Goal: Task Accomplishment & Management: Manage account settings

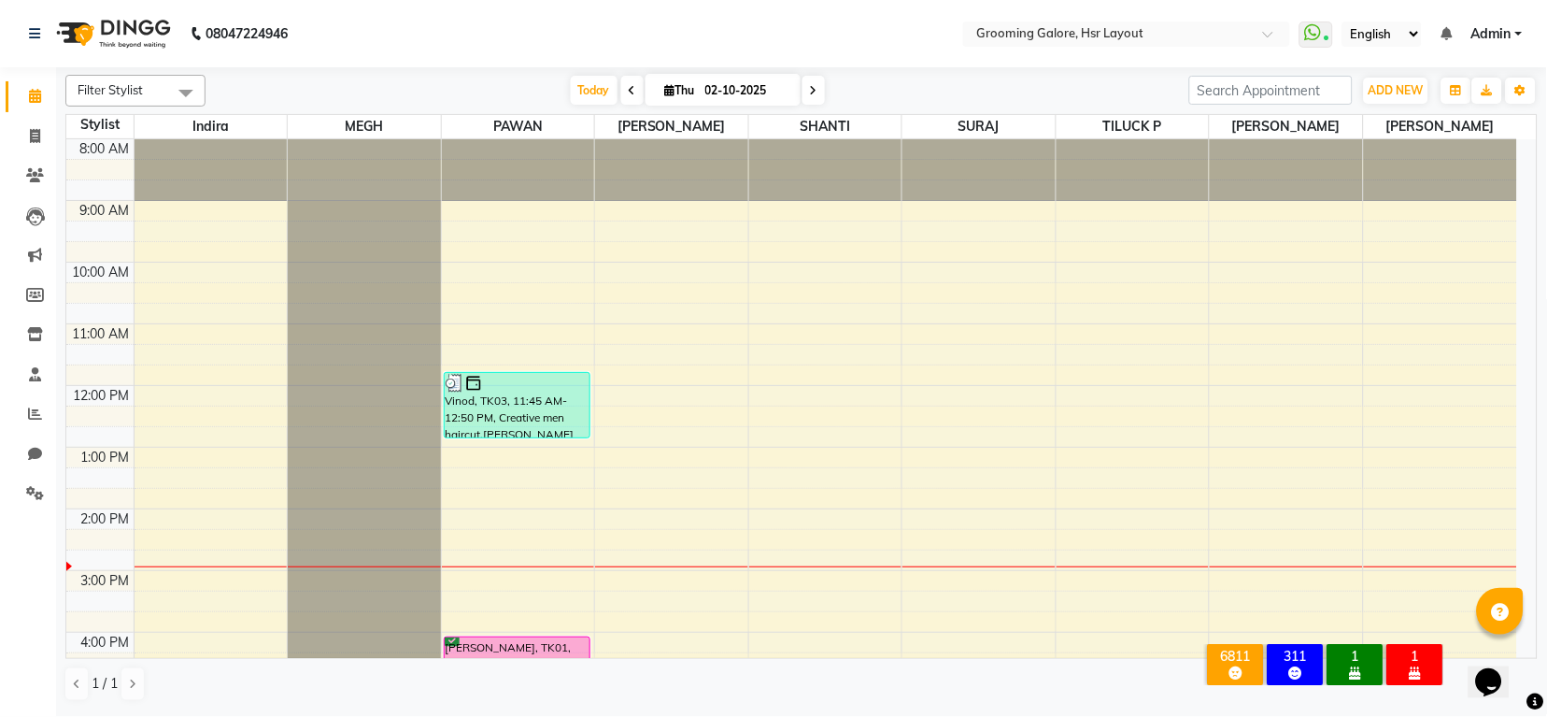
scroll to position [290, 0]
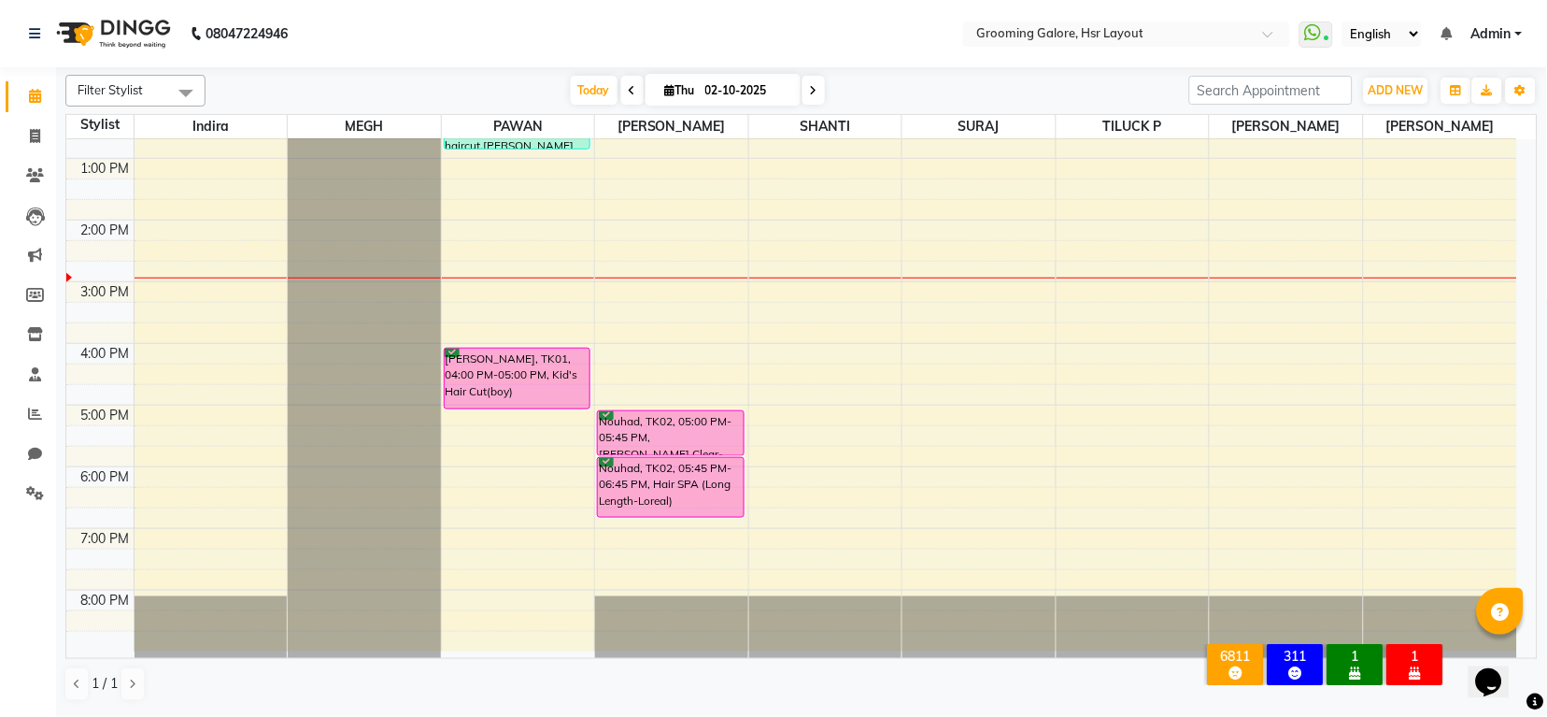
click at [665, 86] on icon at bounding box center [670, 90] width 10 height 12
select select "10"
select select "2025"
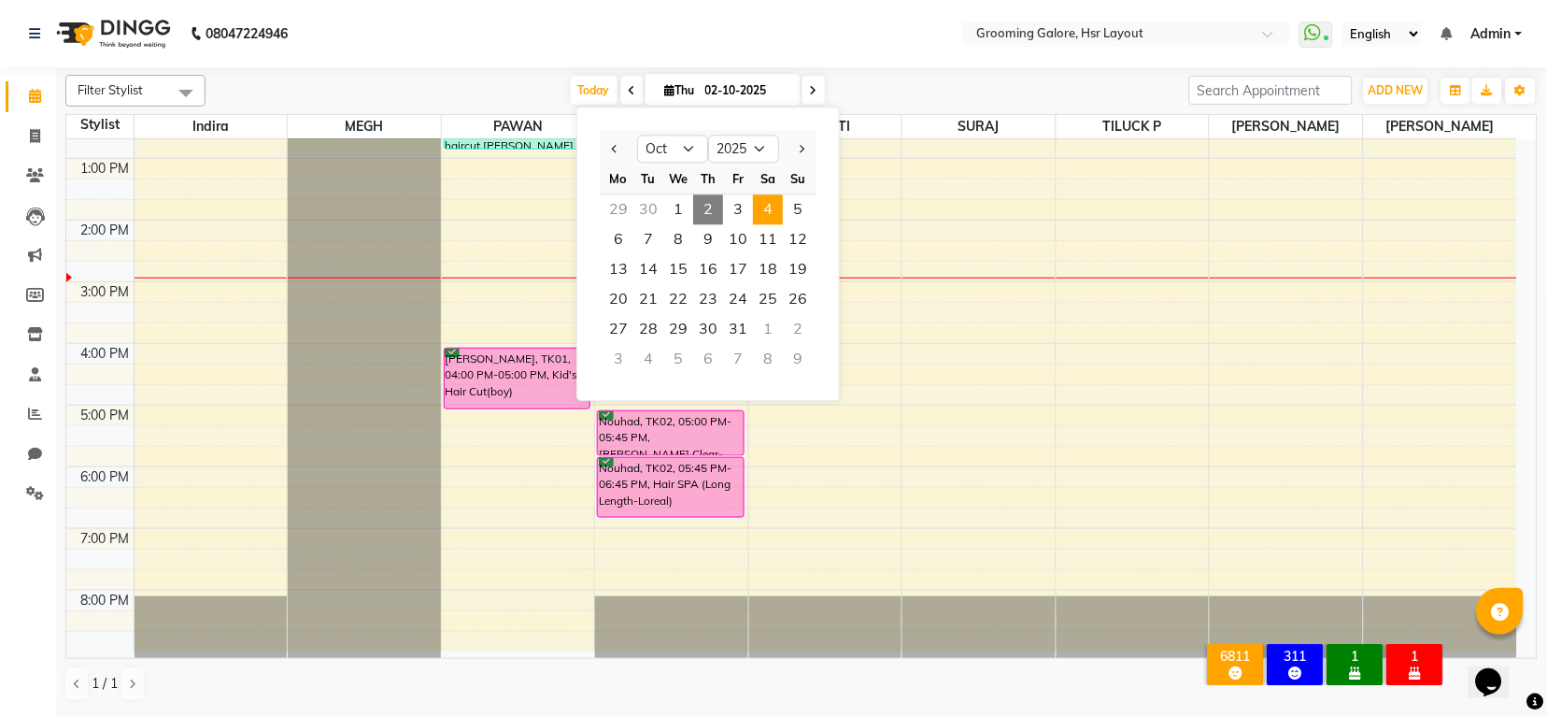
click at [773, 212] on span "4" at bounding box center [768, 209] width 30 height 30
type input "04-10-2025"
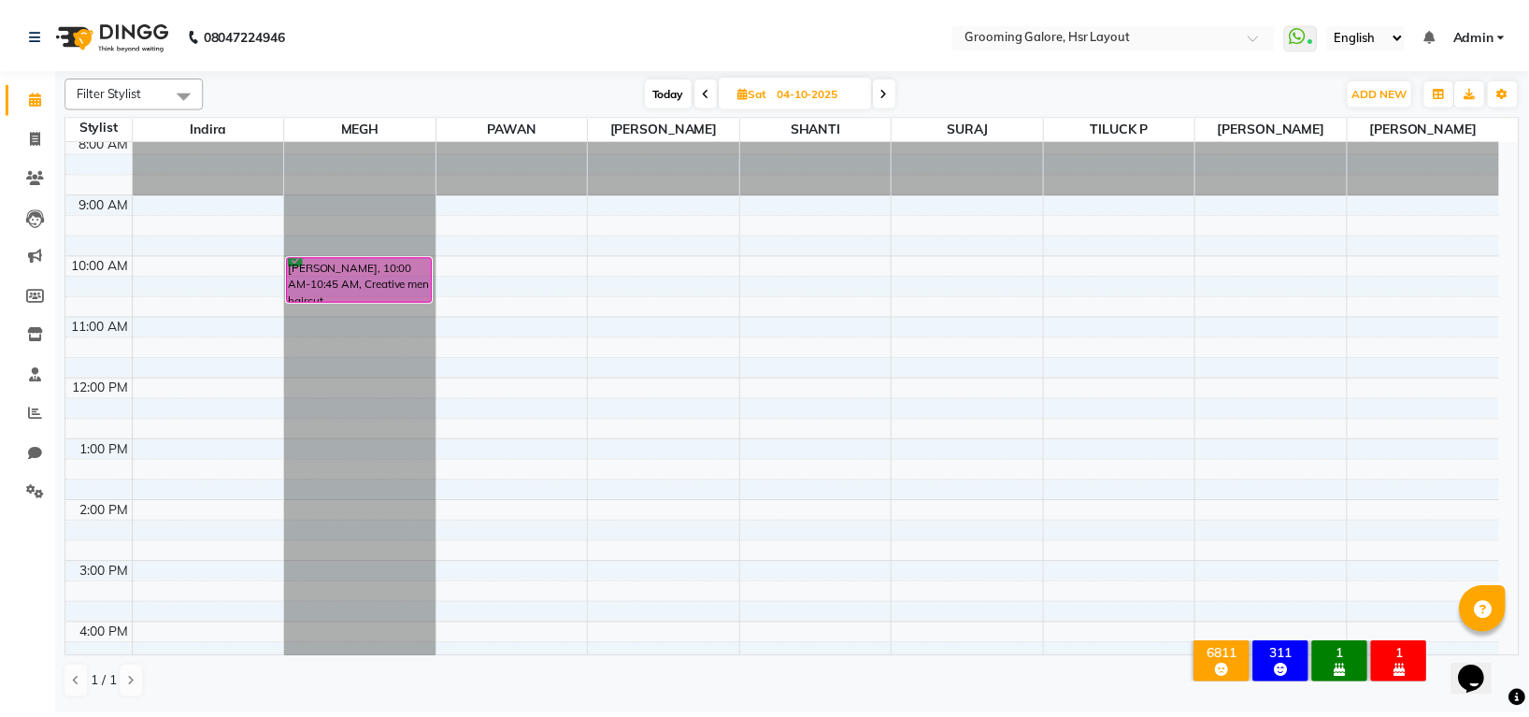
scroll to position [0, 0]
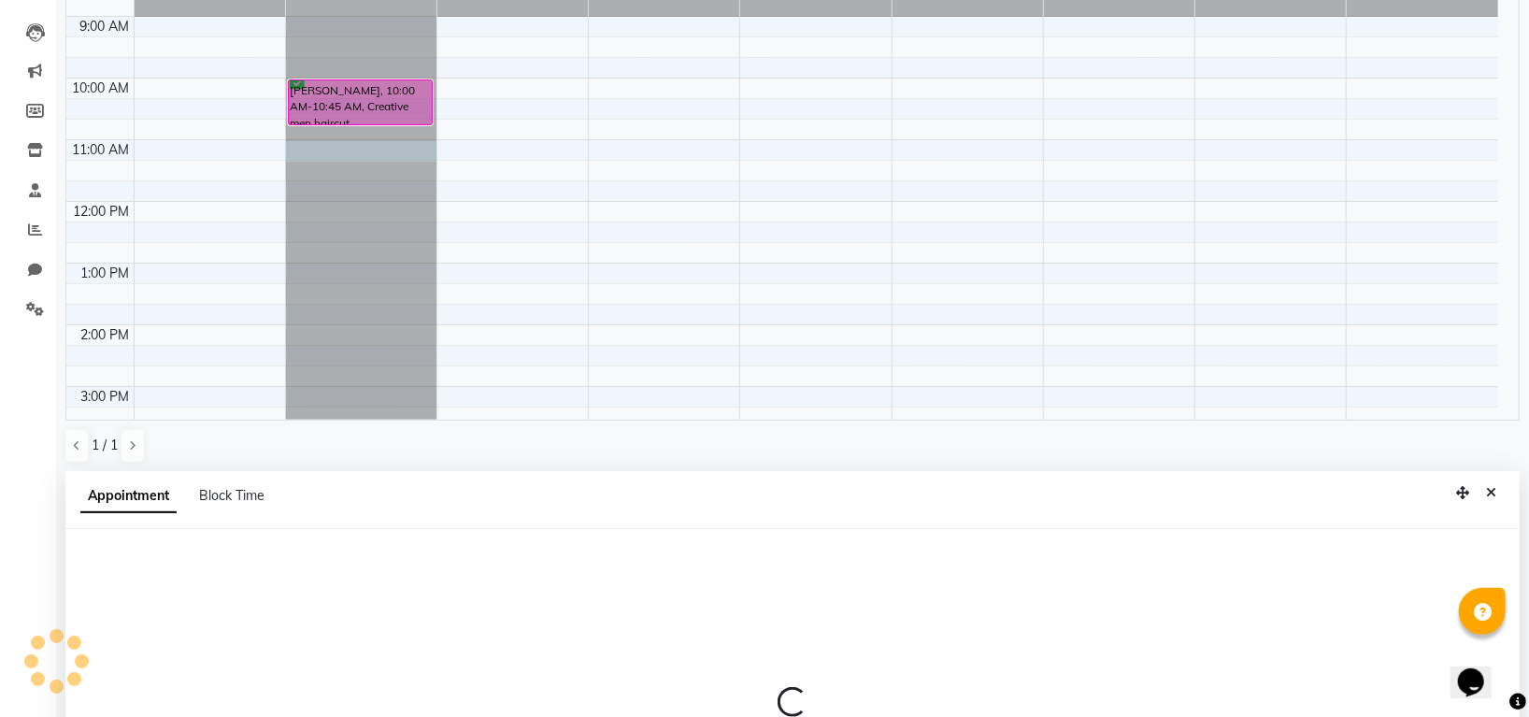
select select "45579"
select select "660"
select select "tentative"
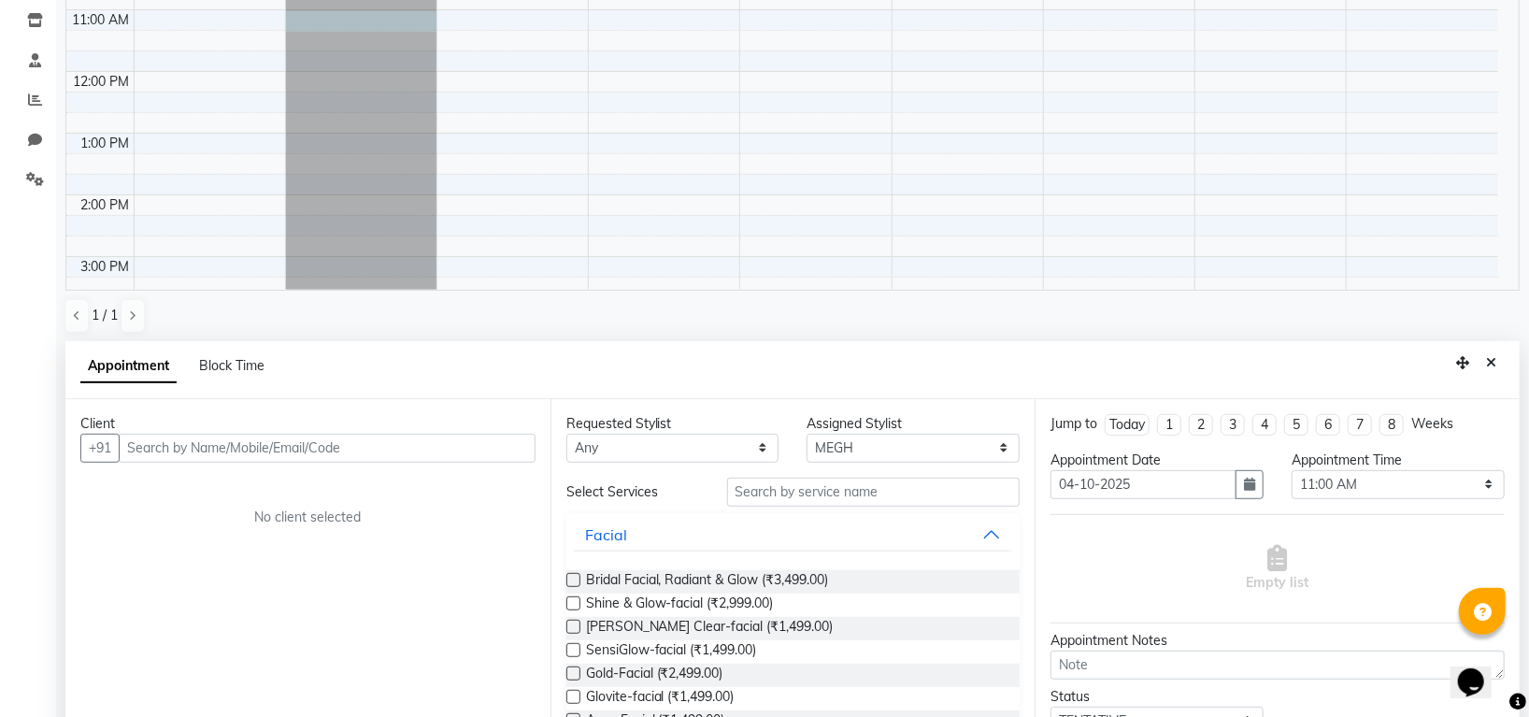
scroll to position [363, 0]
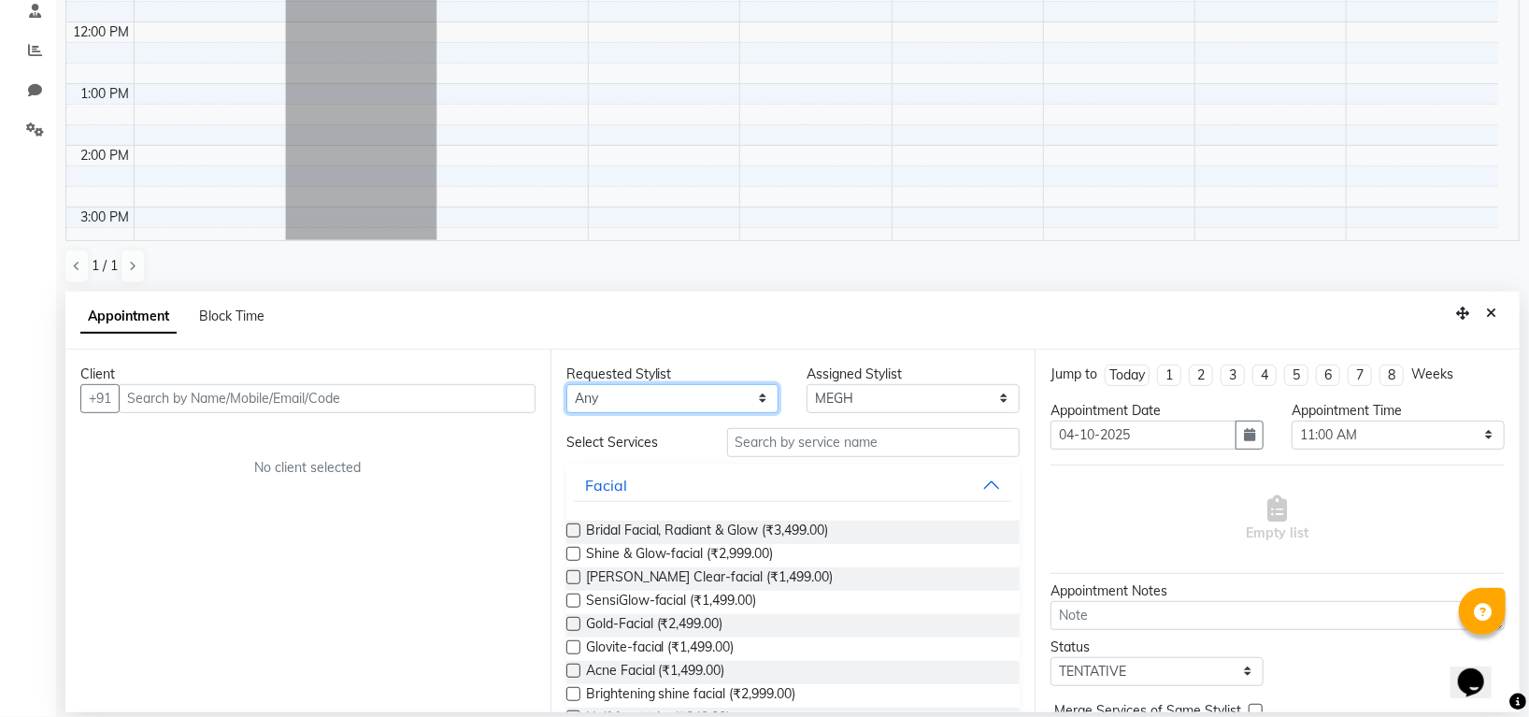
click at [653, 402] on select "Any [PERSON_NAME] [PERSON_NAME] PAWAN [PERSON_NAME] SHANTI [PERSON_NAME] SURAJ …" at bounding box center [672, 398] width 213 height 29
select select "45579"
click at [566, 384] on select "Any [PERSON_NAME] [PERSON_NAME] PAWAN [PERSON_NAME] SHANTI [PERSON_NAME] SURAJ …" at bounding box center [672, 398] width 213 height 29
click at [804, 436] on input "text" at bounding box center [873, 442] width 293 height 29
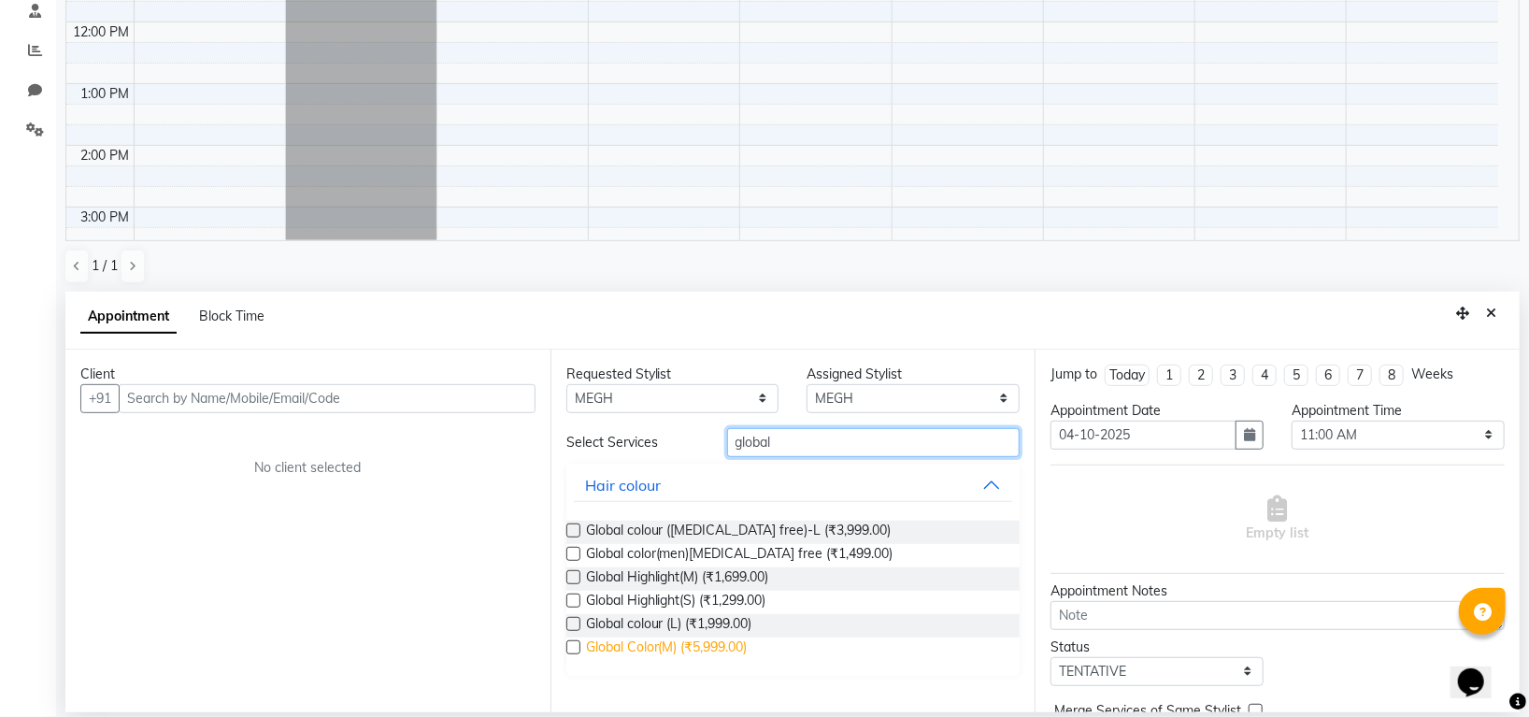
type input "global"
click at [729, 642] on span "Global Color(M) (₹5,999.00)" at bounding box center [667, 648] width 162 height 23
checkbox input "false"
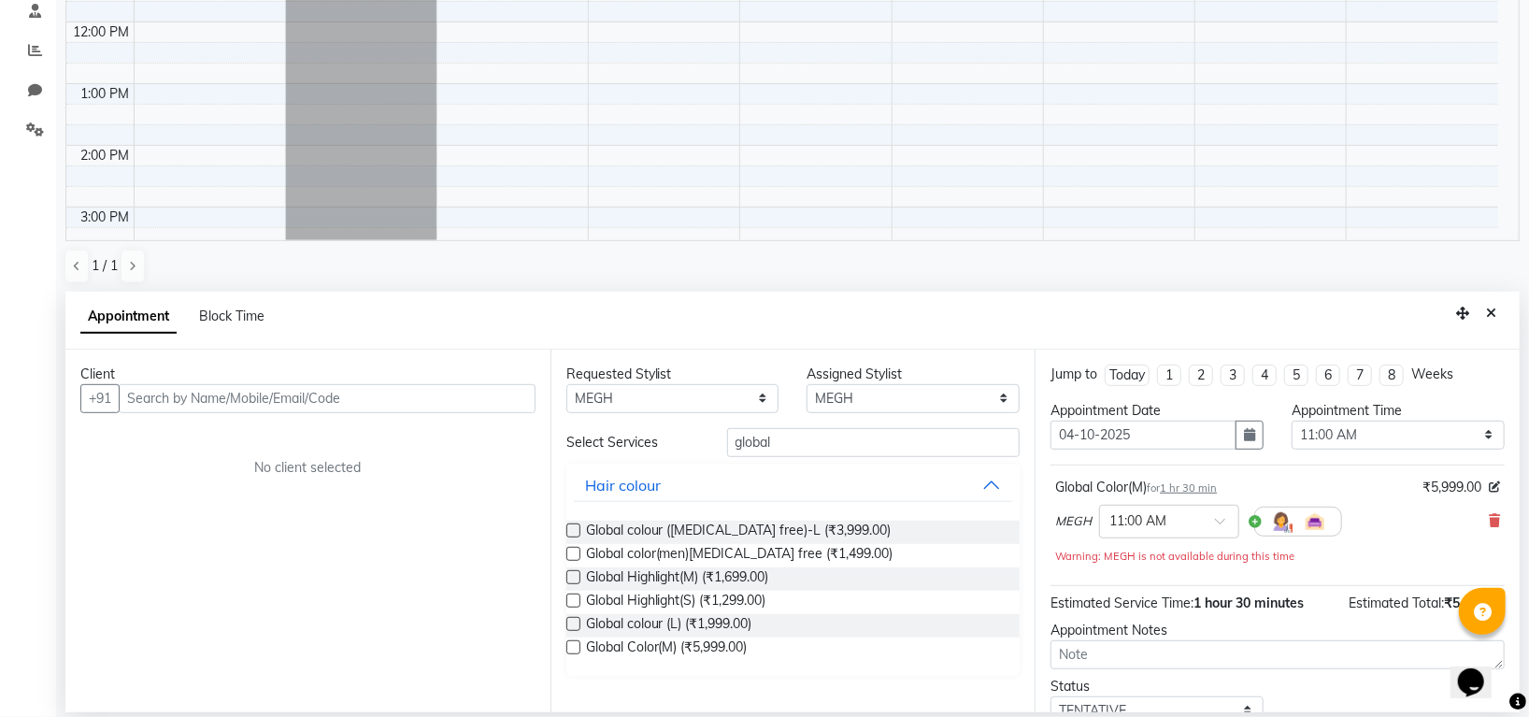
click at [1198, 489] on span "1 hr 30 min" at bounding box center [1188, 487] width 57 height 13
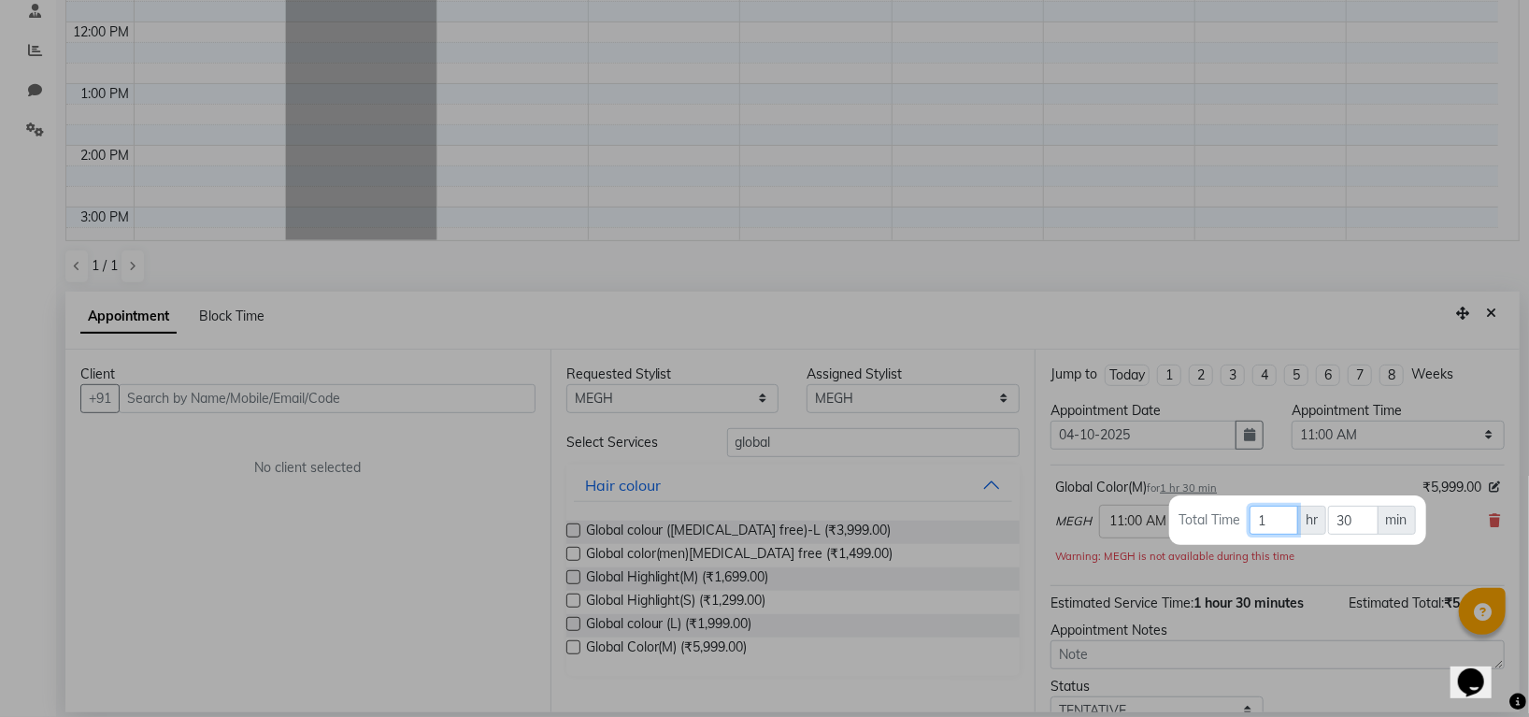
click at [1284, 518] on input "1" at bounding box center [1273, 519] width 49 height 29
type input "3"
click at [1367, 518] on input "30" at bounding box center [1353, 519] width 50 height 29
click at [1370, 526] on input "30" at bounding box center [1353, 519] width 50 height 29
click at [1307, 653] on div at bounding box center [764, 358] width 1529 height 717
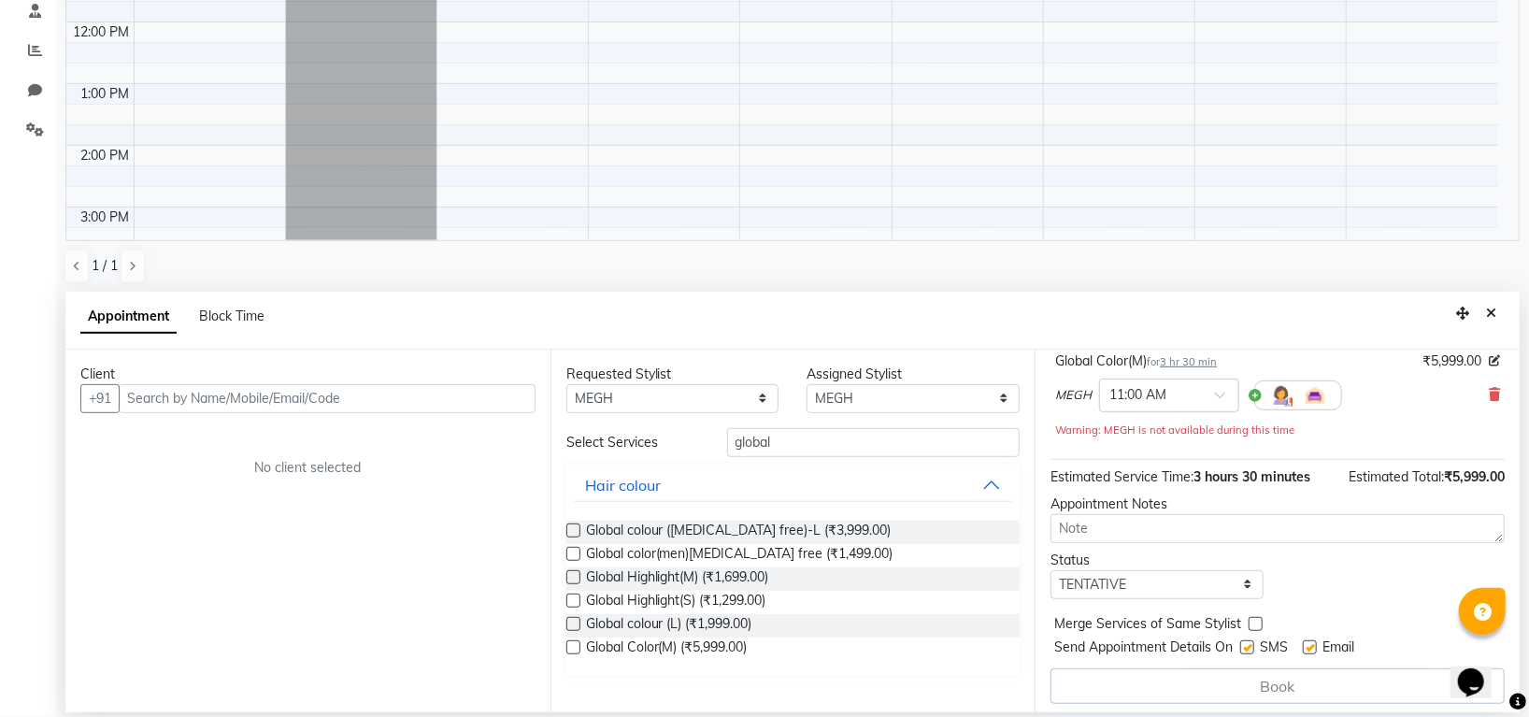
scroll to position [134, 0]
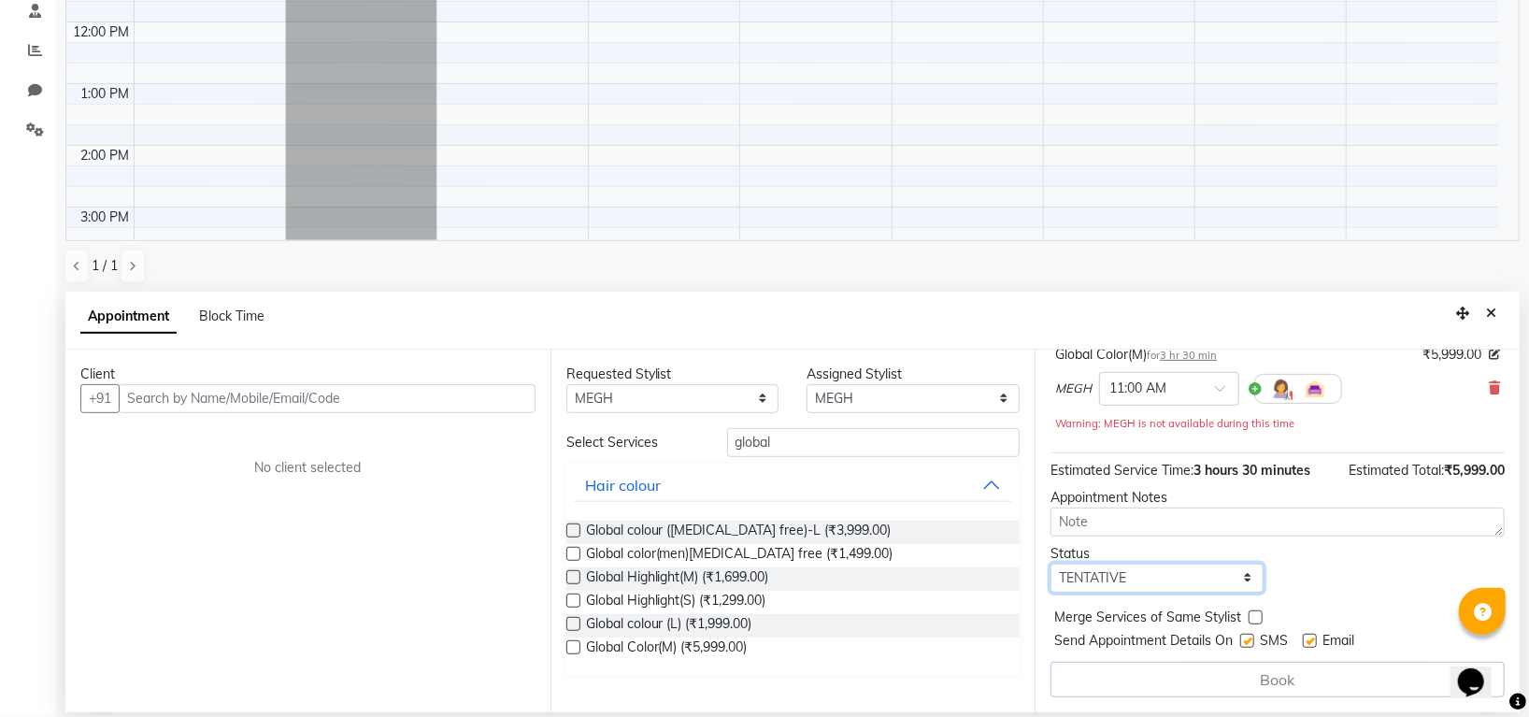
click at [1128, 576] on select "Select TENTATIVE CONFIRM UPCOMING" at bounding box center [1156, 577] width 213 height 29
select select "confirm booking"
click at [1050, 563] on select "Select TENTATIVE CONFIRM UPCOMING" at bounding box center [1156, 577] width 213 height 29
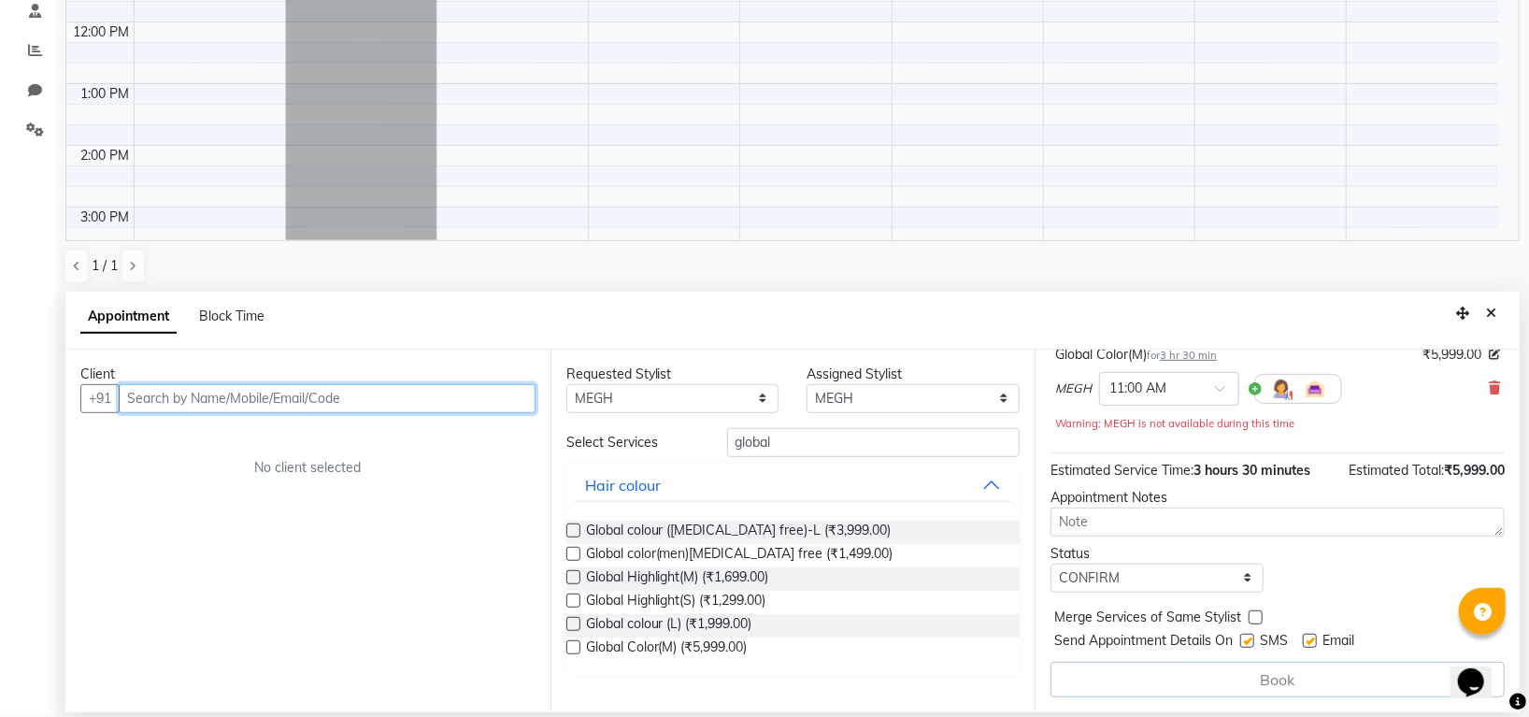
click at [358, 399] on input "text" at bounding box center [327, 398] width 417 height 29
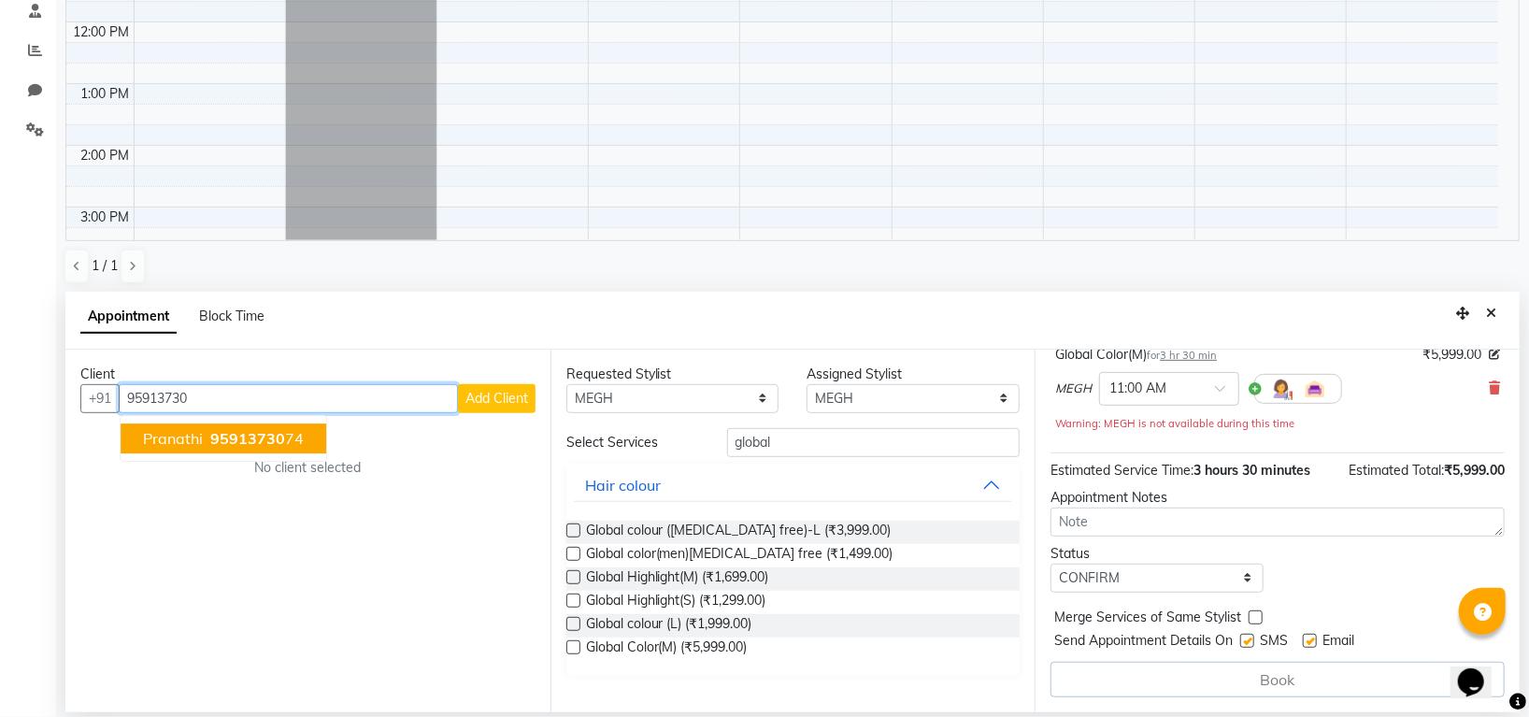
click at [310, 443] on button "Pranathi 95913730 74" at bounding box center [224, 438] width 206 height 30
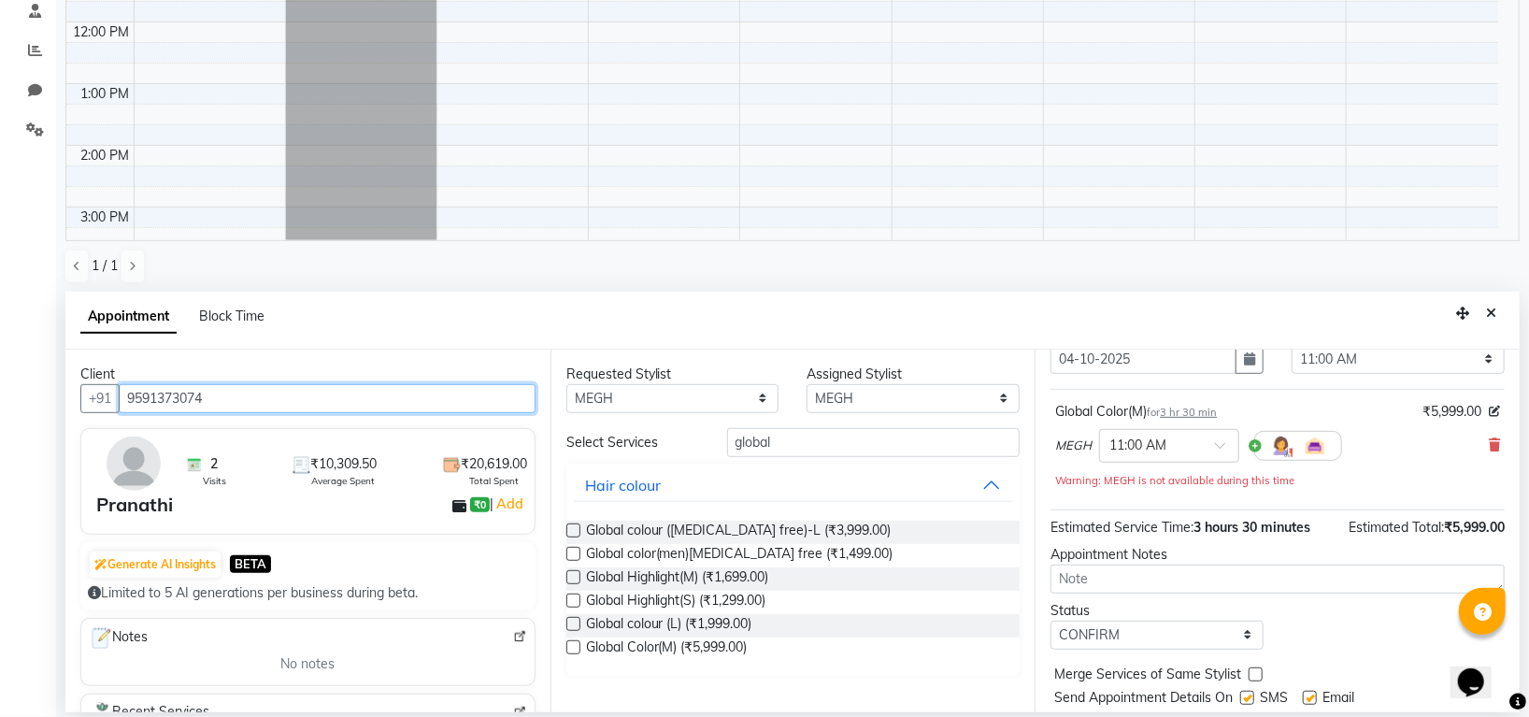
scroll to position [131, 0]
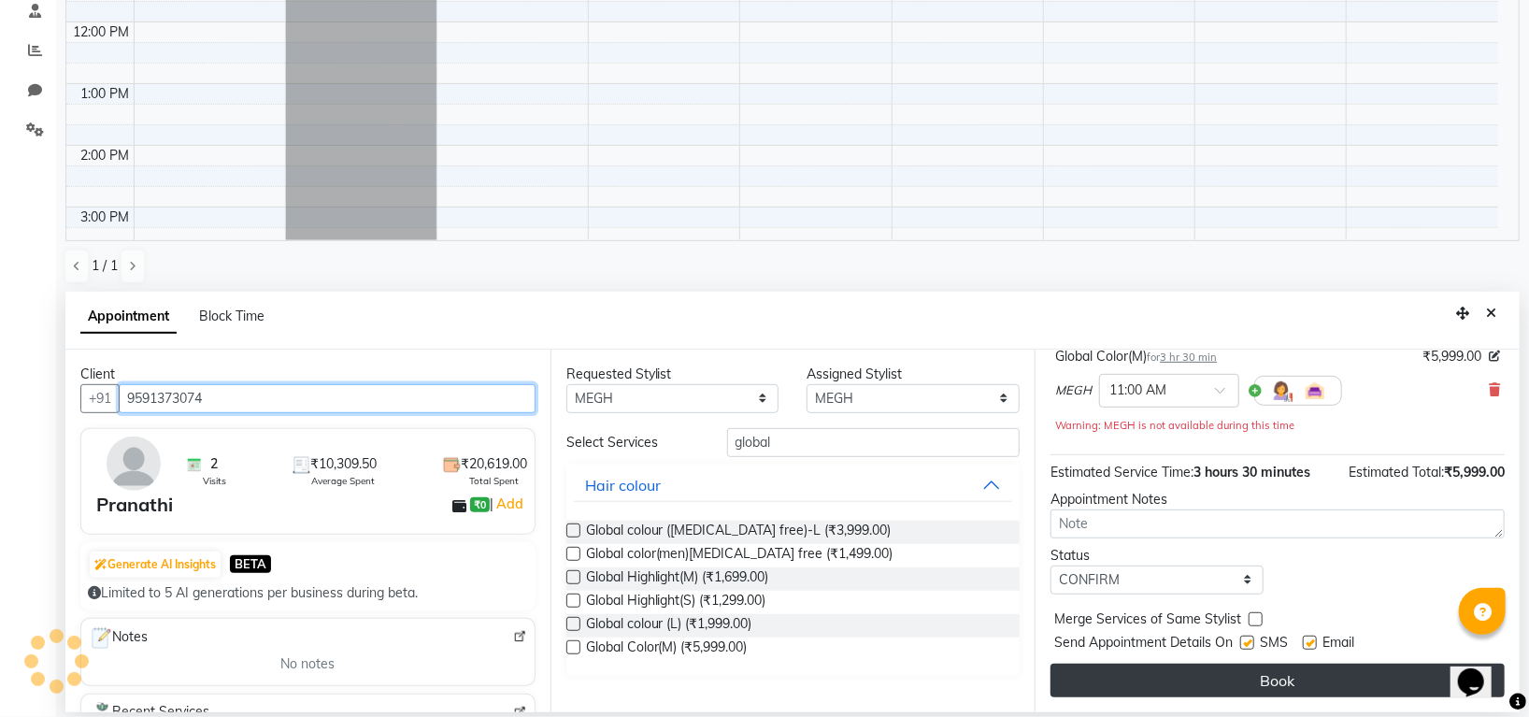
type input "9591373074"
click at [1279, 690] on button "Book" at bounding box center [1277, 680] width 454 height 34
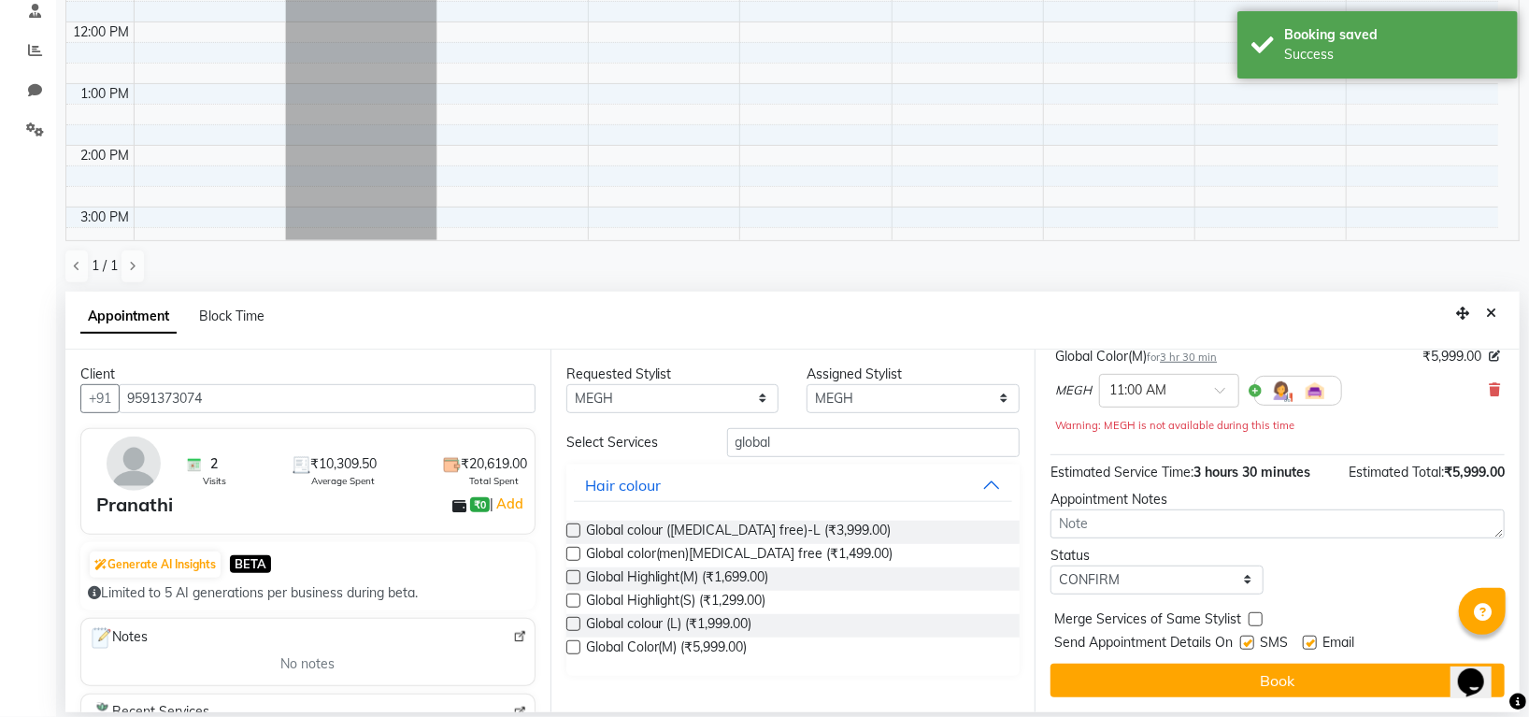
scroll to position [0, 0]
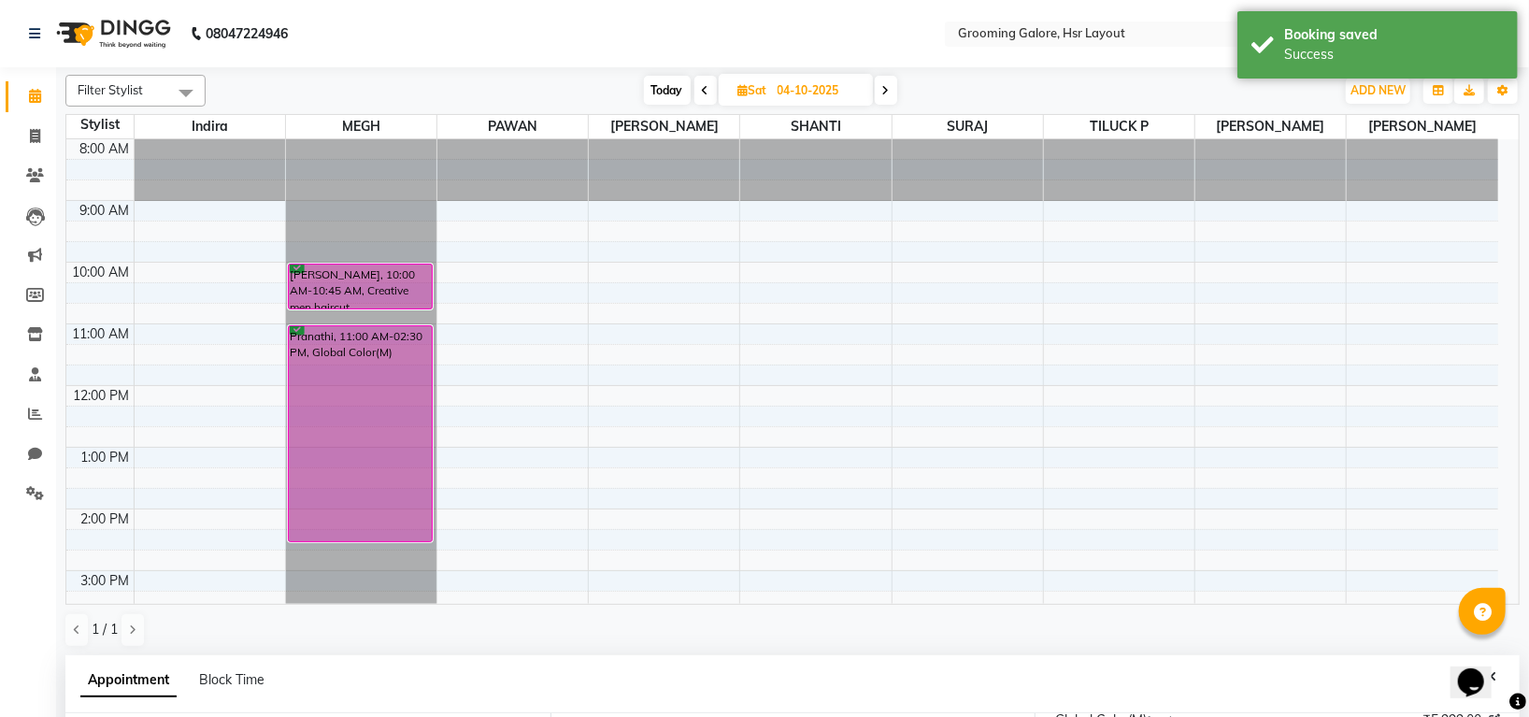
click at [743, 88] on icon at bounding box center [743, 90] width 10 height 12
select select "10"
select select "2025"
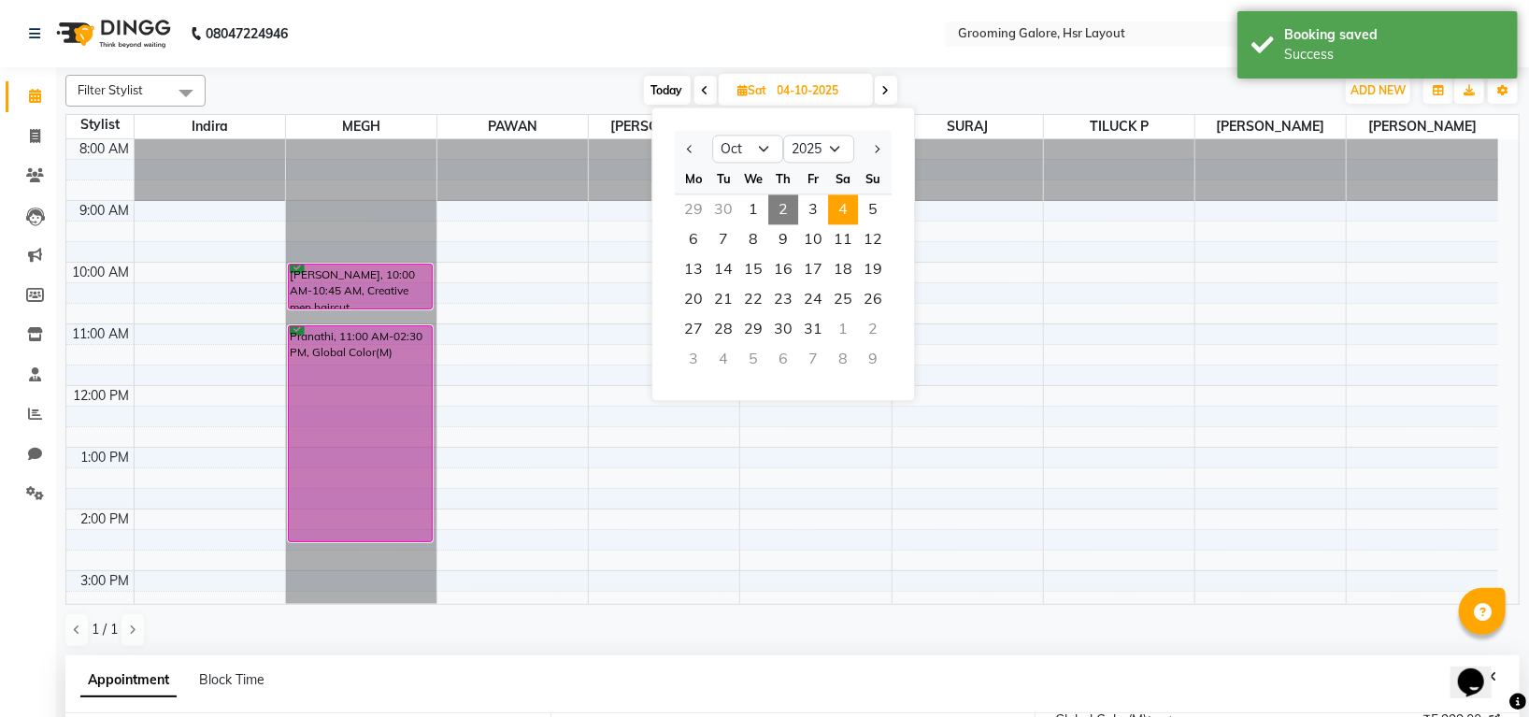
click at [789, 208] on span "2" at bounding box center [783, 209] width 30 height 30
type input "02-10-2025"
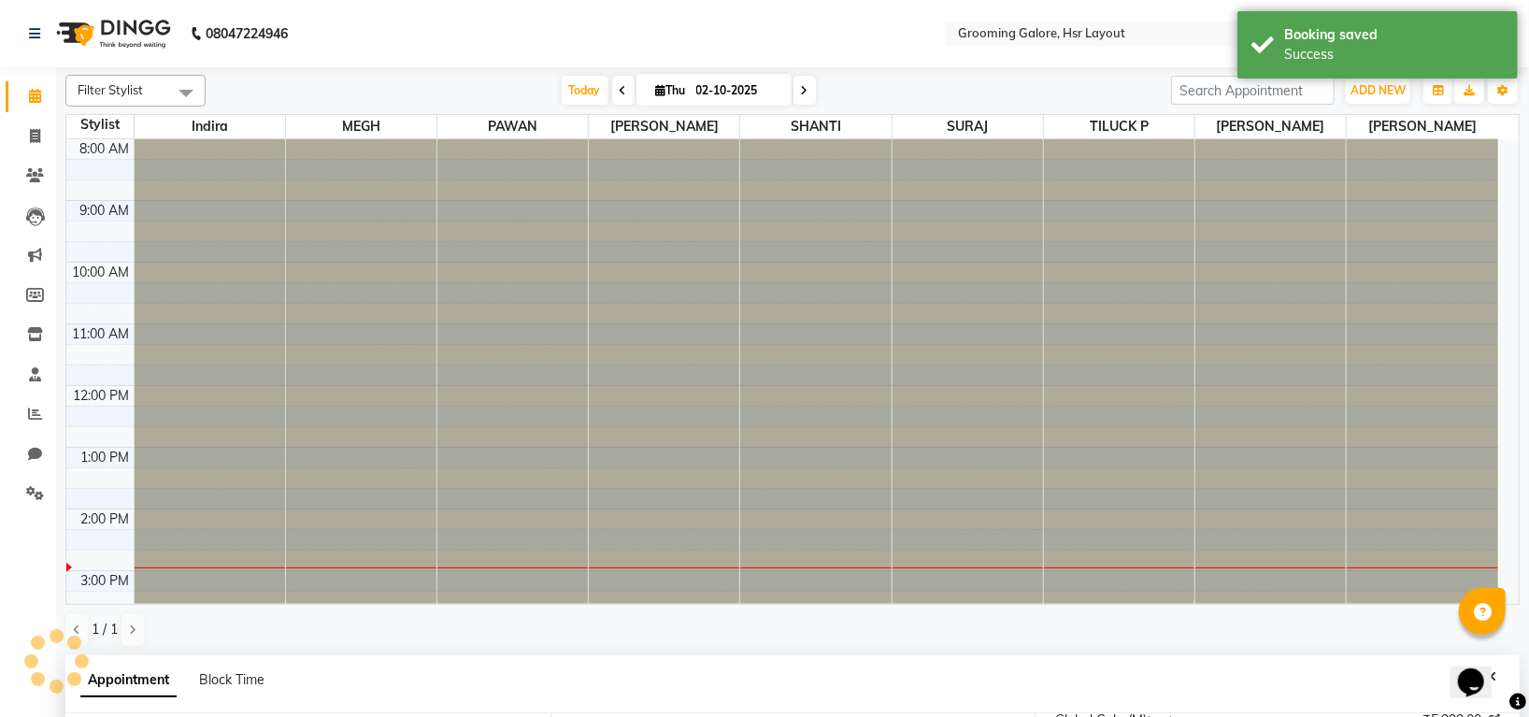
scroll to position [344, 0]
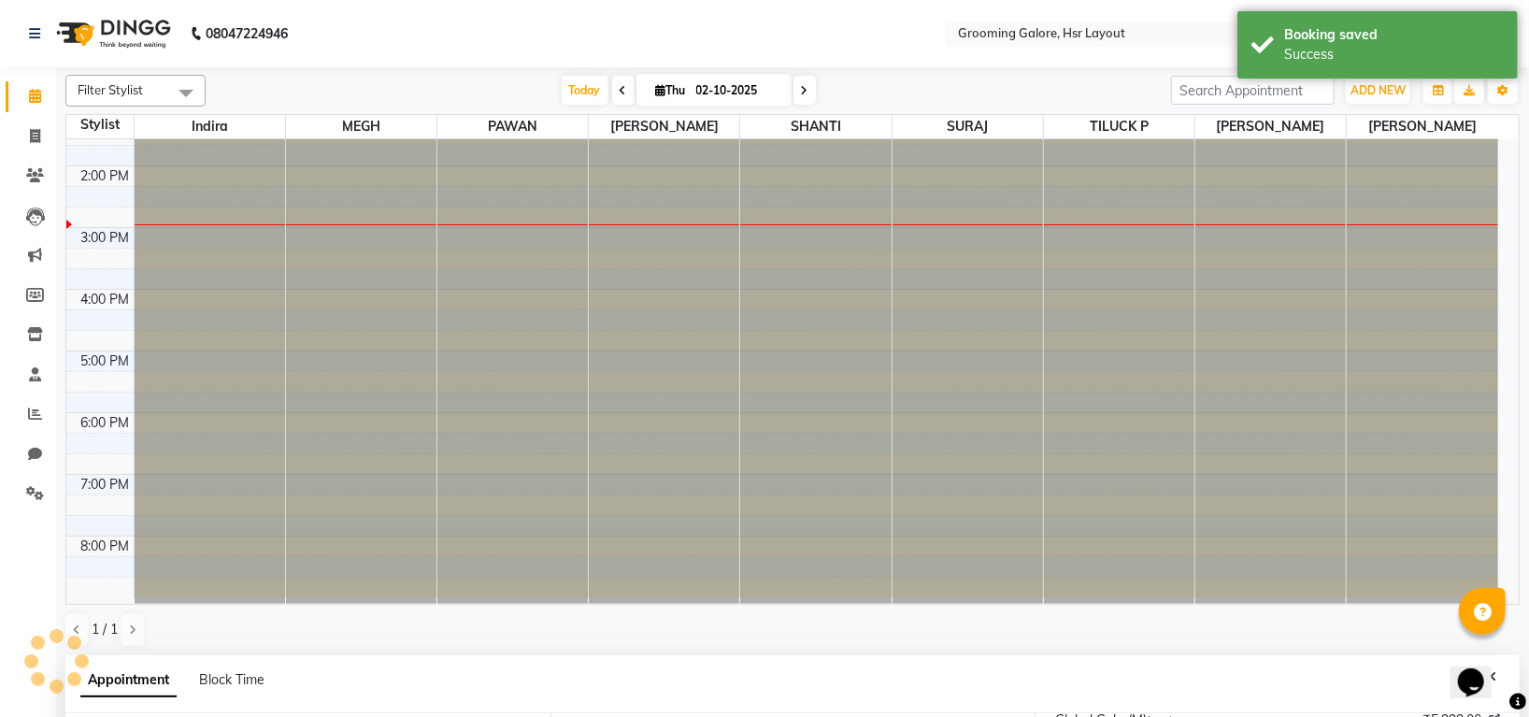
select select "660"
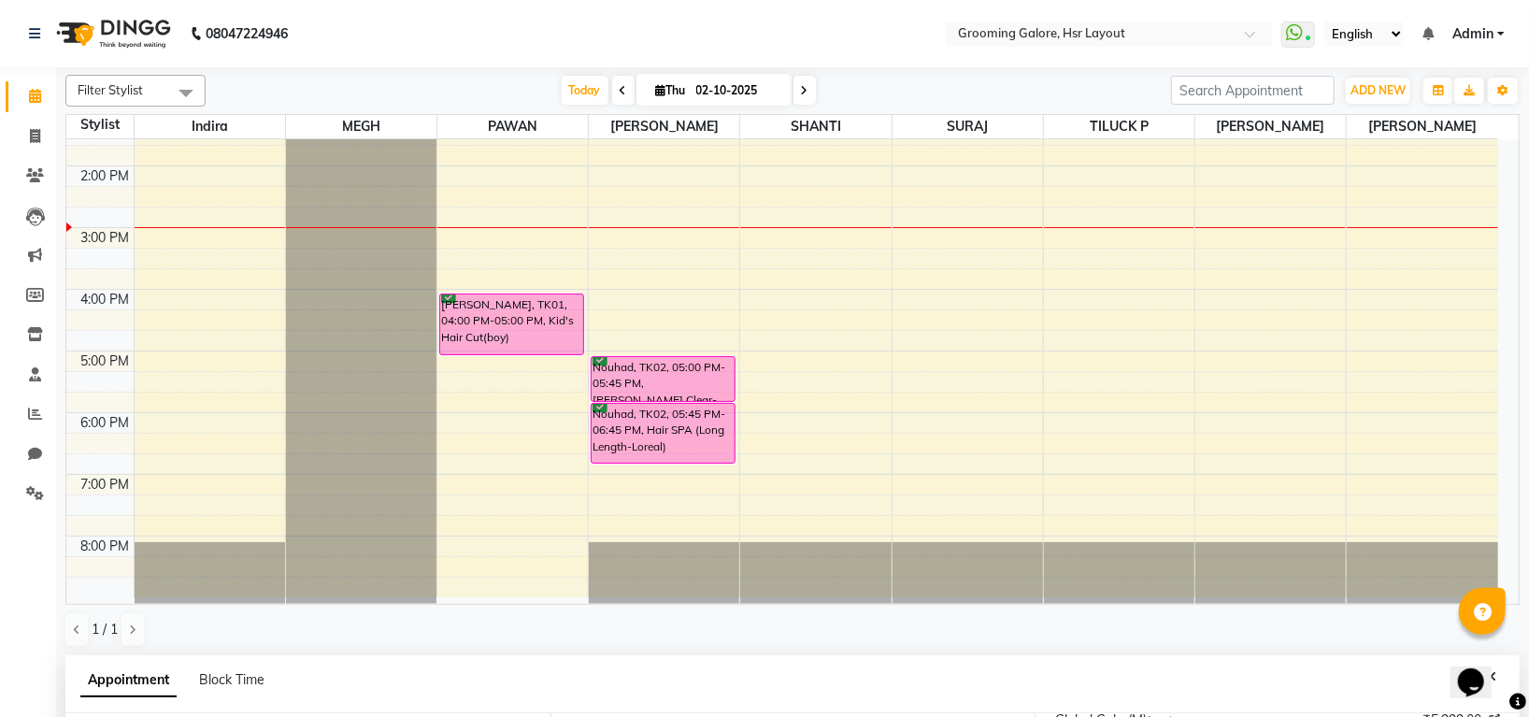
click at [800, 101] on span at bounding box center [804, 90] width 22 height 29
type input "03-10-2025"
select select "660"
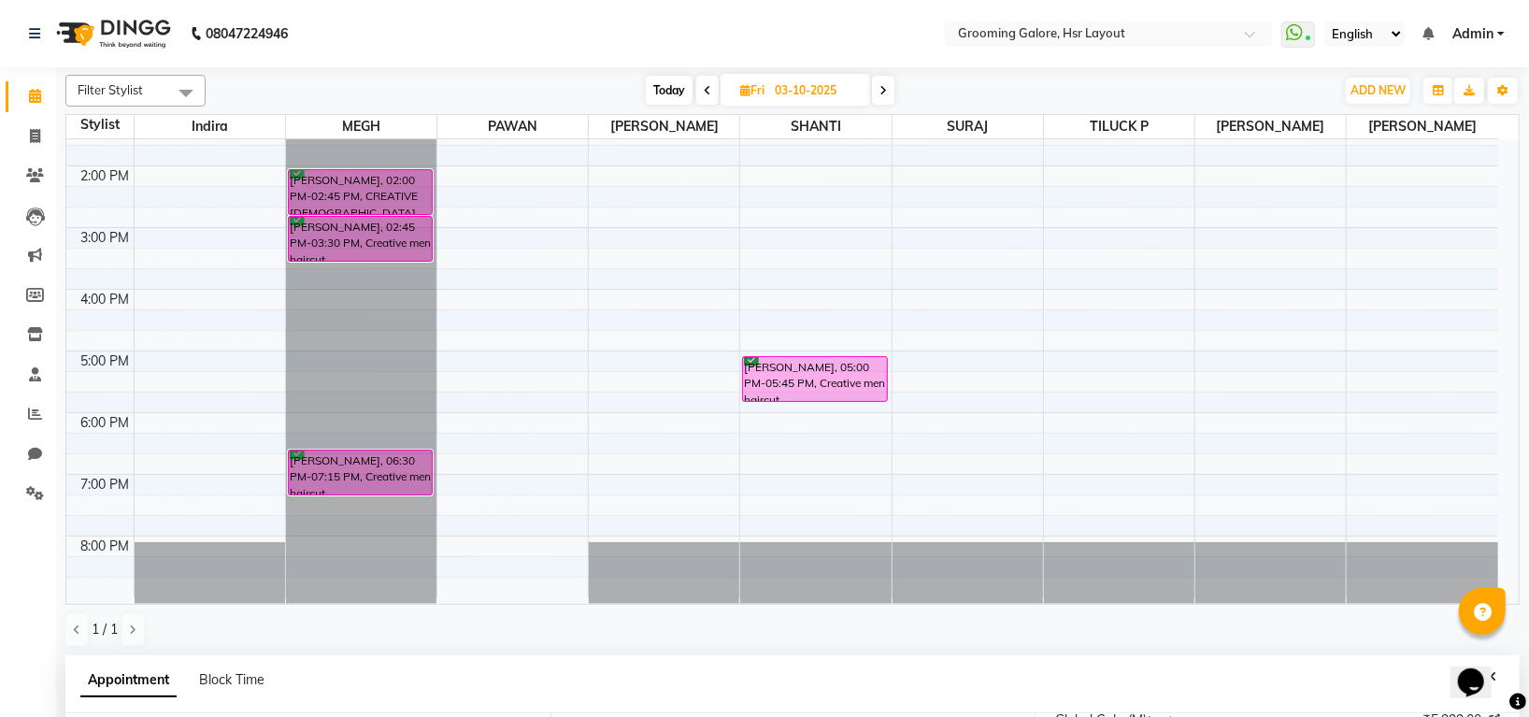
scroll to position [363, 0]
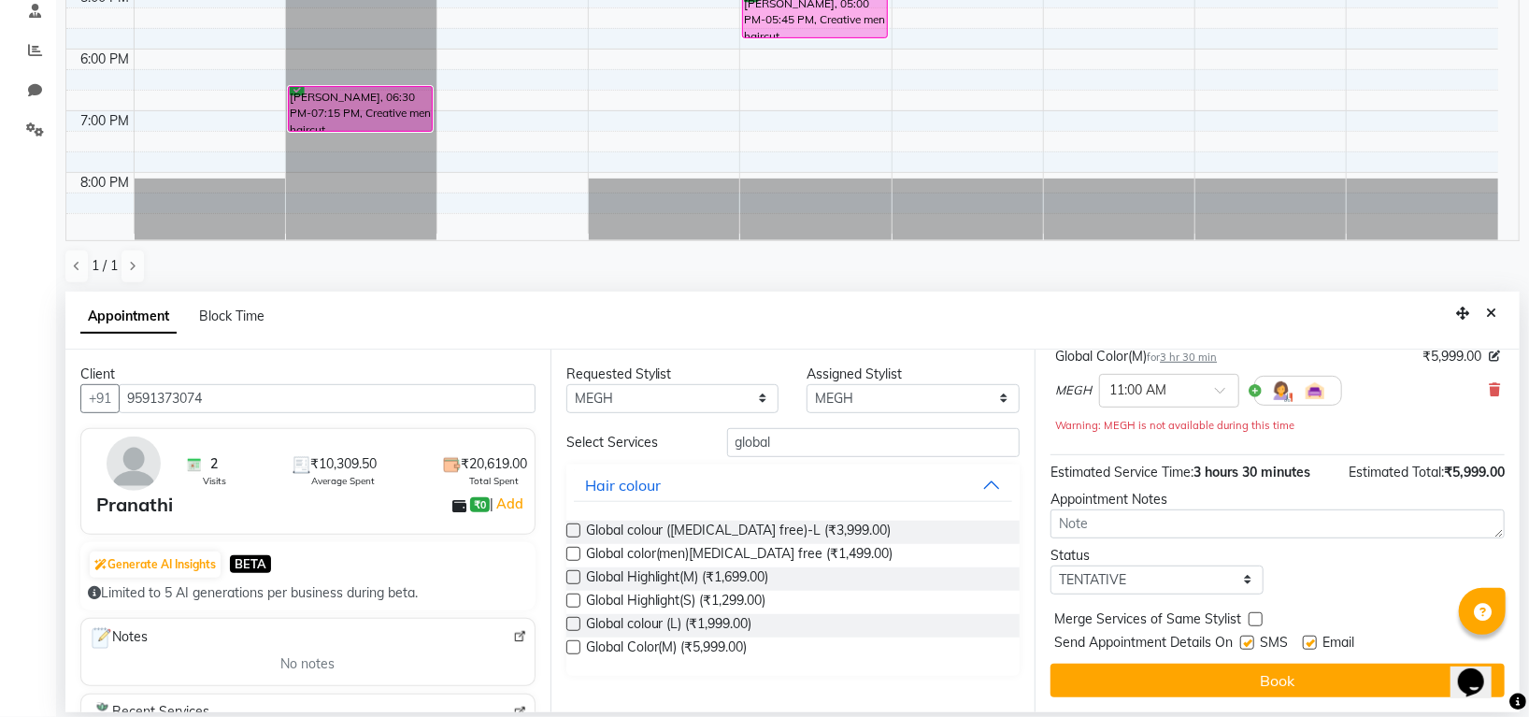
drag, startPoint x: 1491, startPoint y: 317, endPoint x: 1314, endPoint y: 337, distance: 178.7
click at [1491, 316] on icon "Close" at bounding box center [1491, 312] width 10 height 13
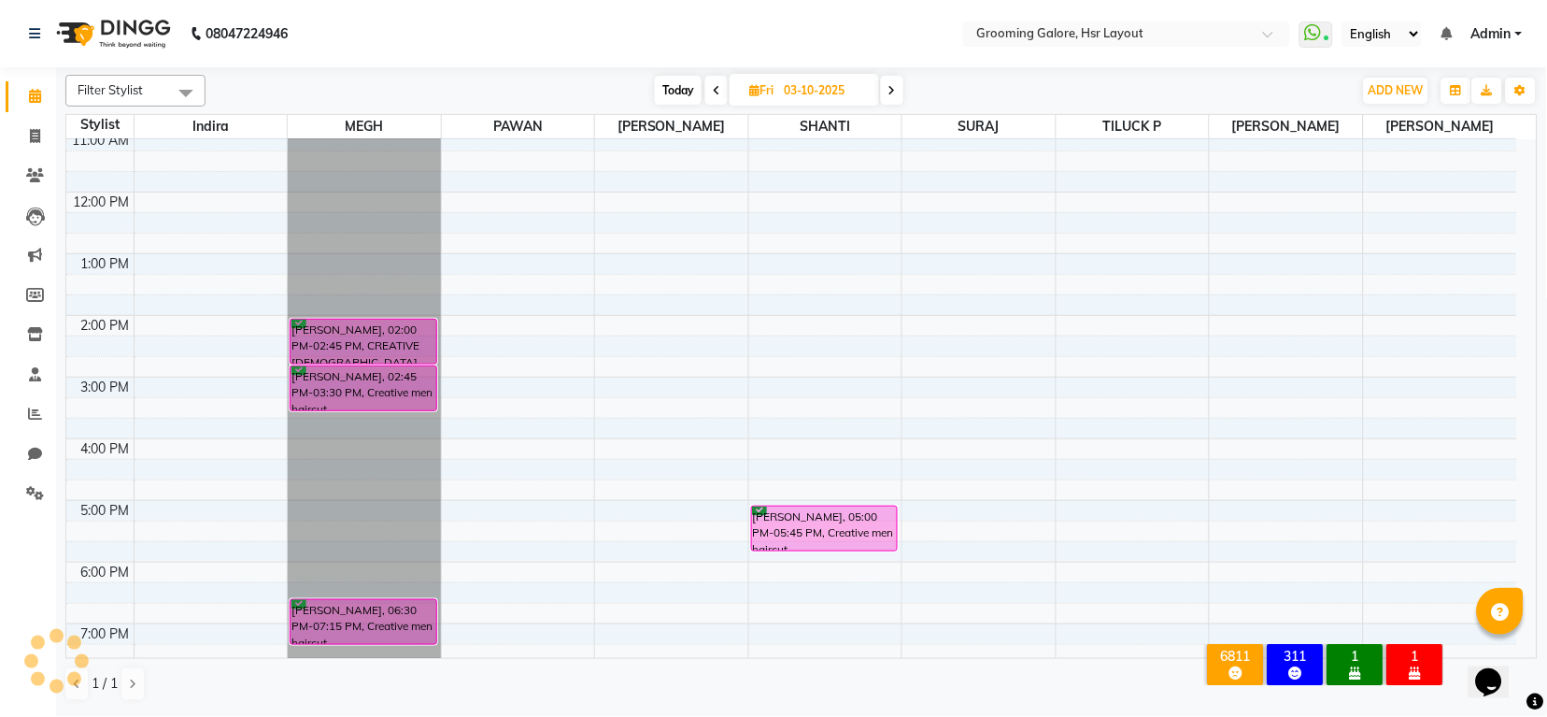
scroll to position [0, 0]
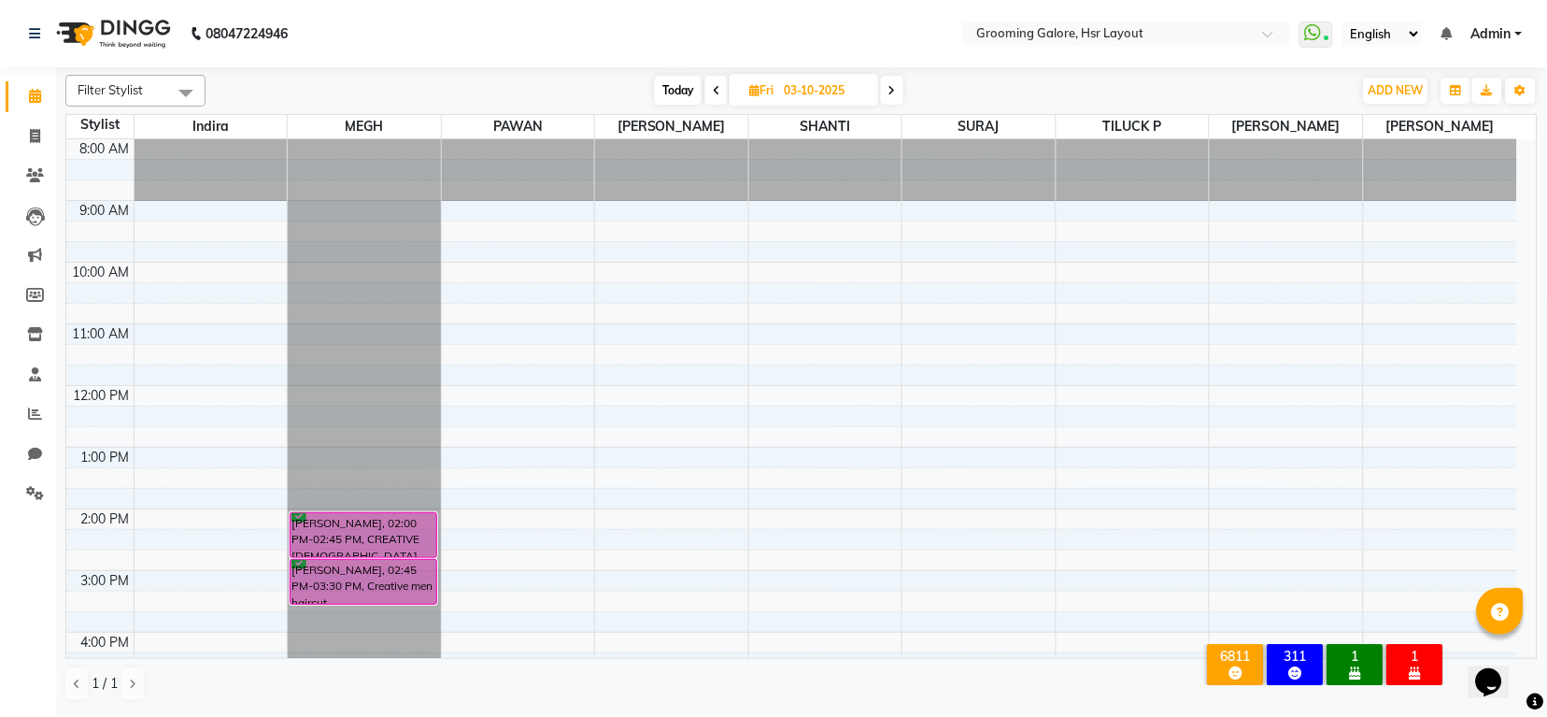
click at [893, 81] on span at bounding box center [892, 90] width 22 height 29
type input "04-10-2025"
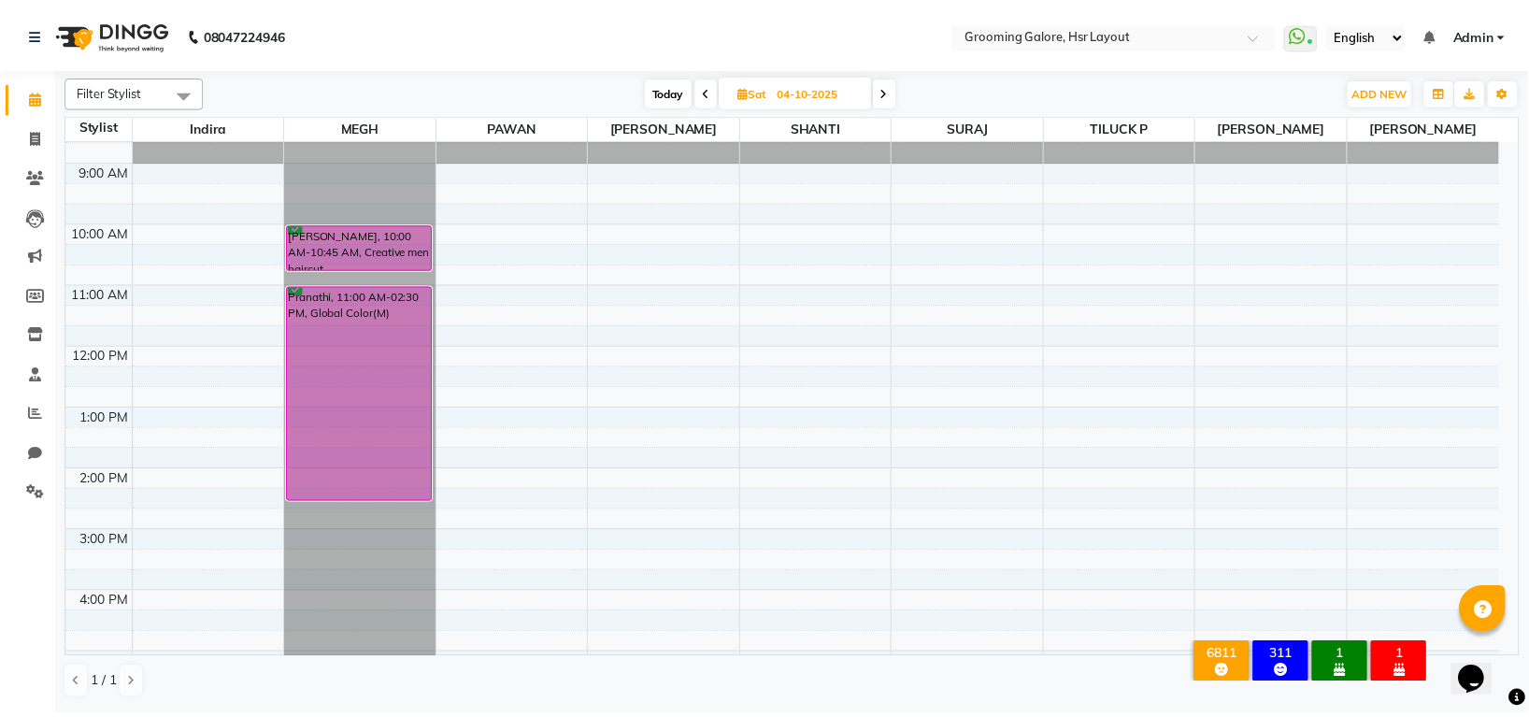
scroll to position [290, 0]
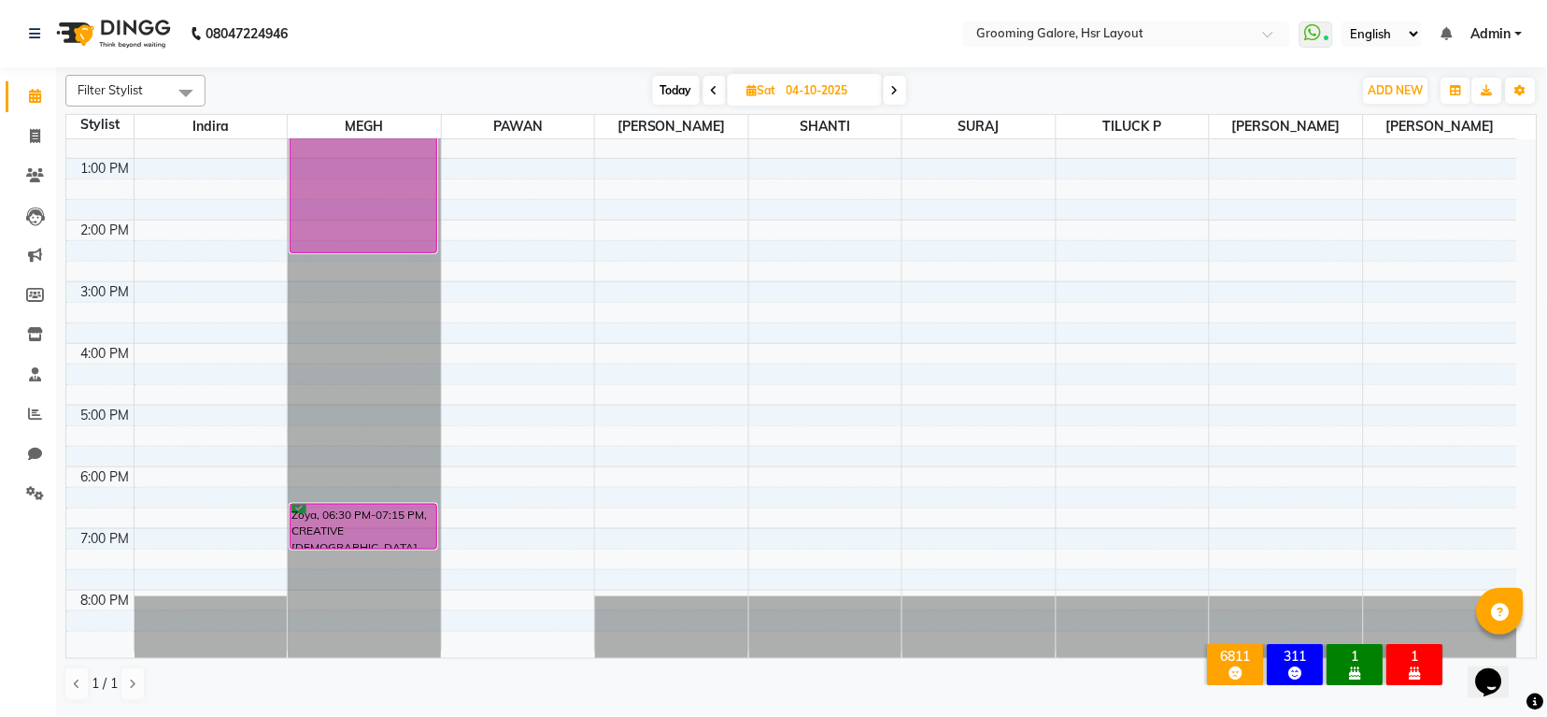
click at [305, 598] on div at bounding box center [364, 254] width 153 height 807
click at [317, 603] on div at bounding box center [364, 254] width 153 height 807
click at [1394, 96] on span "ADD NEW" at bounding box center [1396, 90] width 55 height 14
click at [1345, 121] on button "Add Appointment" at bounding box center [1355, 126] width 148 height 24
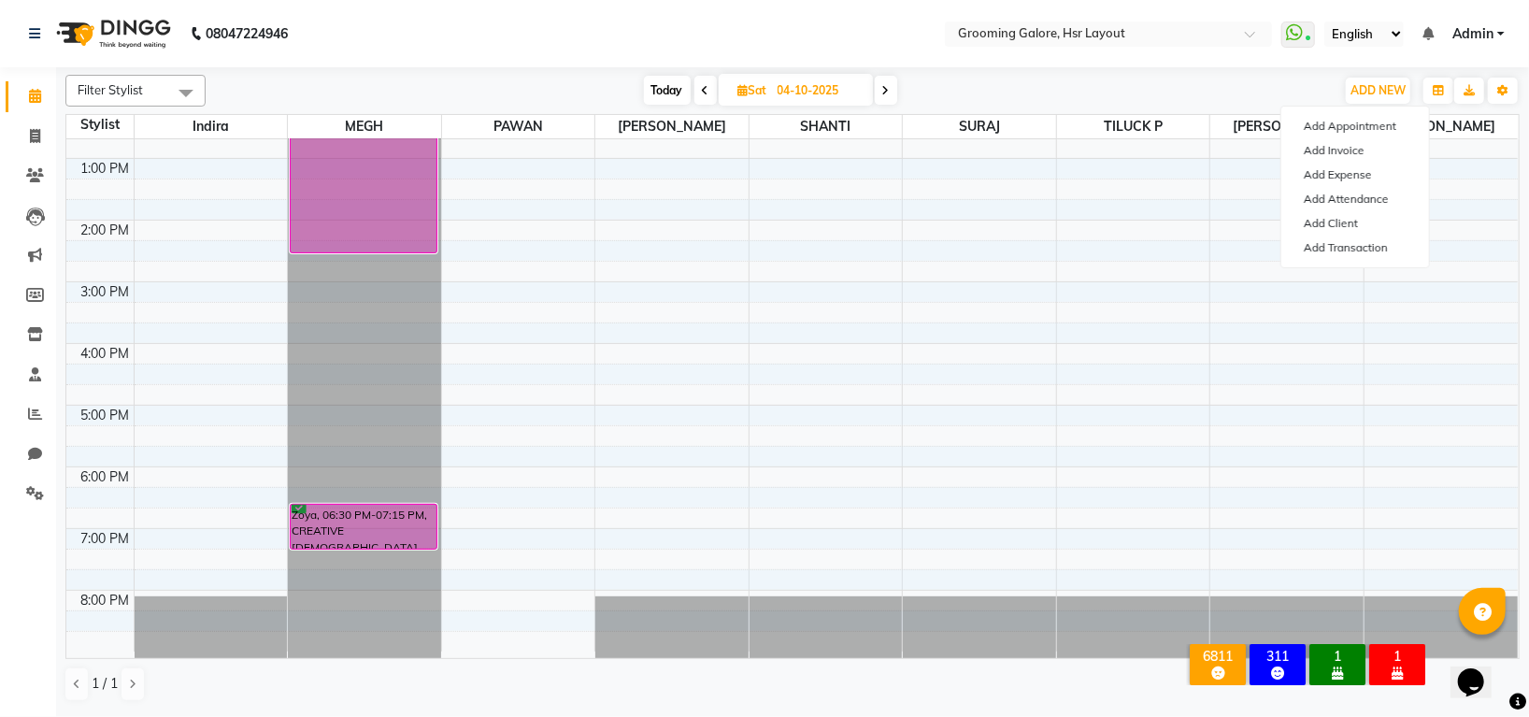
select select "tentative"
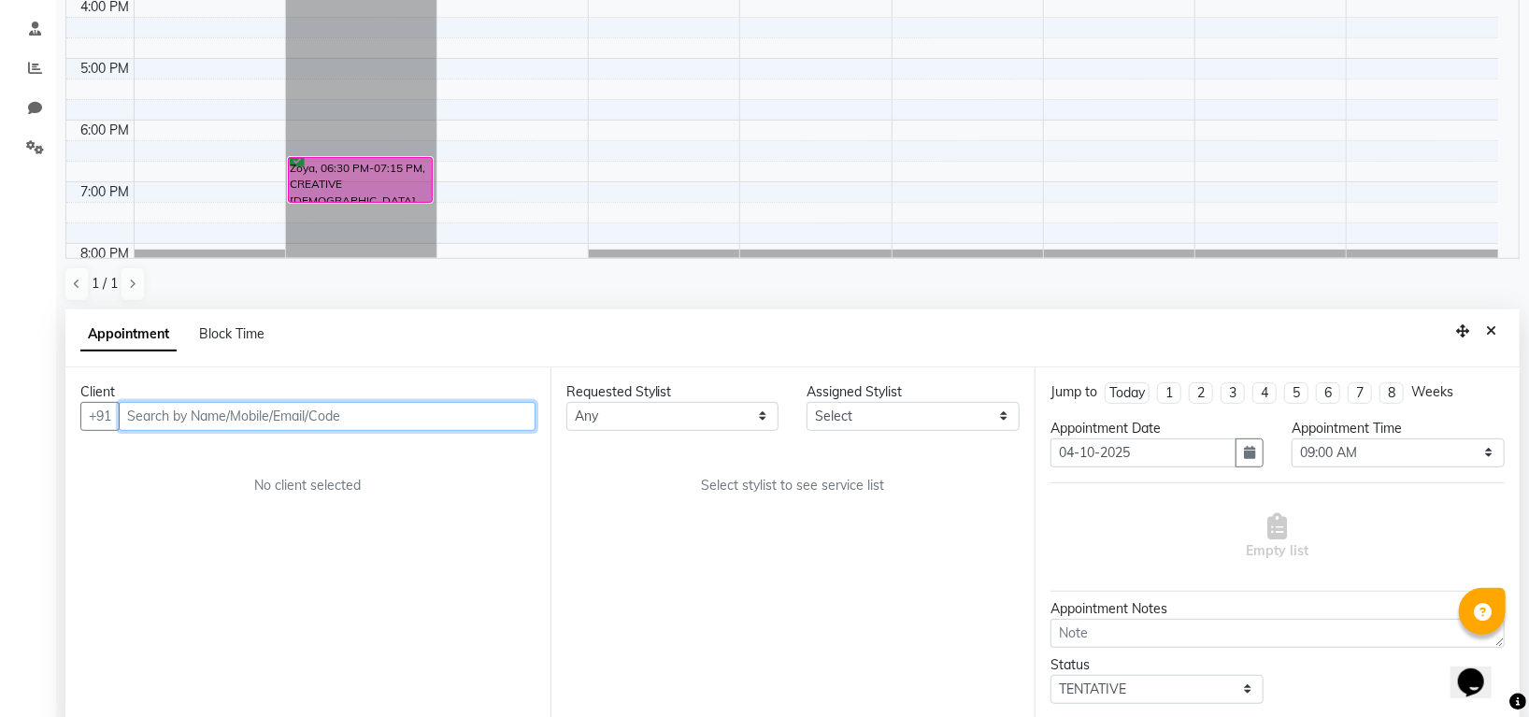
scroll to position [363, 0]
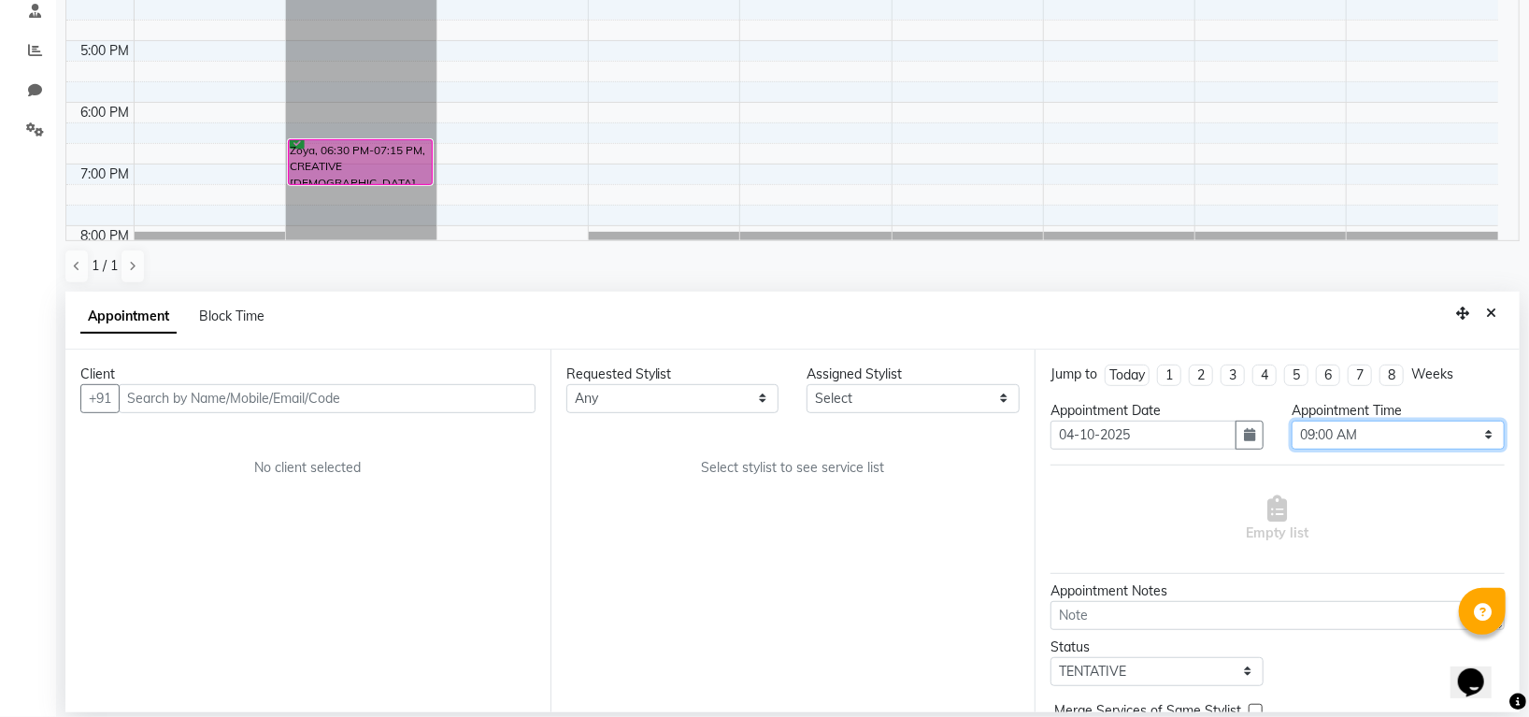
click at [1338, 429] on select "Select 09:00 AM 09:15 AM 09:30 AM 09:45 AM 10:00 AM 10:15 AM 10:30 AM 10:45 AM …" at bounding box center [1397, 434] width 213 height 29
select select "1200"
click at [1291, 420] on select "Select 09:00 AM 09:15 AM 09:30 AM 09:45 AM 10:00 AM 10:15 AM 10:30 AM 10:45 AM …" at bounding box center [1397, 434] width 213 height 29
click at [706, 400] on select "Any [PERSON_NAME] [PERSON_NAME] PAWAN [PERSON_NAME] SHANTI [PERSON_NAME] SURAJ …" at bounding box center [672, 398] width 213 height 29
select select "45579"
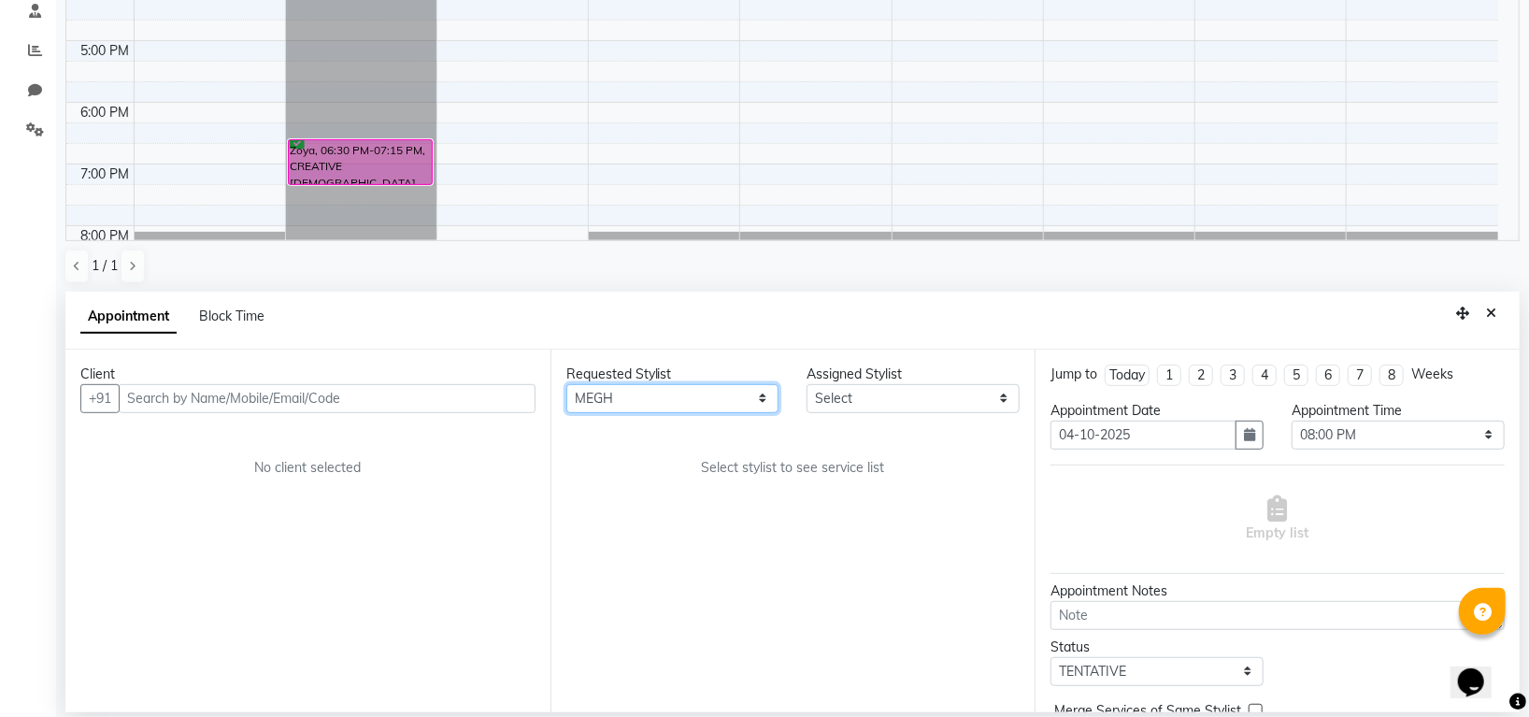
click at [566, 384] on select "Any [PERSON_NAME] [PERSON_NAME] PAWAN [PERSON_NAME] SHANTI [PERSON_NAME] SURAJ …" at bounding box center [672, 398] width 213 height 29
select select "45579"
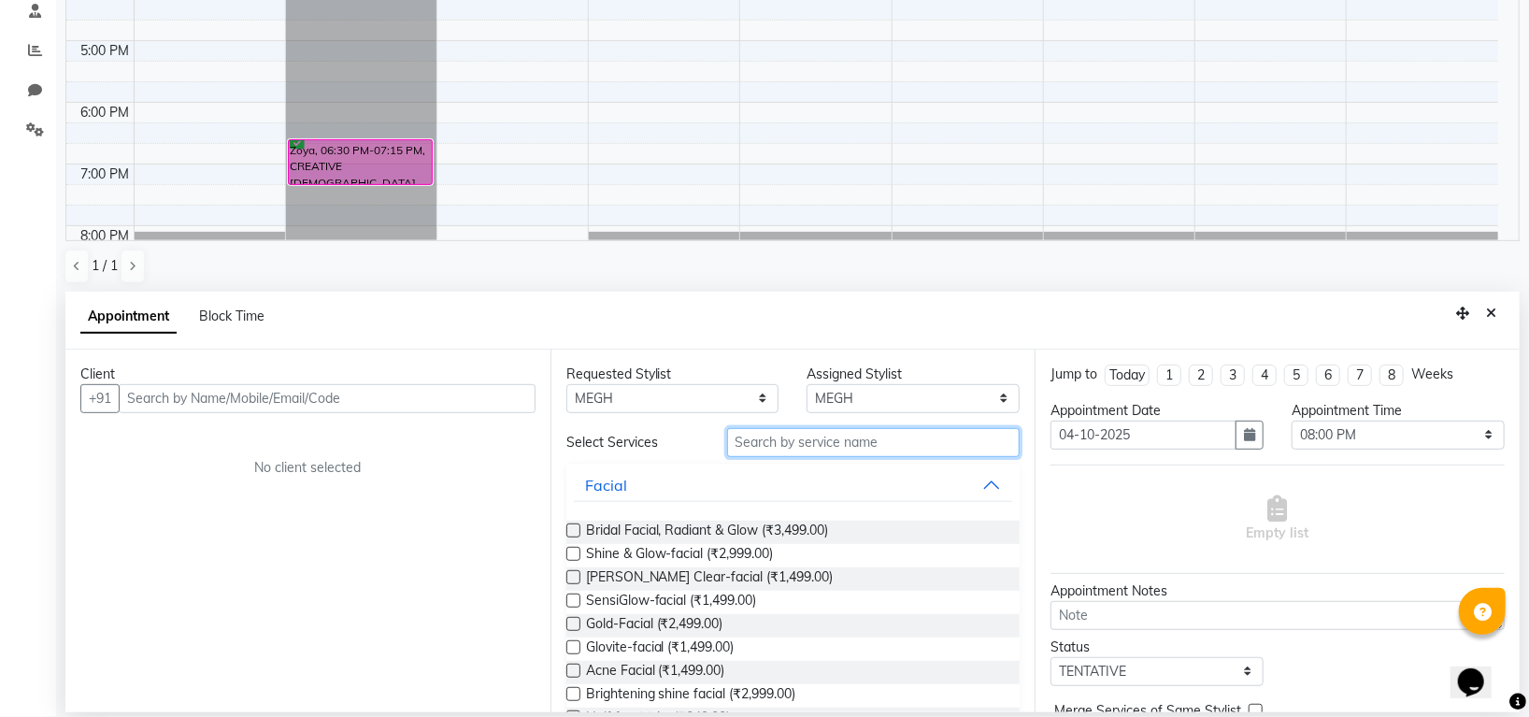
click at [804, 444] on input "text" at bounding box center [873, 442] width 293 height 29
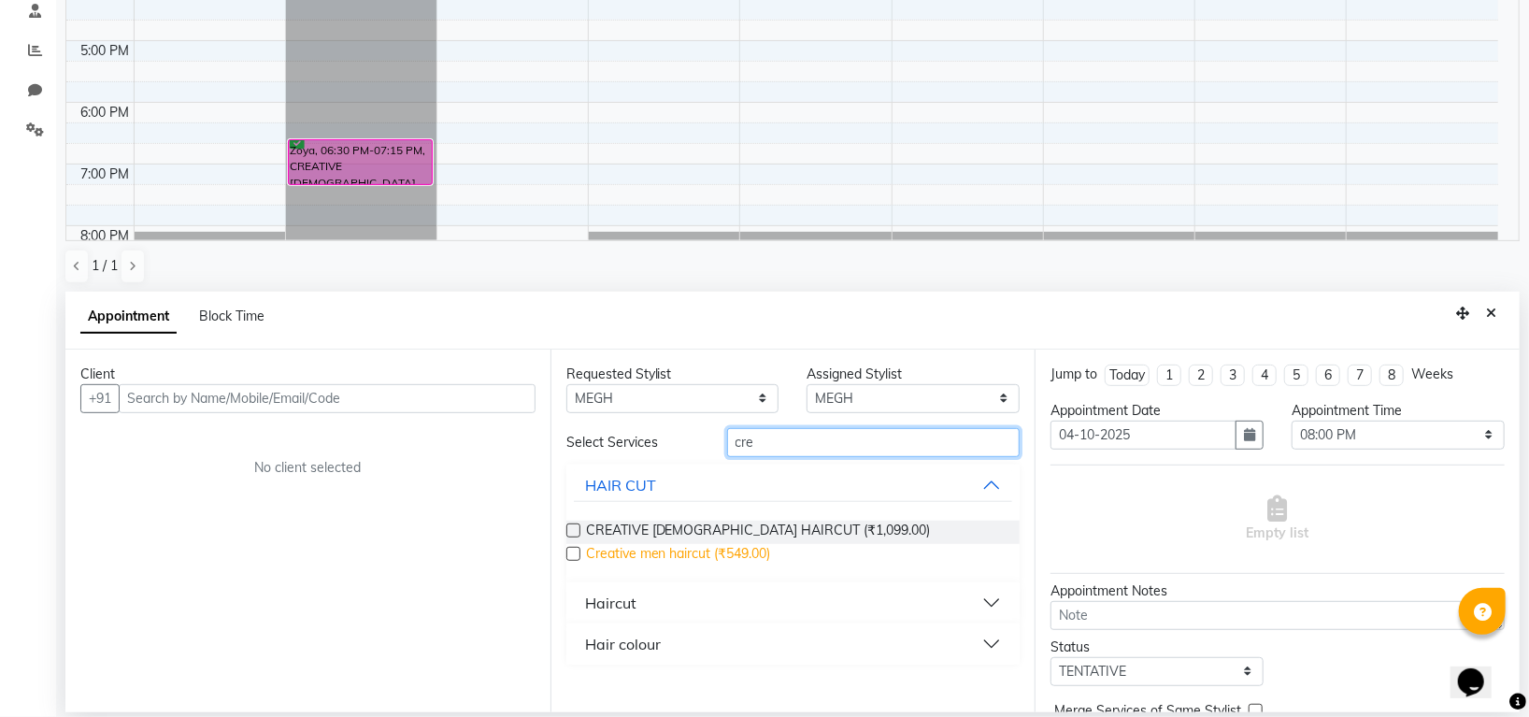
type input "cre"
click at [729, 550] on span "Creative men haircut (₹549.00)" at bounding box center [678, 555] width 185 height 23
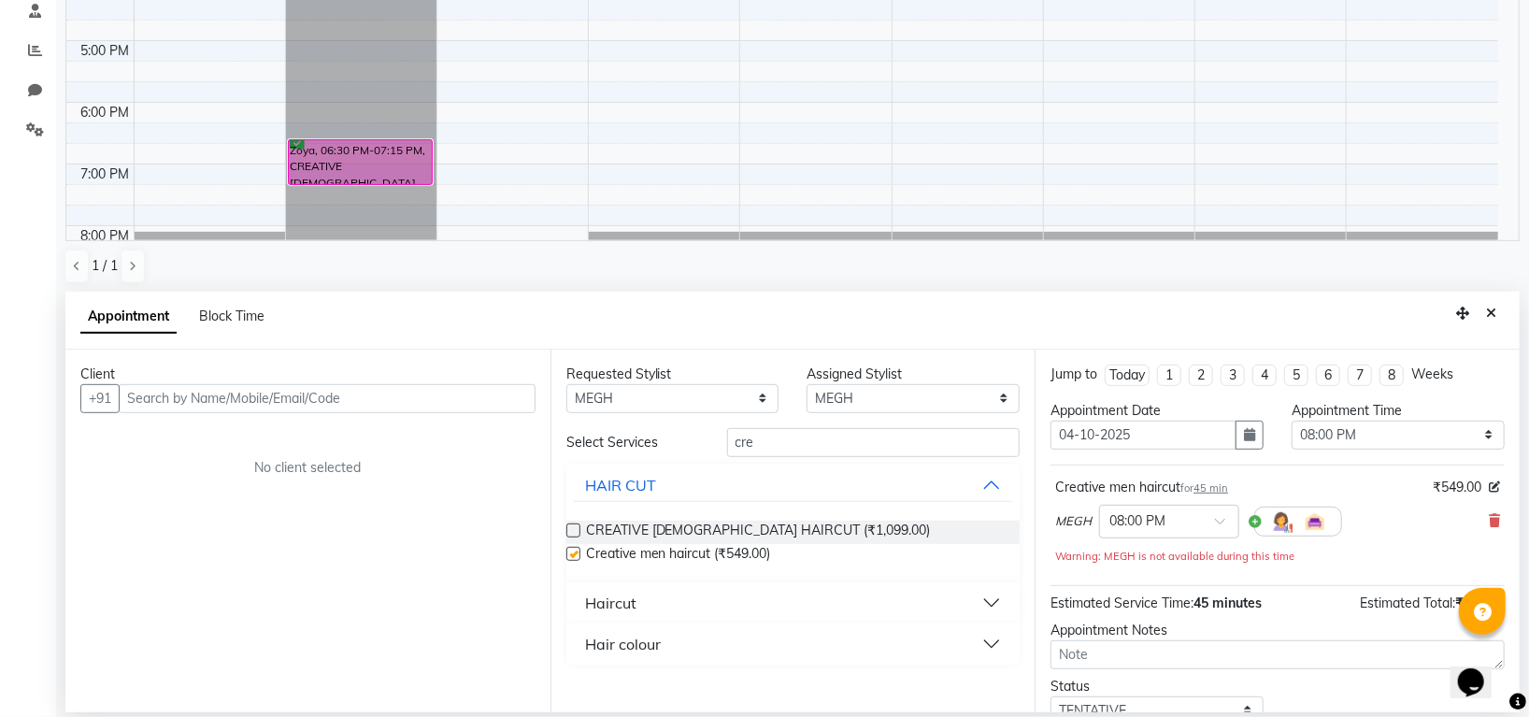
checkbox input "false"
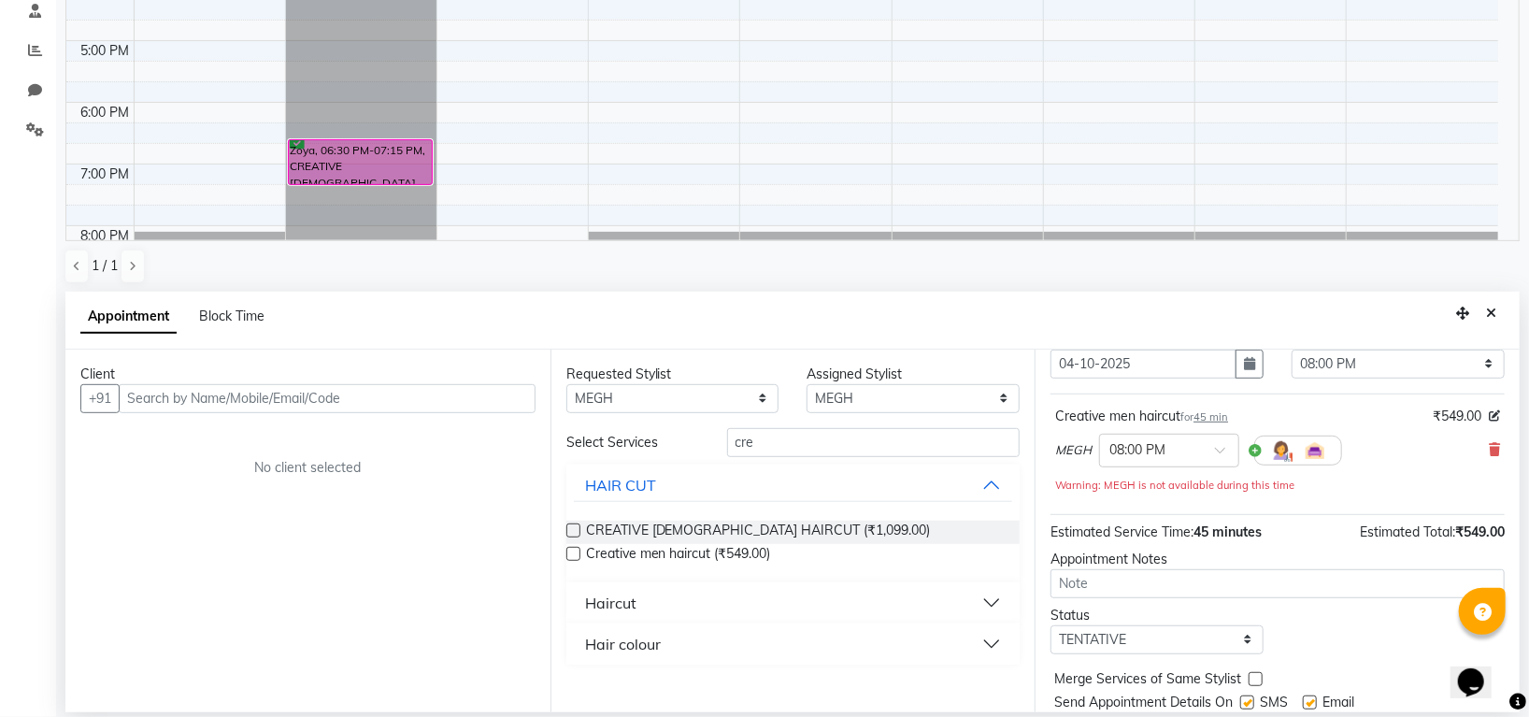
scroll to position [134, 0]
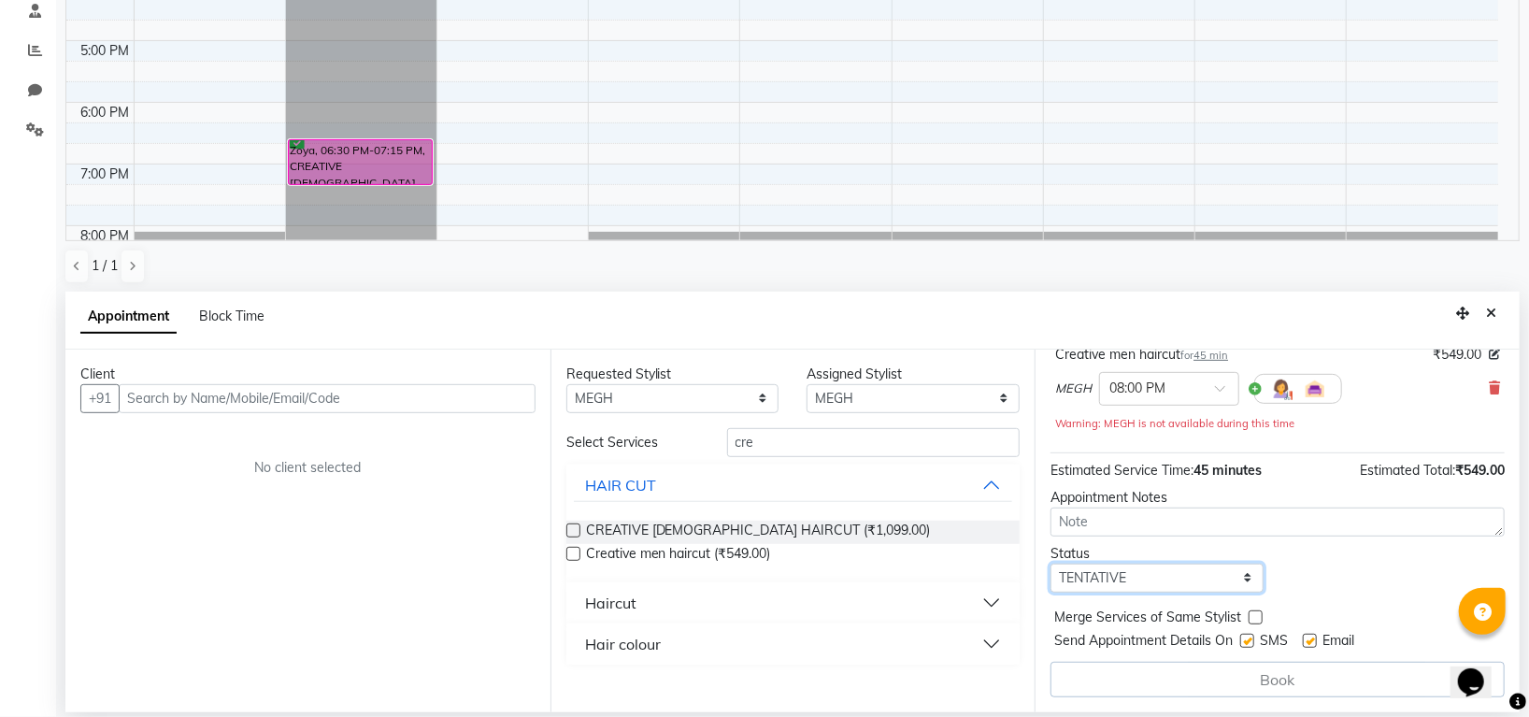
drag, startPoint x: 1143, startPoint y: 578, endPoint x: 1130, endPoint y: 570, distance: 15.6
click at [1143, 578] on select "Select TENTATIVE CONFIRM UPCOMING" at bounding box center [1156, 577] width 213 height 29
select select "confirm booking"
click at [1050, 563] on select "Select TENTATIVE CONFIRM UPCOMING" at bounding box center [1156, 577] width 213 height 29
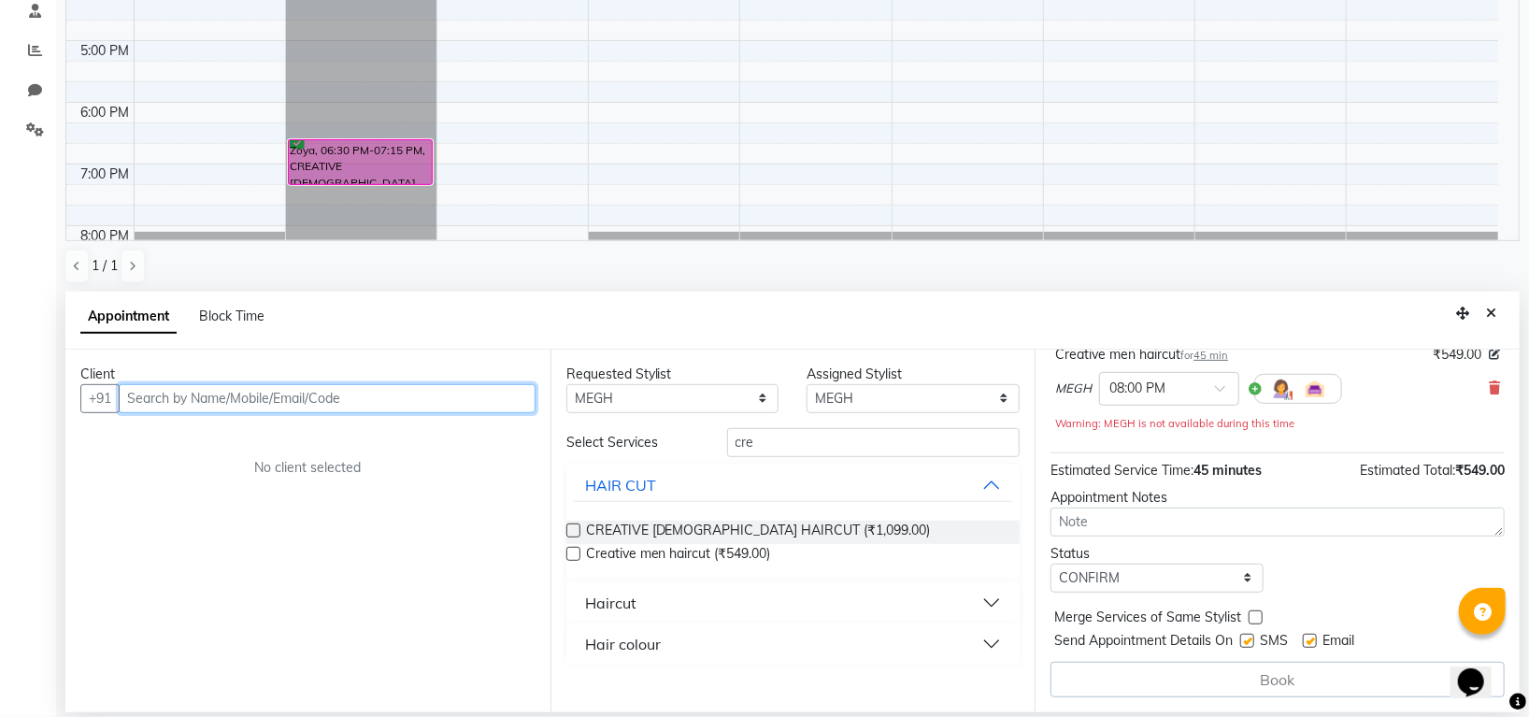
click at [346, 392] on input "text" at bounding box center [327, 398] width 417 height 29
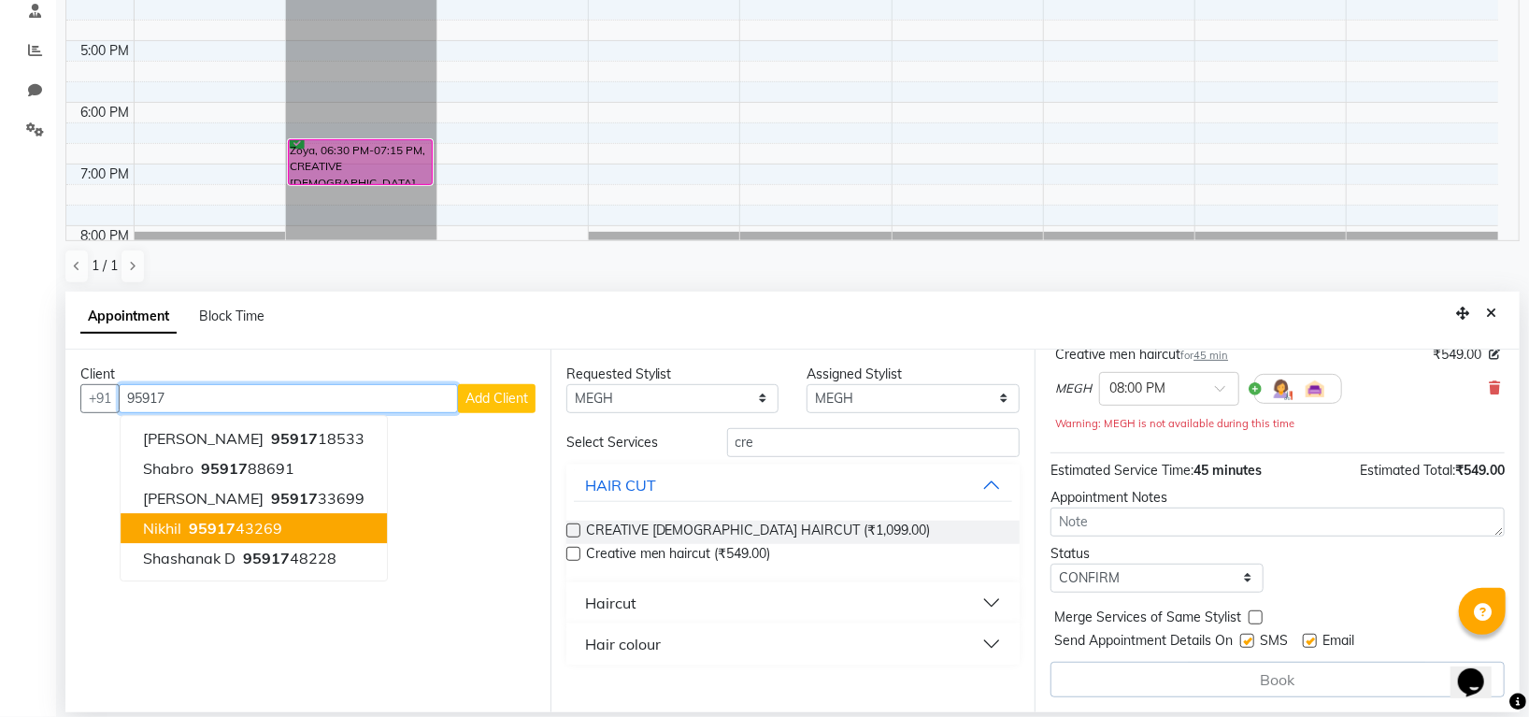
click at [265, 526] on ngb-highlight "95917 43269" at bounding box center [233, 528] width 97 height 19
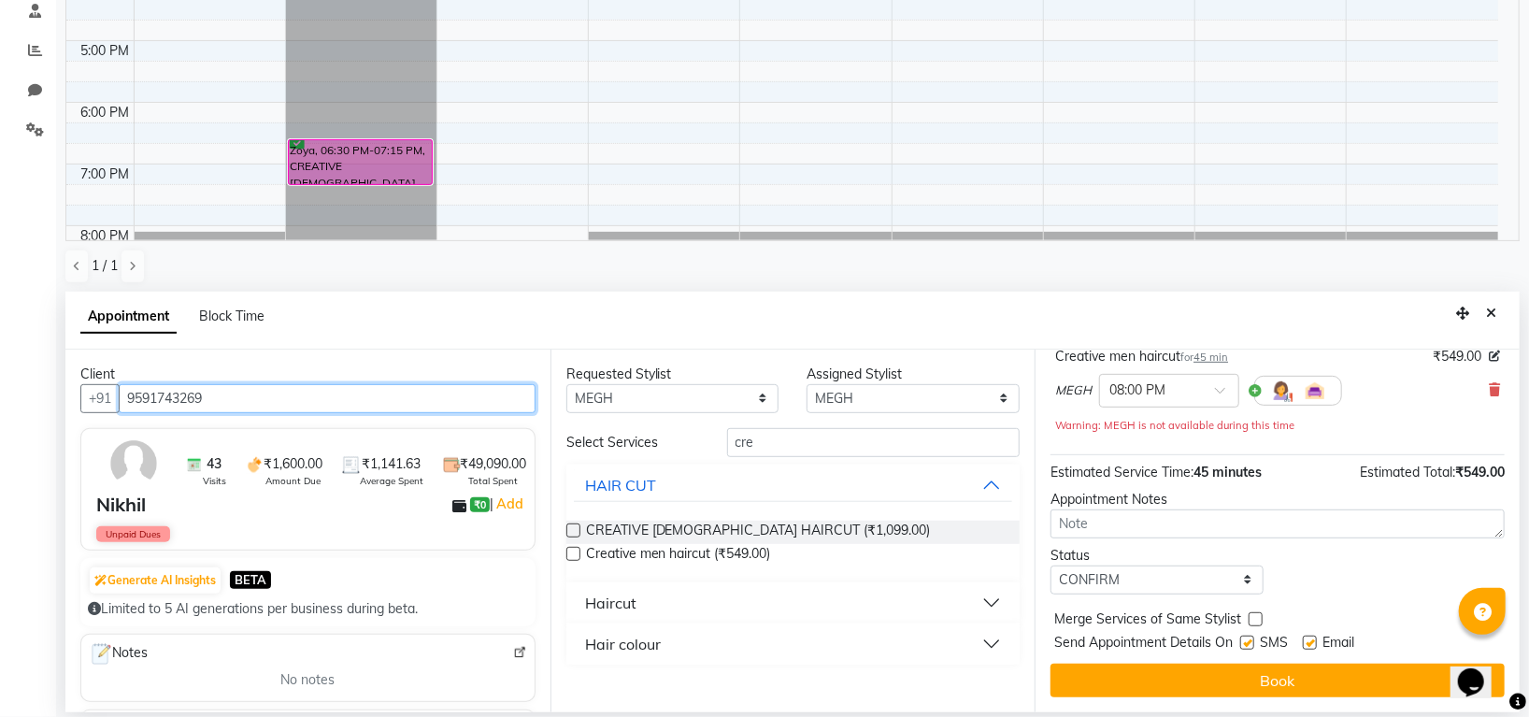
scroll to position [132, 0]
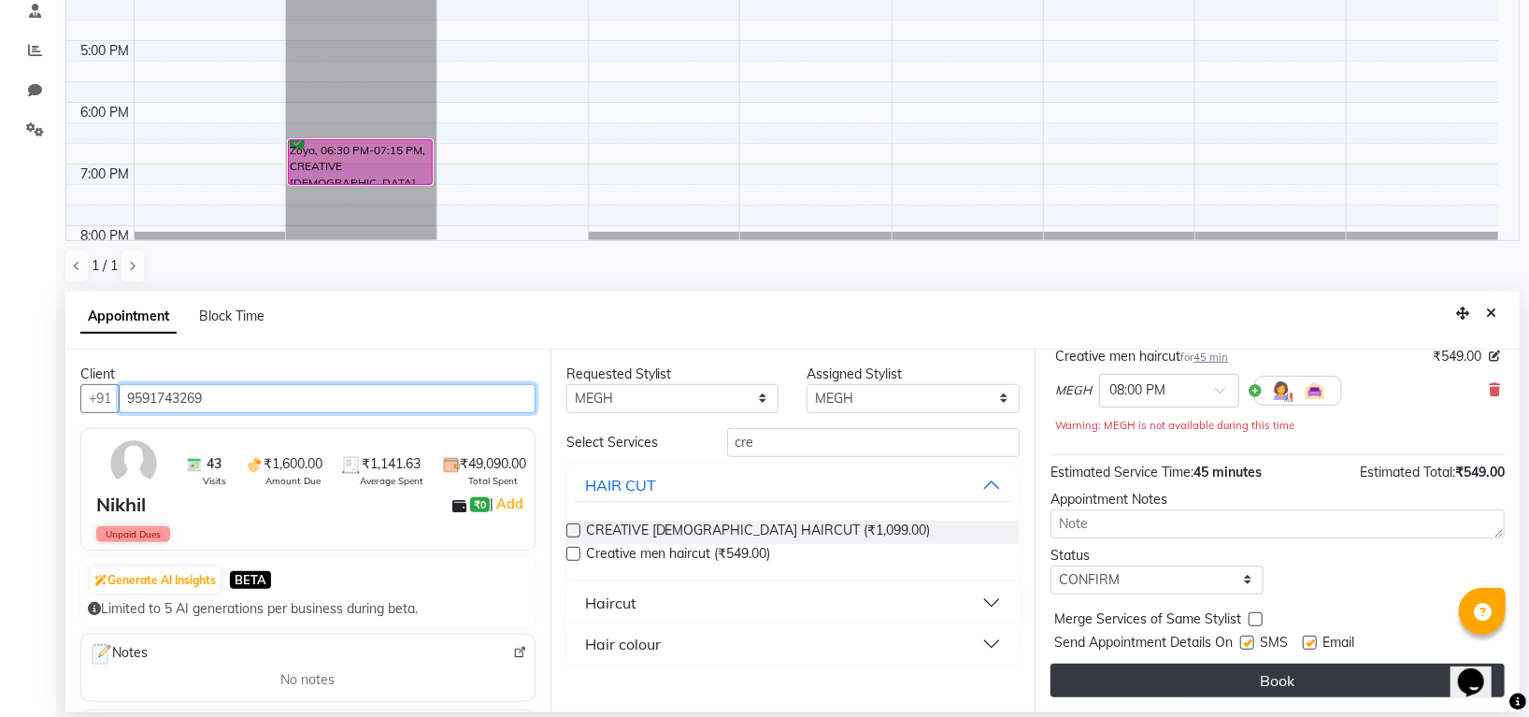
type input "9591743269"
click at [1269, 685] on button "Book" at bounding box center [1277, 680] width 454 height 34
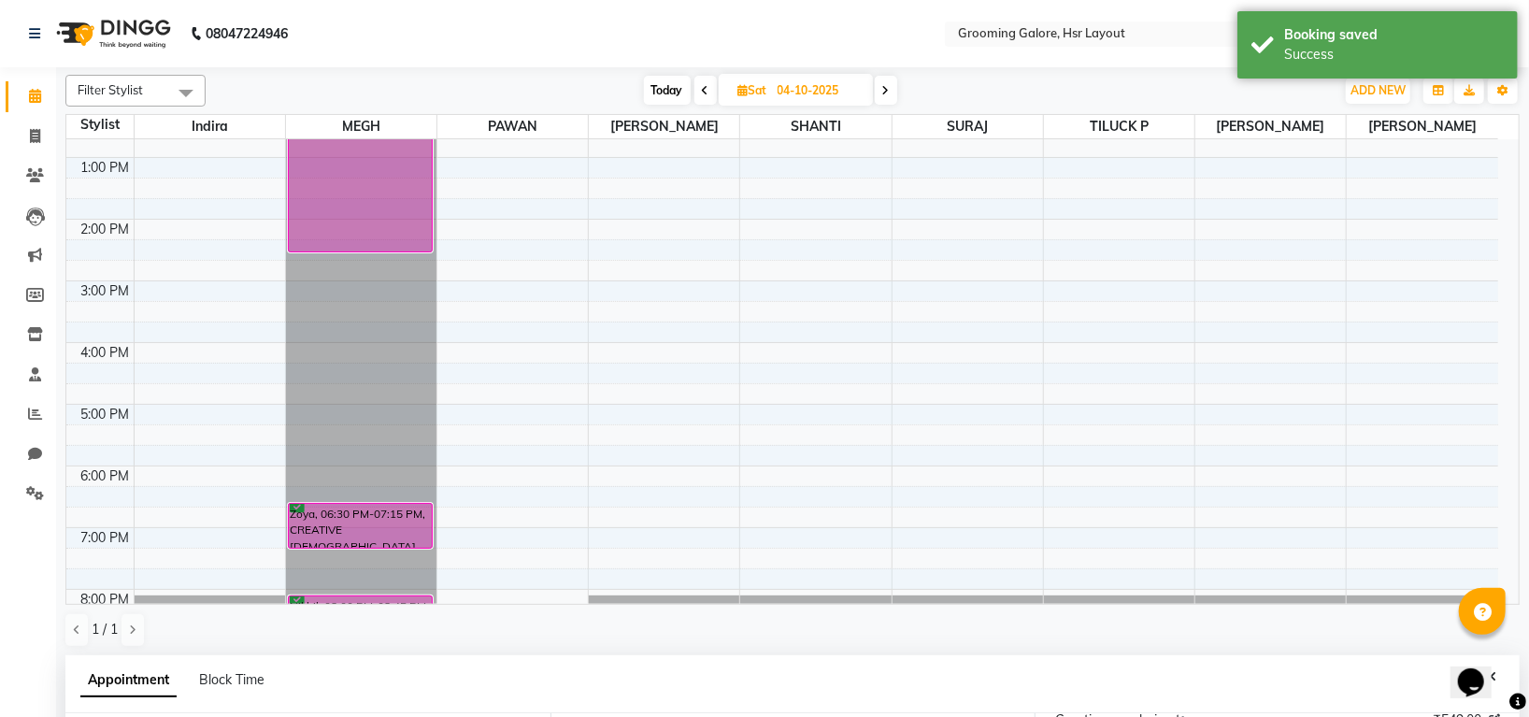
scroll to position [344, 0]
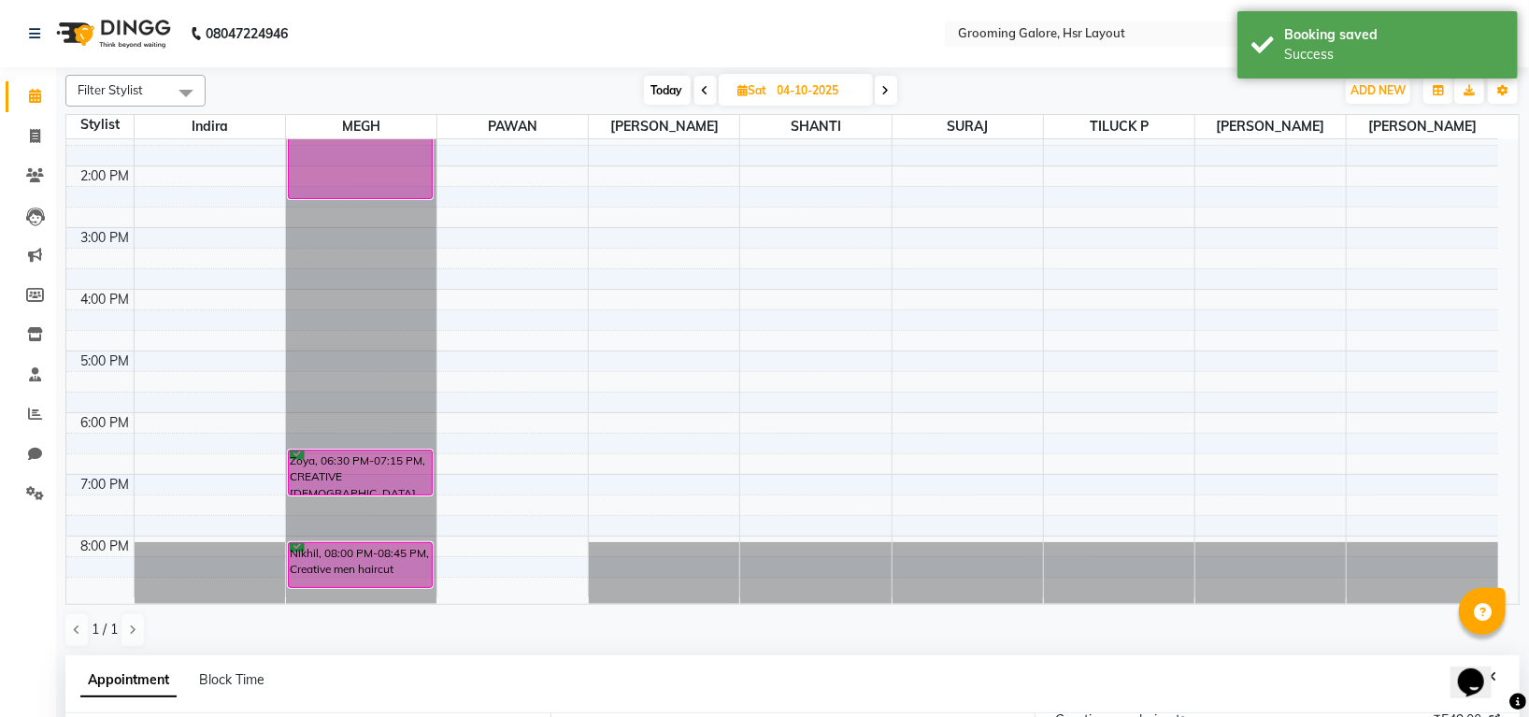
click at [702, 85] on icon at bounding box center [705, 90] width 7 height 11
type input "03-10-2025"
select select "1200"
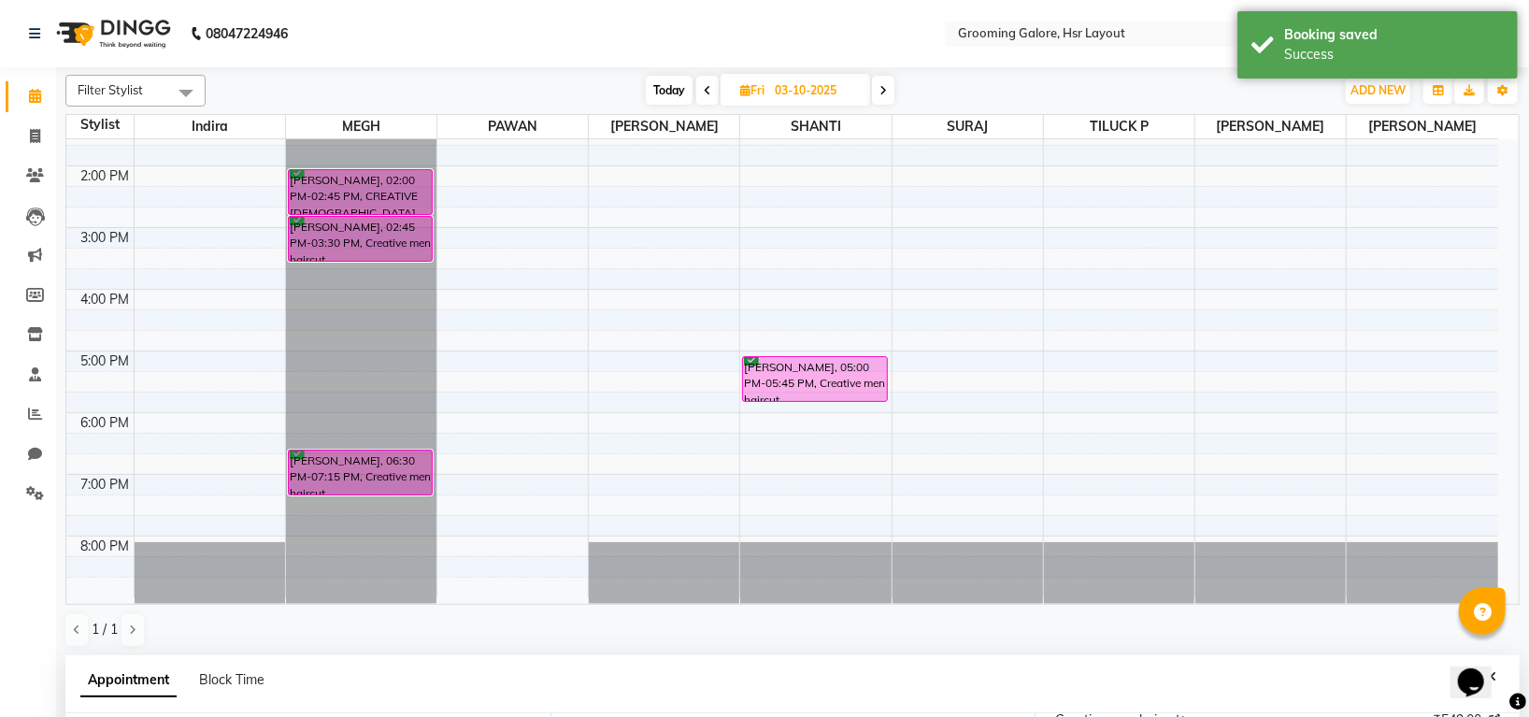
click at [700, 85] on span at bounding box center [707, 90] width 22 height 29
type input "02-10-2025"
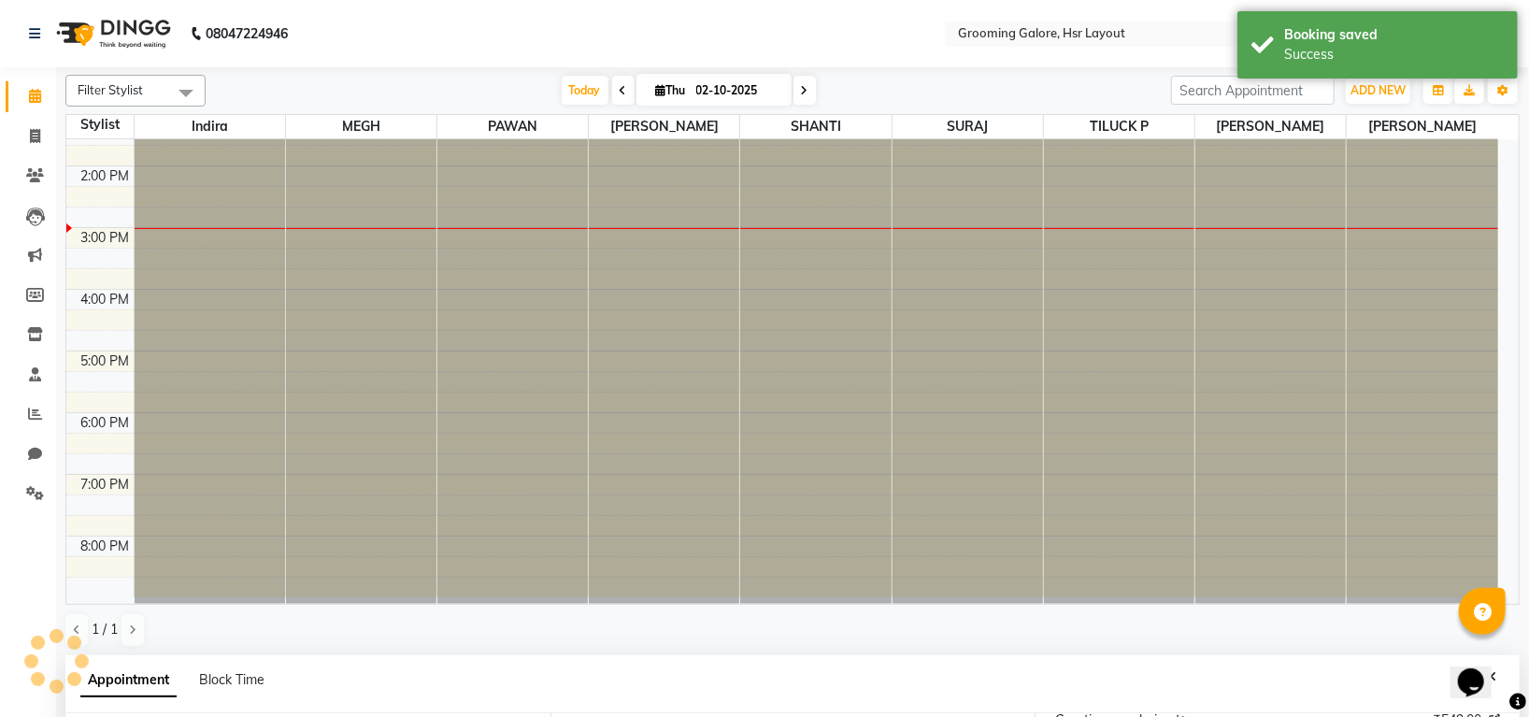
select select "1200"
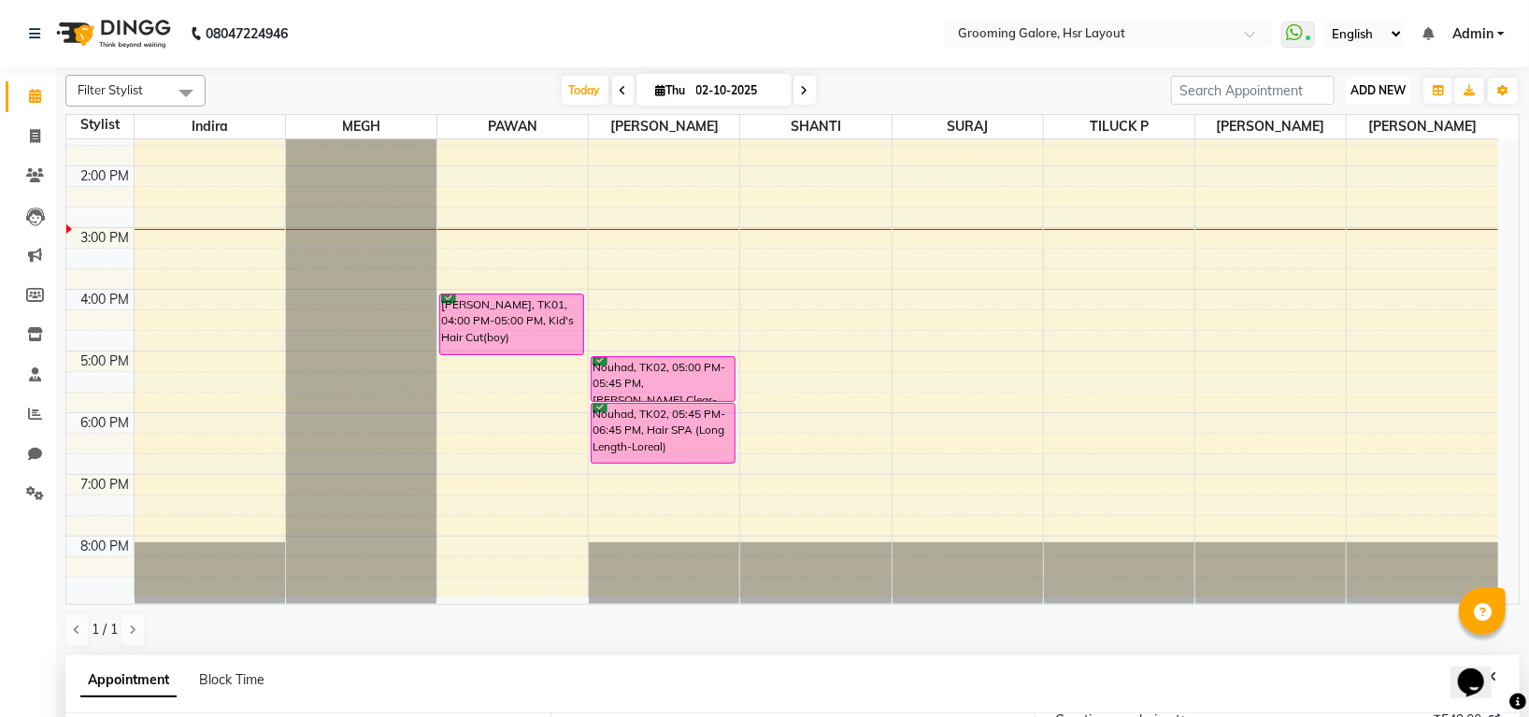
click at [1397, 78] on button "ADD NEW Toggle Dropdown" at bounding box center [1377, 91] width 64 height 26
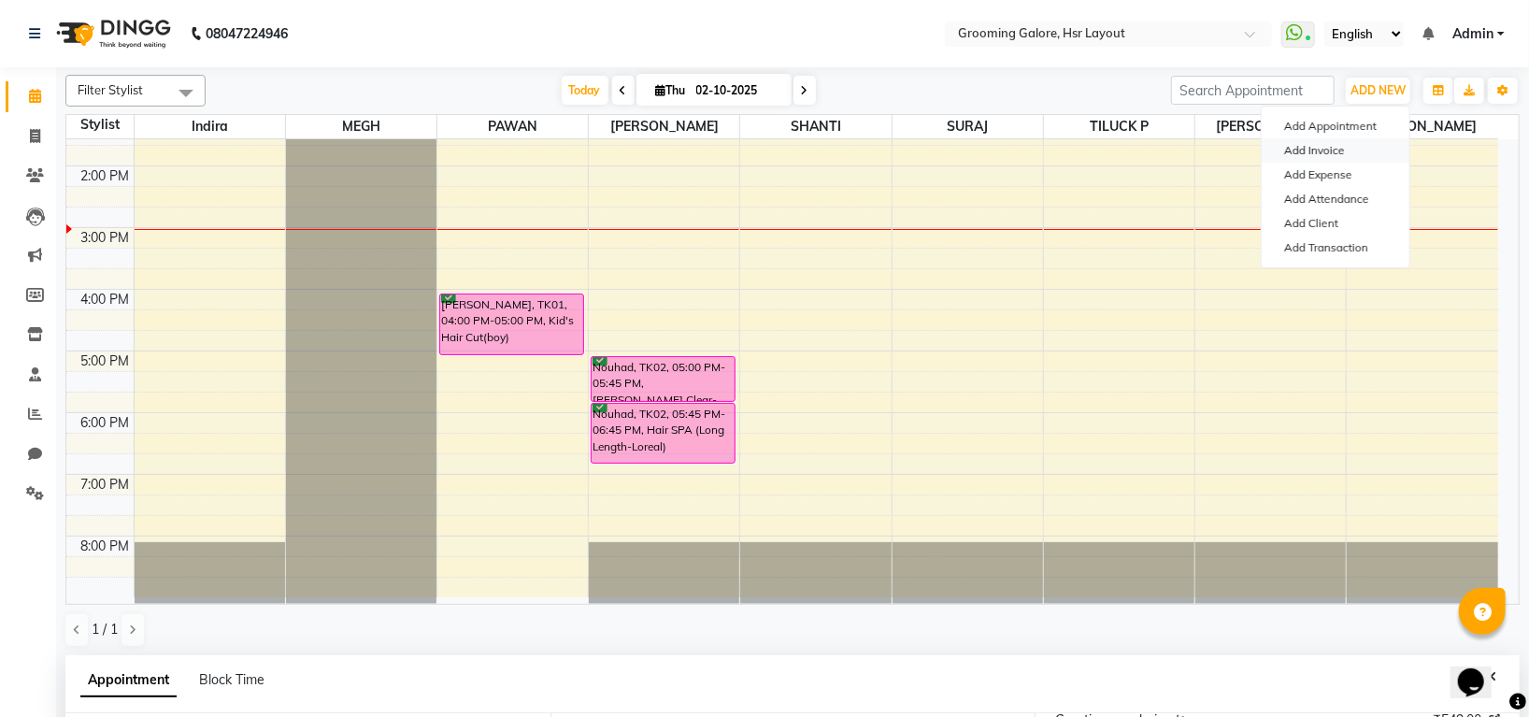
click at [1331, 144] on link "Add Invoice" at bounding box center [1335, 150] width 148 height 24
select select "6168"
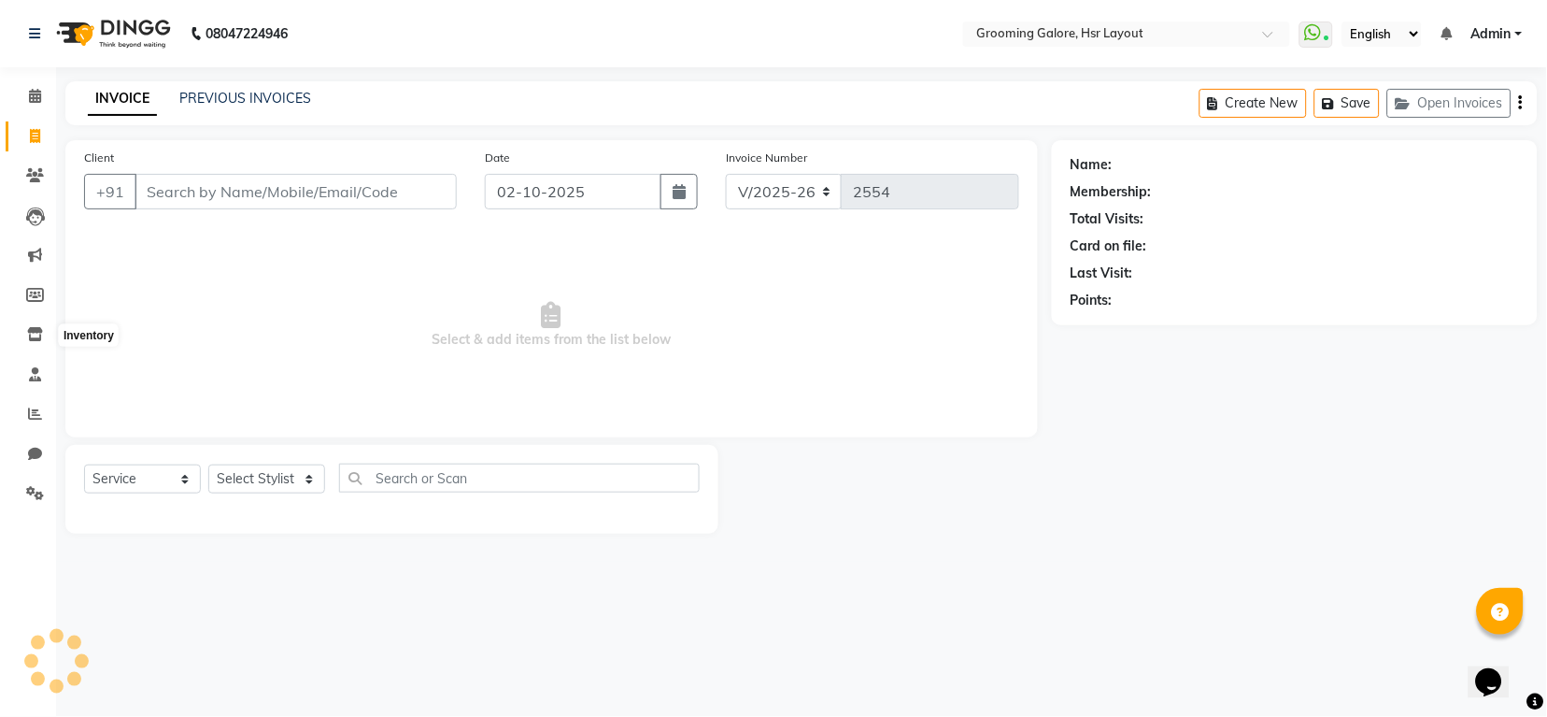
select select "P"
select select "45583"
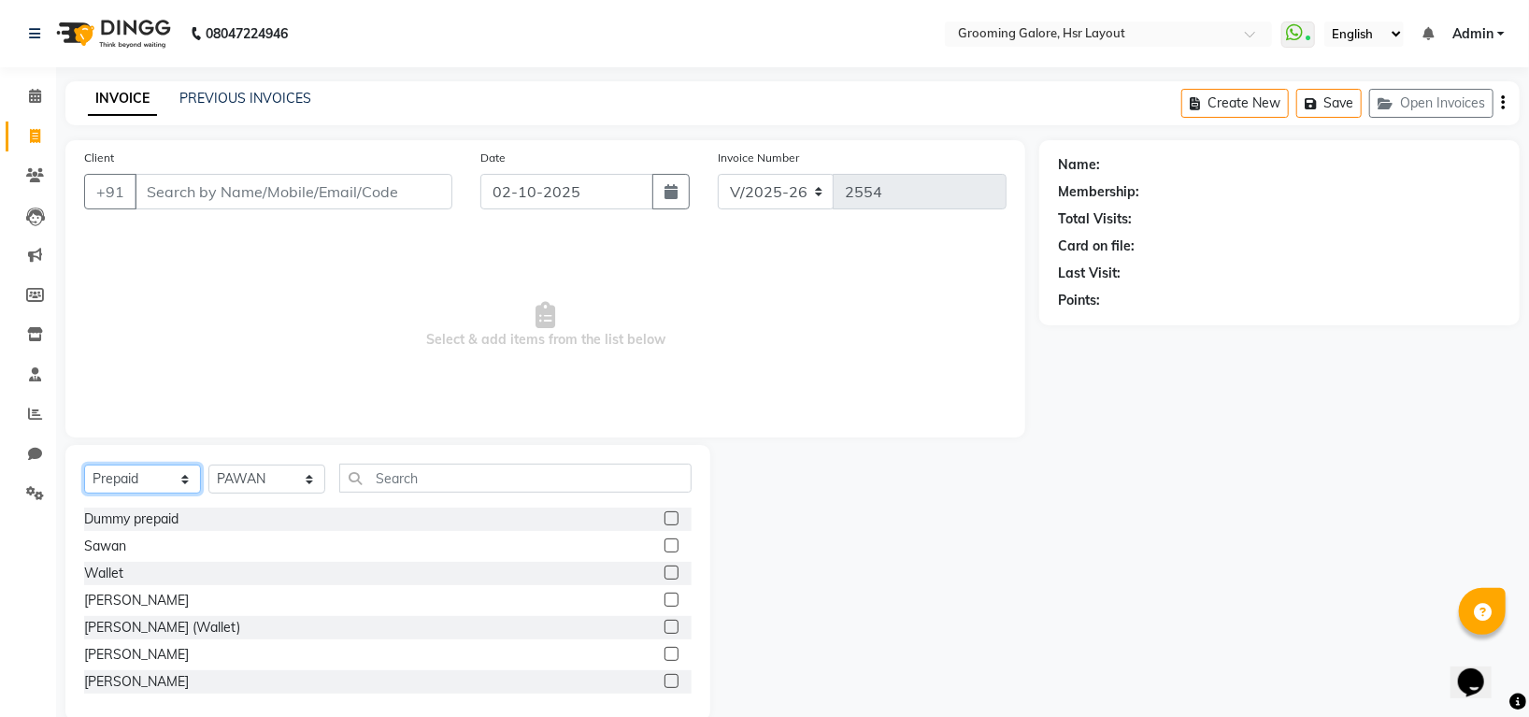
click at [135, 474] on select "Select Service Product Membership Package Voucher Prepaid Gift Card" at bounding box center [142, 478] width 117 height 29
select select "service"
click at [84, 465] on select "Select Service Product Membership Package Voucher Prepaid Gift Card" at bounding box center [142, 478] width 117 height 29
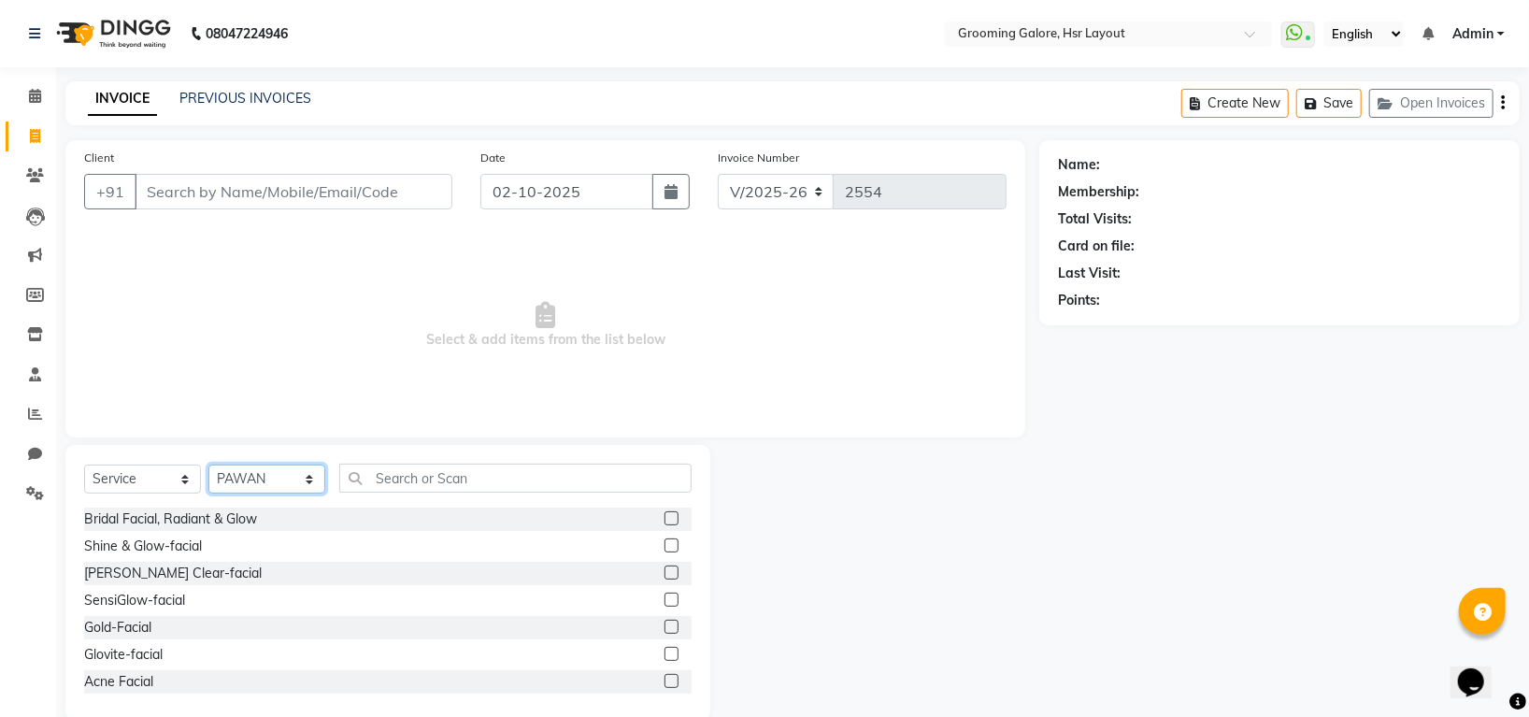
click at [269, 483] on select "Select Stylist Indira MEGH PAWAN [PERSON_NAME] SHANTI [PERSON_NAME] SURAJ TILUC…" at bounding box center [266, 478] width 117 height 29
select select "45585"
click at [208, 465] on select "Select Stylist Indira MEGH PAWAN [PERSON_NAME] SHANTI [PERSON_NAME] SURAJ TILUC…" at bounding box center [266, 478] width 117 height 29
click at [446, 480] on input "text" at bounding box center [515, 477] width 352 height 29
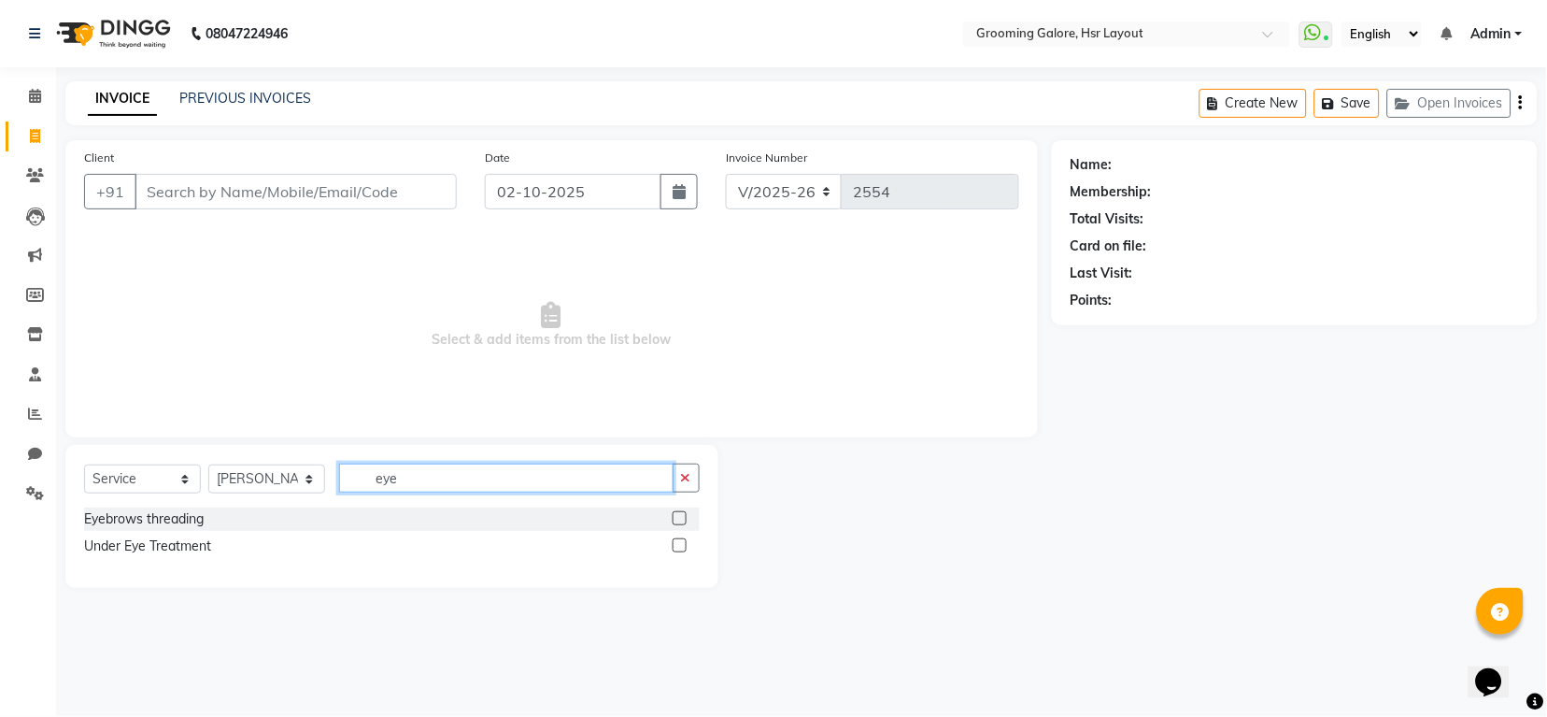
type input "eye"
click at [676, 519] on label at bounding box center [680, 518] width 14 height 14
click at [676, 519] on input "checkbox" at bounding box center [679, 519] width 12 height 12
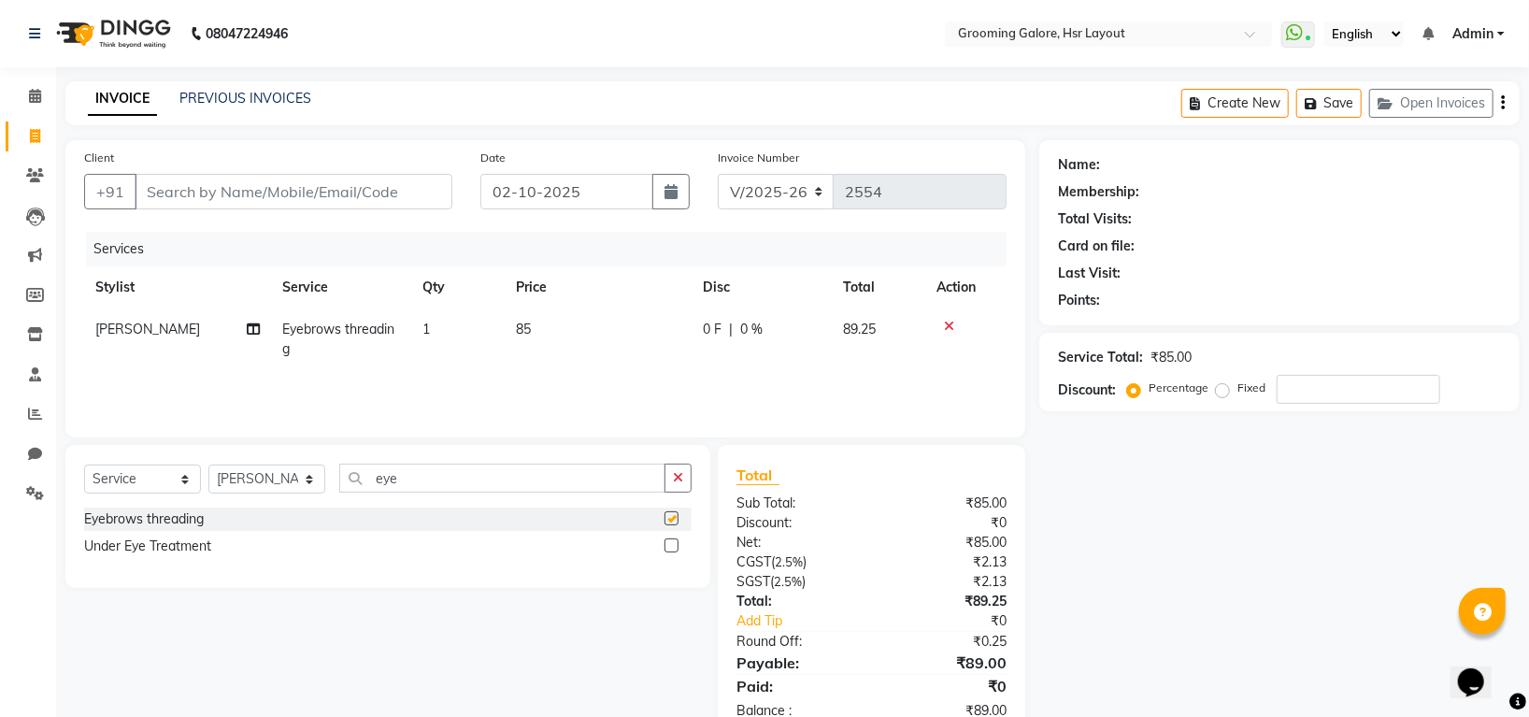
checkbox input "false"
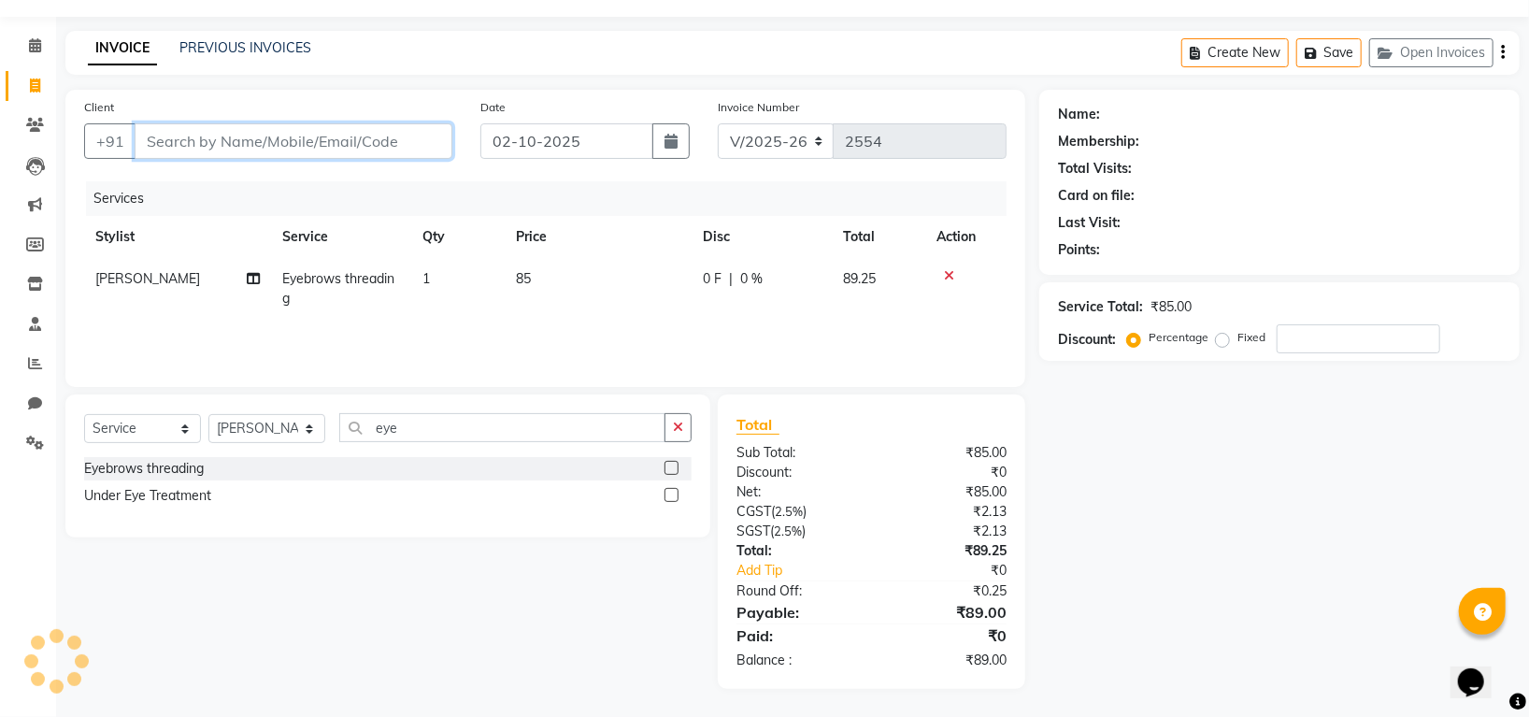
click at [254, 130] on input "Client" at bounding box center [294, 141] width 318 height 36
type input "g"
type input "0"
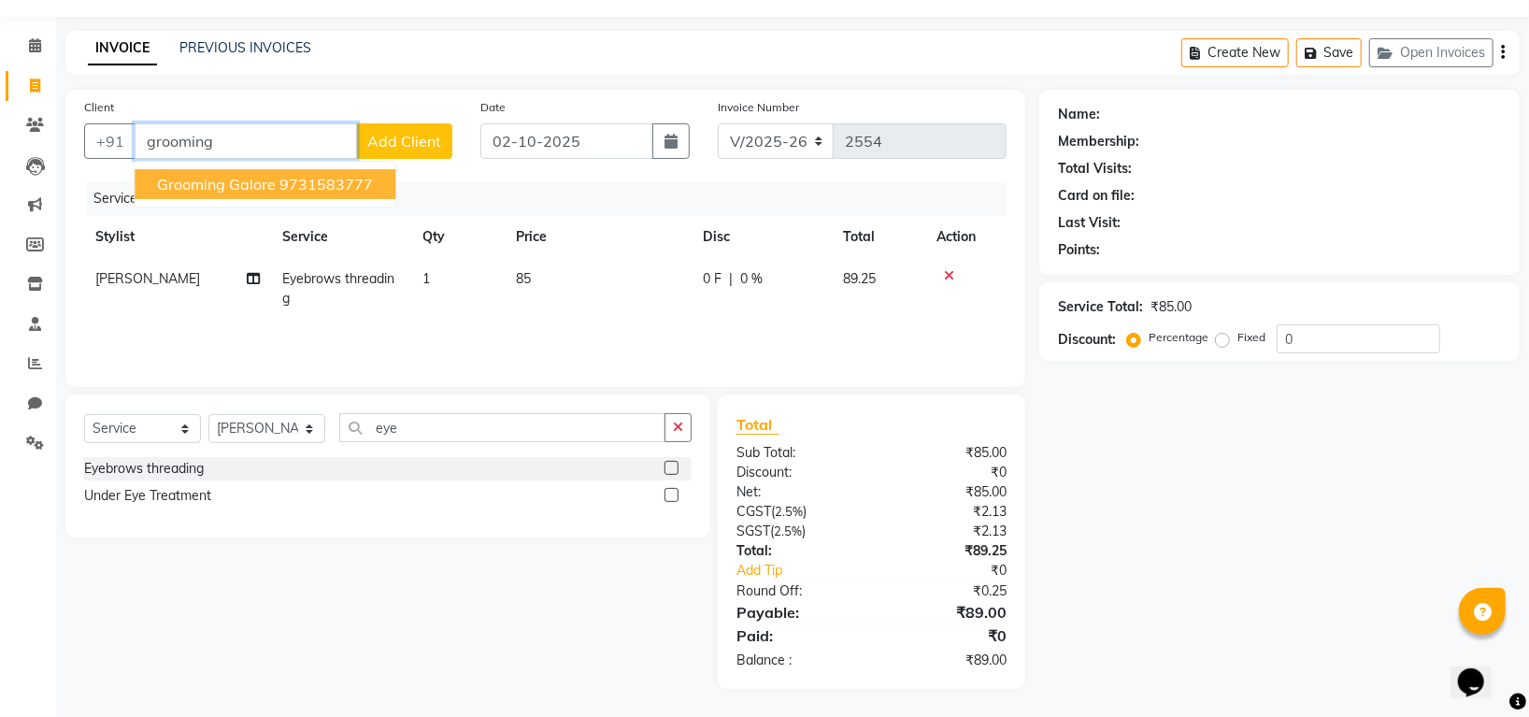
click at [343, 184] on ngb-highlight "9731583777" at bounding box center [325, 184] width 93 height 19
type input "9731583777"
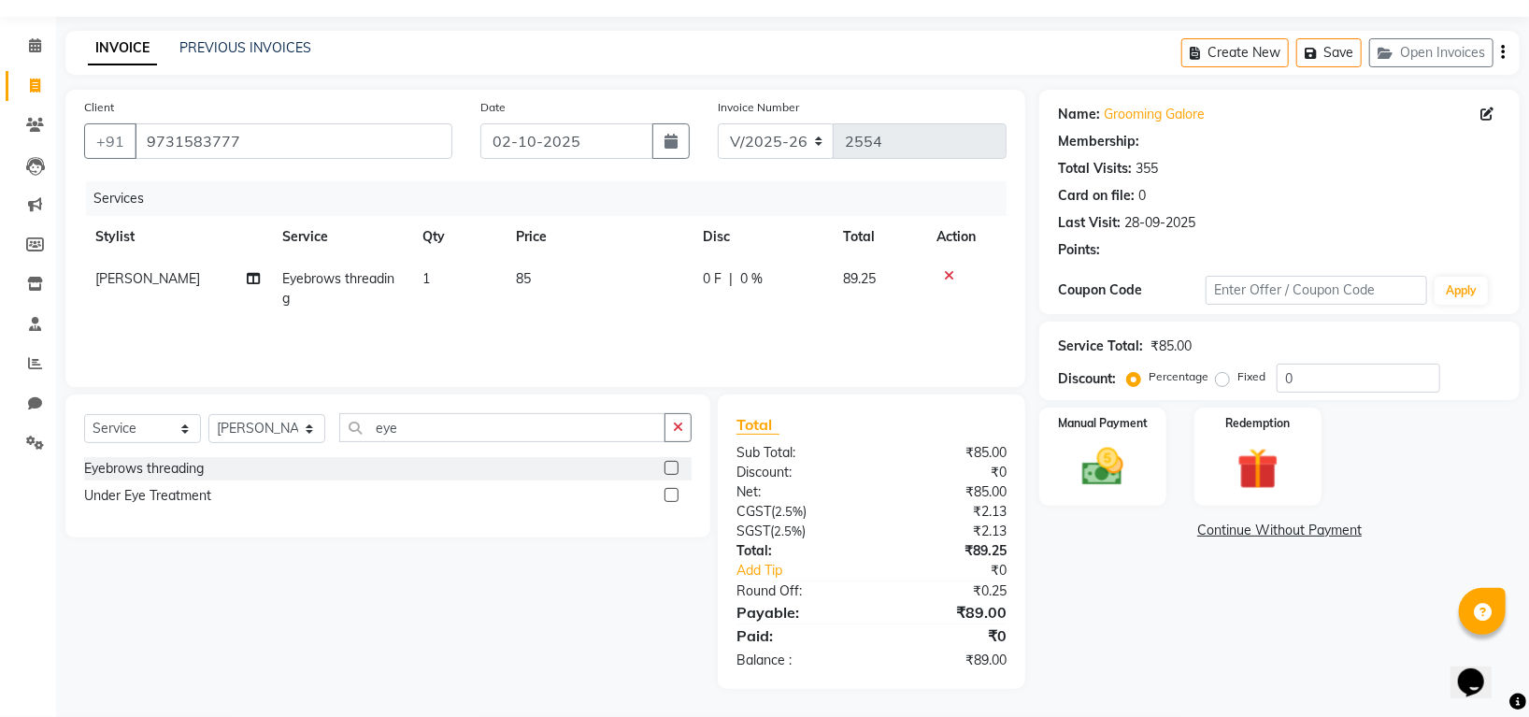
select select "1: Object"
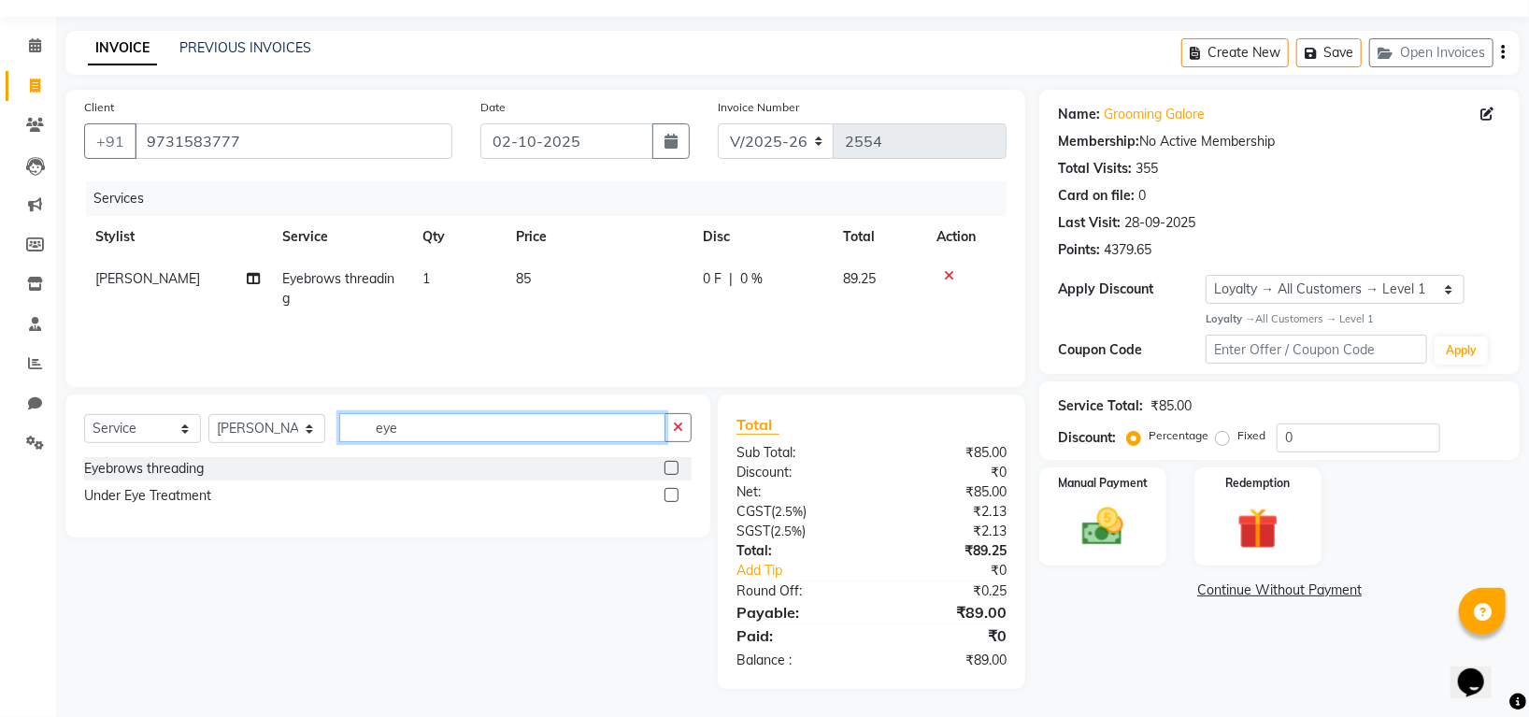
click at [425, 430] on input "eye" at bounding box center [502, 427] width 326 height 29
type input "e"
type input "upper"
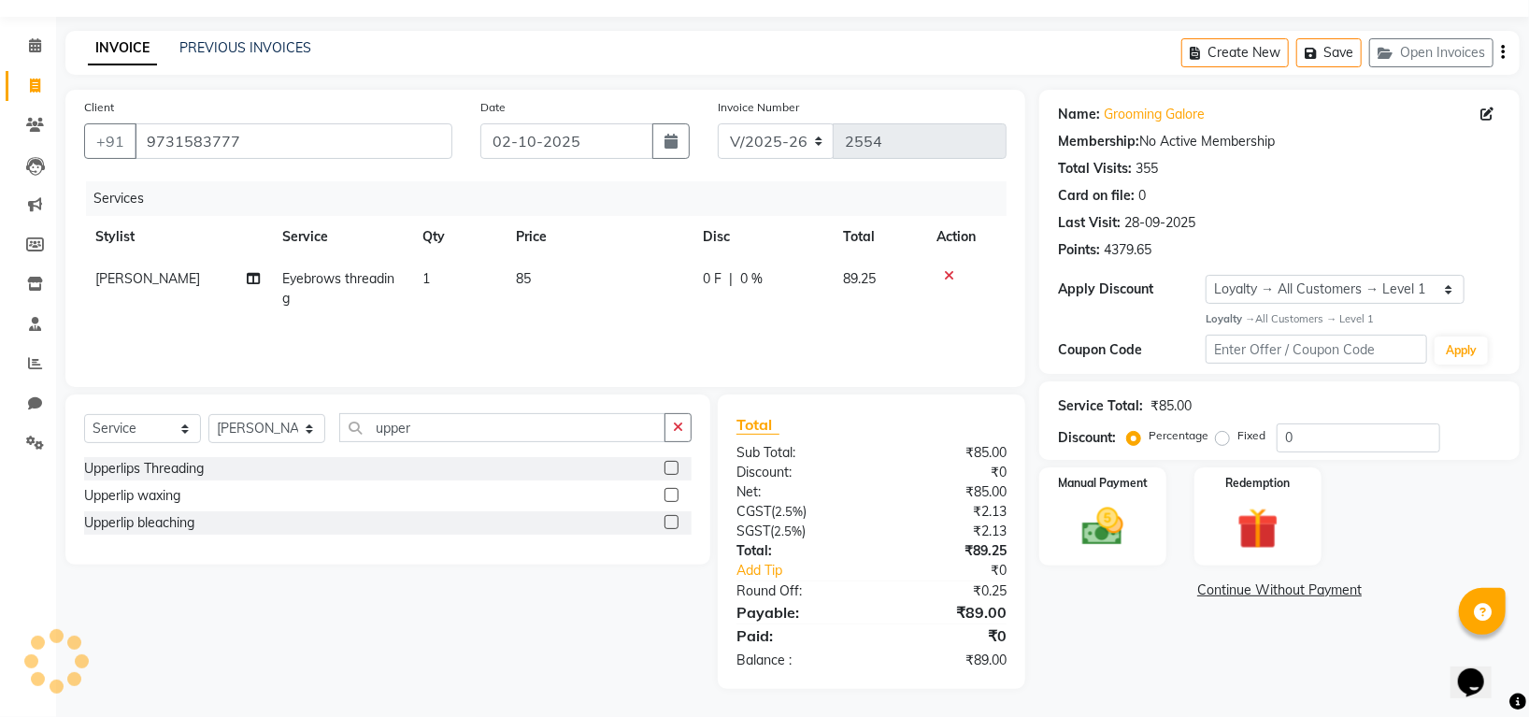
click at [675, 467] on label at bounding box center [671, 468] width 14 height 14
click at [675, 467] on input "checkbox" at bounding box center [670, 469] width 12 height 12
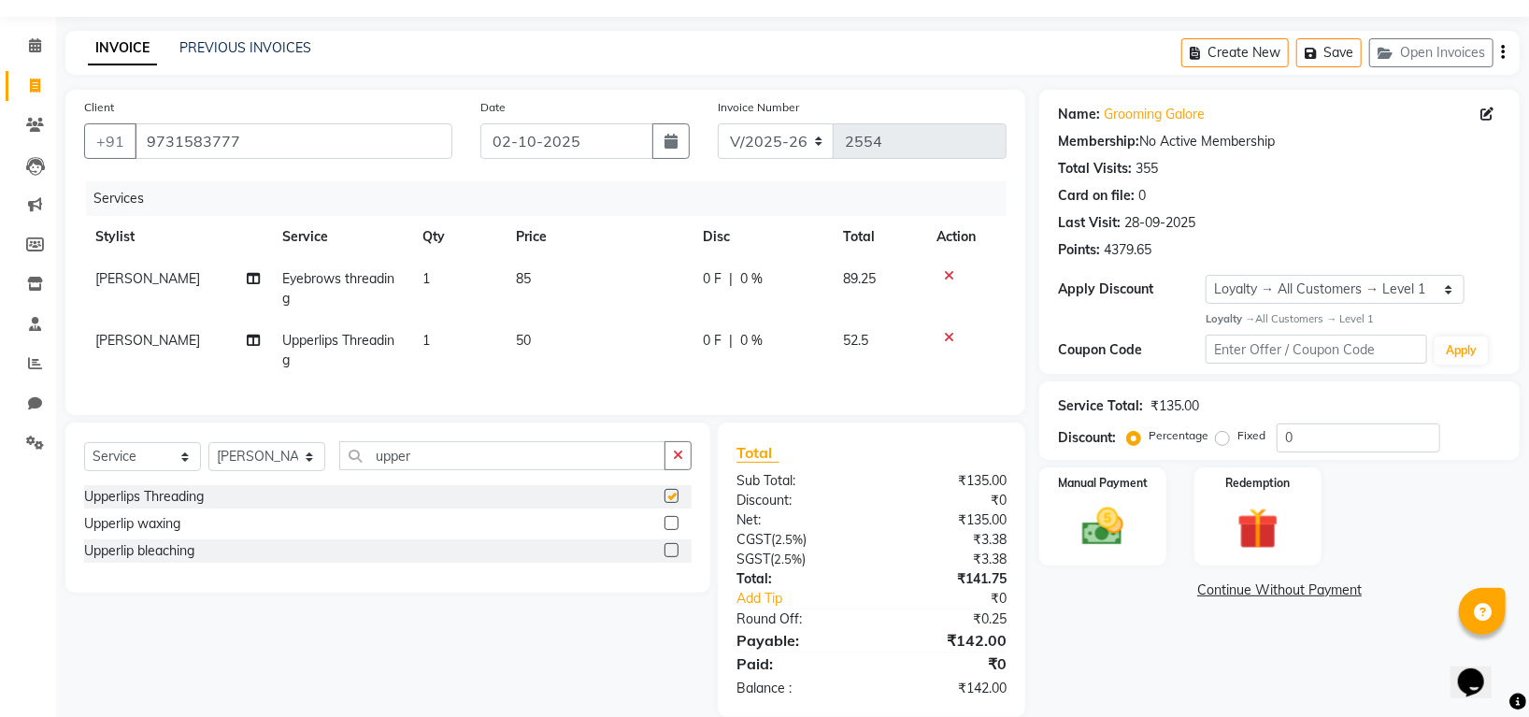
checkbox input "false"
click at [575, 470] on input "upper" at bounding box center [502, 455] width 326 height 29
type input "u"
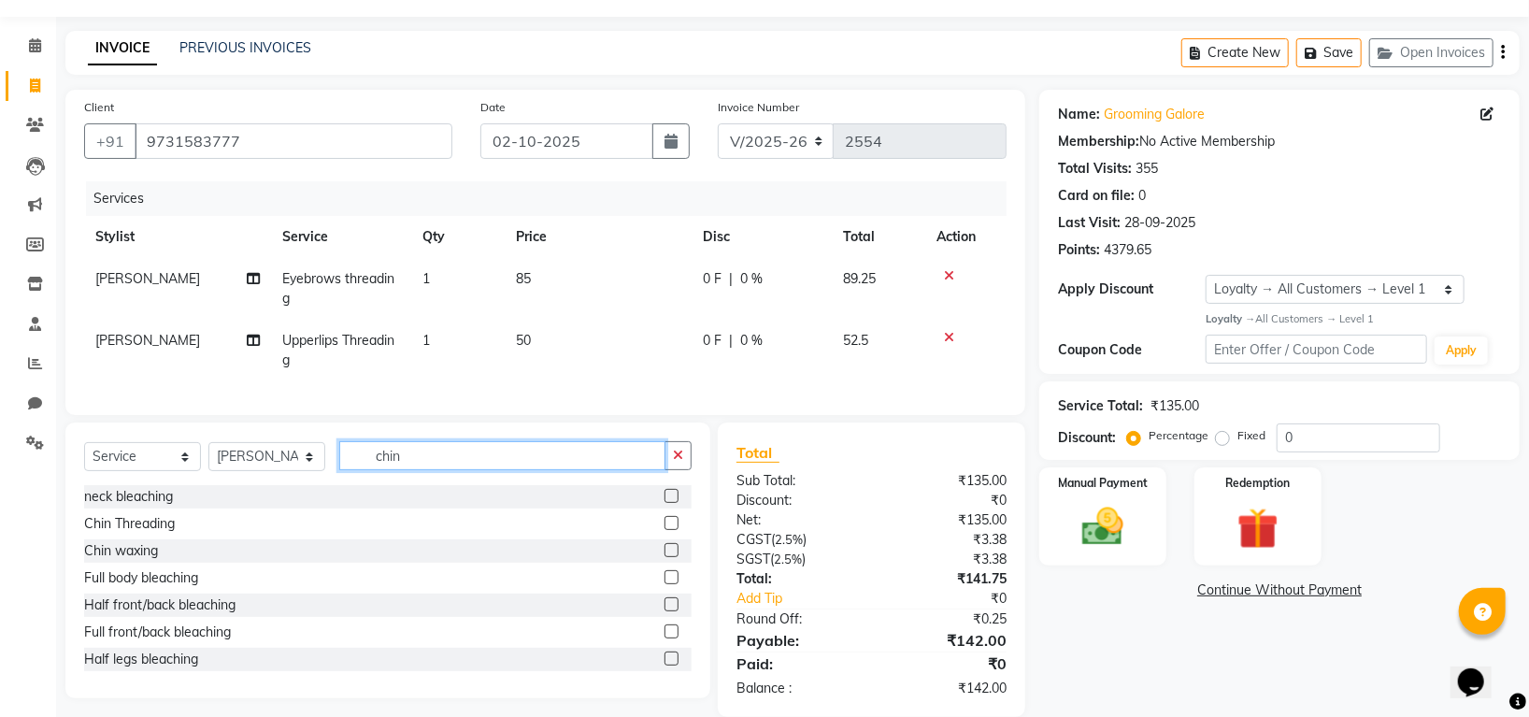
type input "chin"
click at [664, 503] on label at bounding box center [671, 496] width 14 height 14
click at [664, 503] on input "checkbox" at bounding box center [670, 497] width 12 height 12
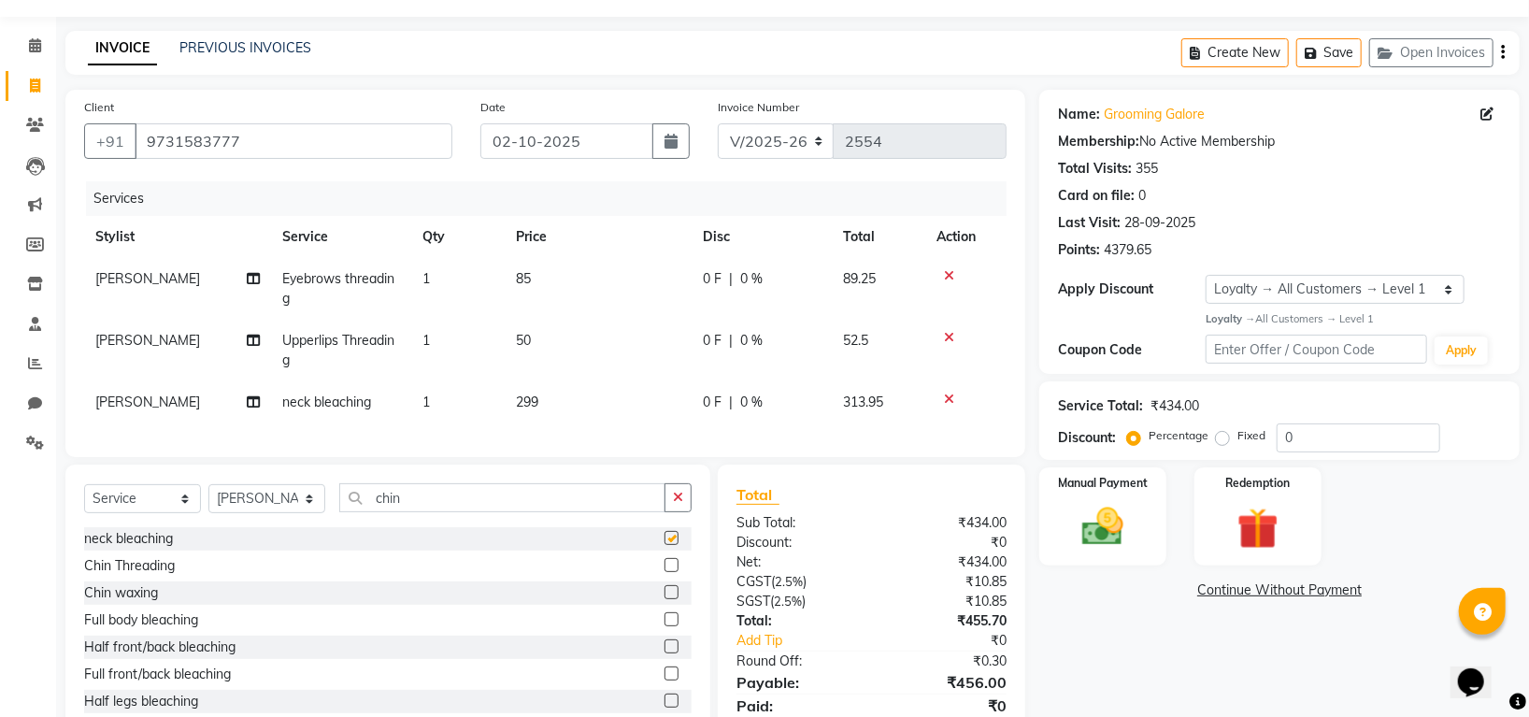
checkbox input "false"
click at [664, 572] on label at bounding box center [671, 565] width 14 height 14
click at [664, 572] on input "checkbox" at bounding box center [670, 566] width 12 height 12
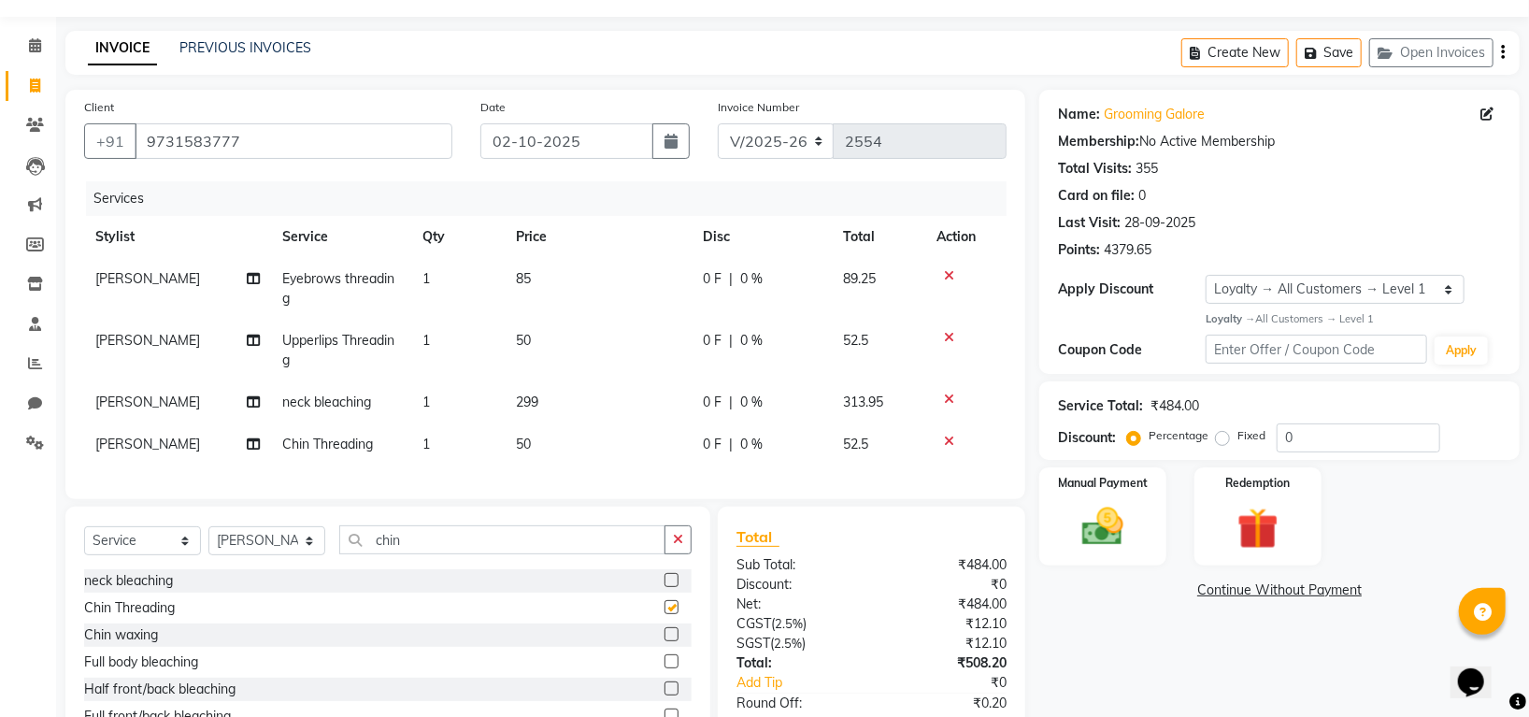
checkbox input "false"
click at [947, 394] on icon at bounding box center [949, 398] width 10 height 13
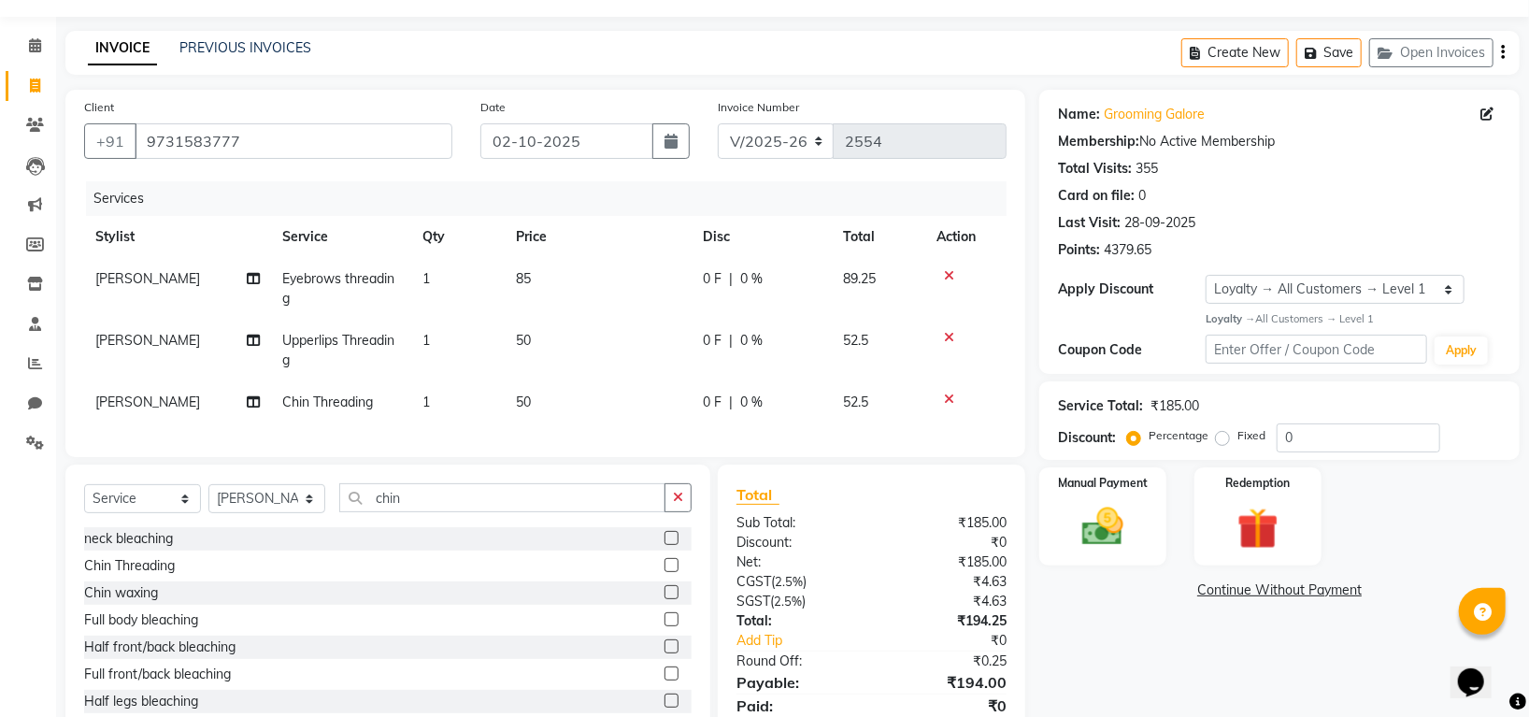
scroll to position [140, 0]
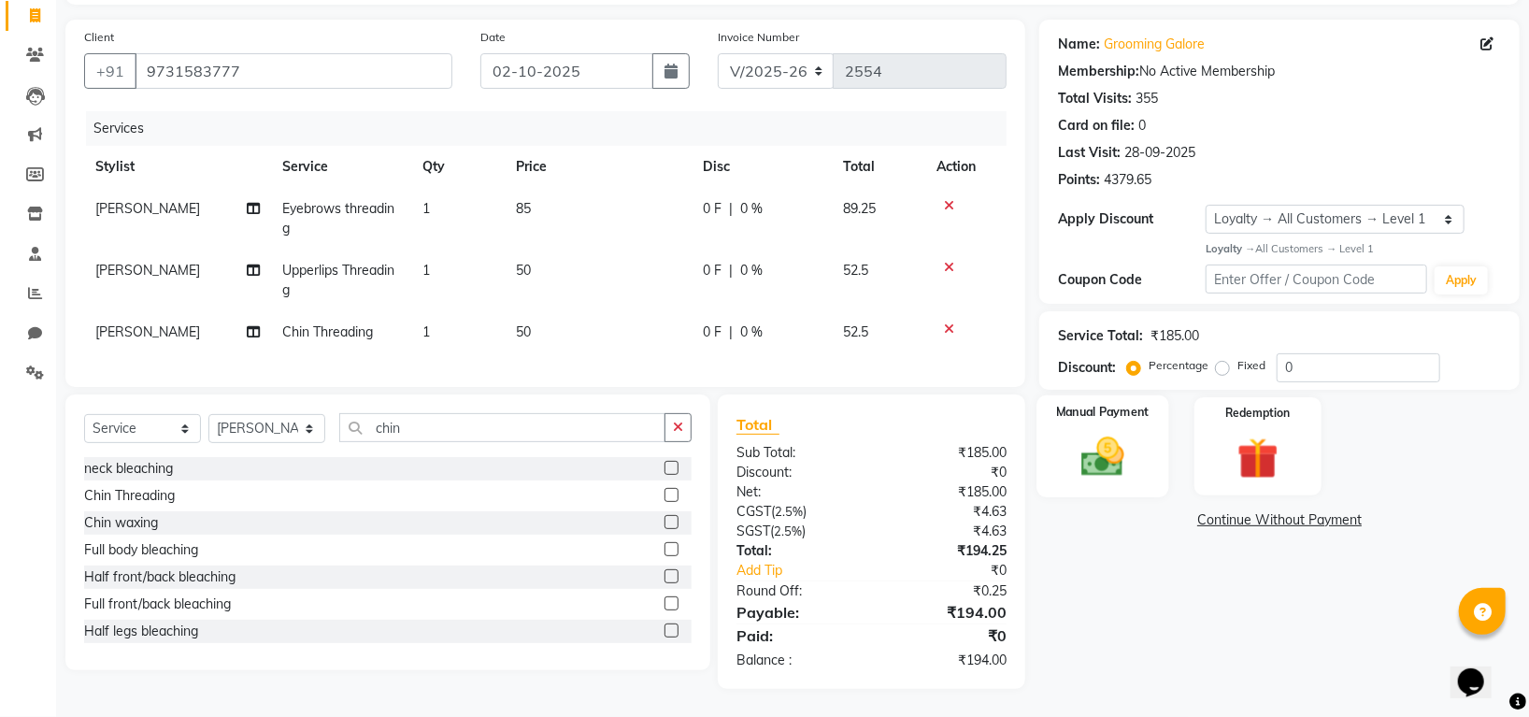
click at [1108, 443] on img at bounding box center [1103, 457] width 70 height 50
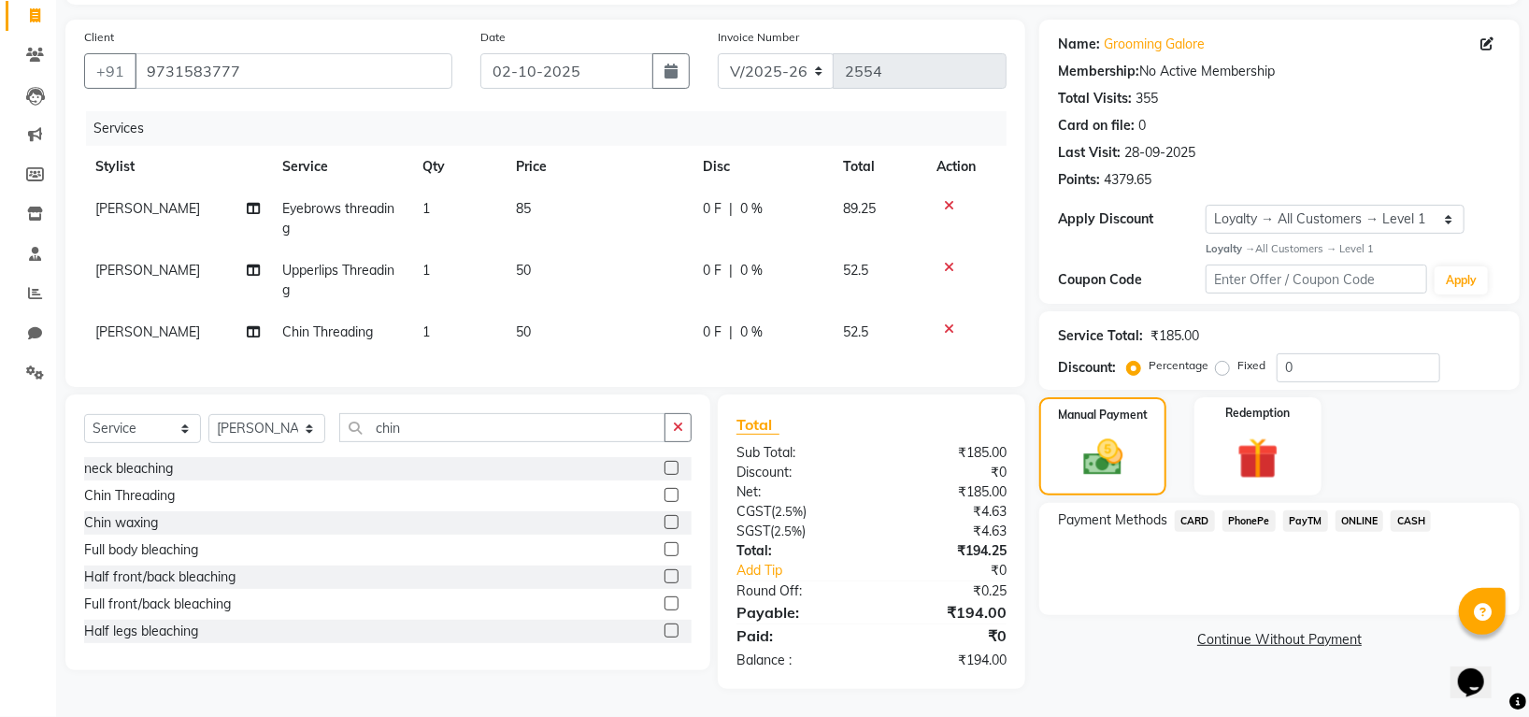
click at [1256, 510] on span "PhonePe" at bounding box center [1248, 520] width 53 height 21
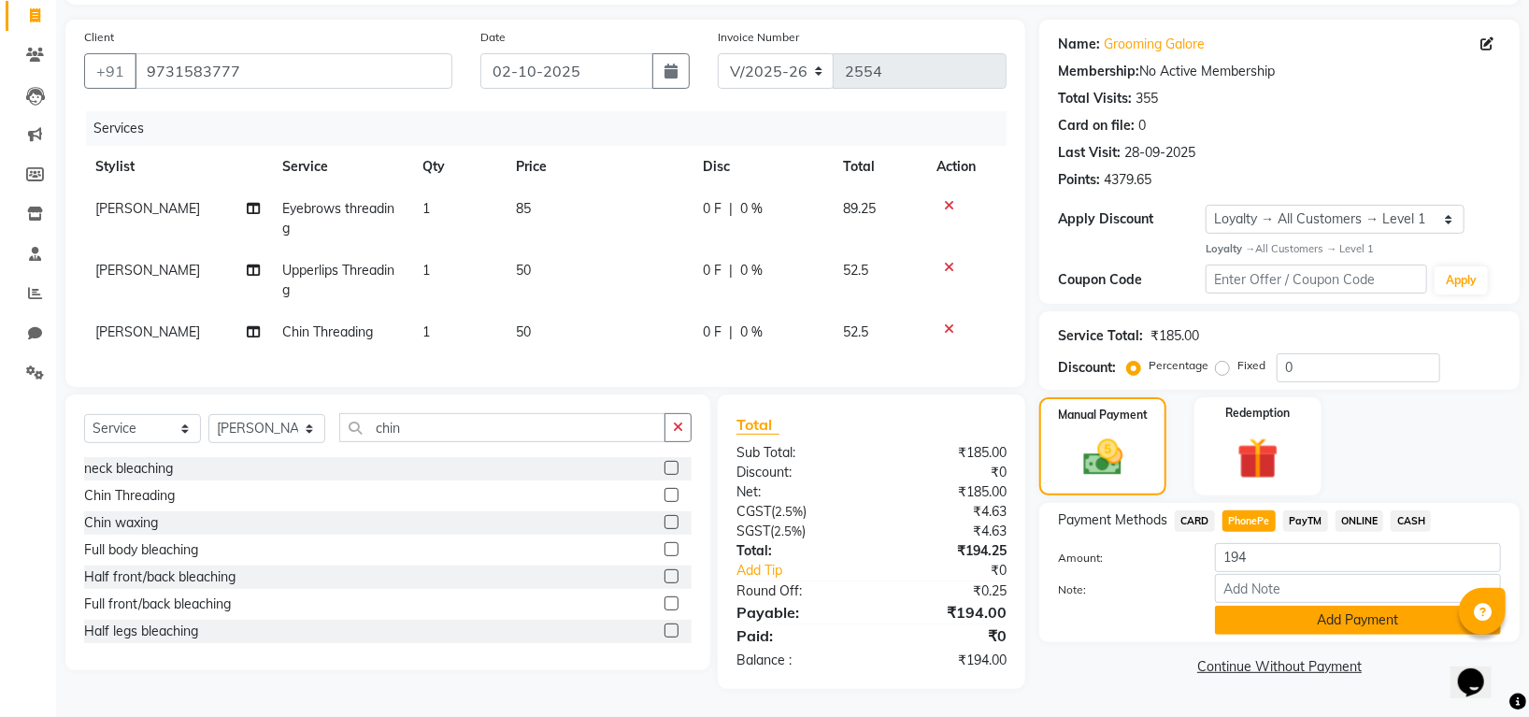
click at [1288, 605] on button "Add Payment" at bounding box center [1358, 619] width 286 height 29
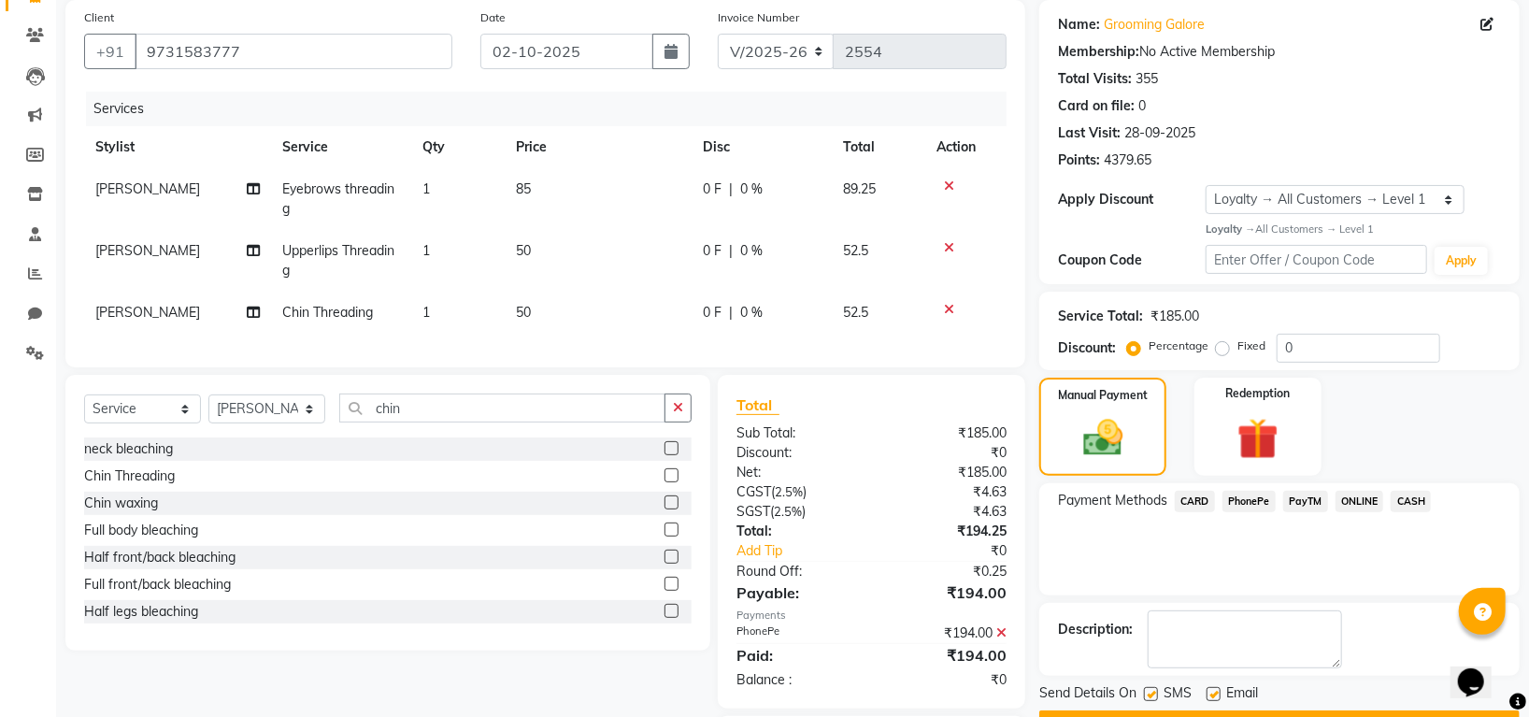
scroll to position [271, 0]
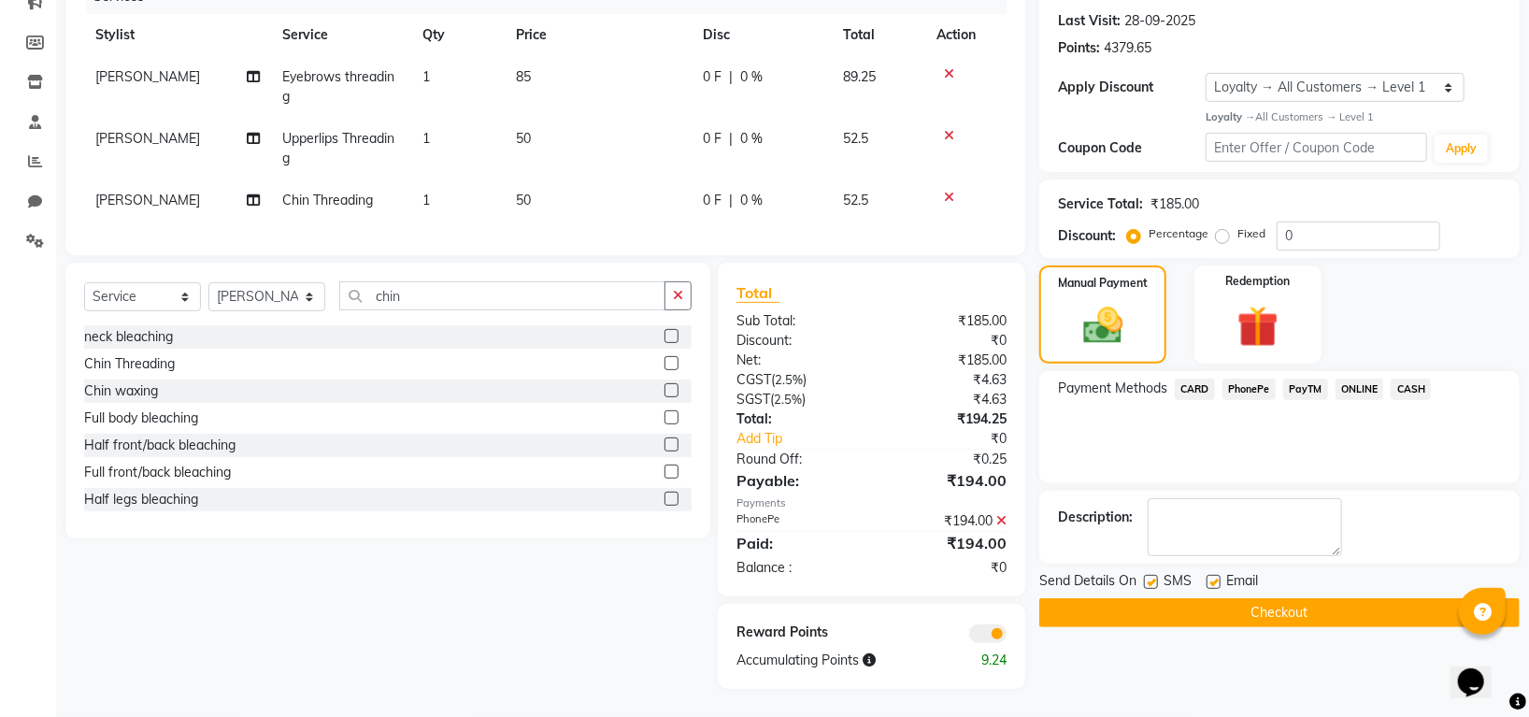
click at [1299, 599] on button "Checkout" at bounding box center [1279, 612] width 480 height 29
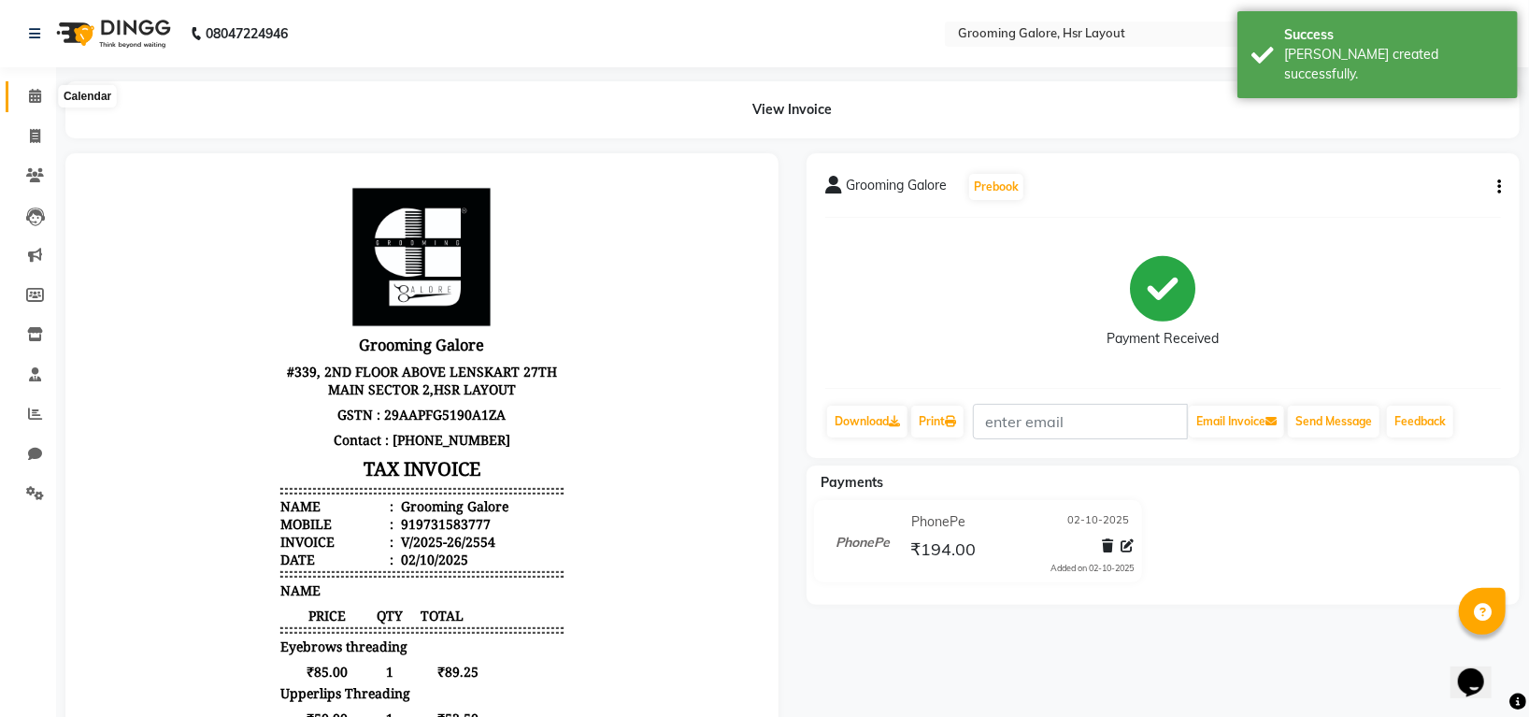
click at [24, 101] on span at bounding box center [35, 96] width 33 height 21
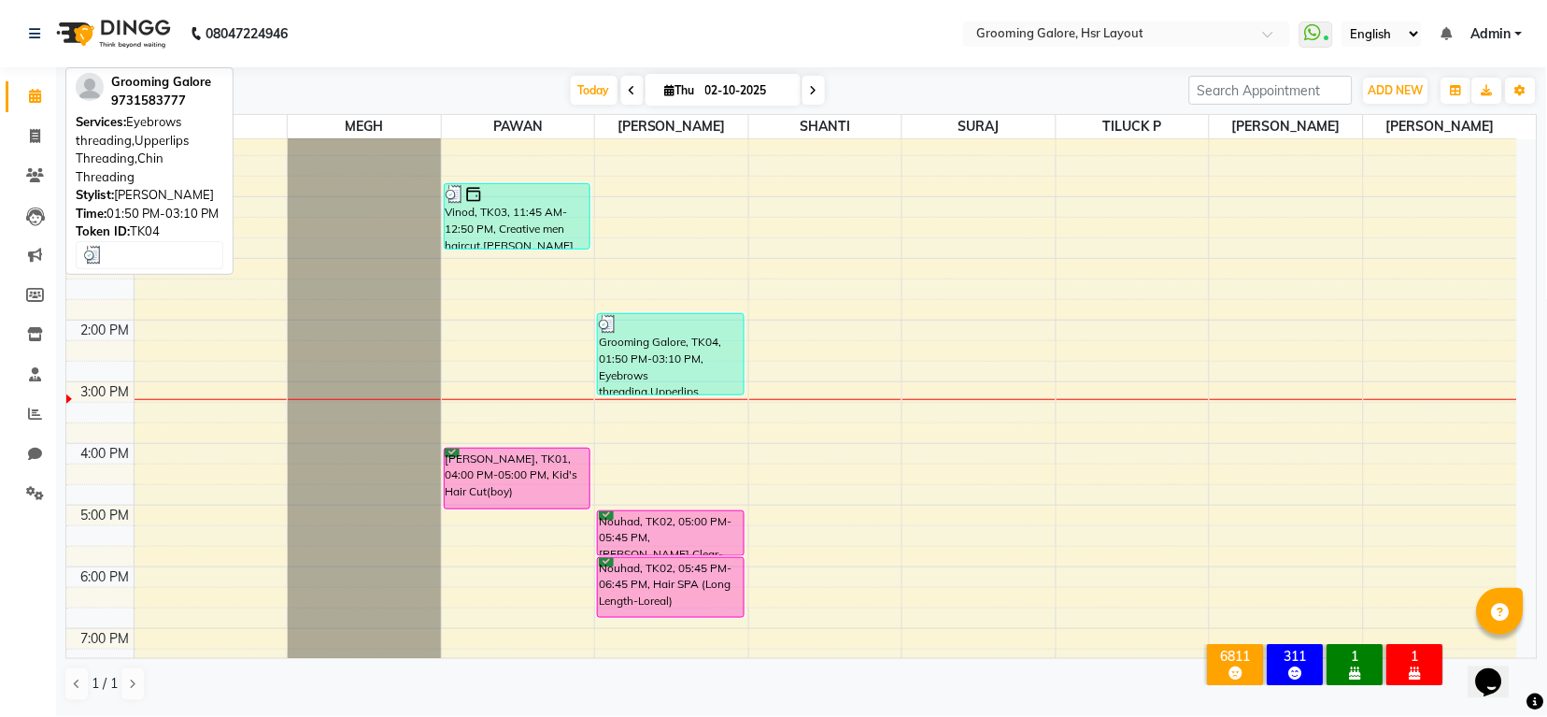
scroll to position [249, 0]
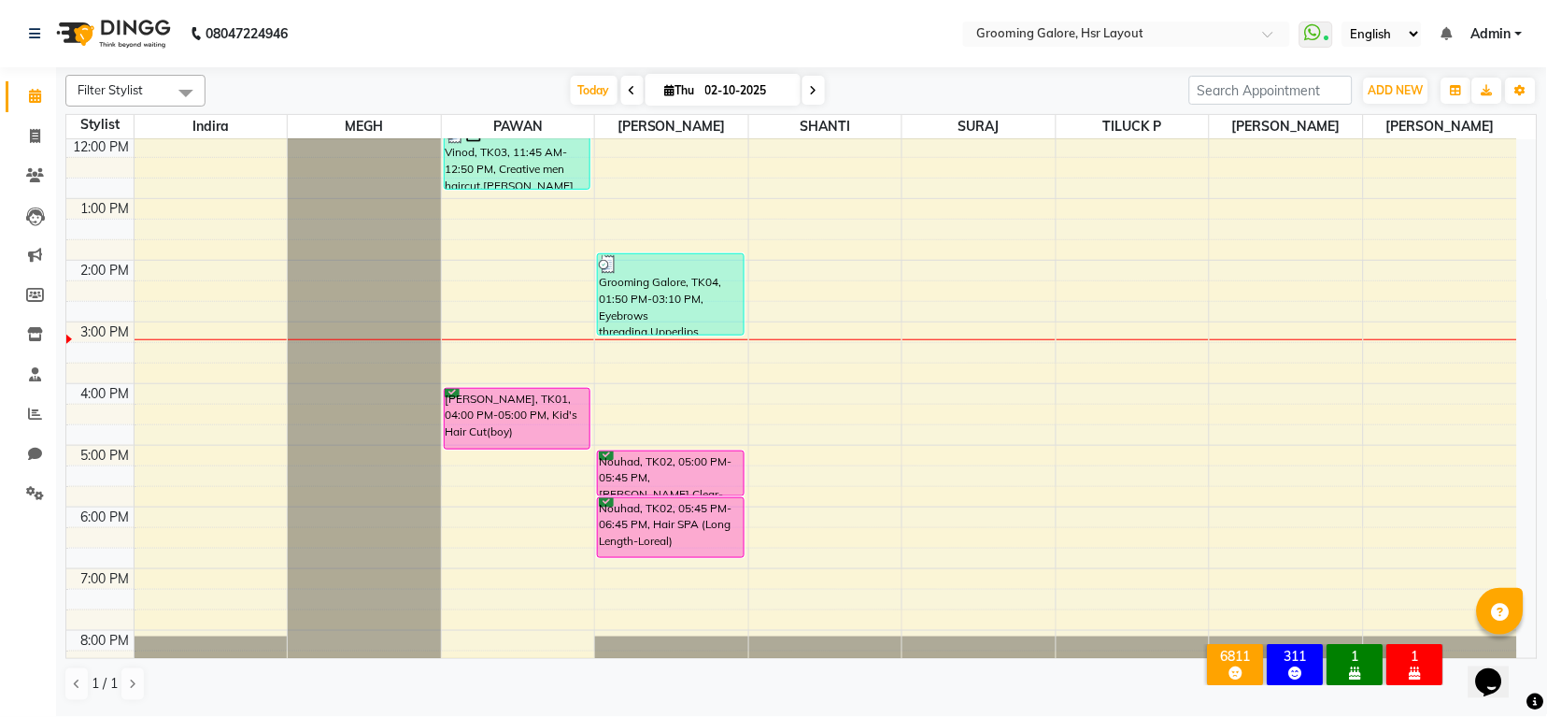
click at [816, 100] on span at bounding box center [814, 90] width 22 height 29
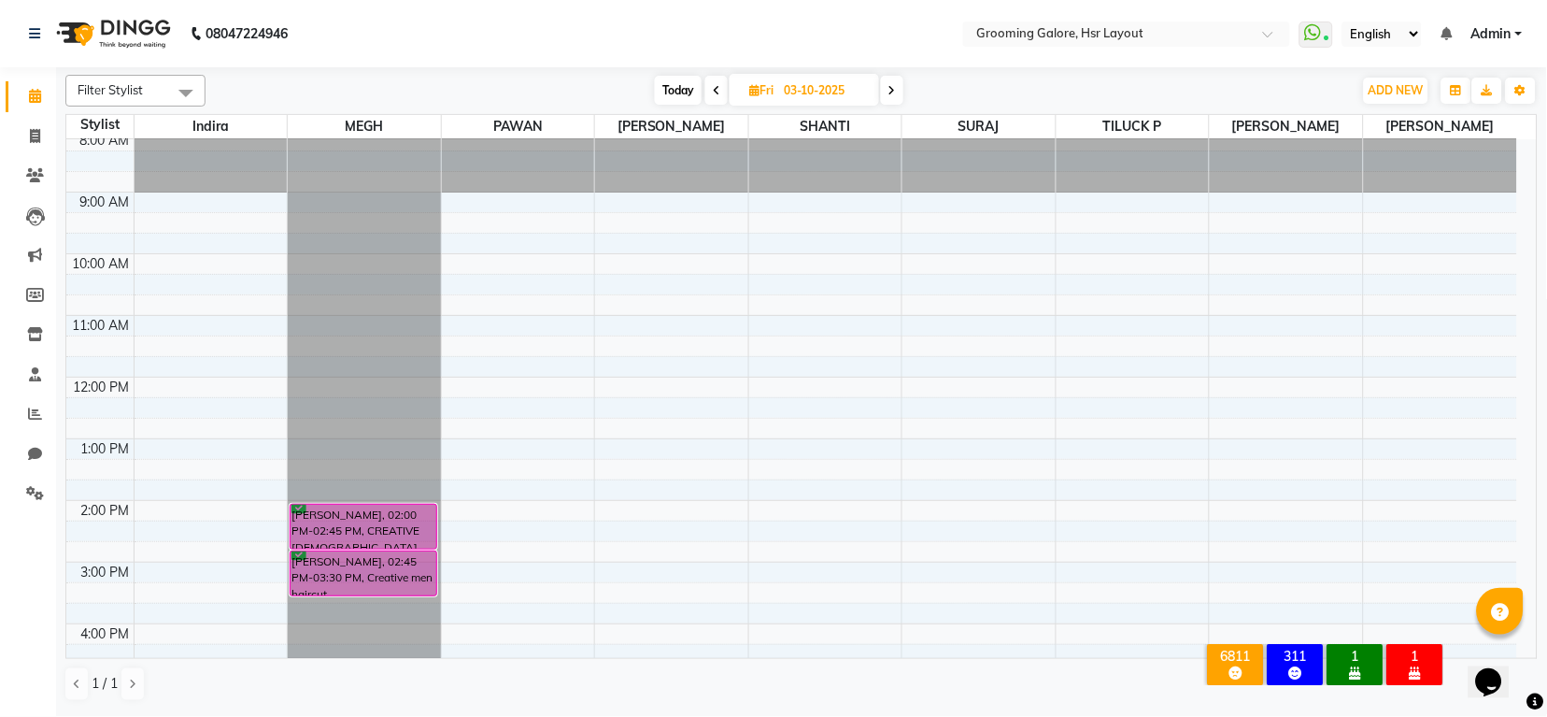
scroll to position [0, 0]
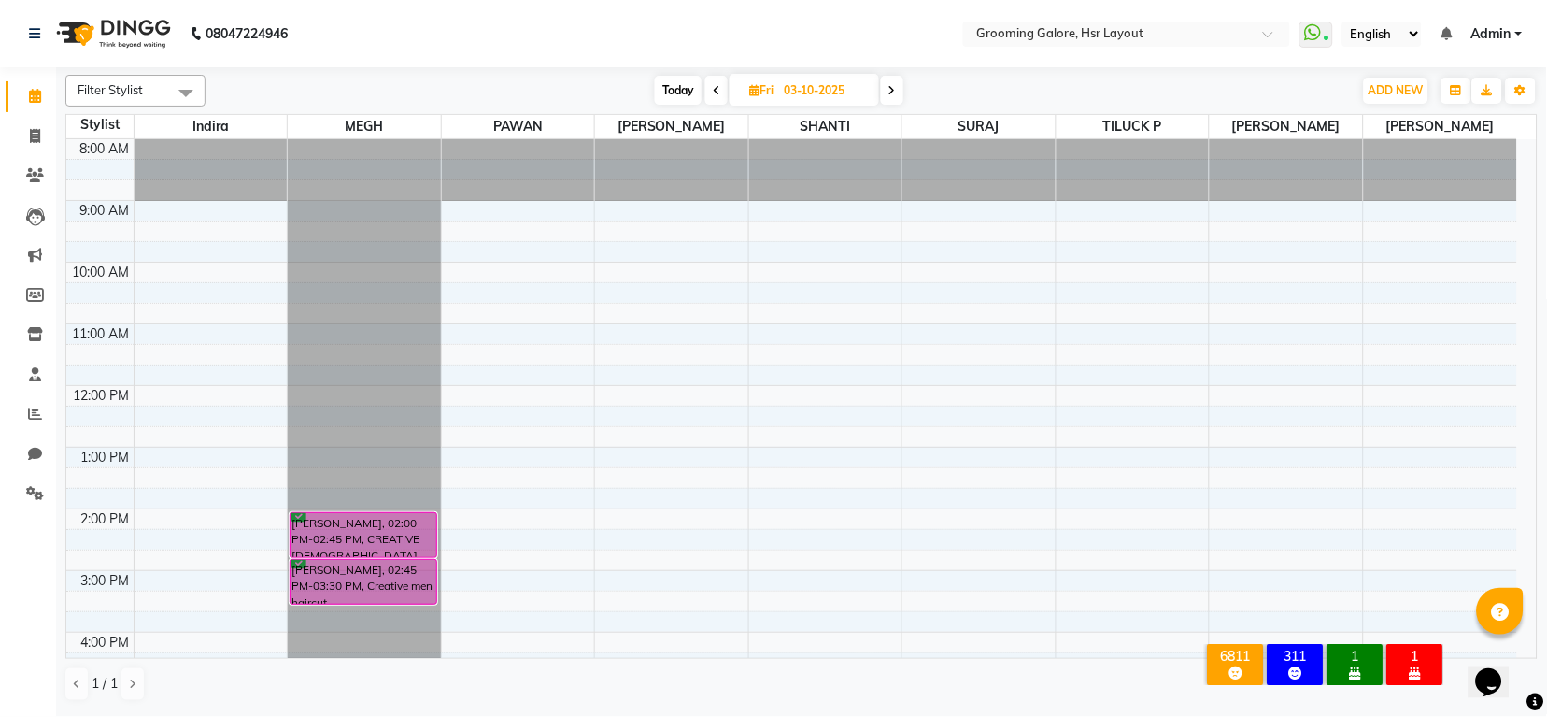
click at [892, 92] on icon at bounding box center [892, 90] width 7 height 11
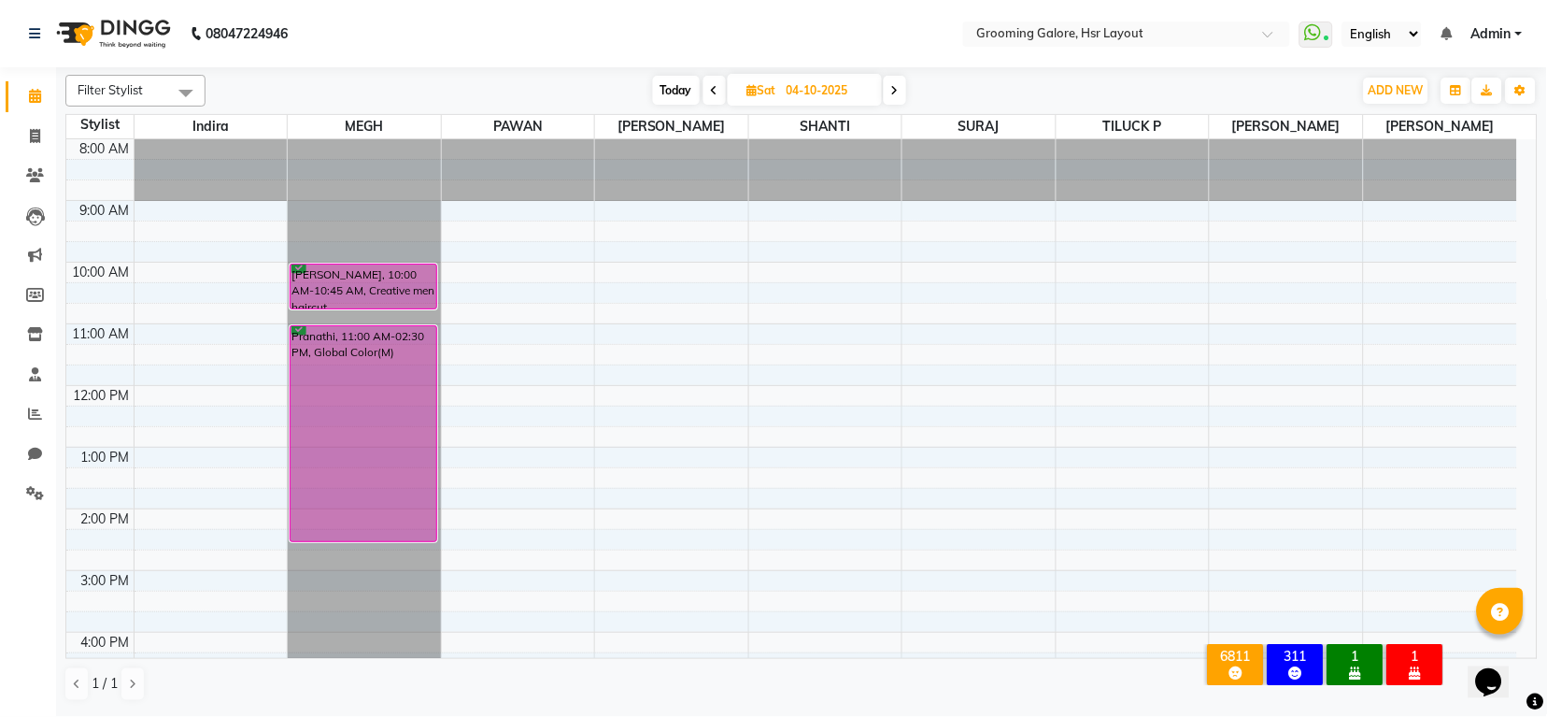
click at [910, 84] on div "[DATE] [DATE]" at bounding box center [779, 91] width 1129 height 28
click at [896, 87] on icon at bounding box center [894, 90] width 7 height 11
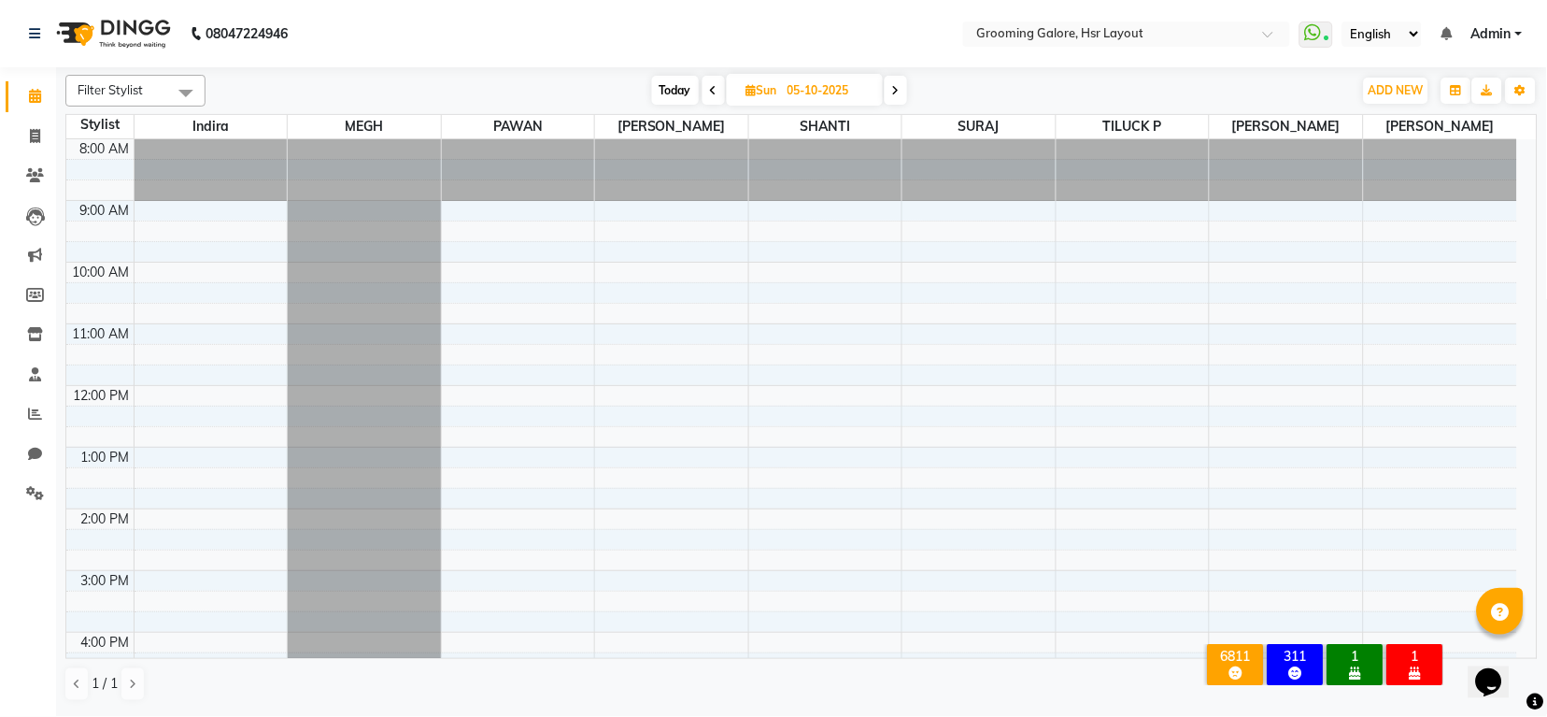
click at [703, 90] on span at bounding box center [714, 90] width 22 height 29
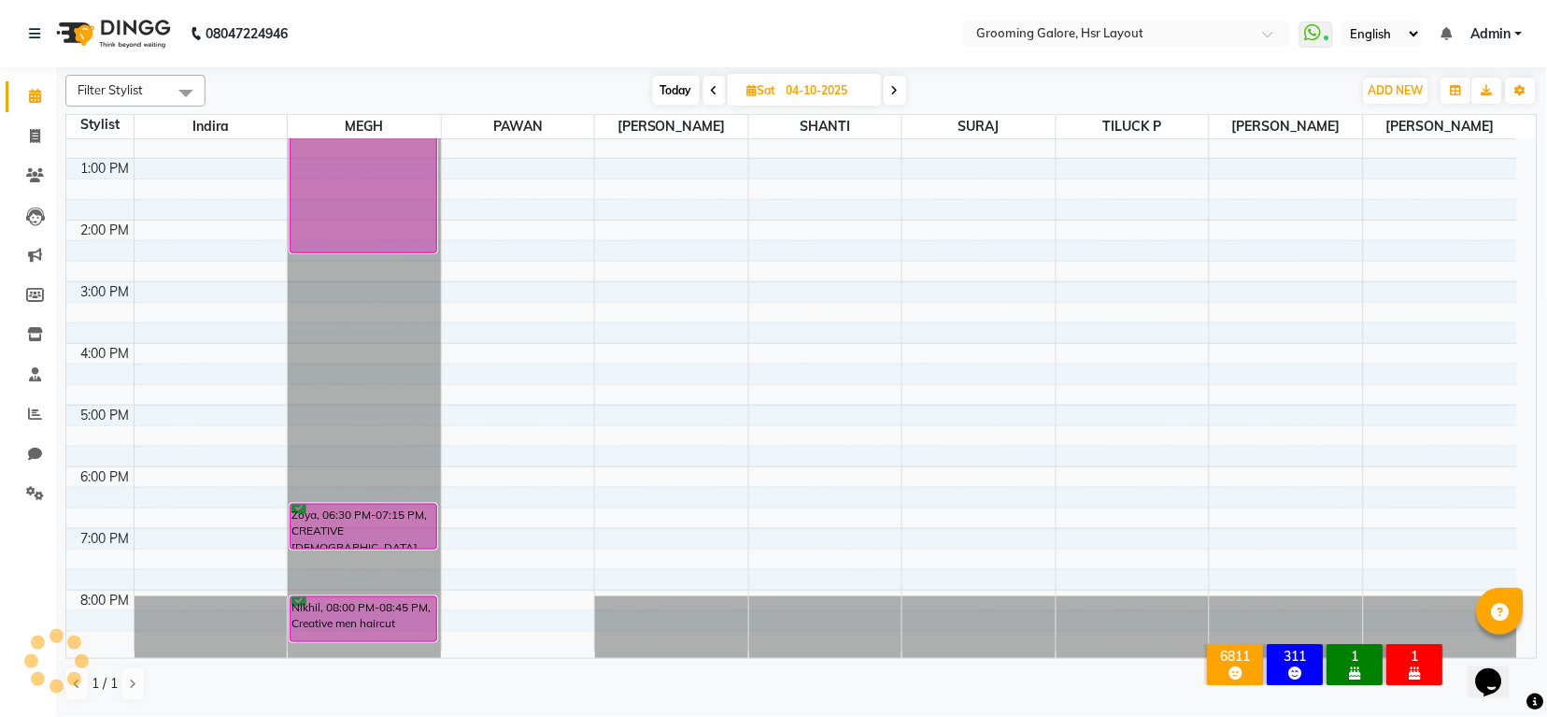
click at [717, 90] on icon at bounding box center [714, 90] width 7 height 11
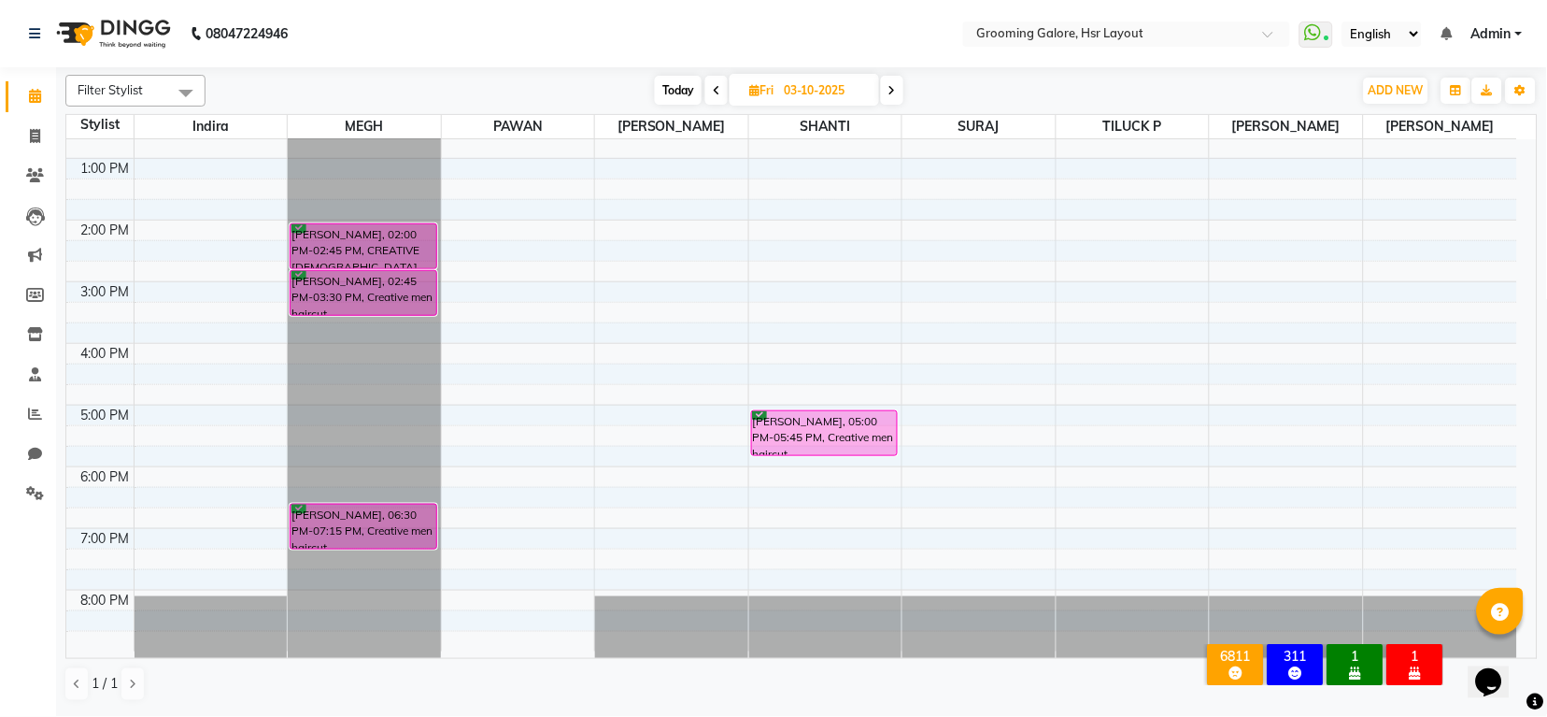
click at [714, 92] on icon at bounding box center [716, 90] width 7 height 11
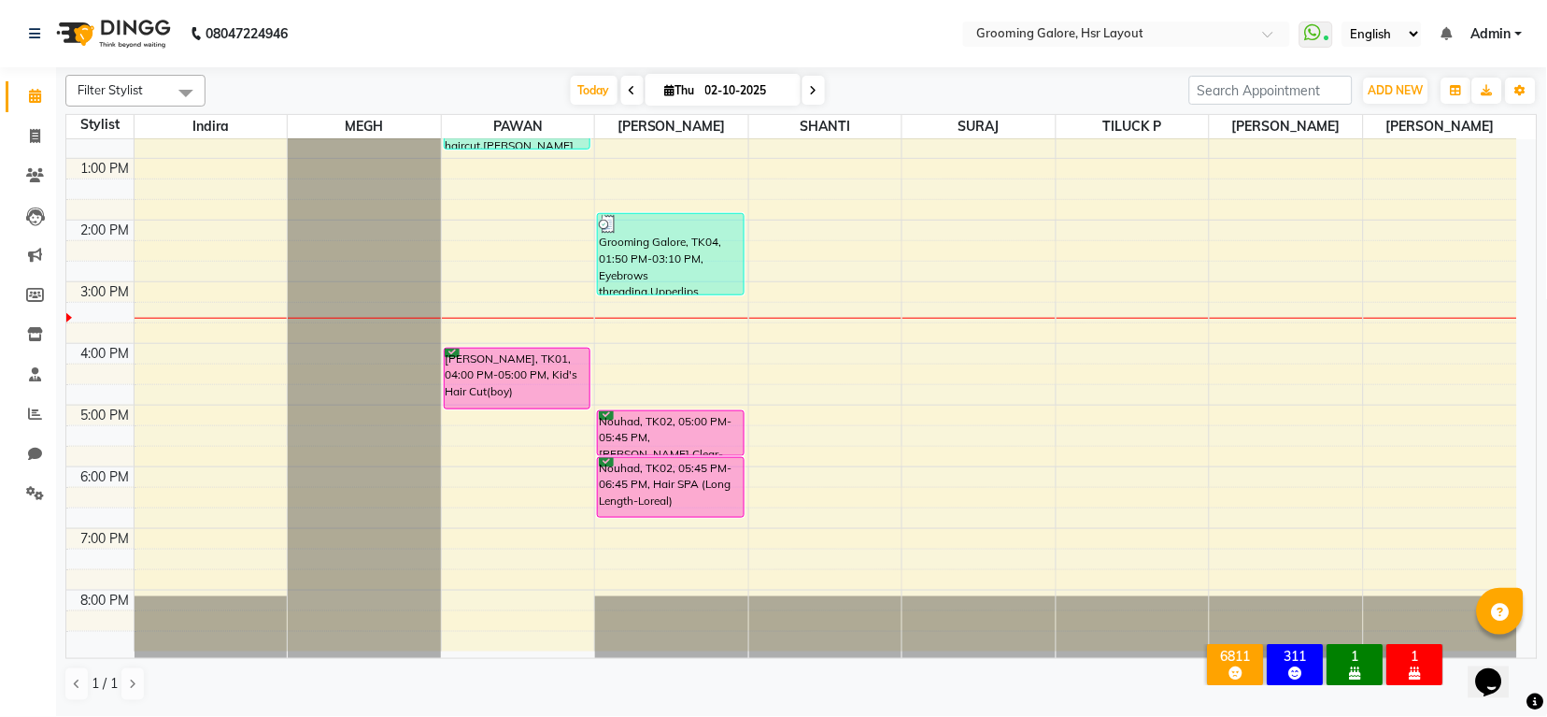
click at [814, 90] on icon at bounding box center [813, 90] width 7 height 11
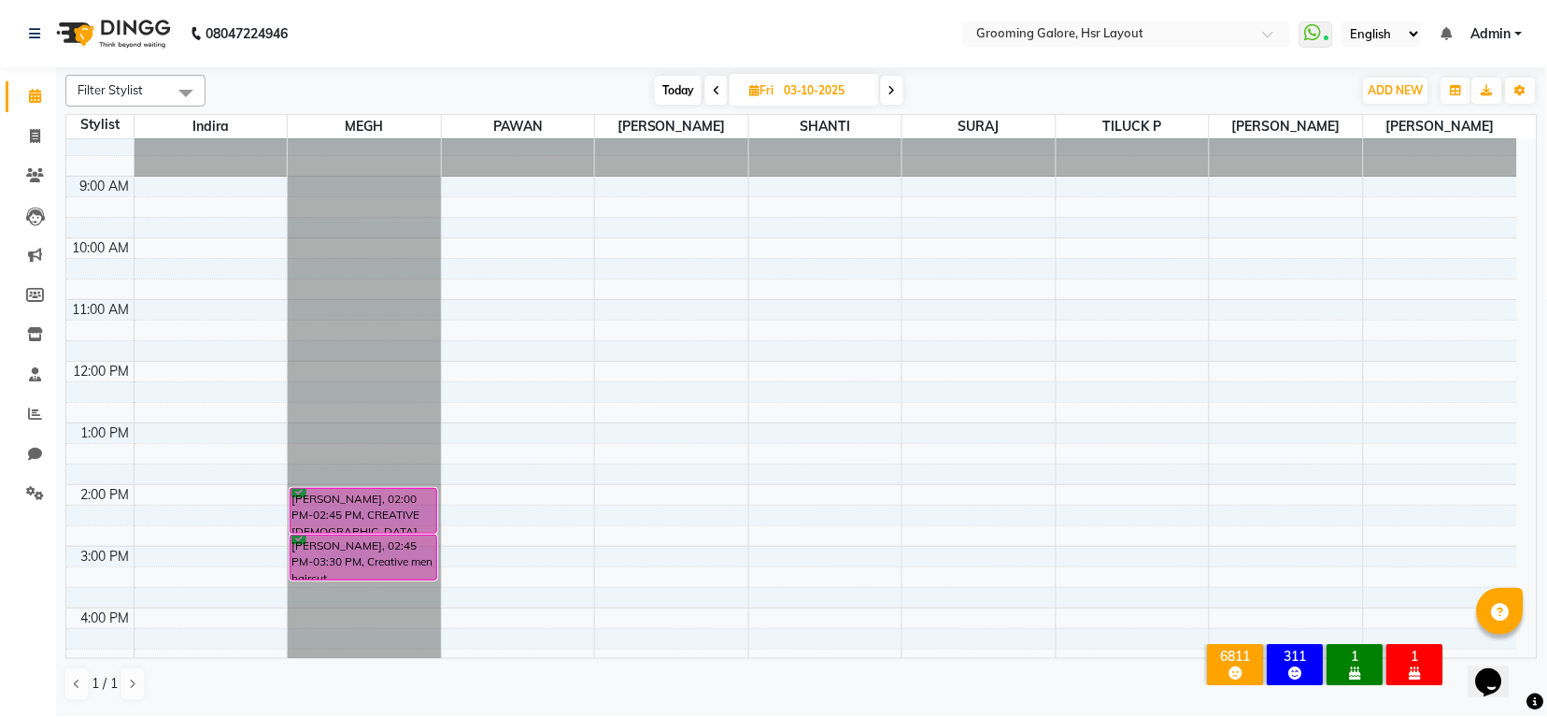
scroll to position [0, 0]
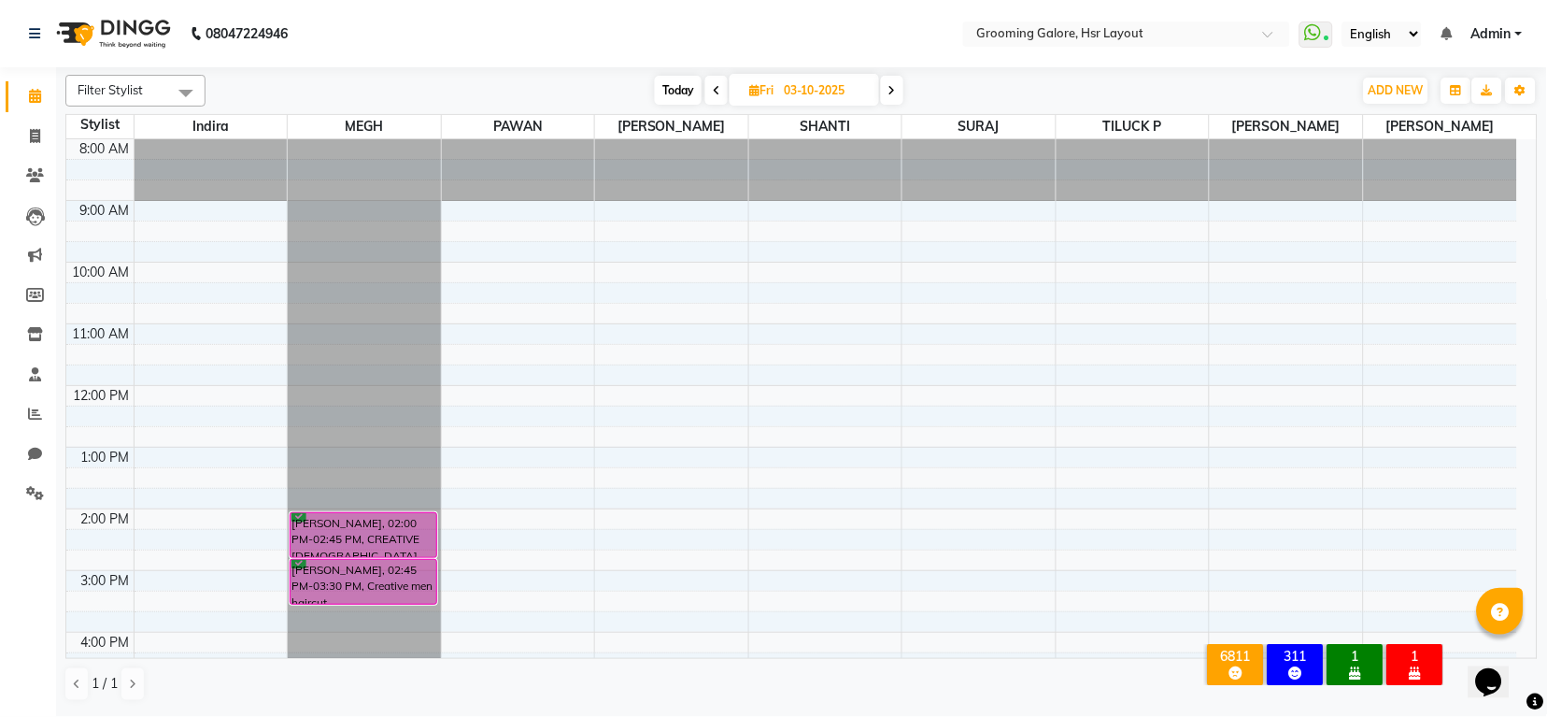
click at [717, 91] on icon at bounding box center [716, 90] width 7 height 11
type input "02-10-2025"
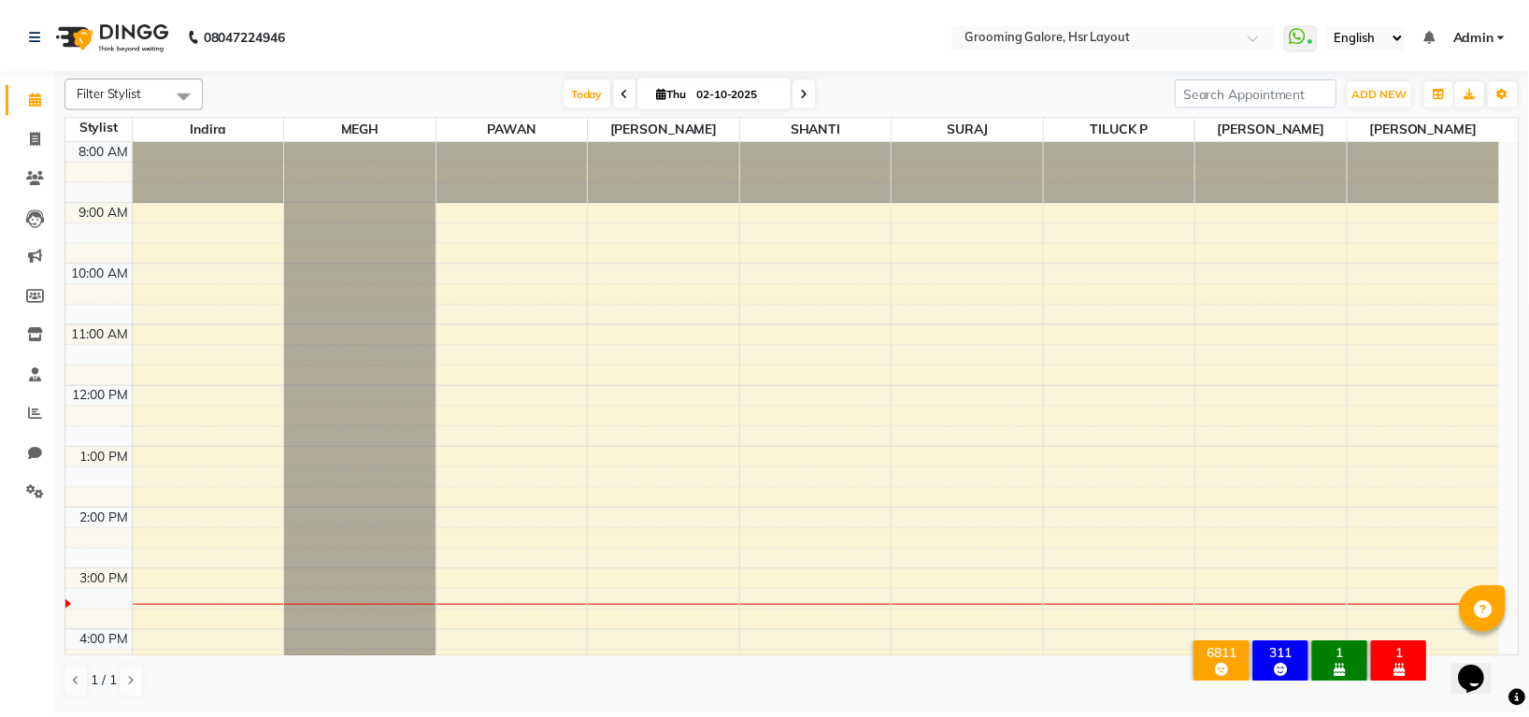
scroll to position [290, 0]
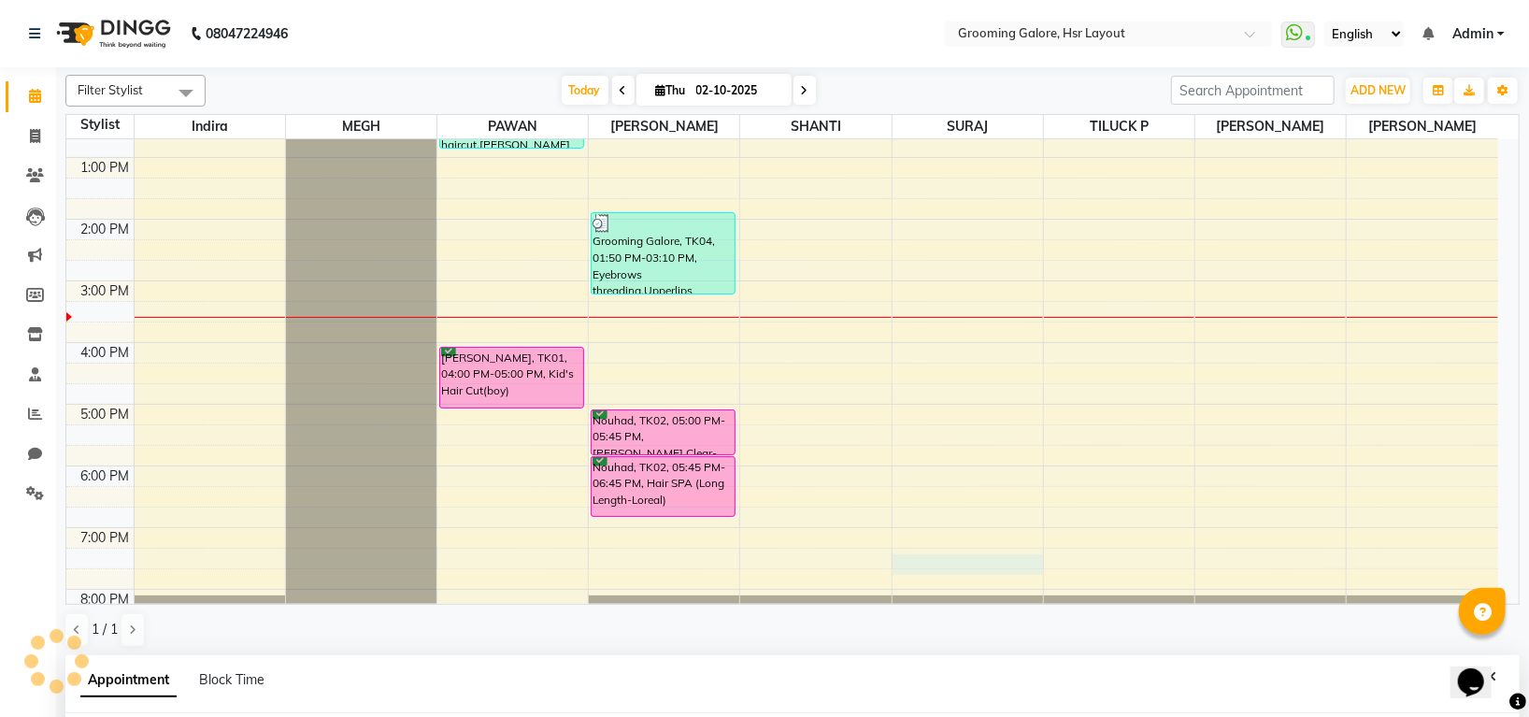
select select "59257"
select select "tentative"
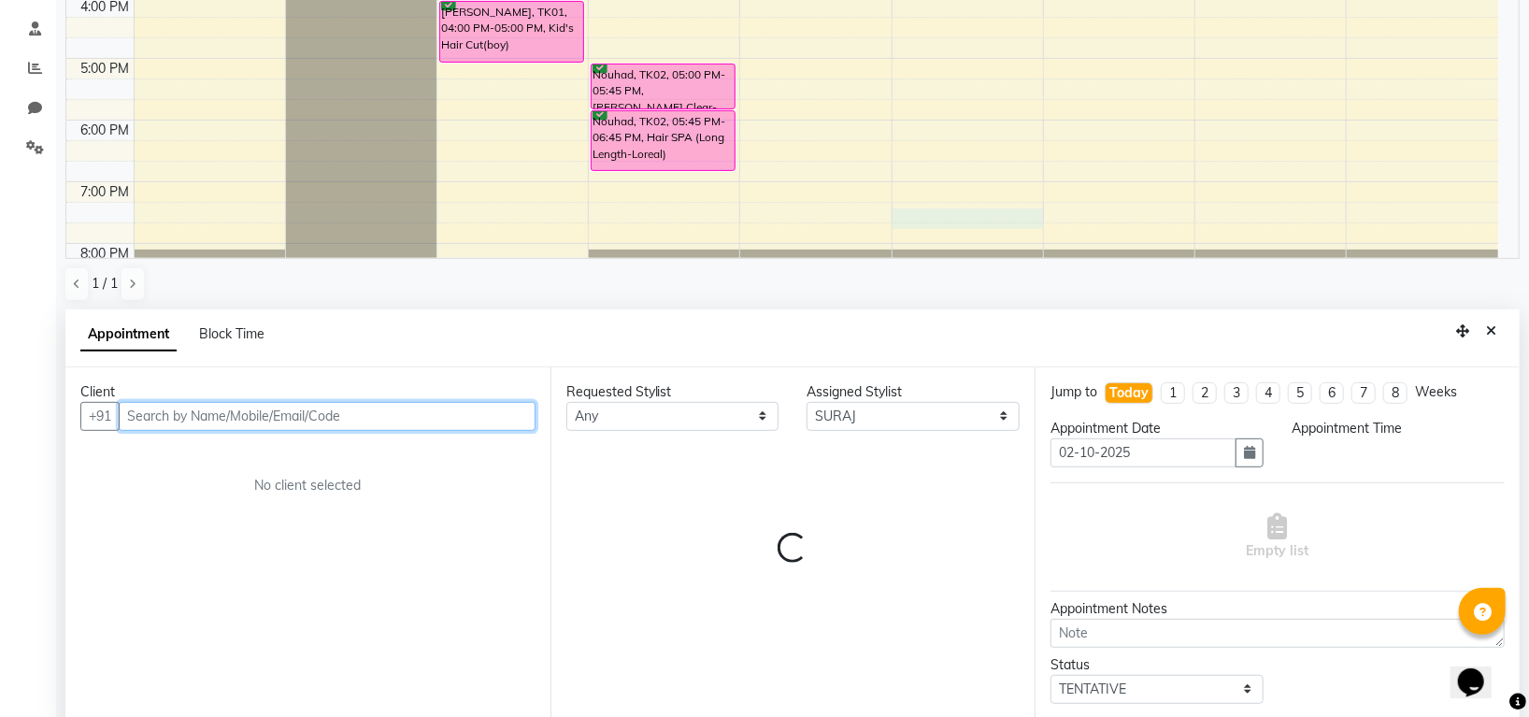
select select "1155"
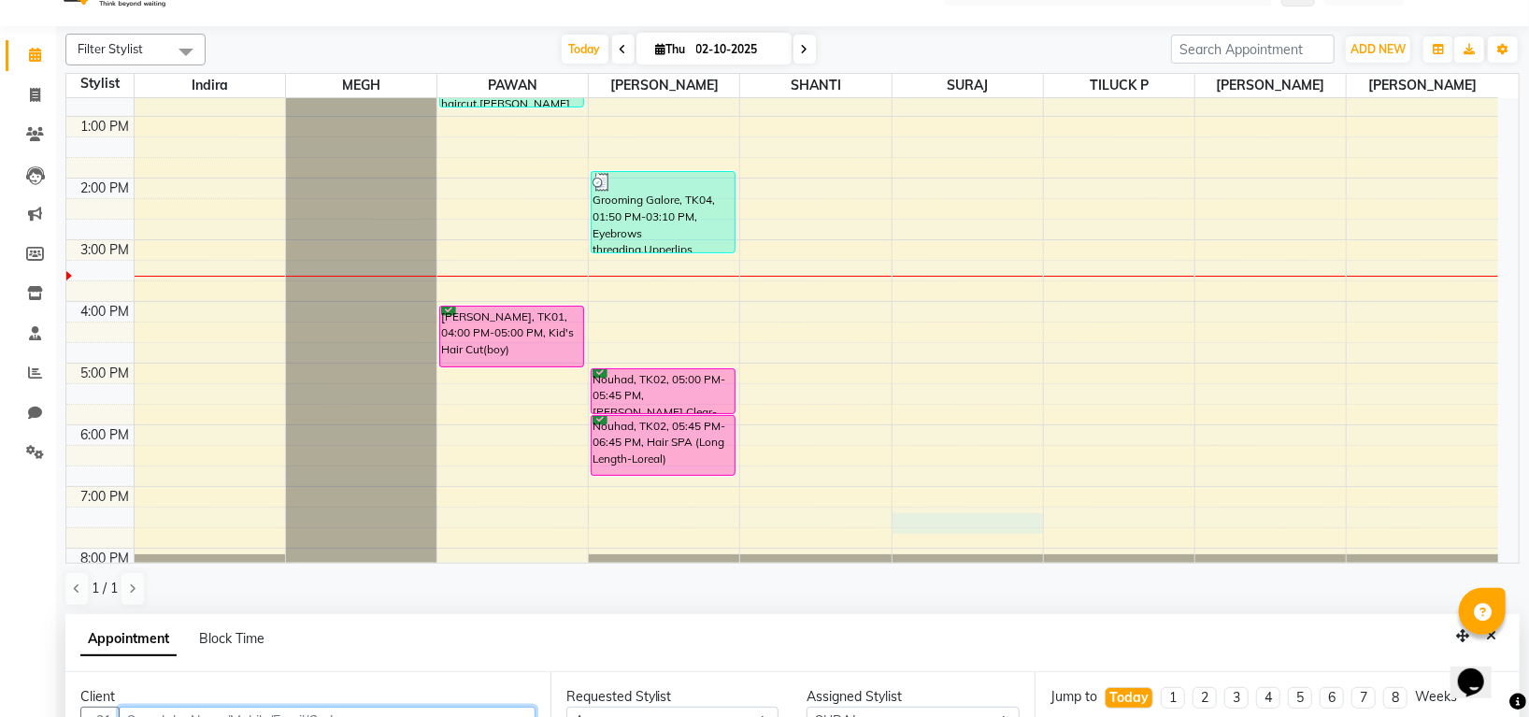
scroll to position [344, 0]
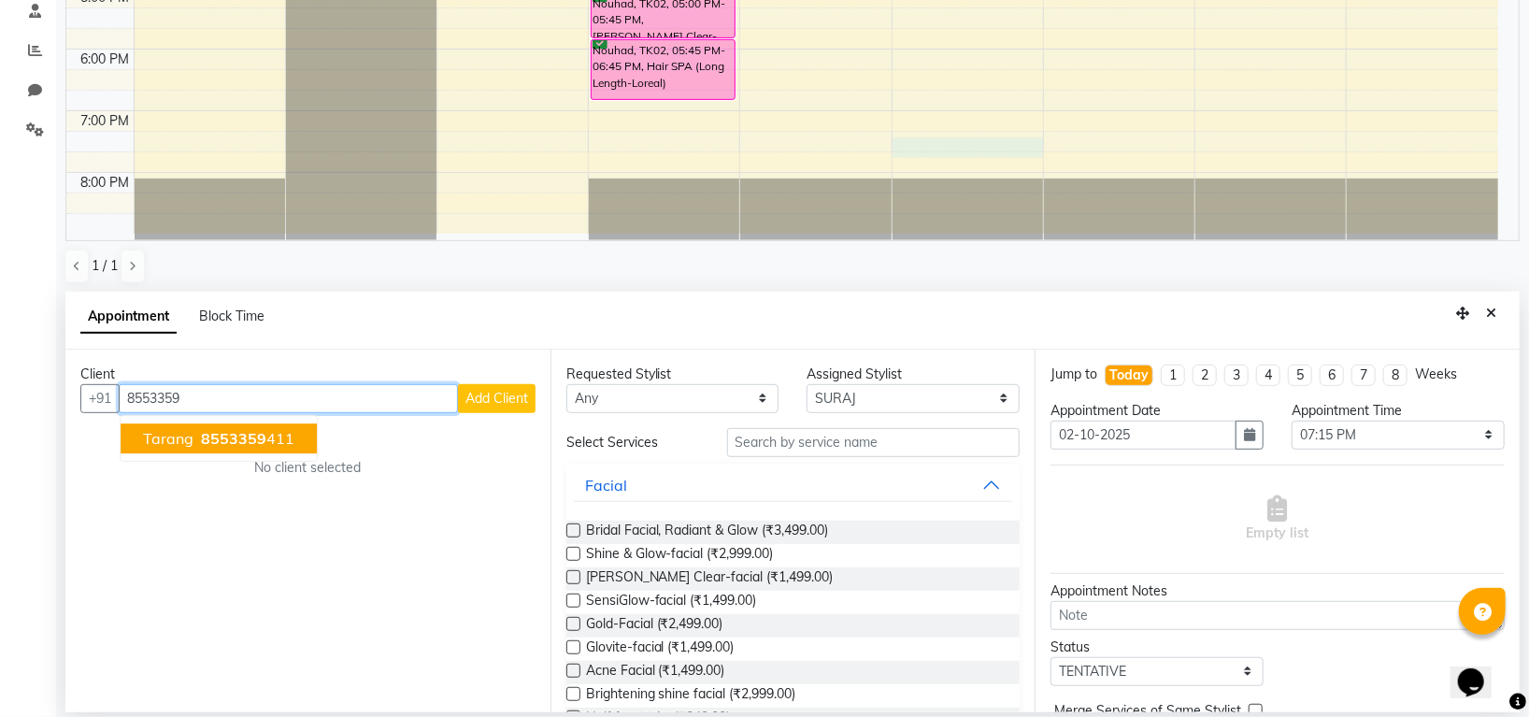
click at [221, 439] on span "8553359" at bounding box center [233, 438] width 65 height 19
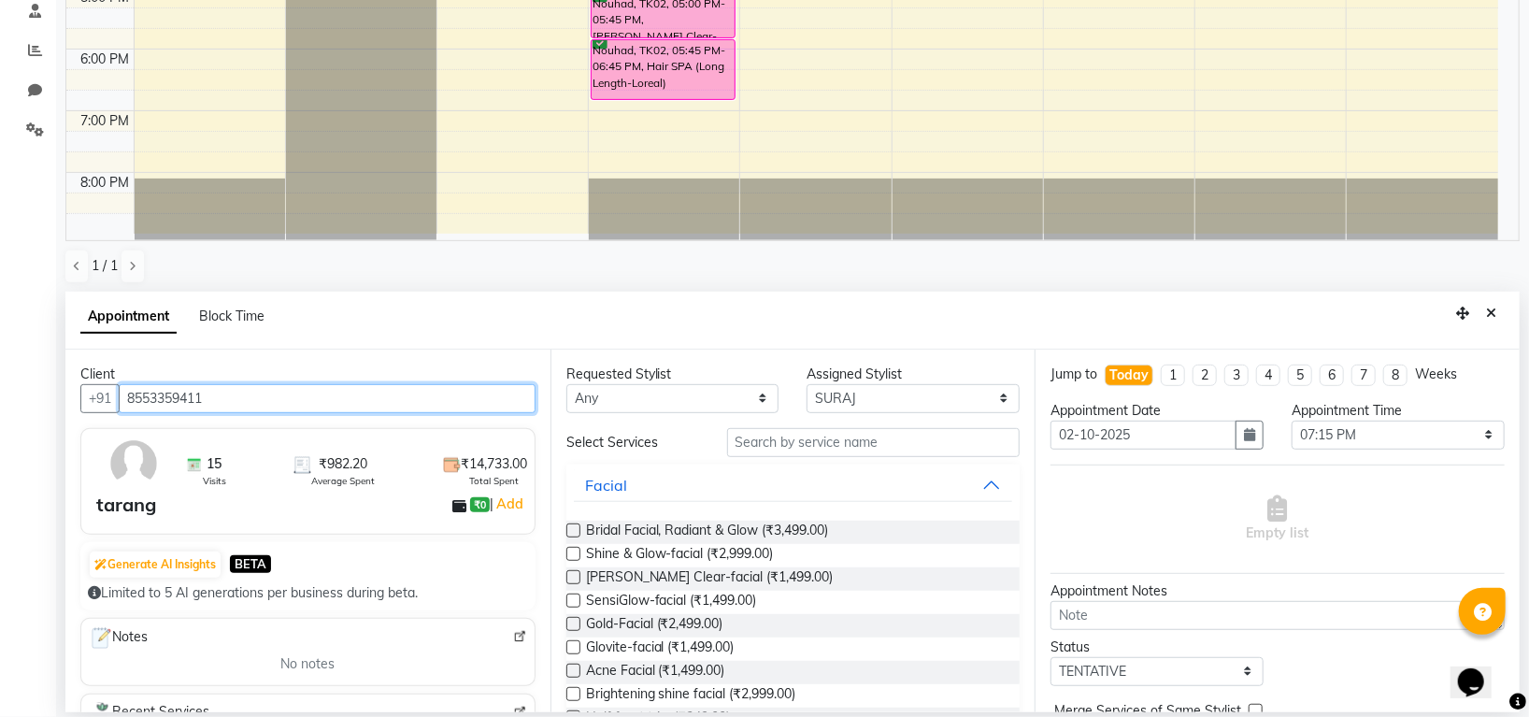
type input "8553359411"
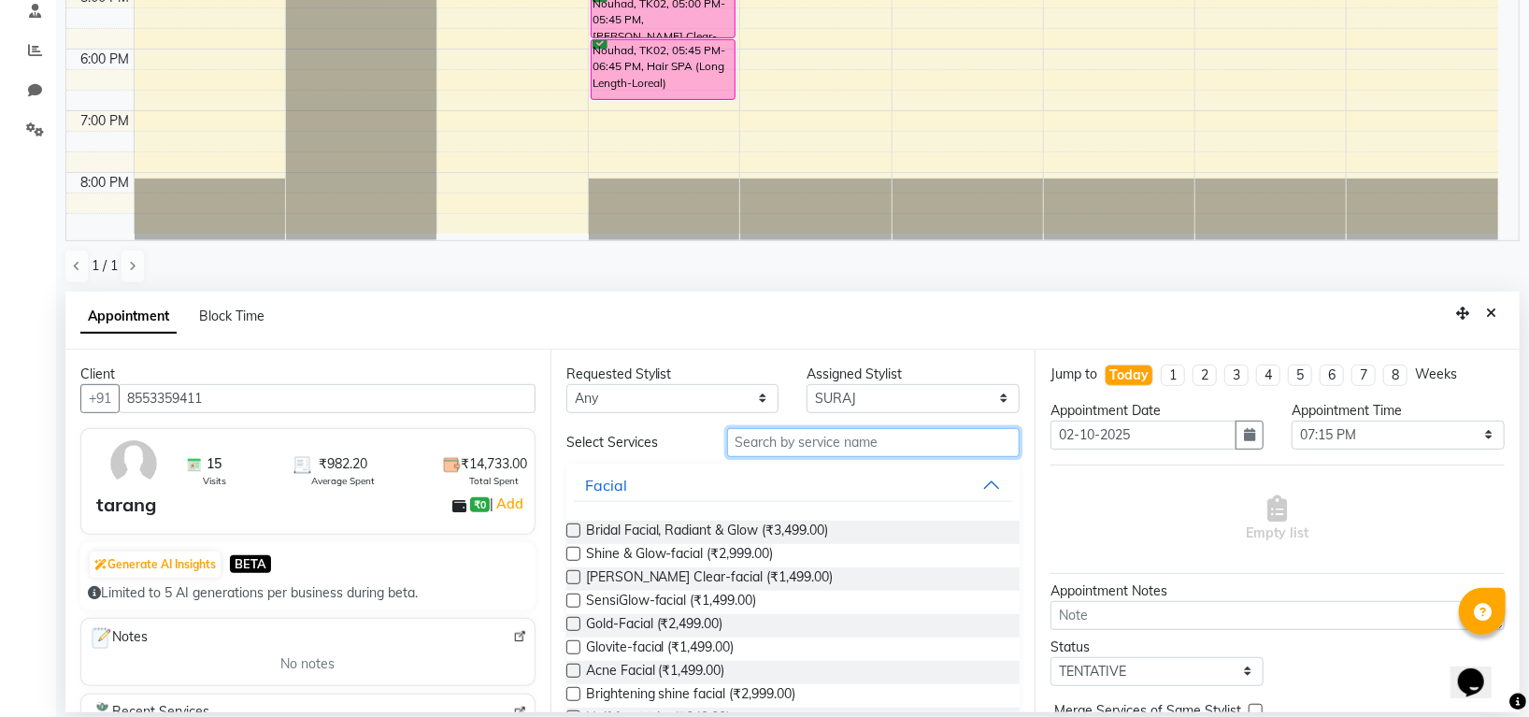
click at [832, 451] on input "text" at bounding box center [873, 442] width 293 height 29
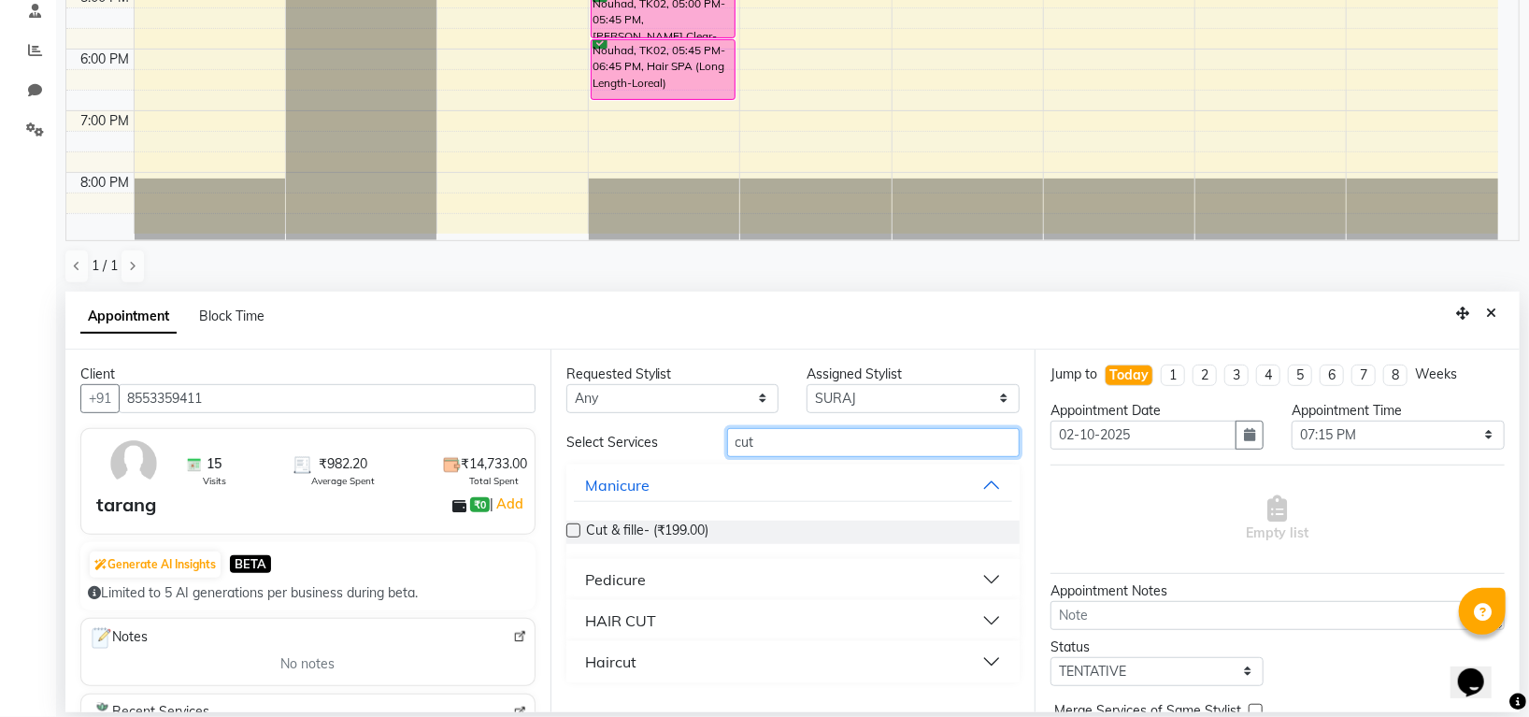
type input "cut"
click at [591, 611] on div "HAIR CUT" at bounding box center [620, 620] width 71 height 22
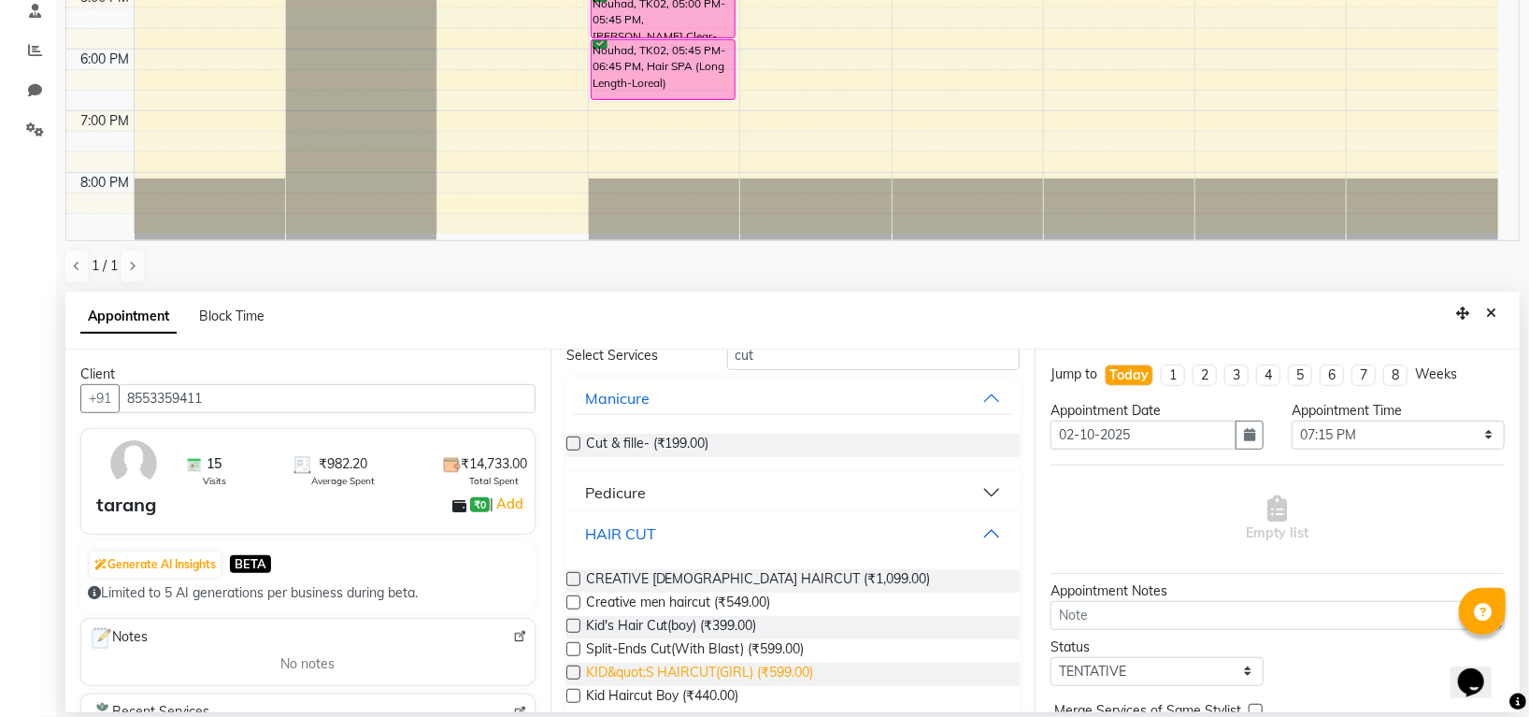
scroll to position [136, 0]
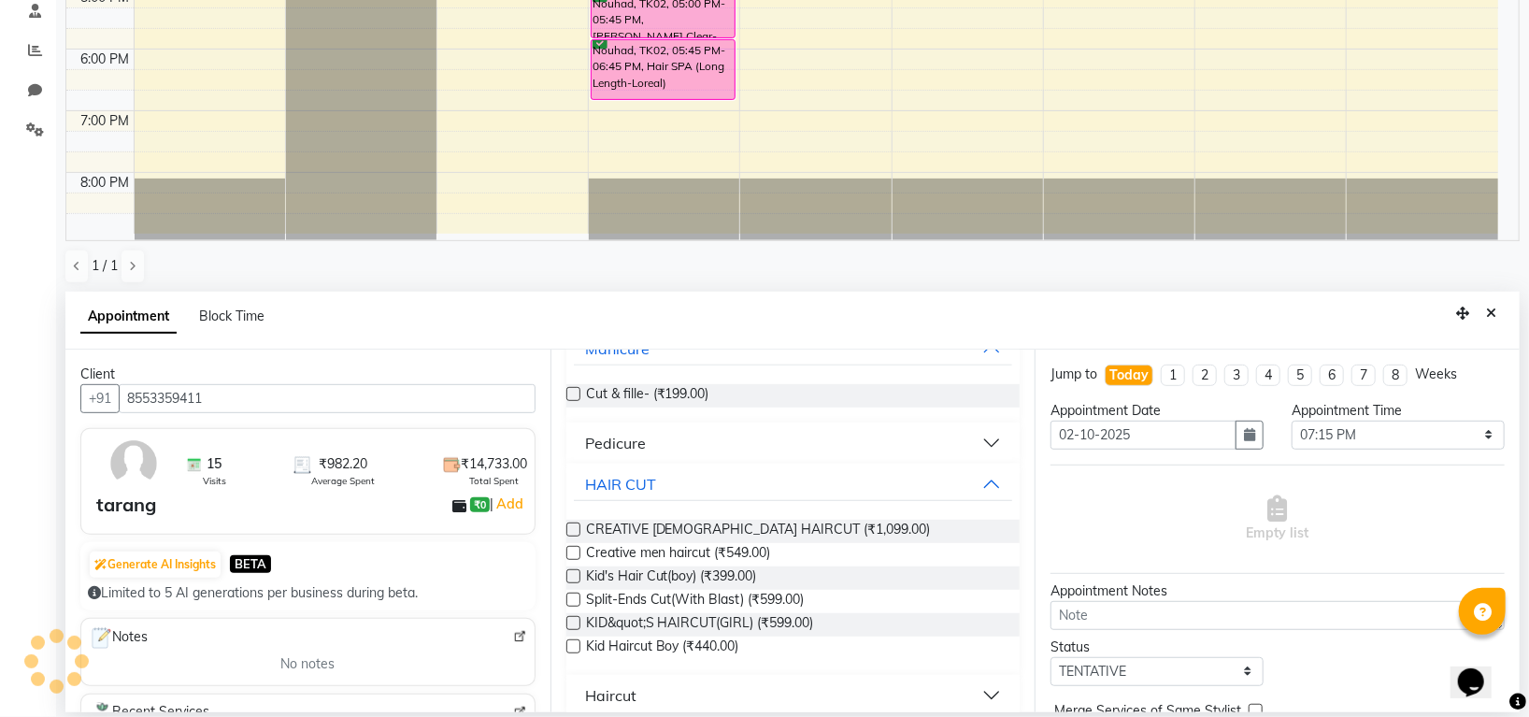
click at [570, 546] on label at bounding box center [573, 553] width 14 height 14
click at [570, 548] on input "checkbox" at bounding box center [572, 554] width 12 height 12
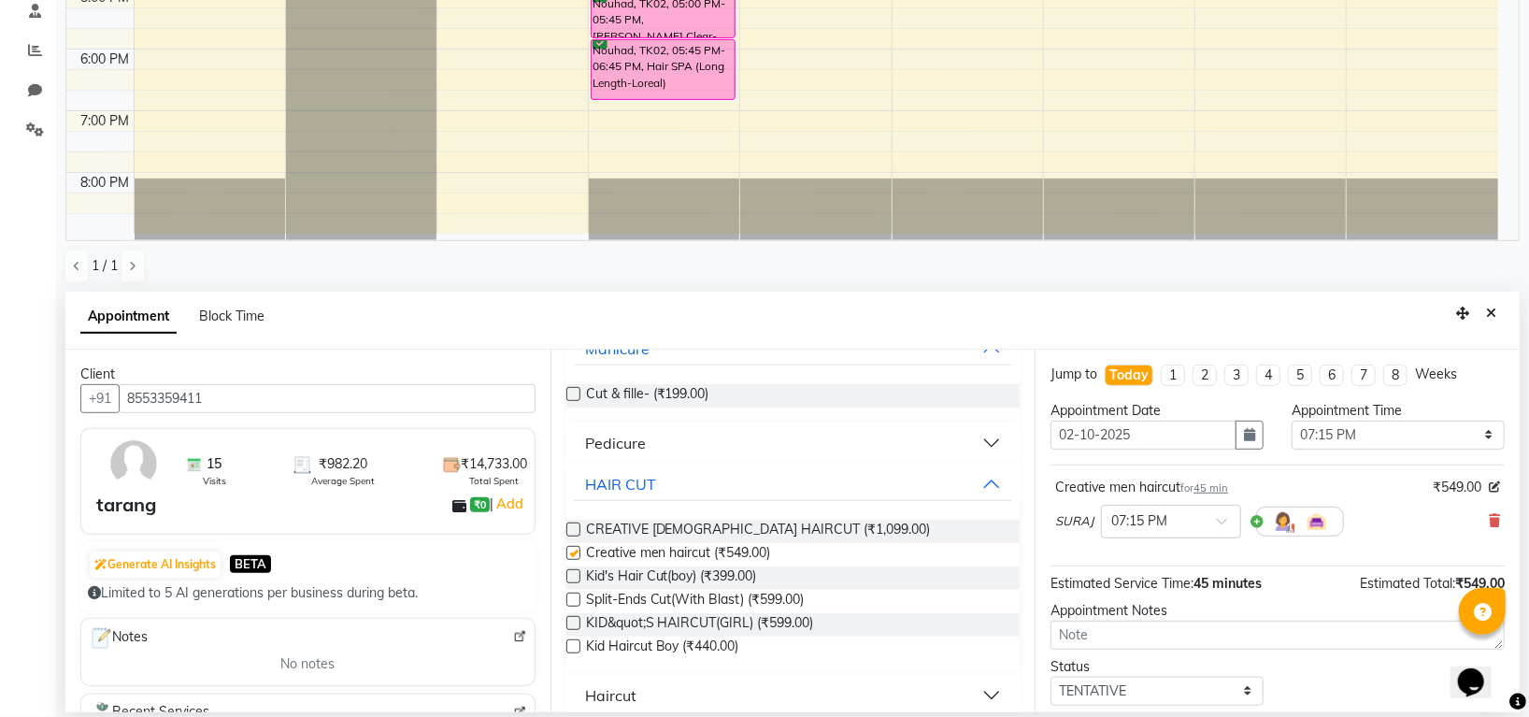
checkbox input "false"
click at [1146, 512] on input "text" at bounding box center [1152, 520] width 82 height 20
click at [1131, 669] on div "07:30 PM" at bounding box center [1171, 675] width 138 height 35
click at [1106, 693] on select "Select TENTATIVE CONFIRM CHECK-IN UPCOMING" at bounding box center [1156, 690] width 213 height 29
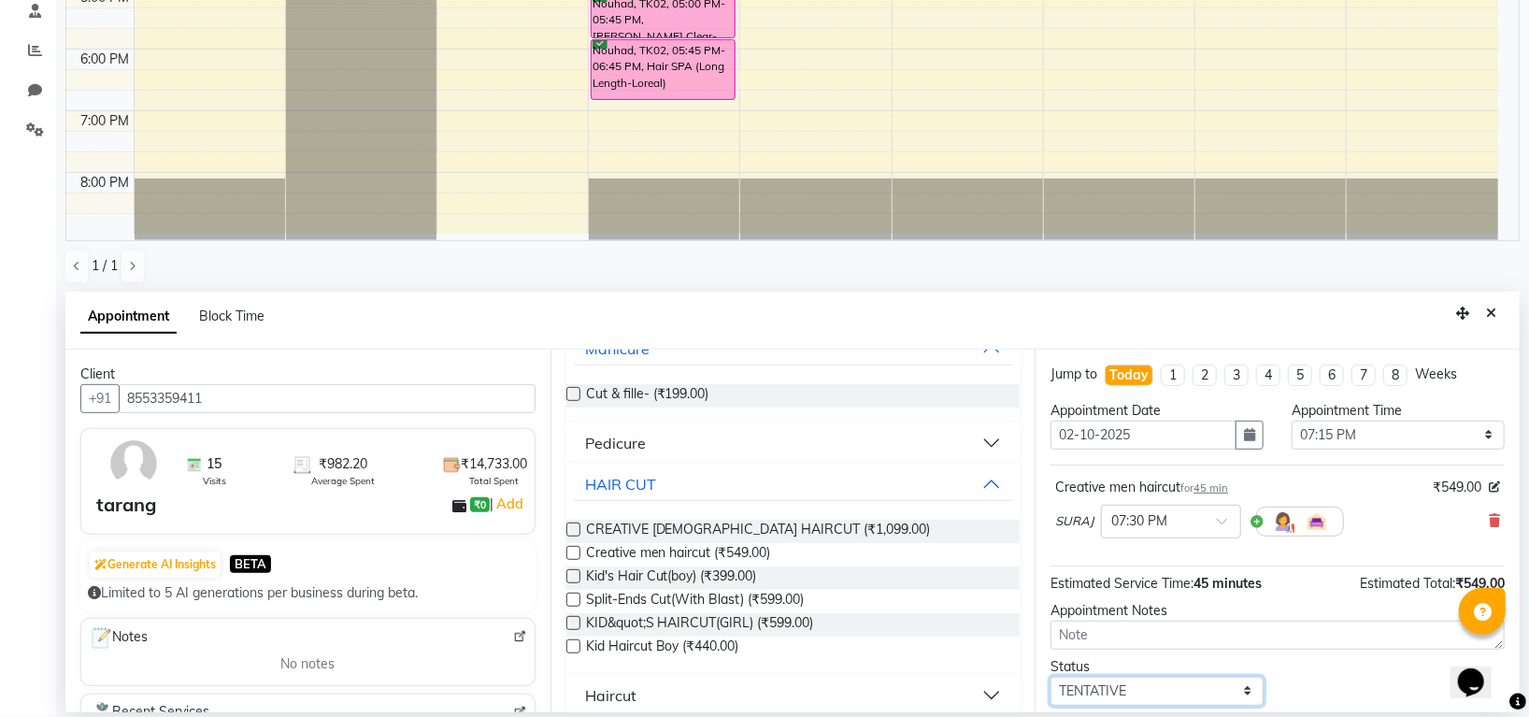
select select "confirm booking"
click at [1050, 677] on select "Select TENTATIVE CONFIRM CHECK-IN UPCOMING" at bounding box center [1156, 690] width 213 height 29
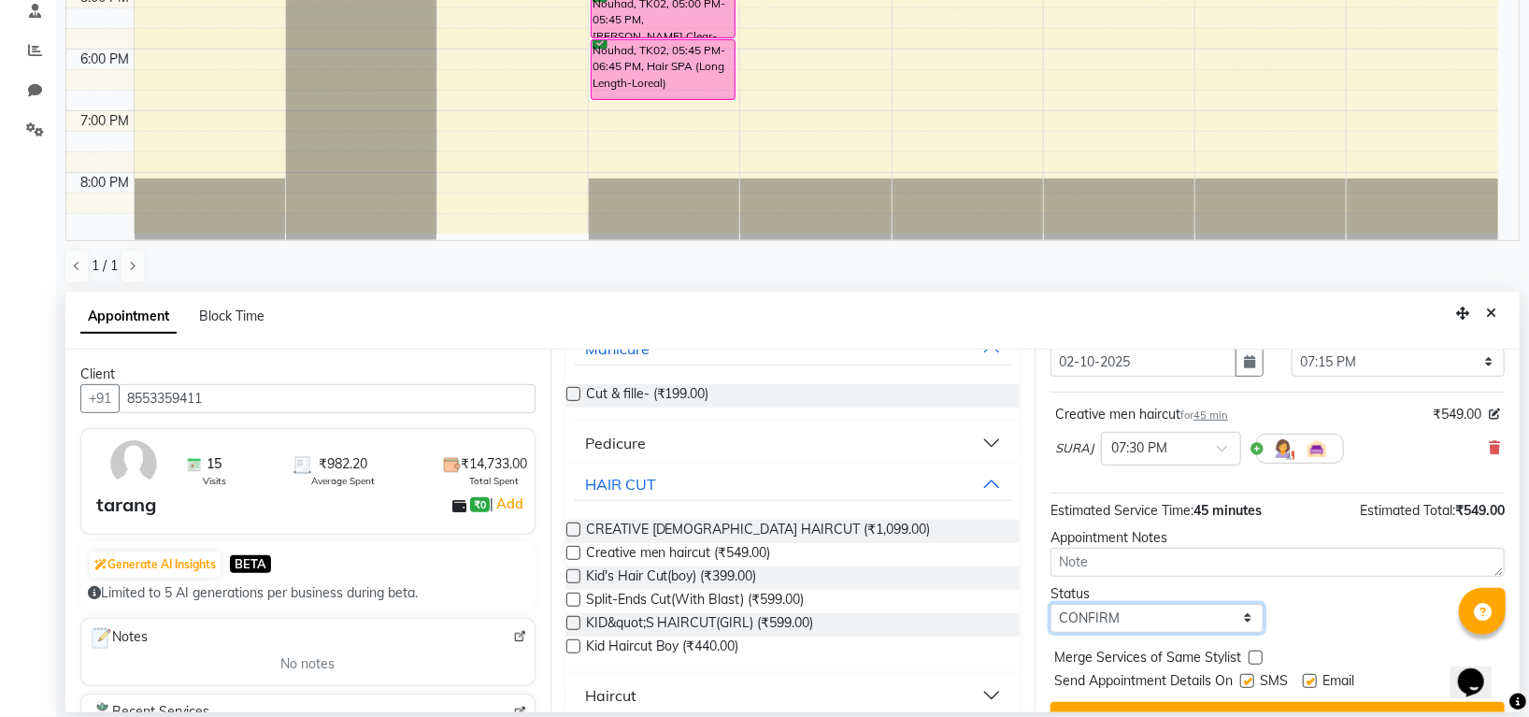
scroll to position [111, 0]
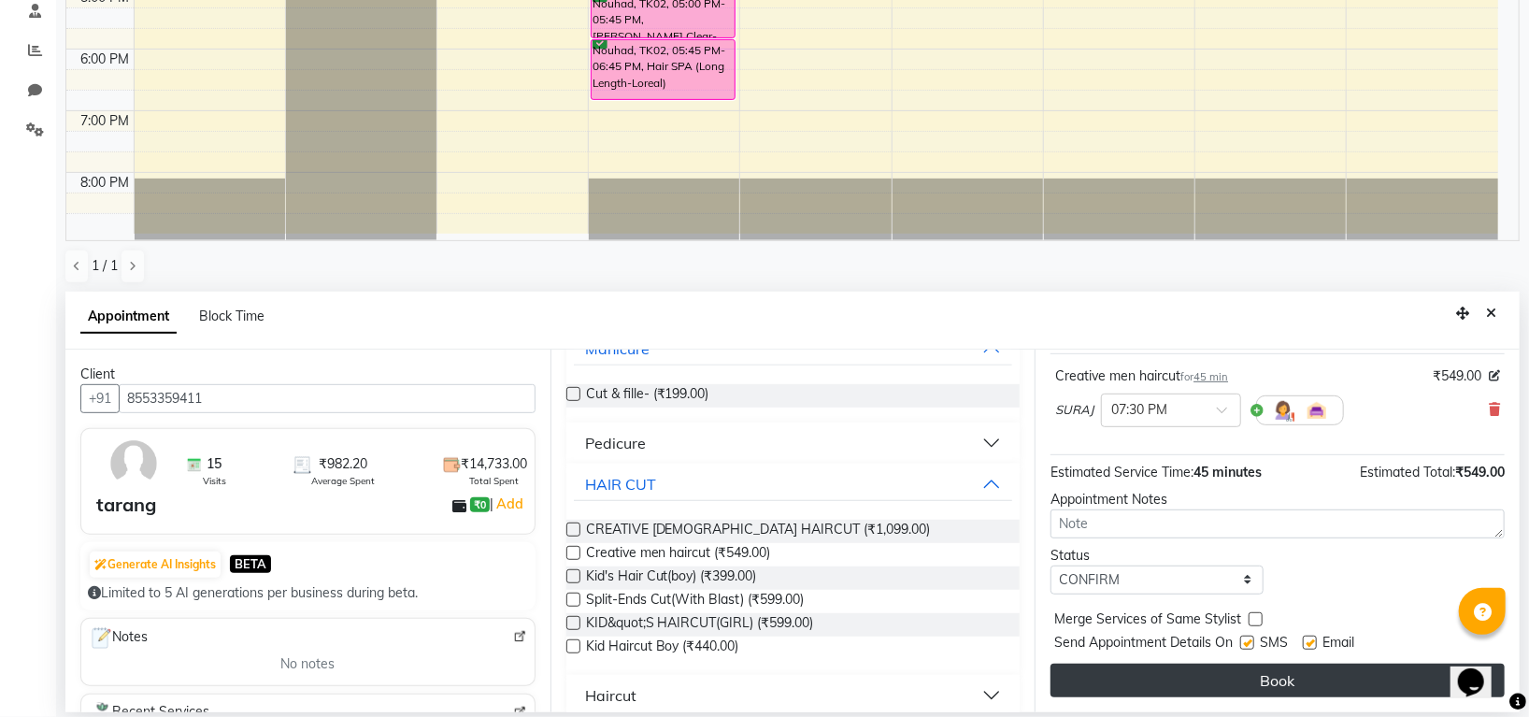
click at [1160, 673] on button "Book" at bounding box center [1277, 680] width 454 height 34
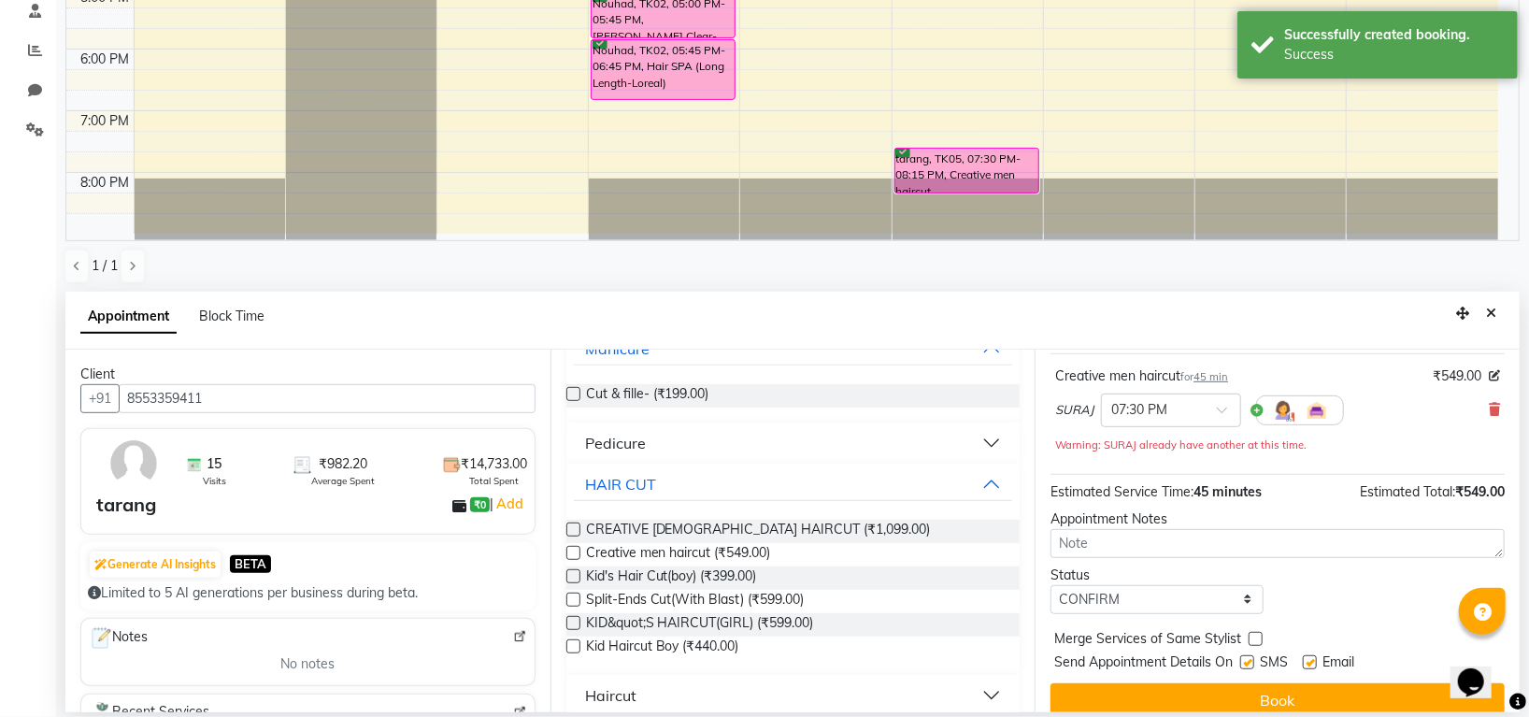
scroll to position [0, 0]
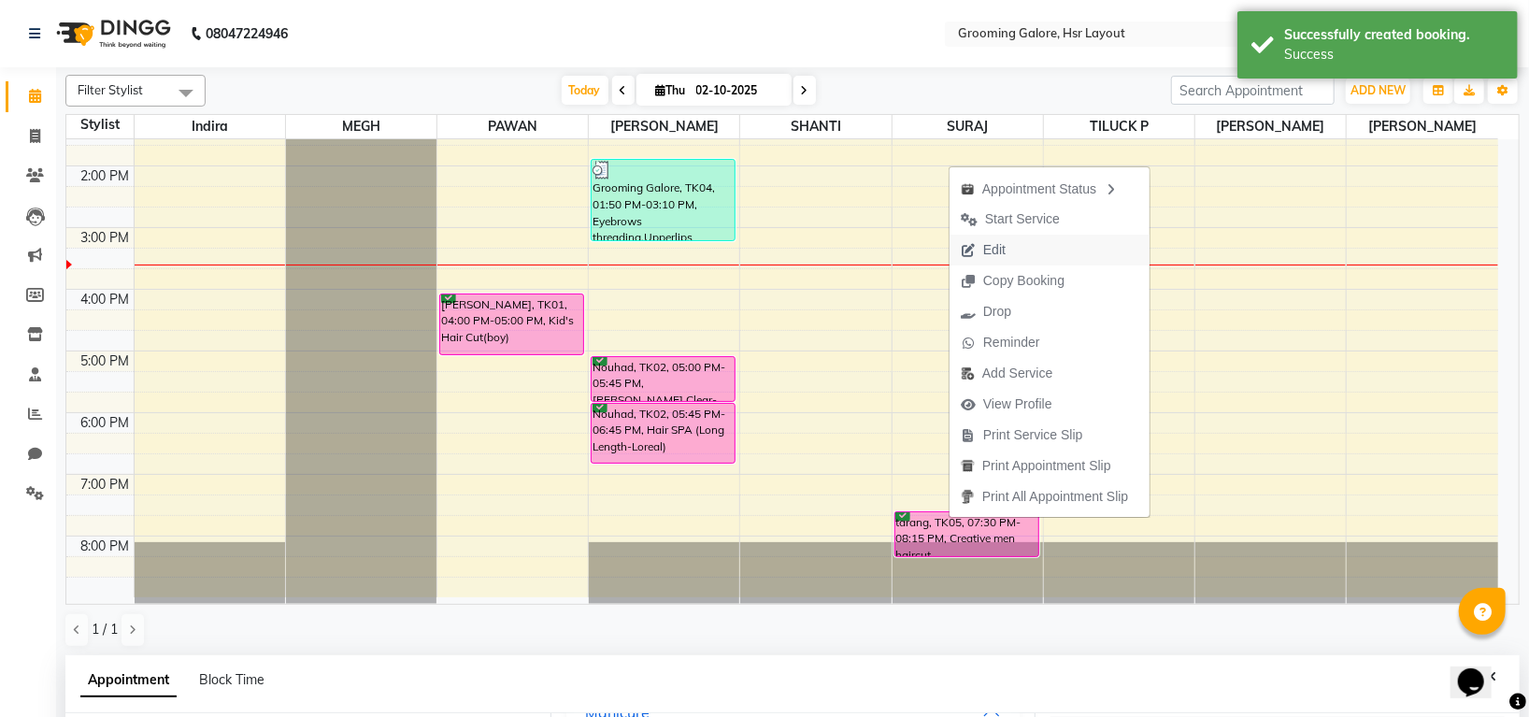
click at [1002, 241] on span "Edit" at bounding box center [994, 250] width 22 height 20
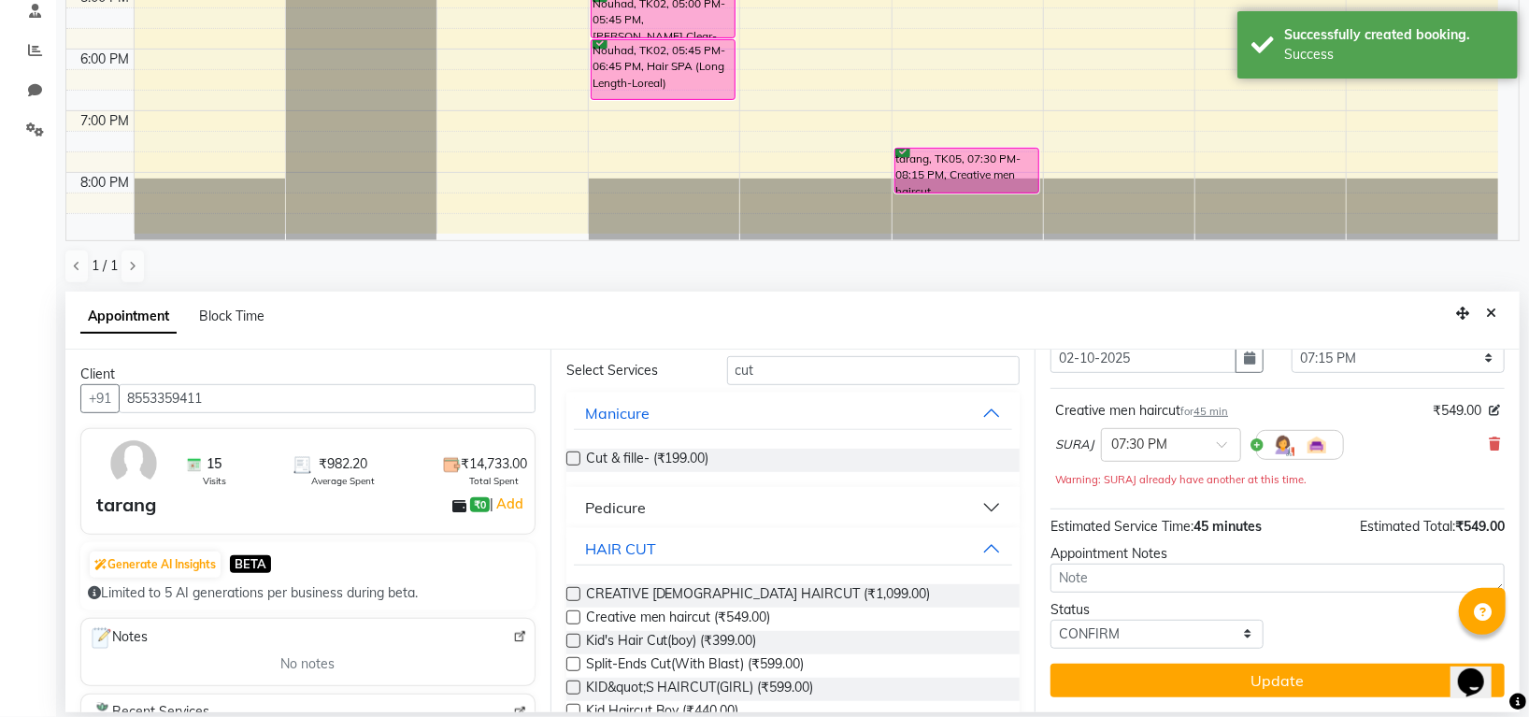
scroll to position [12, 0]
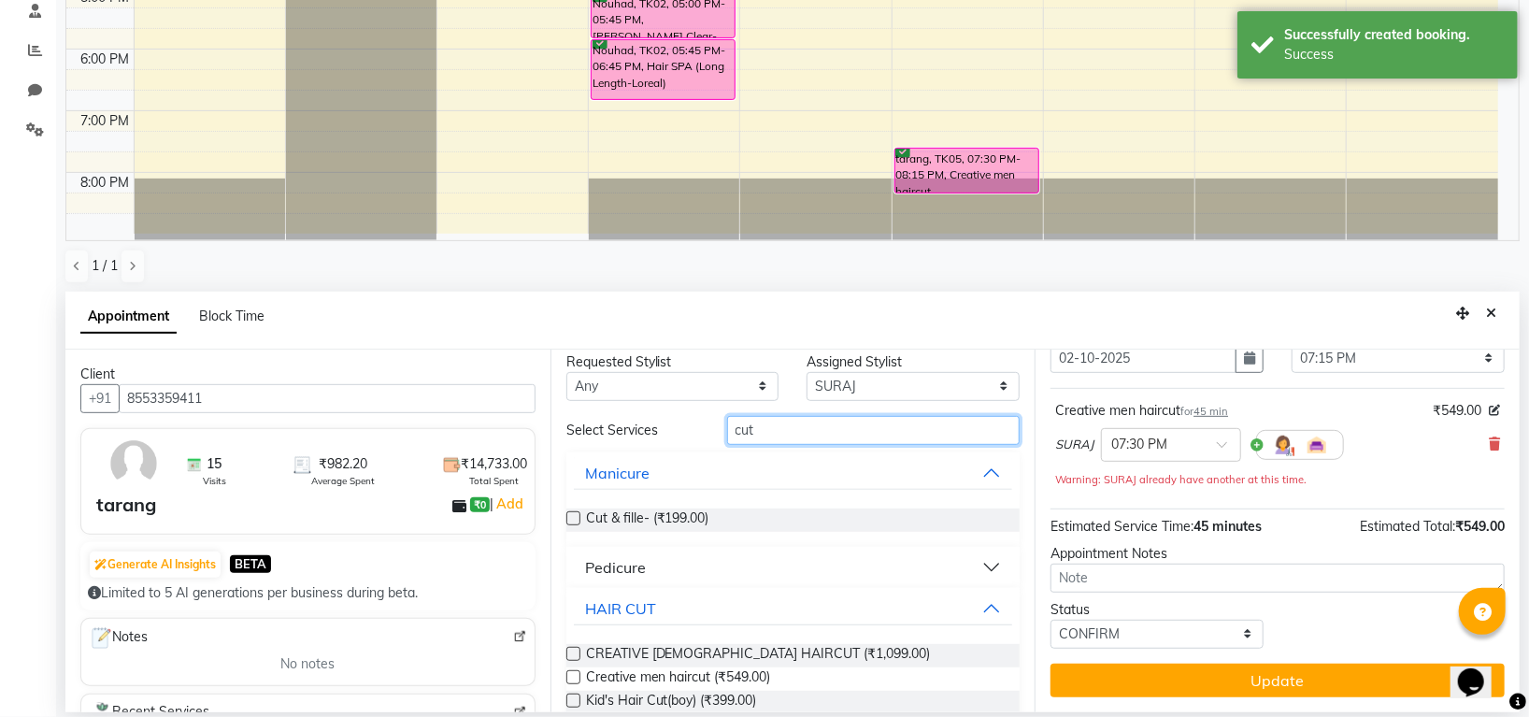
click at [810, 416] on input "cut" at bounding box center [873, 430] width 293 height 29
type input "c"
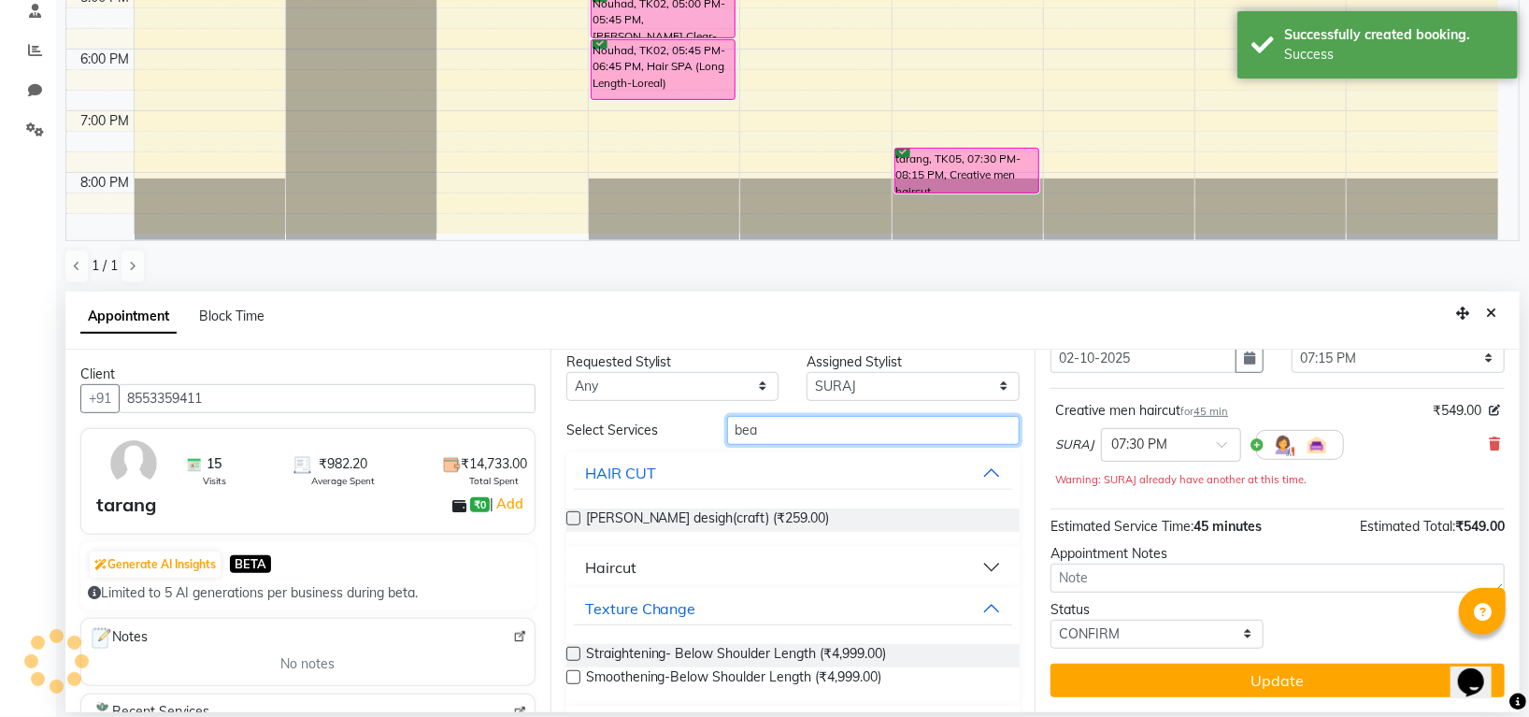
scroll to position [0, 0]
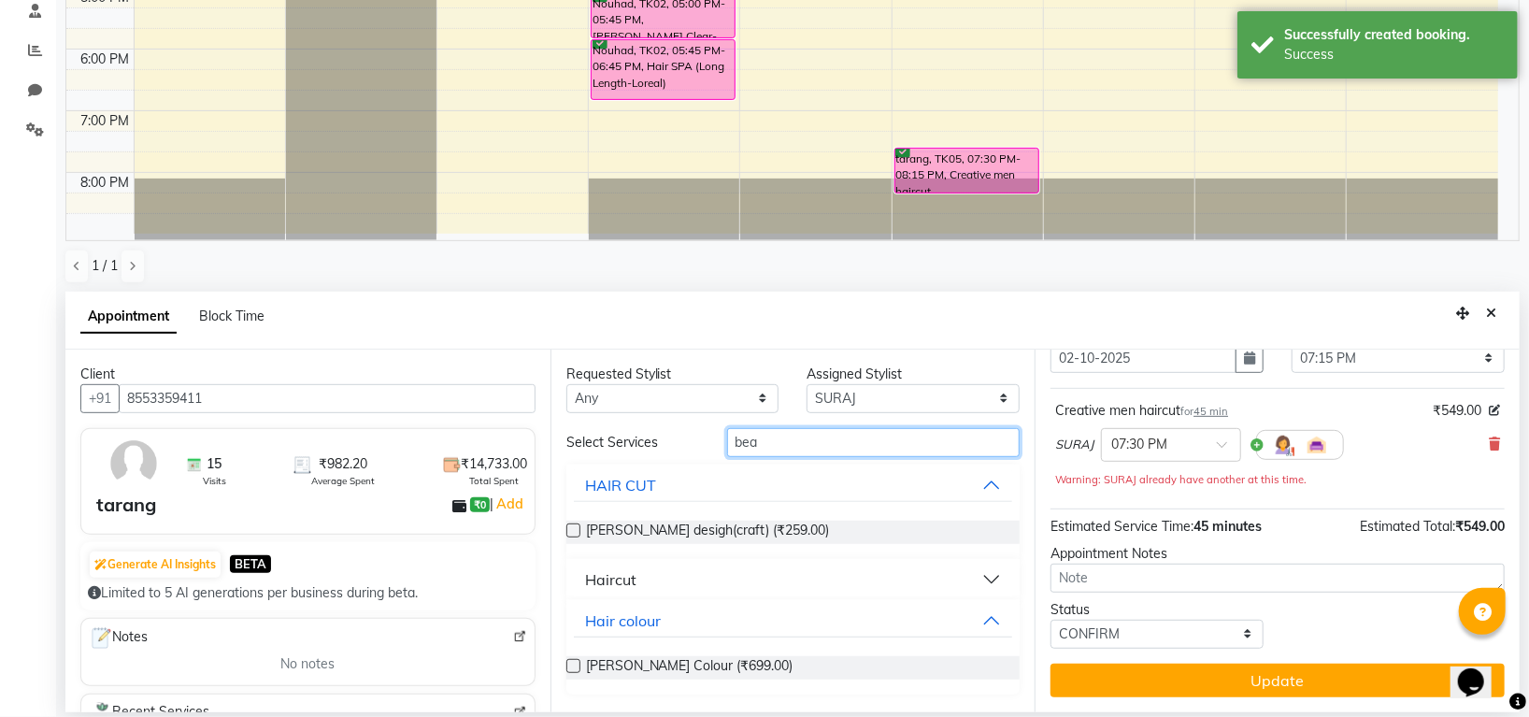
type input "bea"
click at [569, 525] on label at bounding box center [573, 530] width 14 height 14
click at [569, 526] on input "checkbox" at bounding box center [572, 532] width 12 height 12
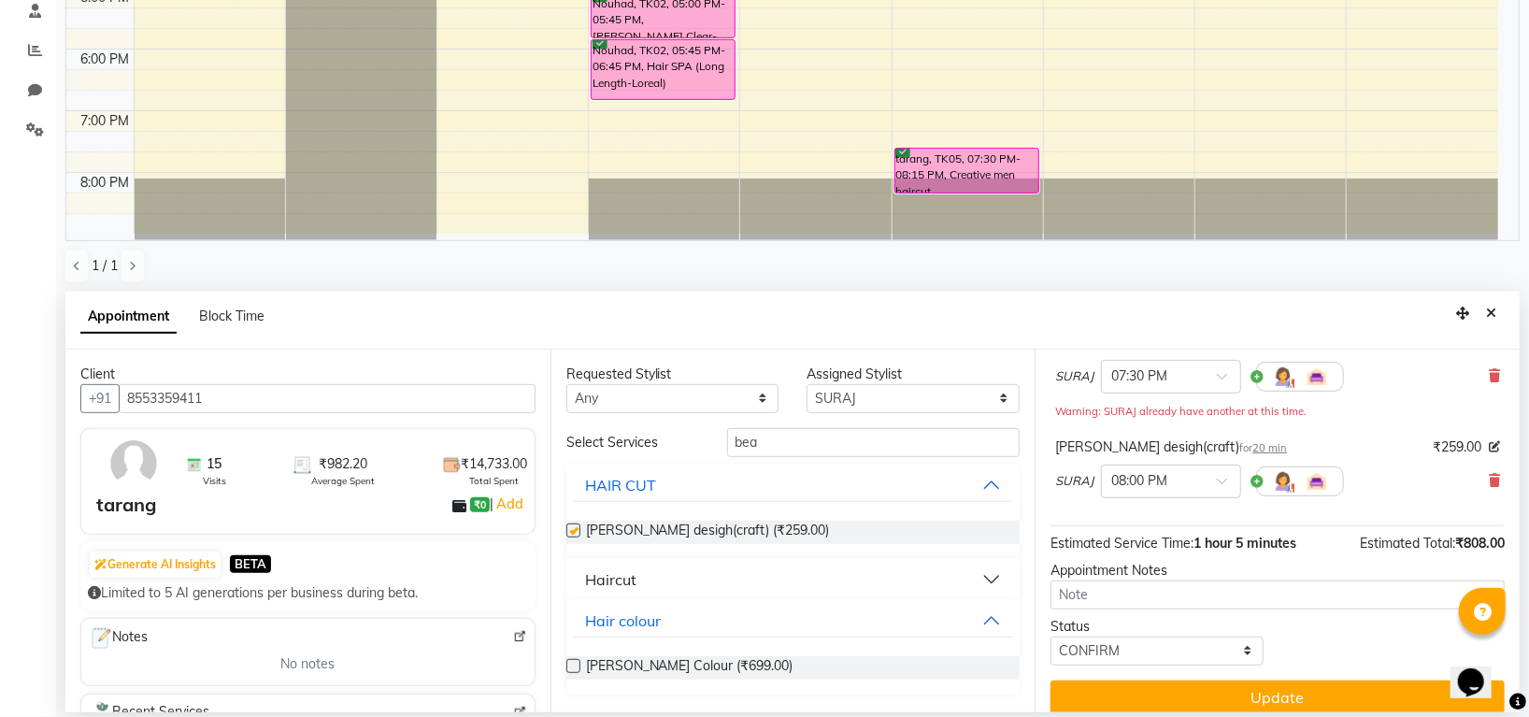
checkbox input "false"
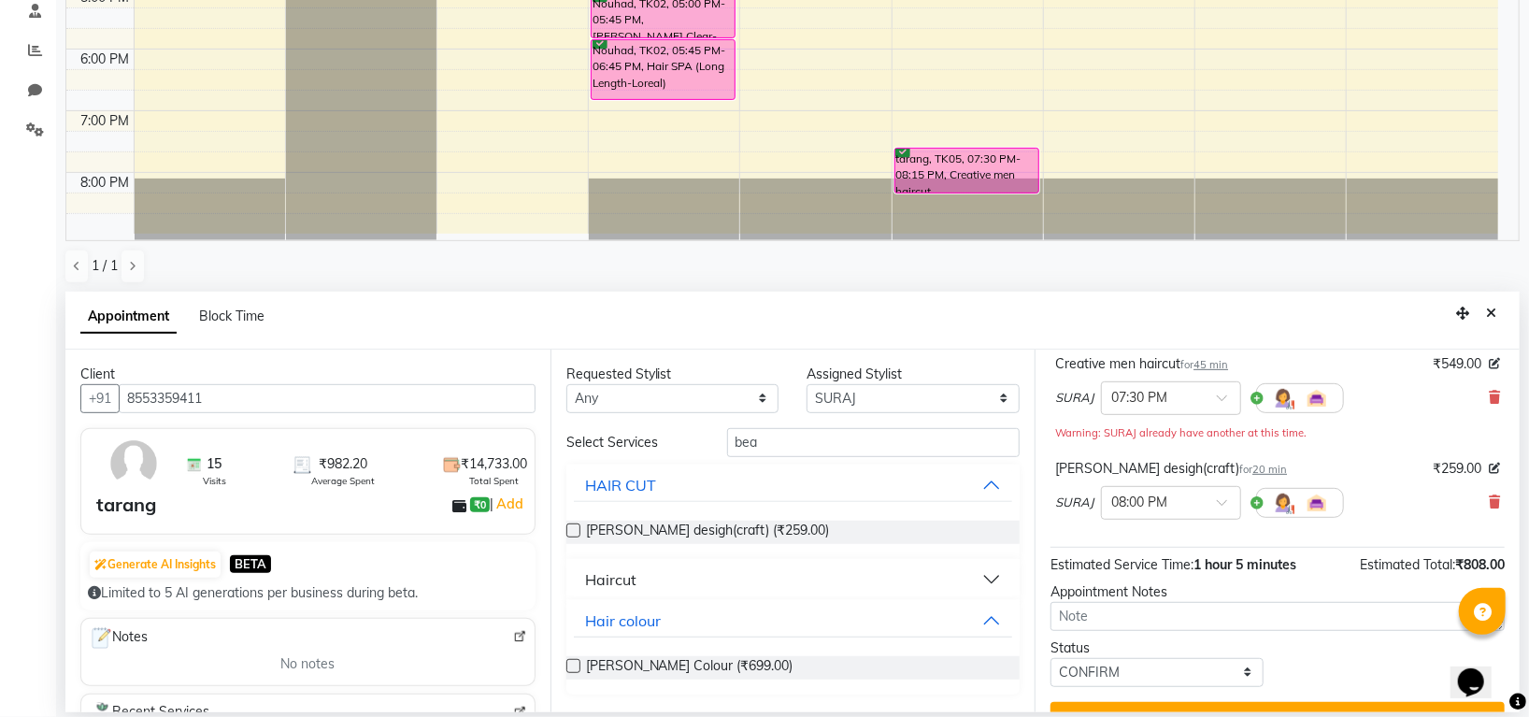
scroll to position [162, 0]
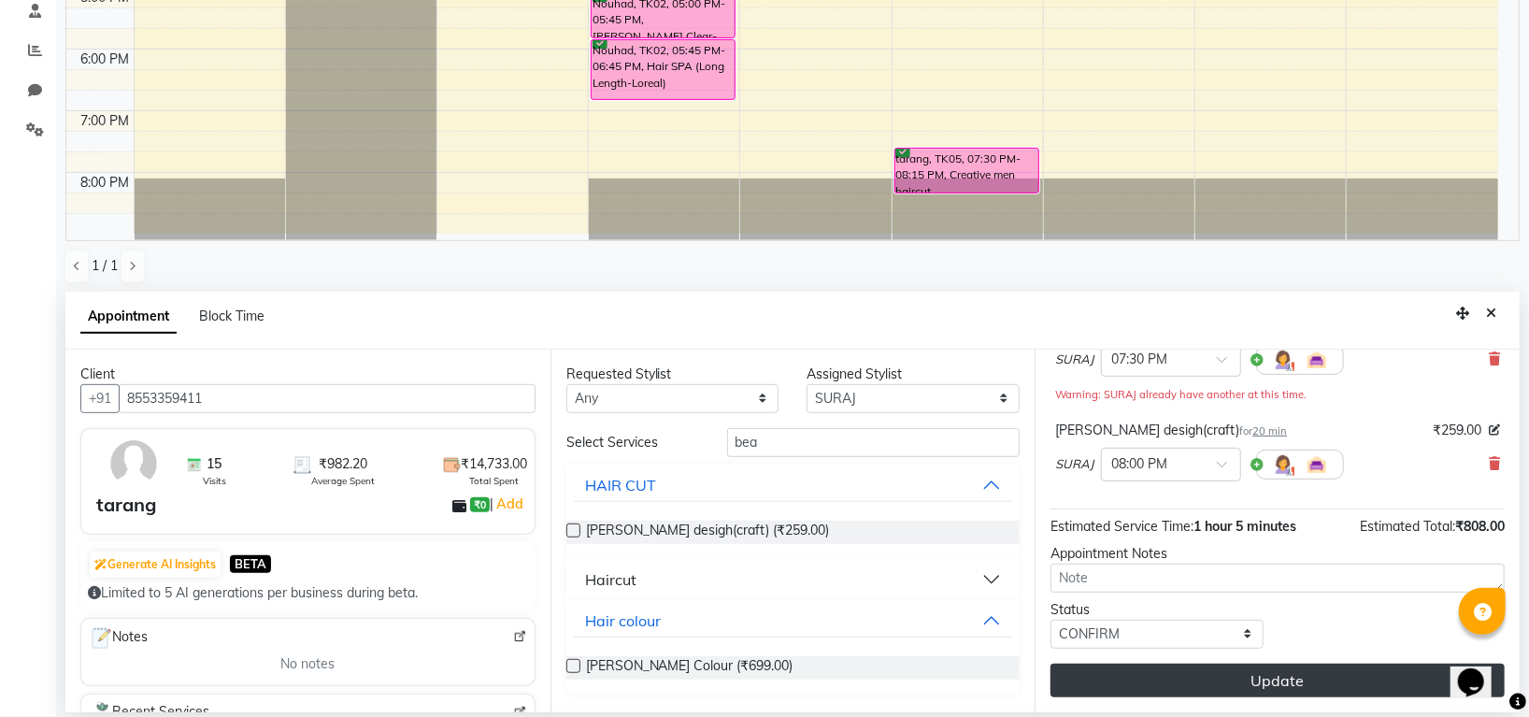
click at [1171, 685] on button "Update" at bounding box center [1277, 680] width 454 height 34
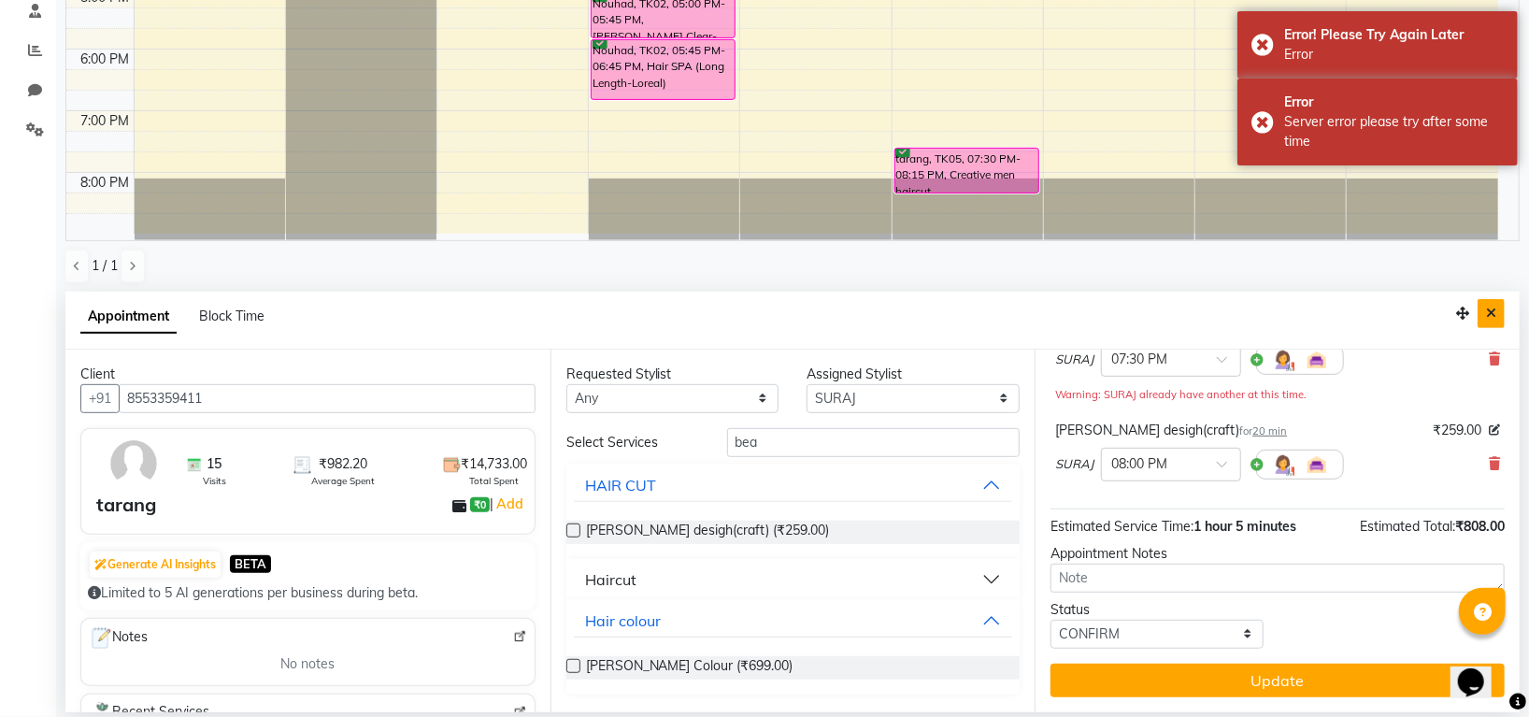
click at [1497, 305] on button "Close" at bounding box center [1490, 313] width 27 height 29
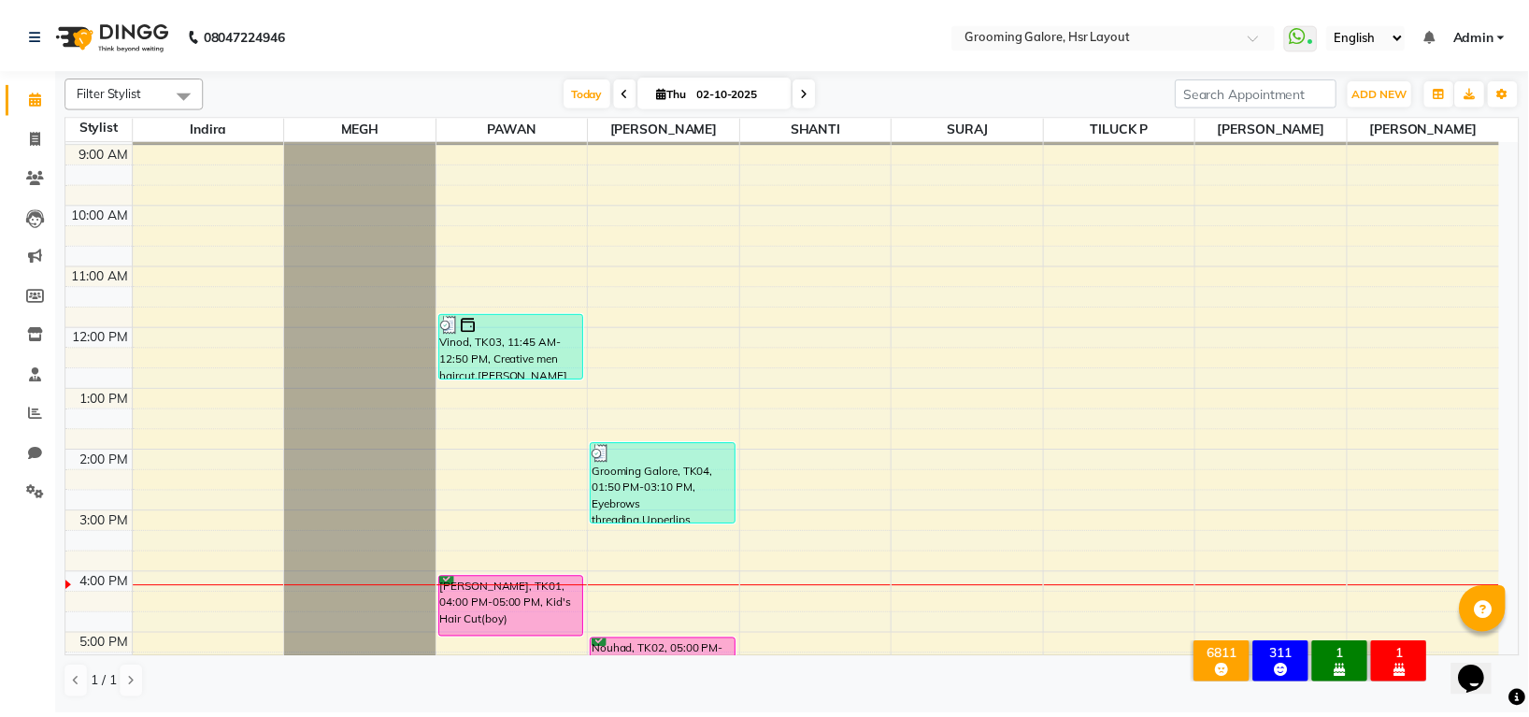
scroll to position [40, 0]
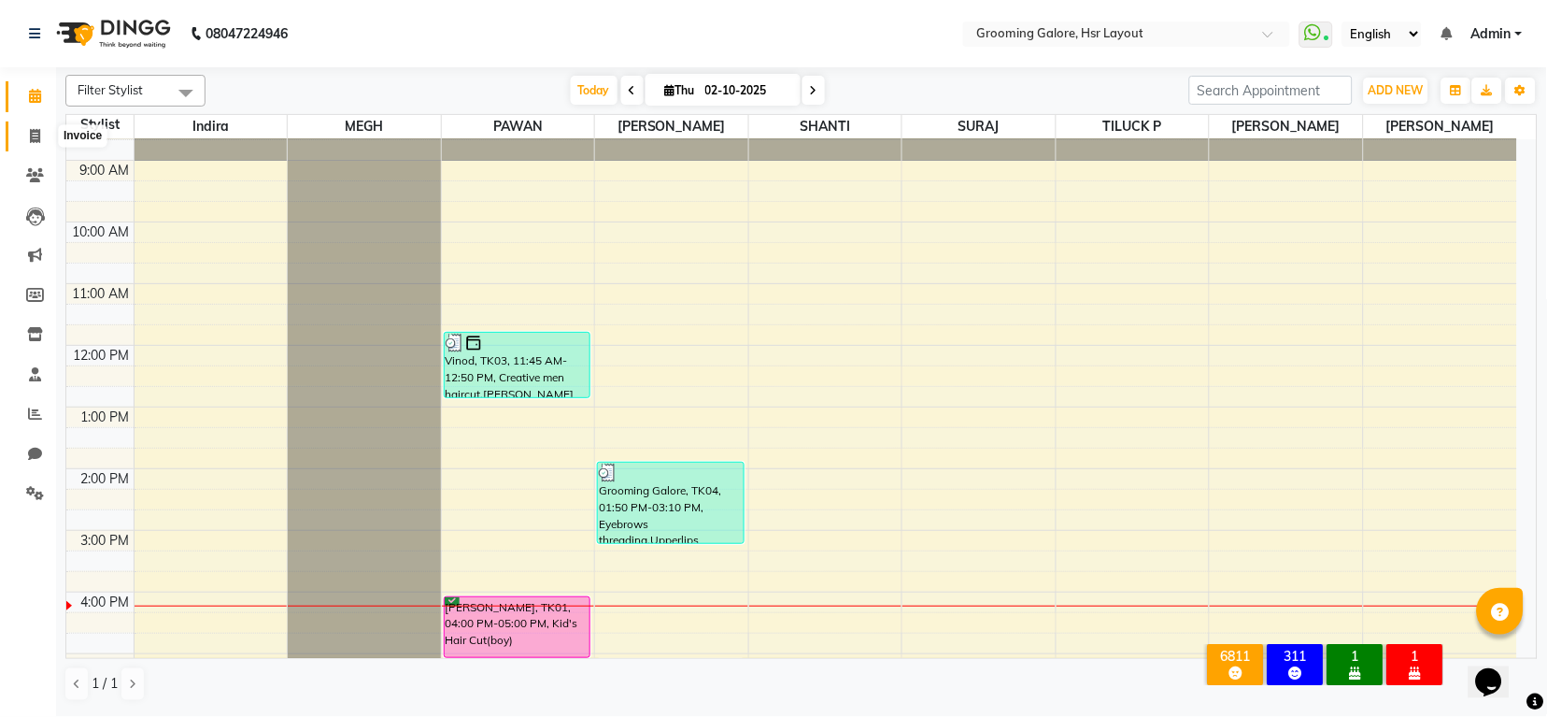
click at [36, 135] on icon at bounding box center [35, 136] width 10 height 14
select select "6168"
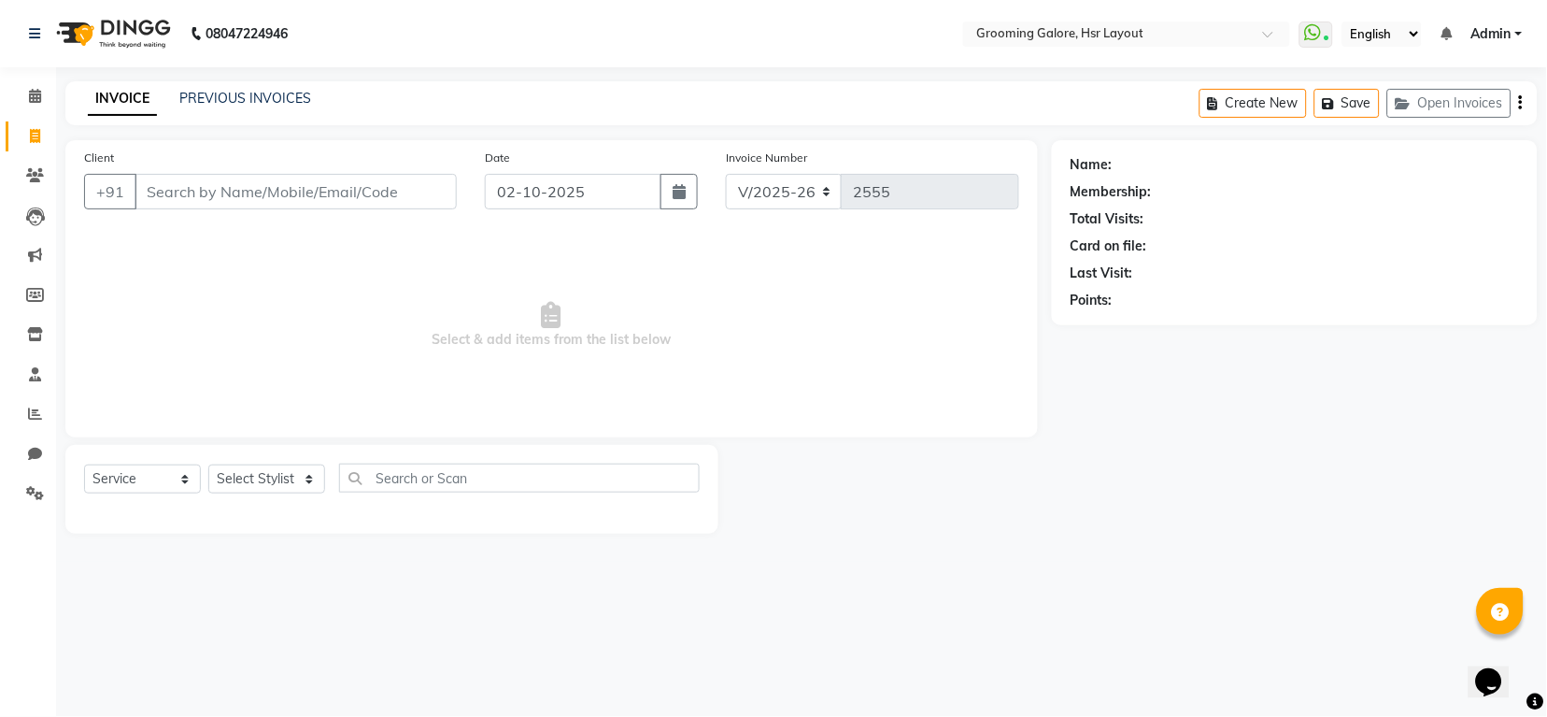
select select "P"
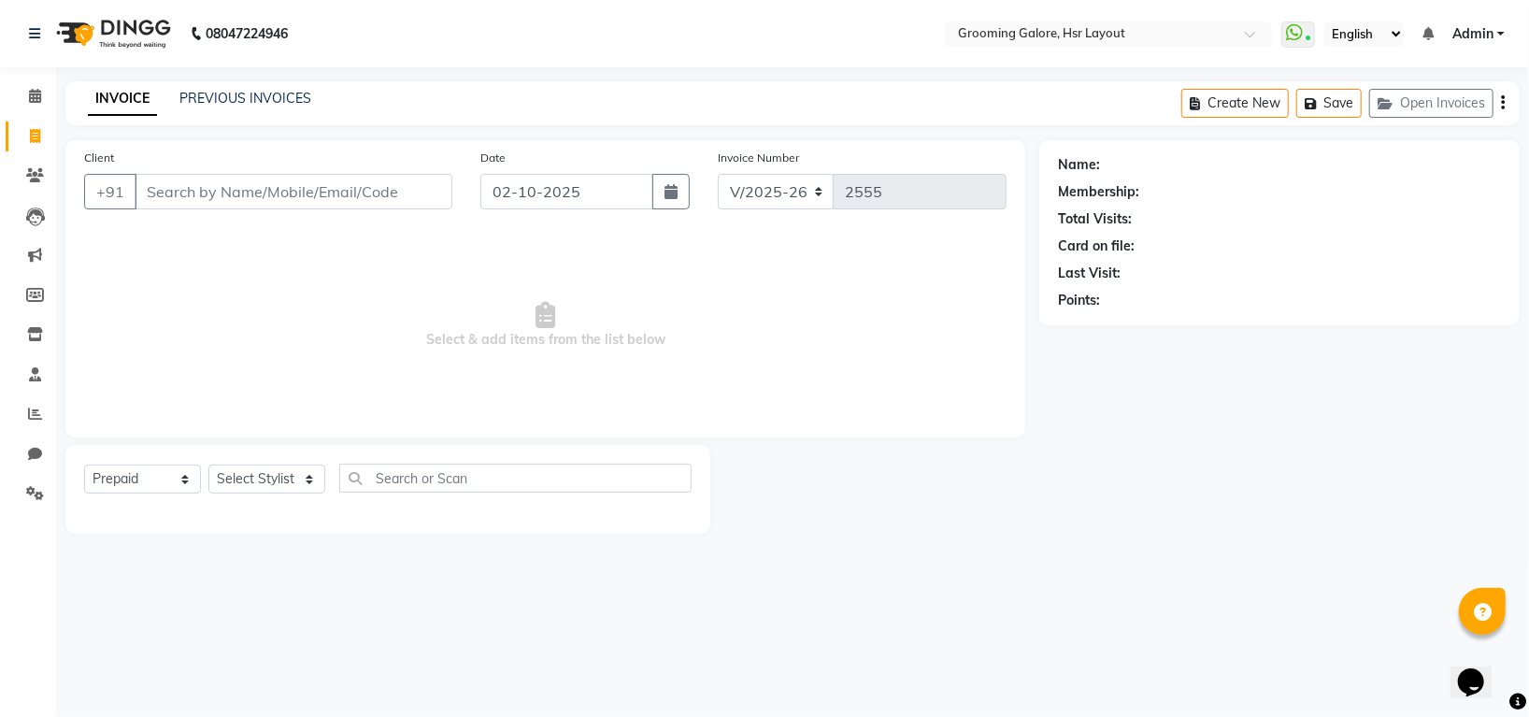
select select "45583"
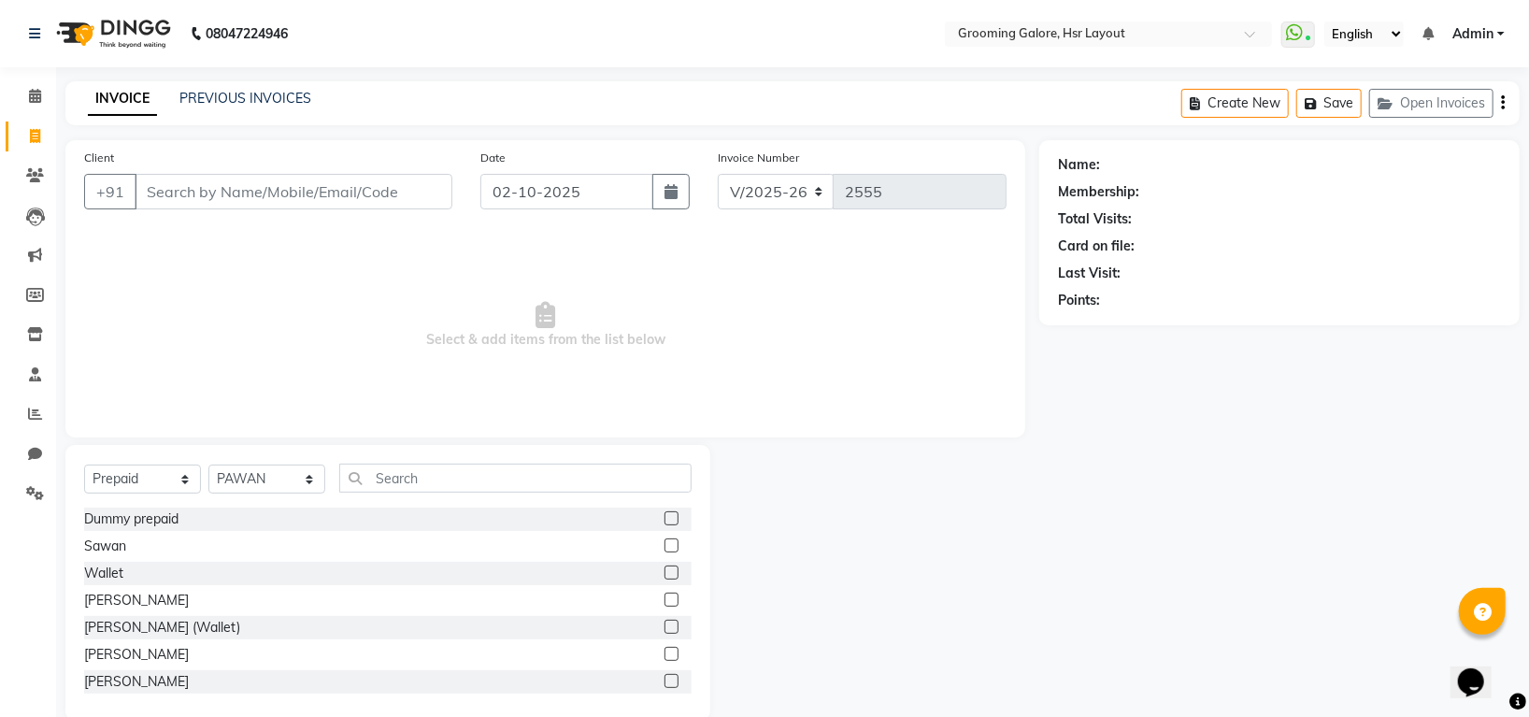
scroll to position [31, 0]
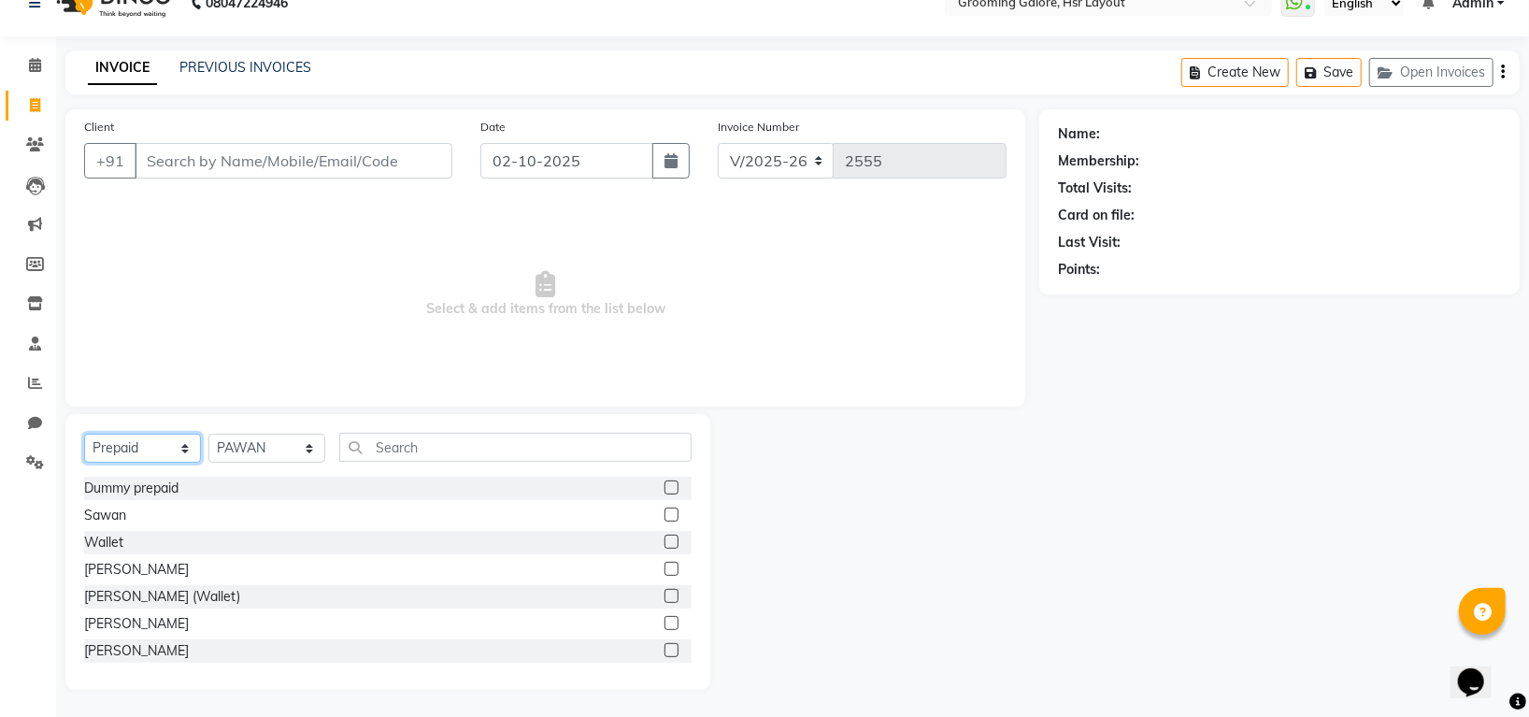
click at [137, 453] on select "Select Service Product Membership Package Voucher Prepaid Gift Card" at bounding box center [142, 448] width 117 height 29
select select "service"
click at [84, 434] on select "Select Service Product Membership Package Voucher Prepaid Gift Card" at bounding box center [142, 448] width 117 height 29
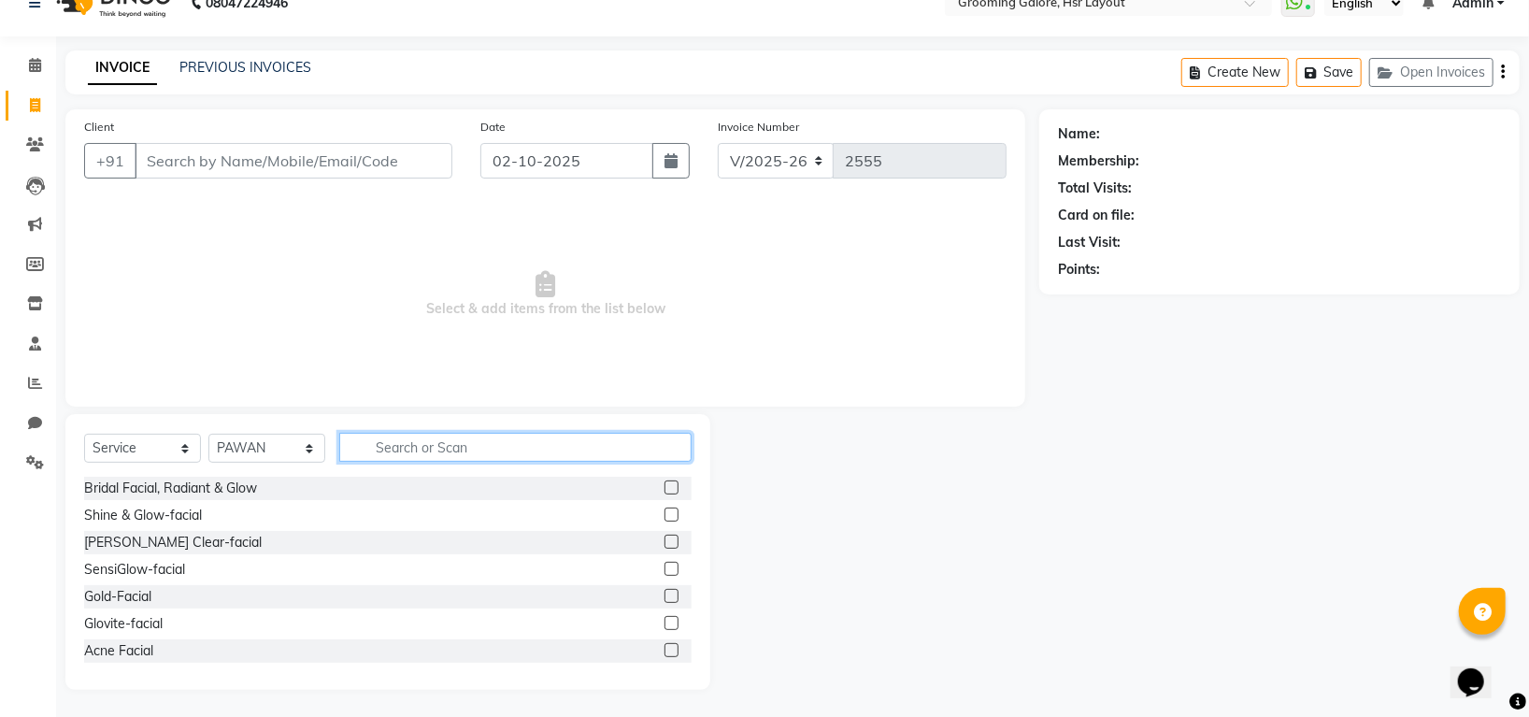
click at [473, 446] on input "text" at bounding box center [515, 447] width 352 height 29
type input "f"
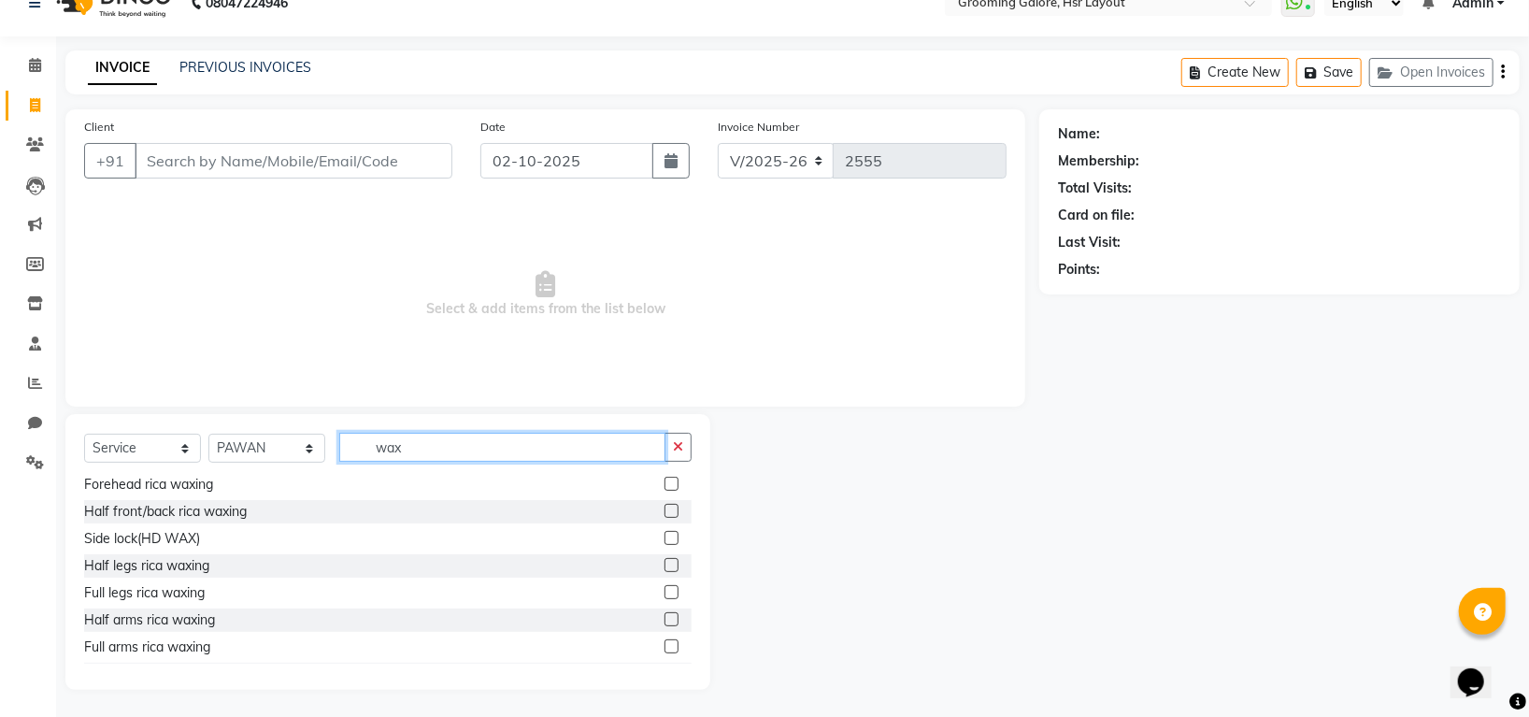
scroll to position [249, 0]
type input "wax"
click at [664, 533] on label at bounding box center [671, 537] width 14 height 14
click at [664, 533] on input "checkbox" at bounding box center [670, 538] width 12 height 12
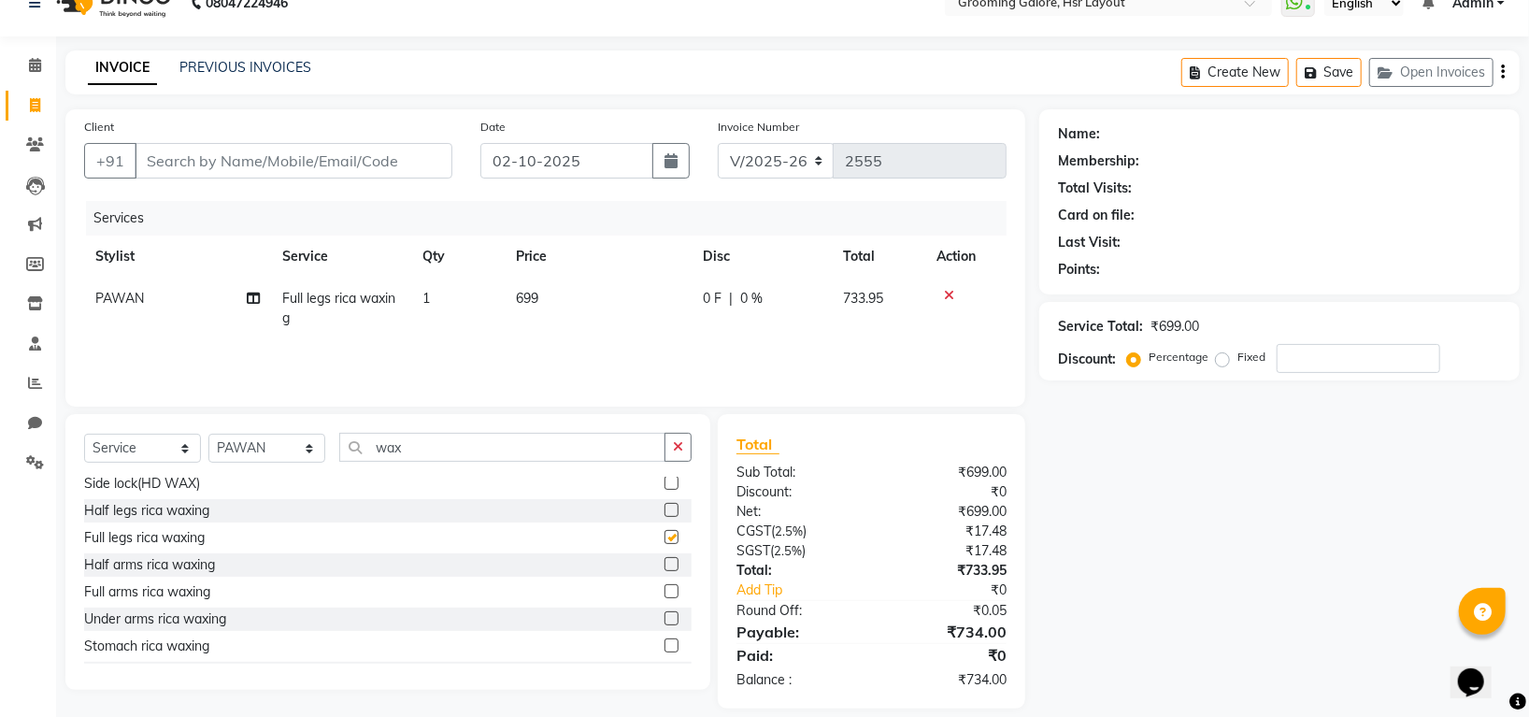
checkbox input "false"
click at [664, 584] on label at bounding box center [671, 591] width 14 height 14
click at [664, 586] on input "checkbox" at bounding box center [670, 592] width 12 height 12
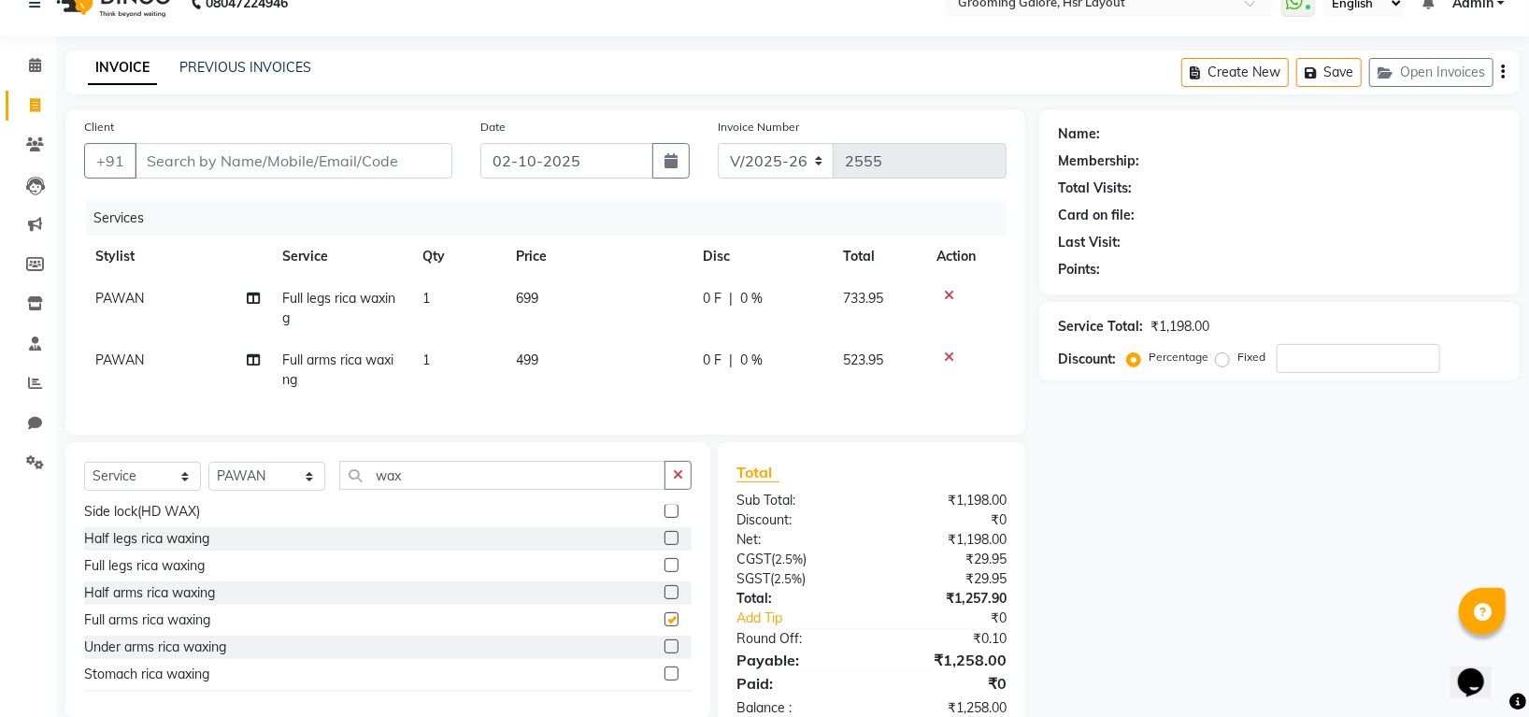
checkbox input "false"
click at [664, 653] on label at bounding box center [671, 646] width 14 height 14
click at [664, 653] on input "checkbox" at bounding box center [670, 647] width 12 height 12
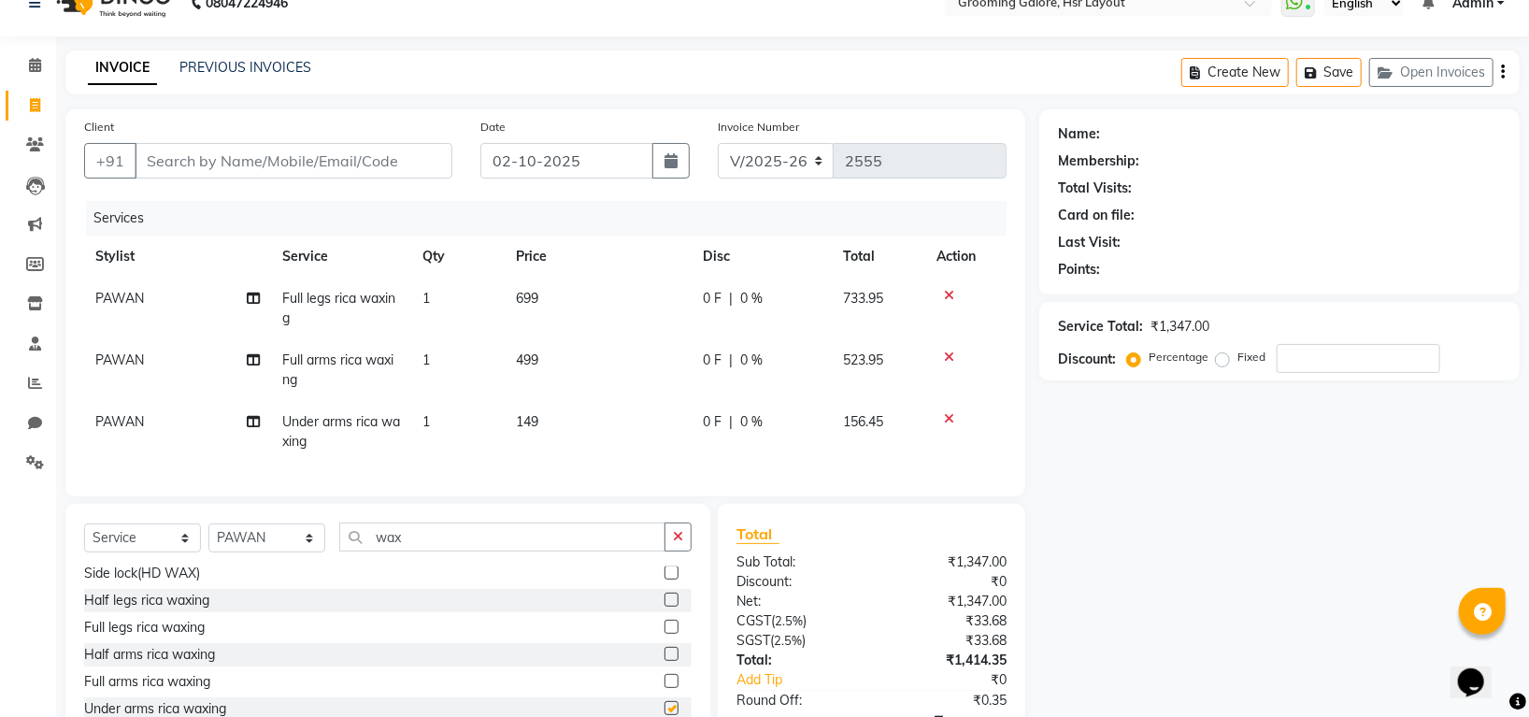
checkbox input "false"
click at [498, 549] on input "wax" at bounding box center [502, 536] width 326 height 29
type input "w"
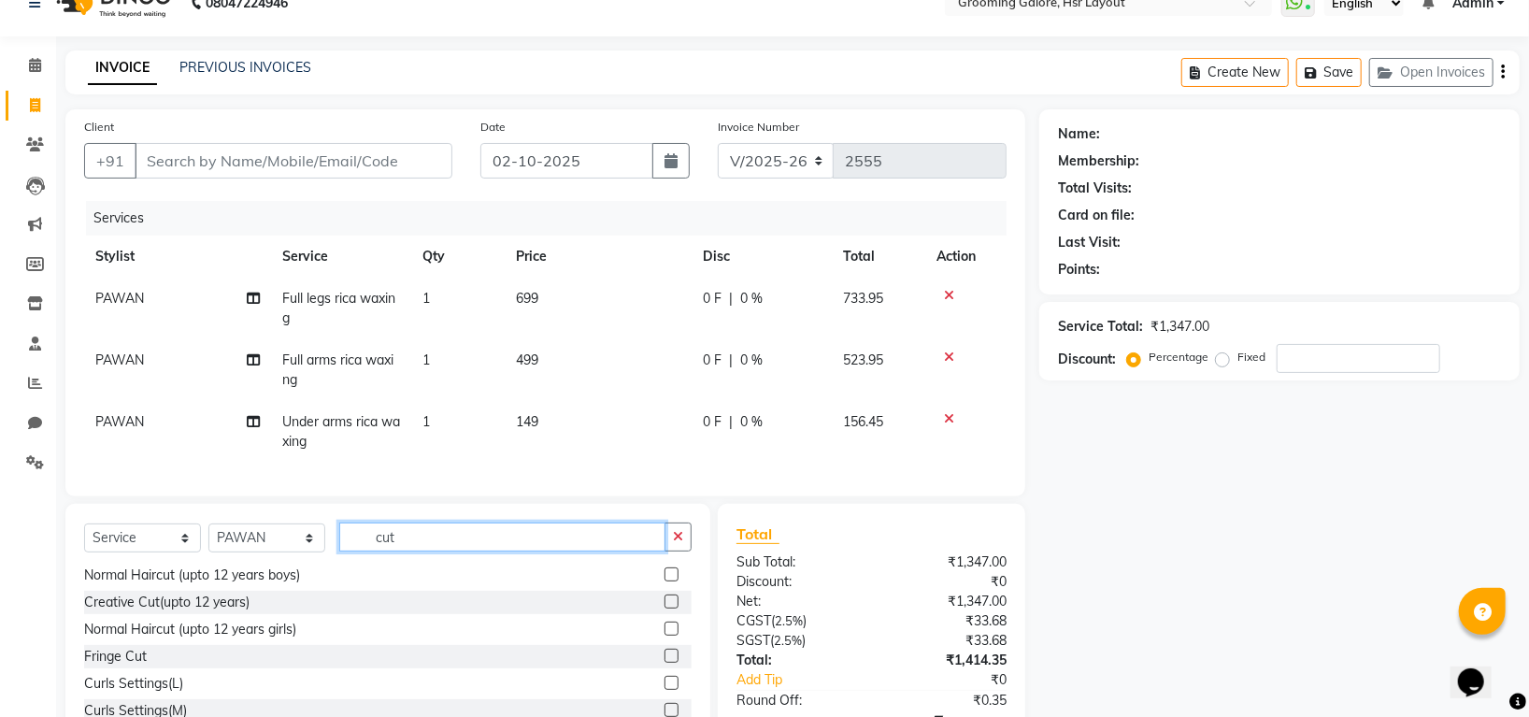
scroll to position [0, 0]
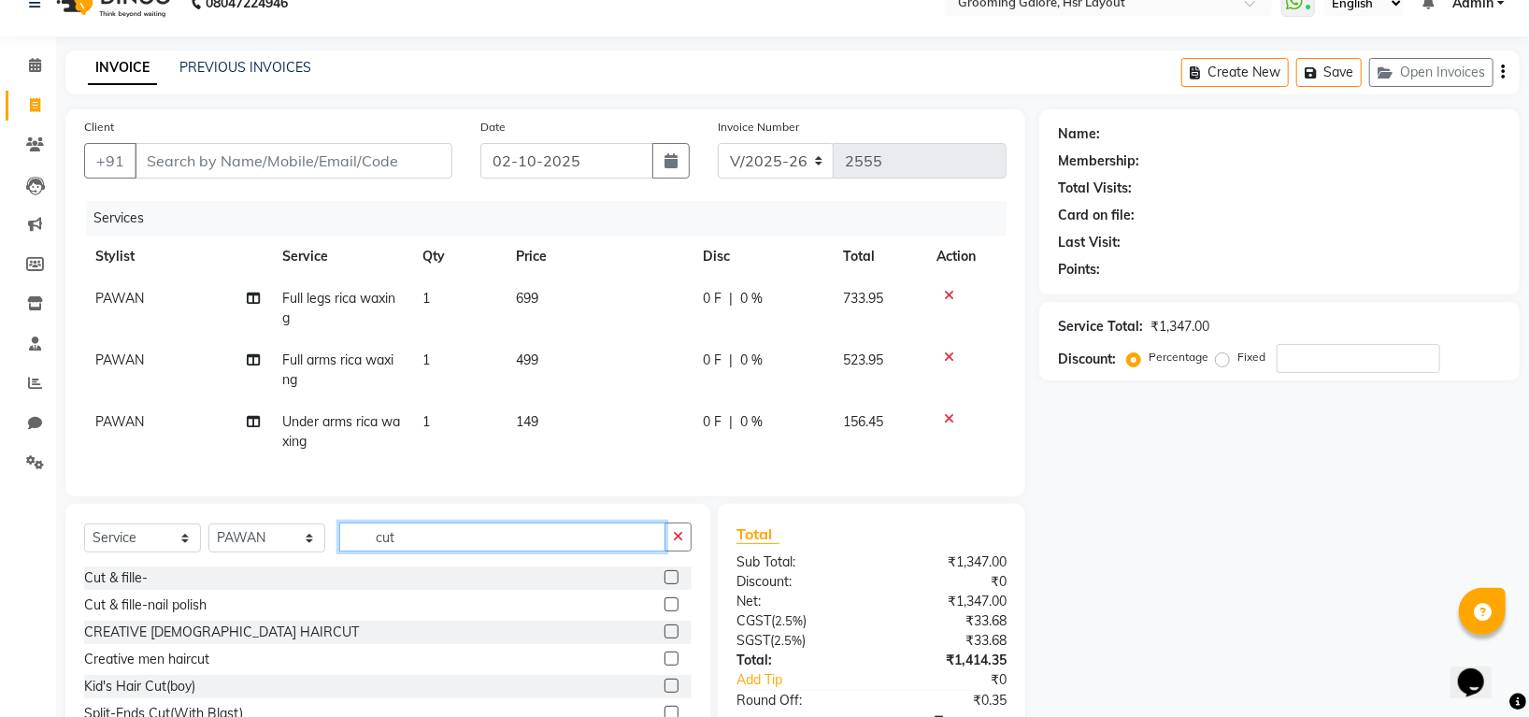
type input "cut"
click at [664, 665] on label at bounding box center [671, 658] width 14 height 14
click at [664, 665] on input "checkbox" at bounding box center [670, 659] width 12 height 12
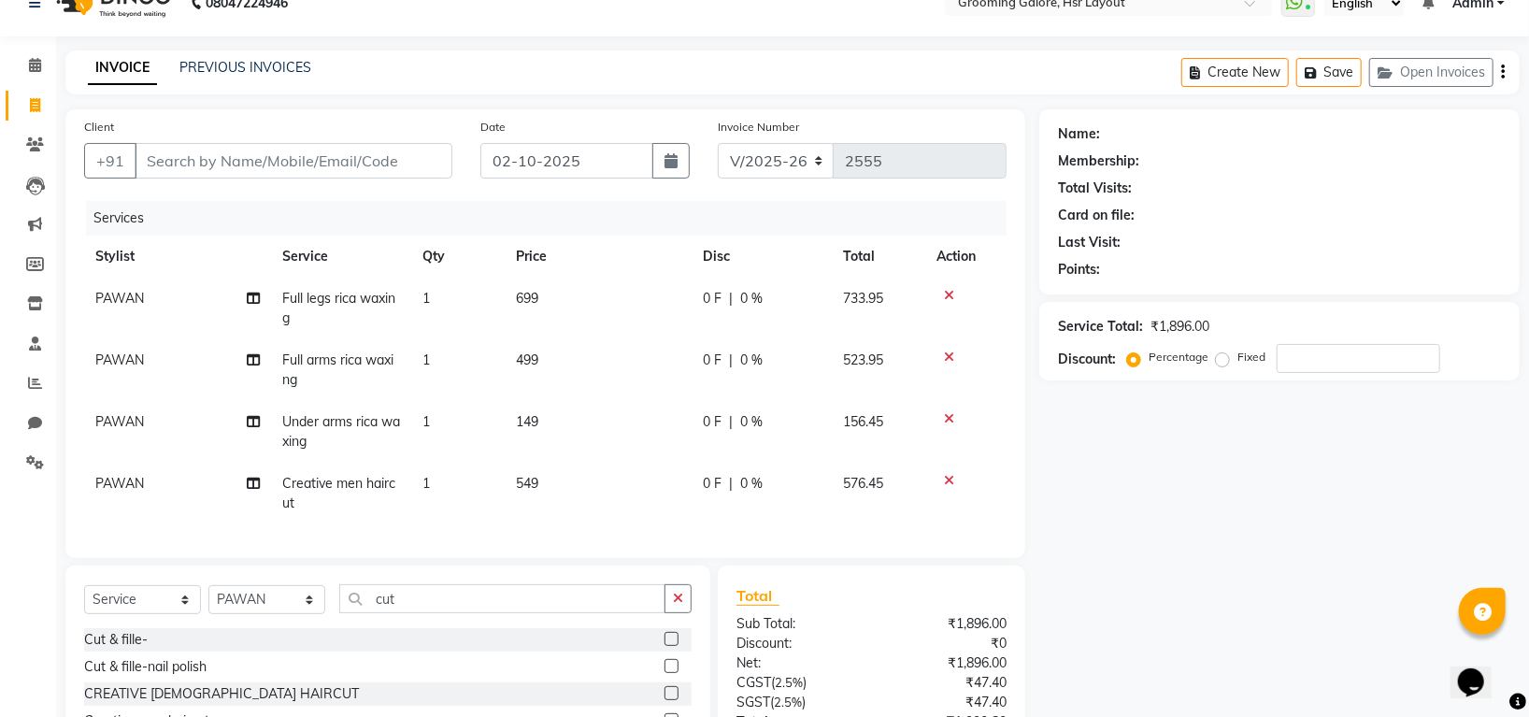
checkbox input "false"
click at [615, 613] on input "cut" at bounding box center [502, 598] width 326 height 29
click at [682, 613] on button "button" at bounding box center [677, 598] width 27 height 29
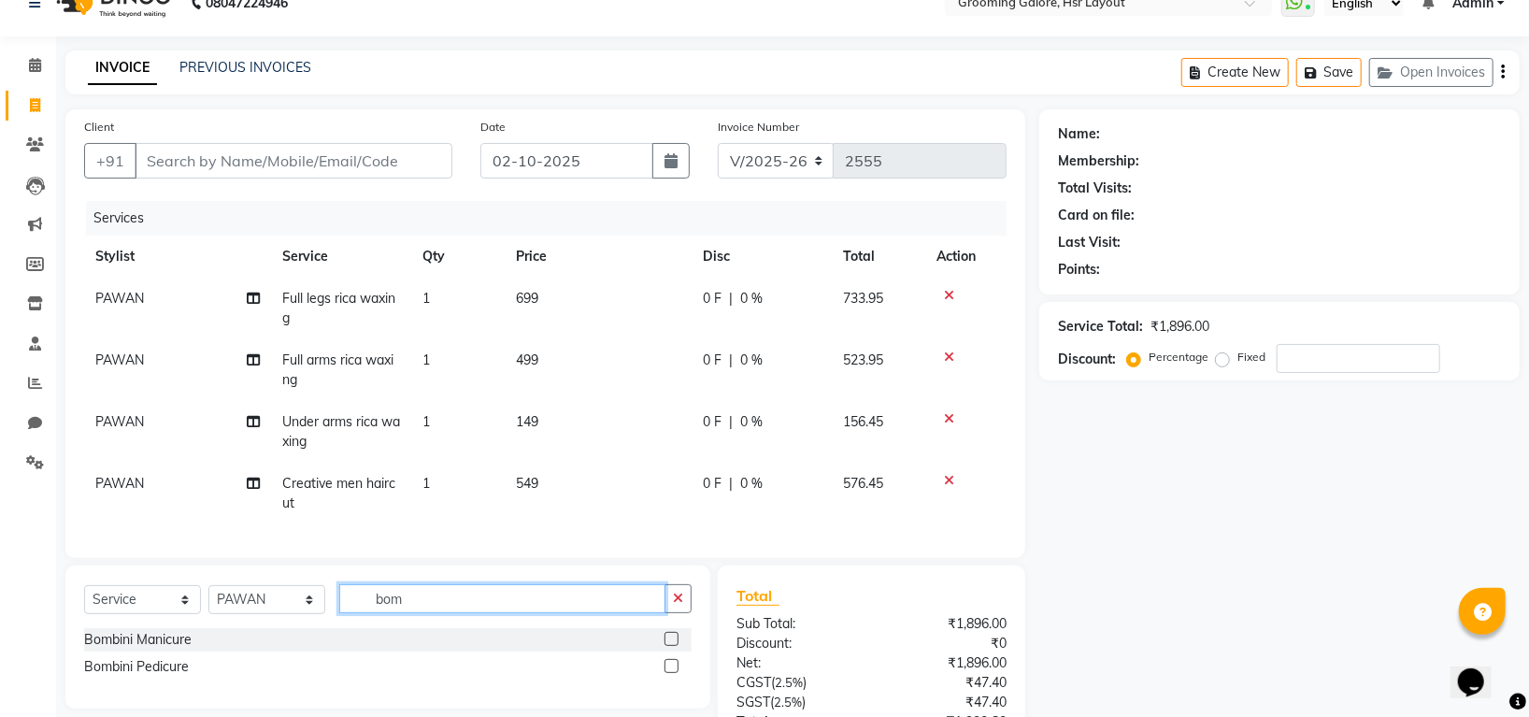
type input "bom"
click at [671, 673] on label at bounding box center [671, 666] width 14 height 14
click at [671, 673] on input "checkbox" at bounding box center [670, 667] width 12 height 12
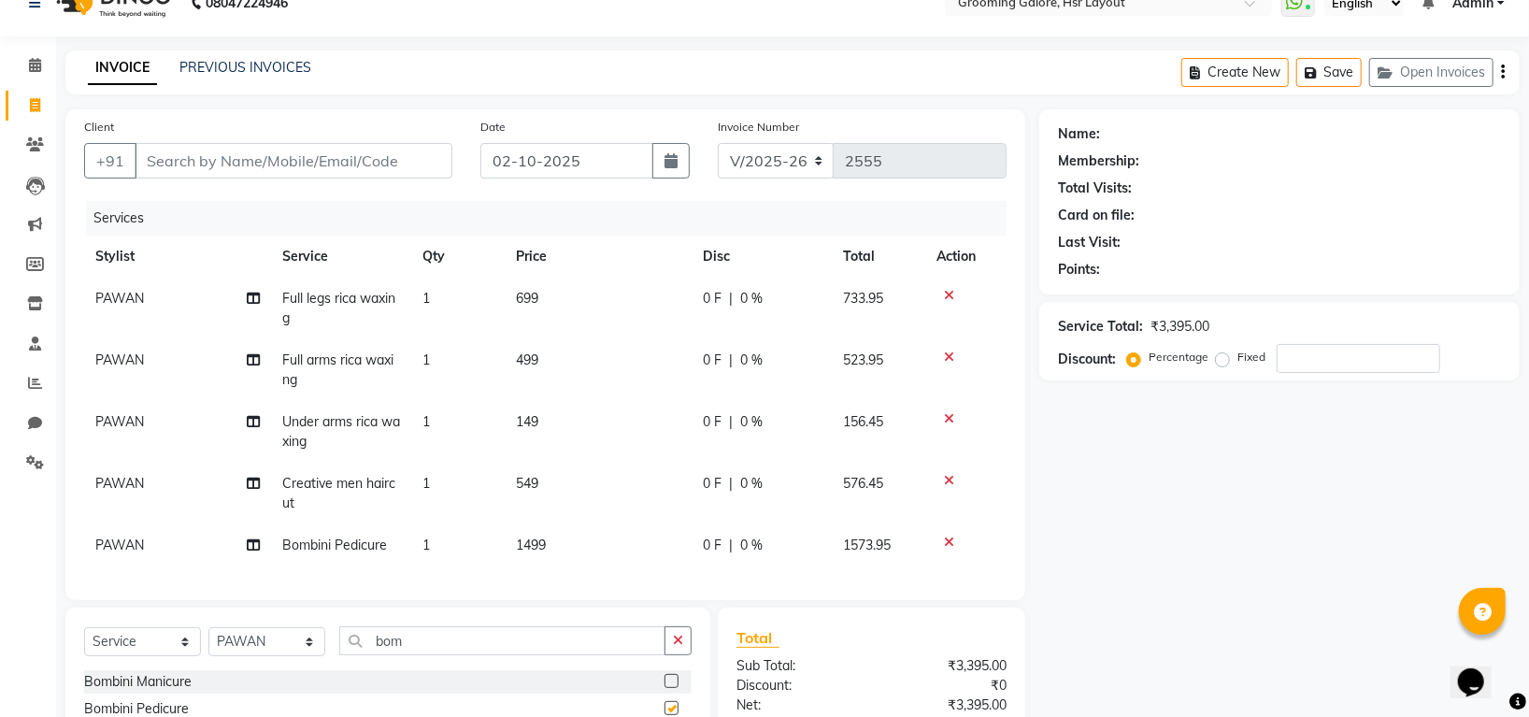
checkbox input "false"
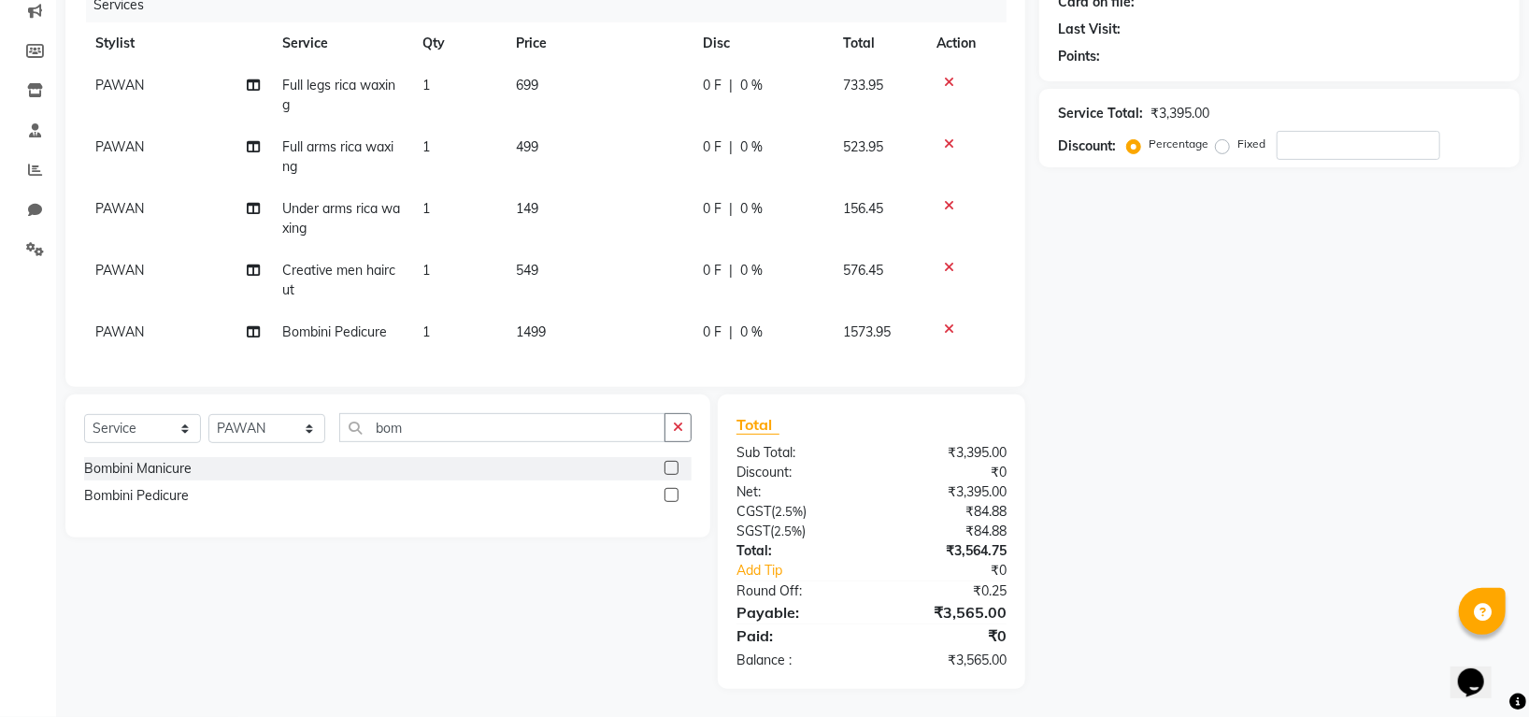
click at [111, 77] on span "PAWAN" at bounding box center [119, 85] width 49 height 17
select select "45583"
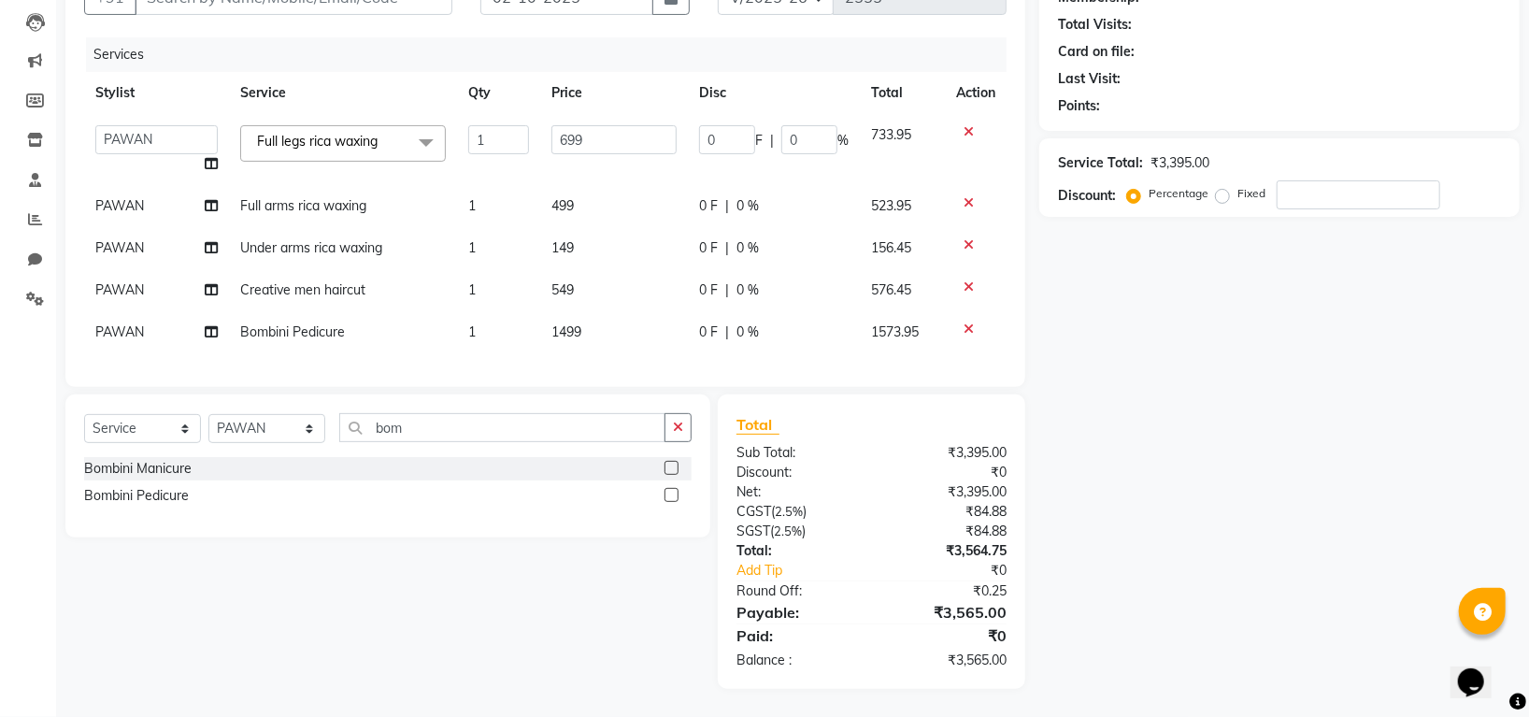
scroll to position [214, 0]
click at [152, 125] on select "[PERSON_NAME] [PERSON_NAME] PAWAN [PERSON_NAME] SHANTI [PERSON_NAME] SURAJ TILU…" at bounding box center [156, 139] width 122 height 29
select select "84298"
click at [142, 197] on span "PAWAN" at bounding box center [119, 205] width 49 height 17
select select "45583"
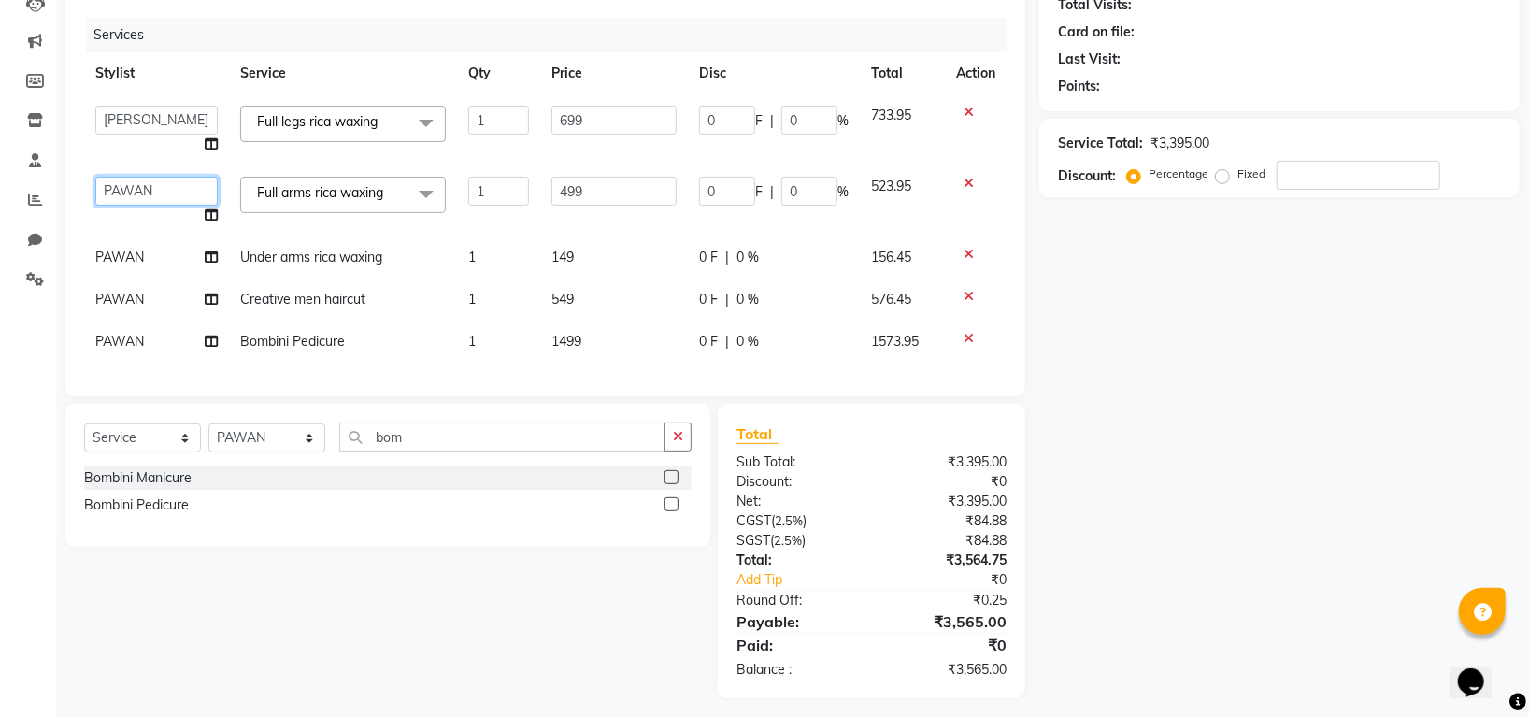
click at [142, 190] on select "[PERSON_NAME] [PERSON_NAME] PAWAN [PERSON_NAME] SHANTI [PERSON_NAME] SURAJ TILU…" at bounding box center [156, 191] width 122 height 29
select select "45585"
click at [148, 252] on td "PAWAN" at bounding box center [156, 257] width 145 height 42
select select "45583"
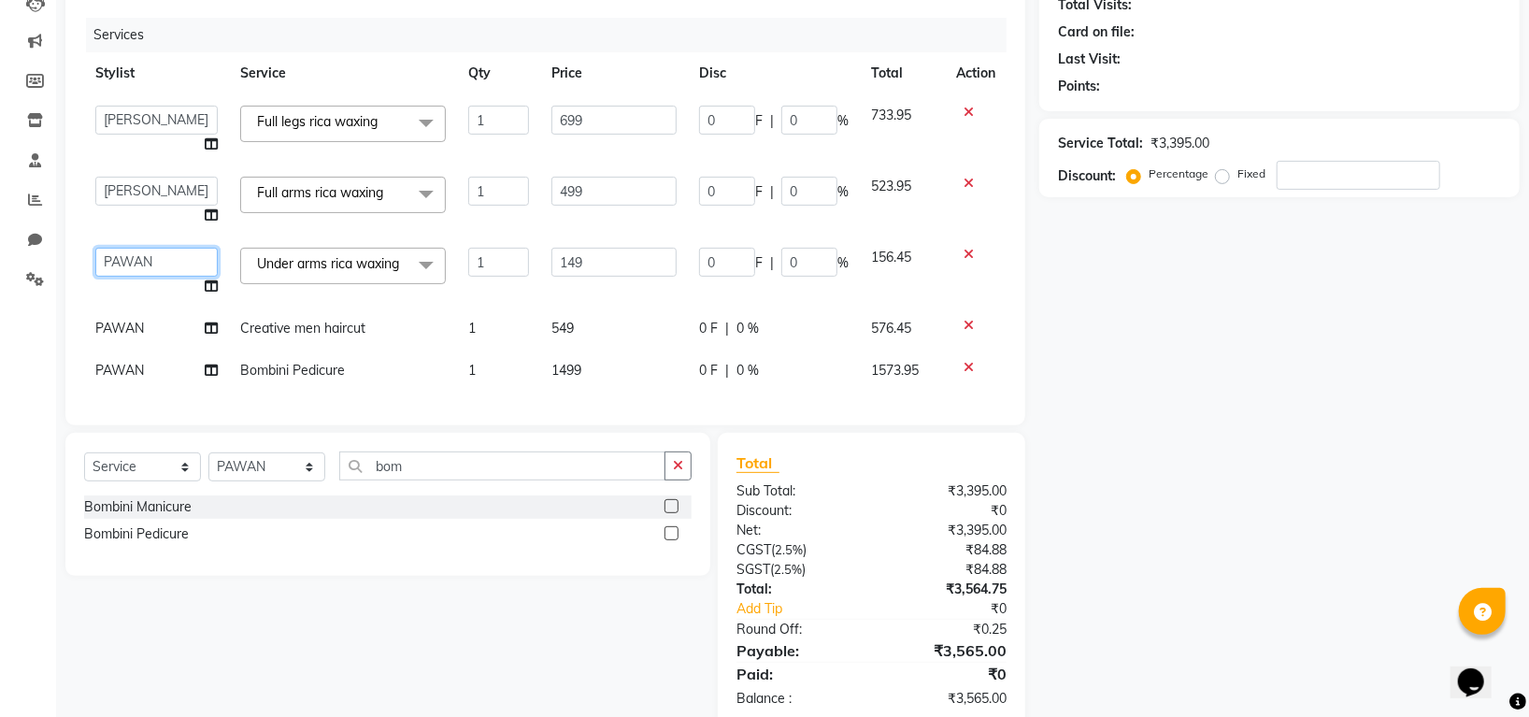
click at [168, 269] on select "[PERSON_NAME] [PERSON_NAME] PAWAN [PERSON_NAME] SHANTI [PERSON_NAME] SURAJ TILU…" at bounding box center [156, 262] width 122 height 29
select select "84298"
click at [216, 284] on icon at bounding box center [211, 285] width 13 height 13
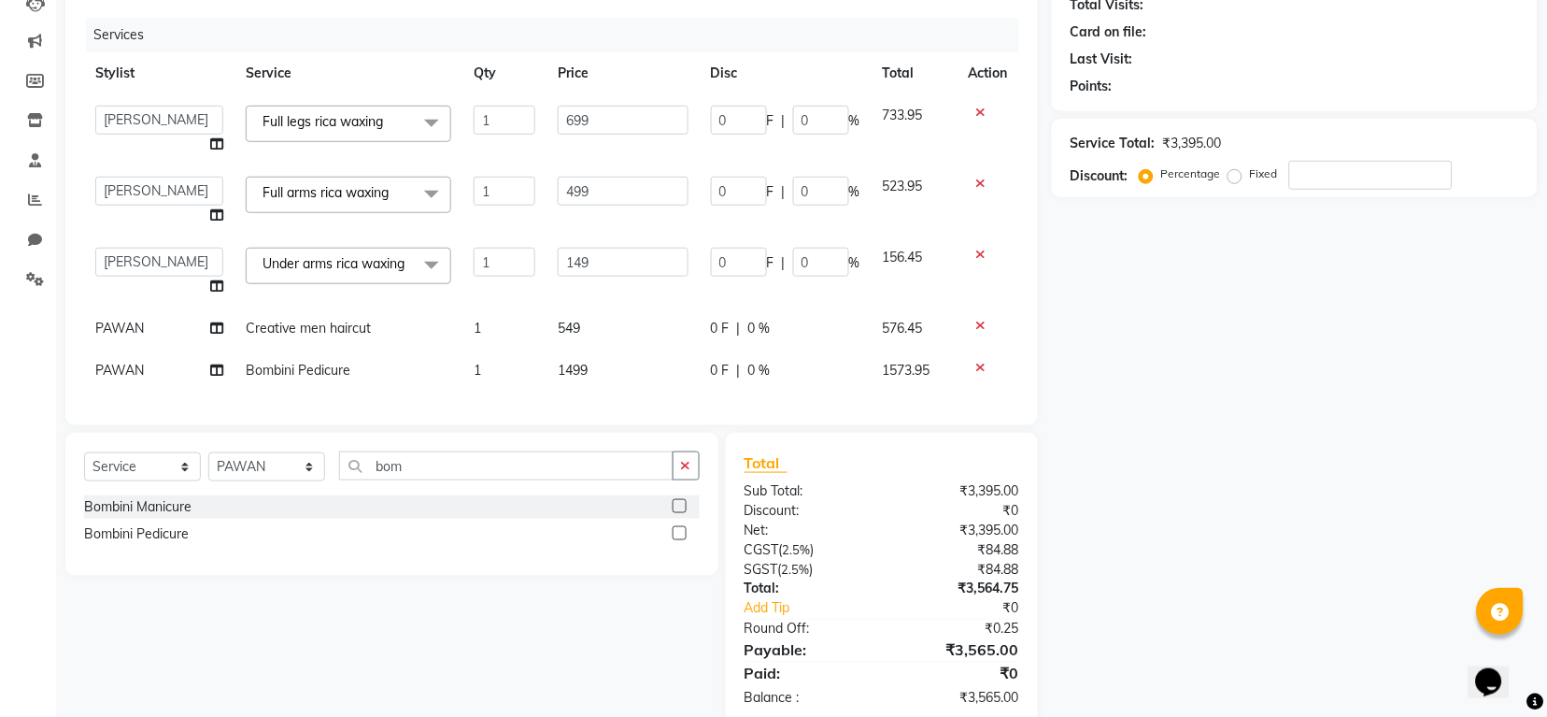
select select "84298"
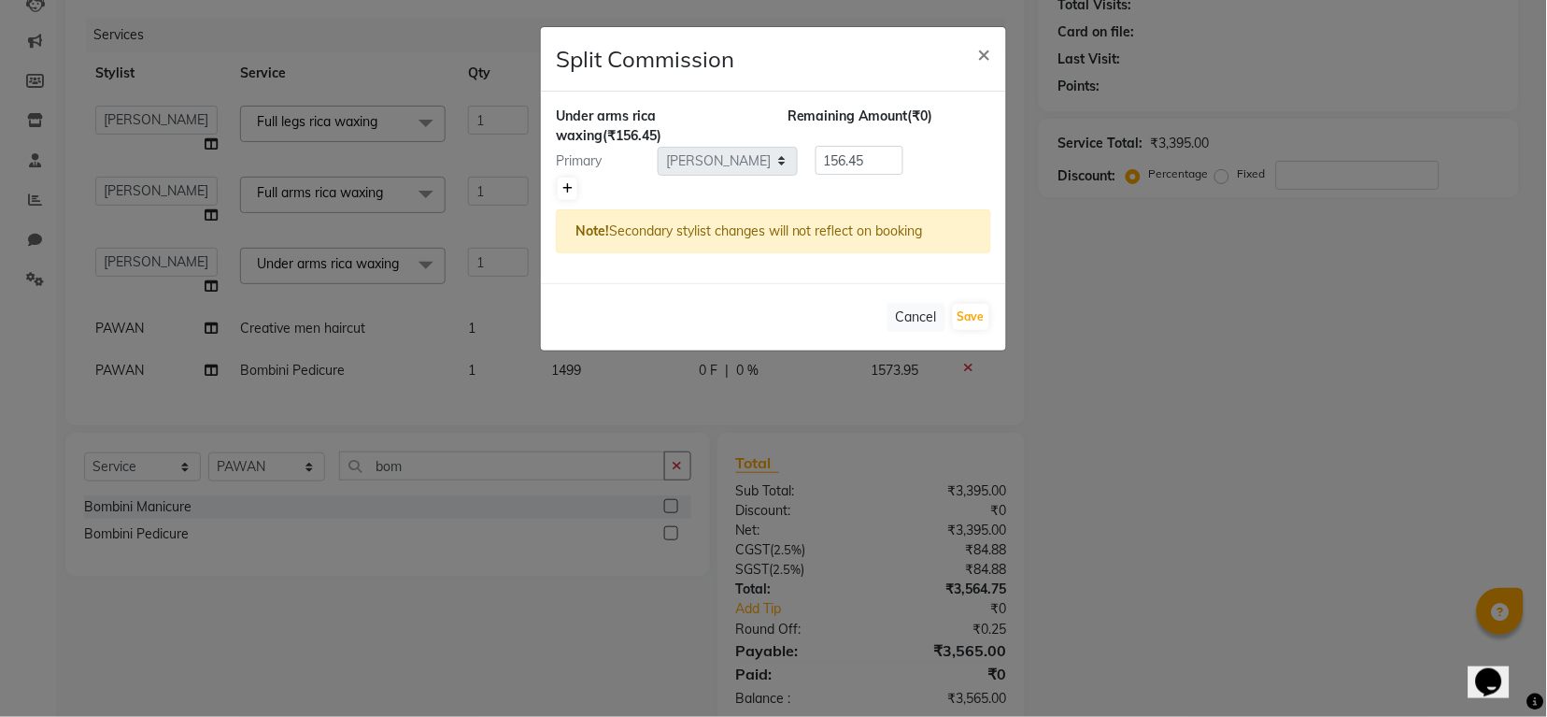
click at [572, 186] on icon at bounding box center [567, 188] width 10 height 11
type input "78.22"
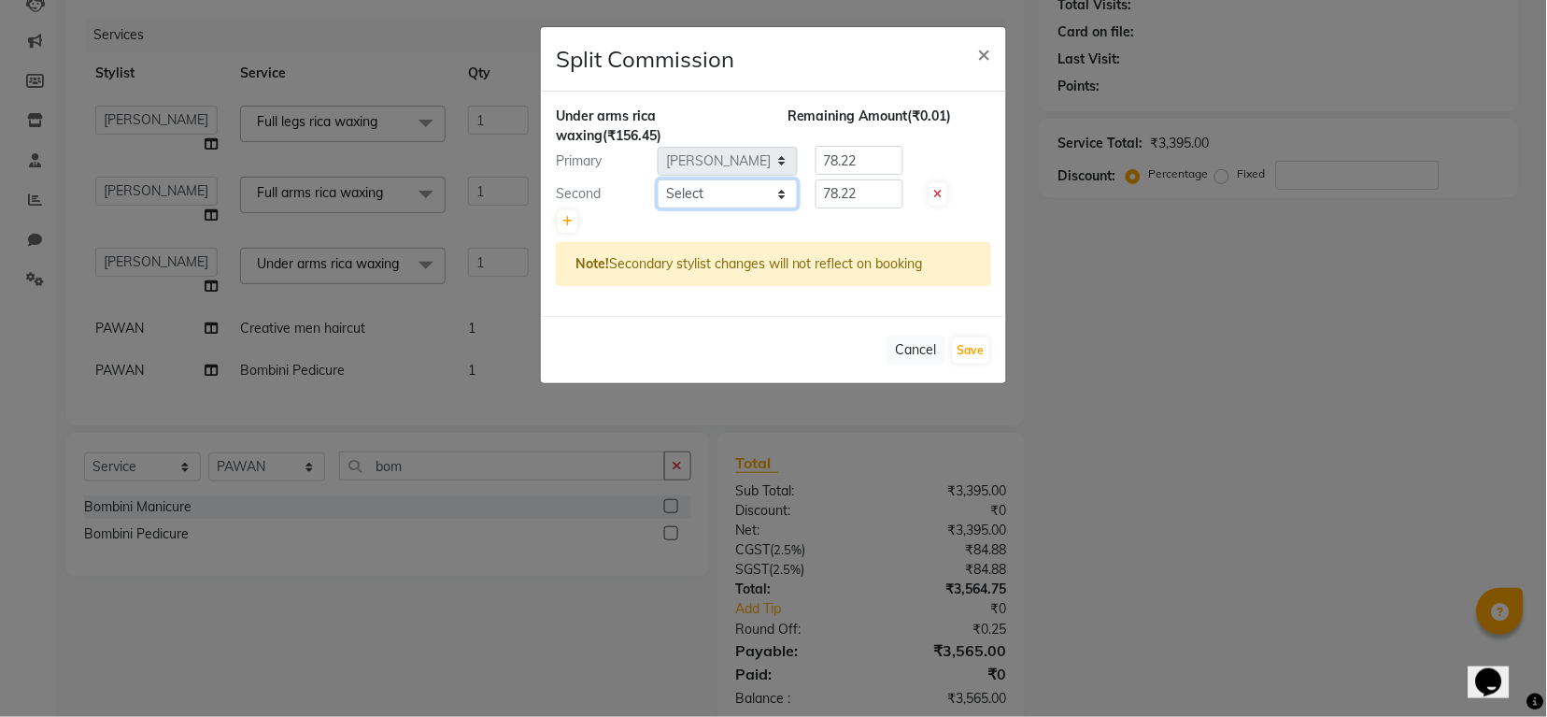
click at [753, 190] on select "Select Indira MEGH PAWAN [PERSON_NAME] SHANTI [PERSON_NAME] SURAJ TILUCK P" at bounding box center [728, 193] width 140 height 29
select select "45585"
click at [658, 179] on select "Select Indira MEGH PAWAN [PERSON_NAME] SHANTI [PERSON_NAME] SURAJ TILUCK P" at bounding box center [728, 193] width 140 height 29
click at [965, 354] on button "Save" at bounding box center [971, 350] width 36 height 26
select select "Select"
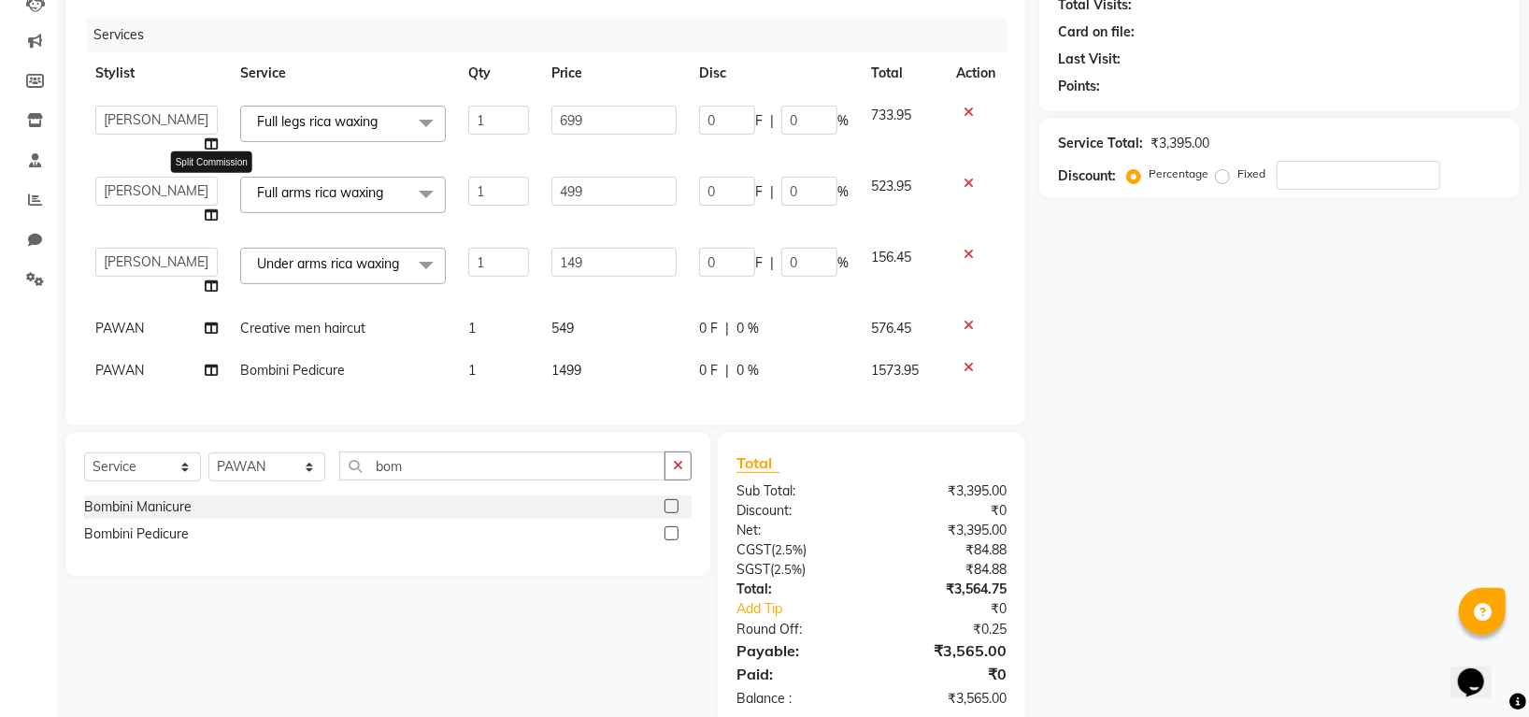
click at [215, 216] on icon at bounding box center [211, 214] width 13 height 13
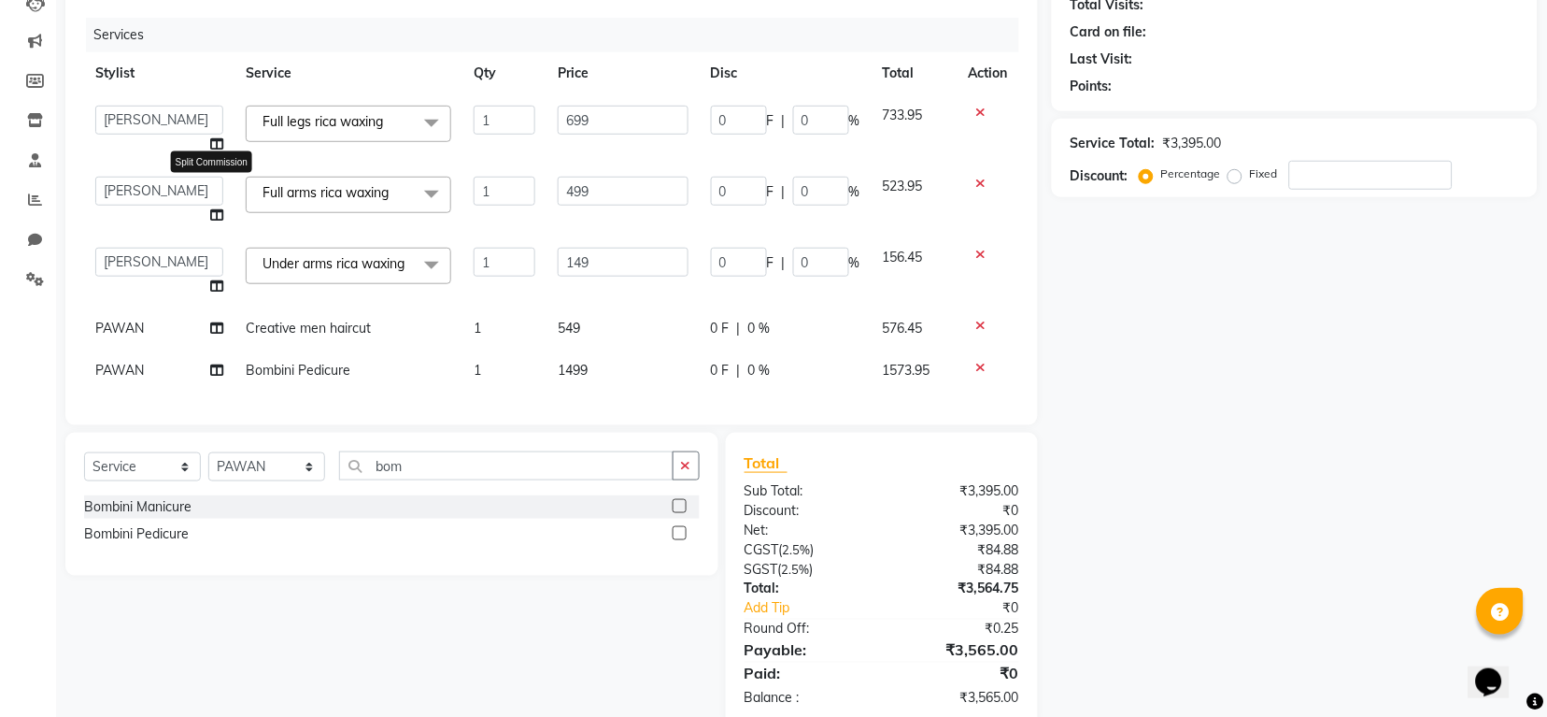
select select "45585"
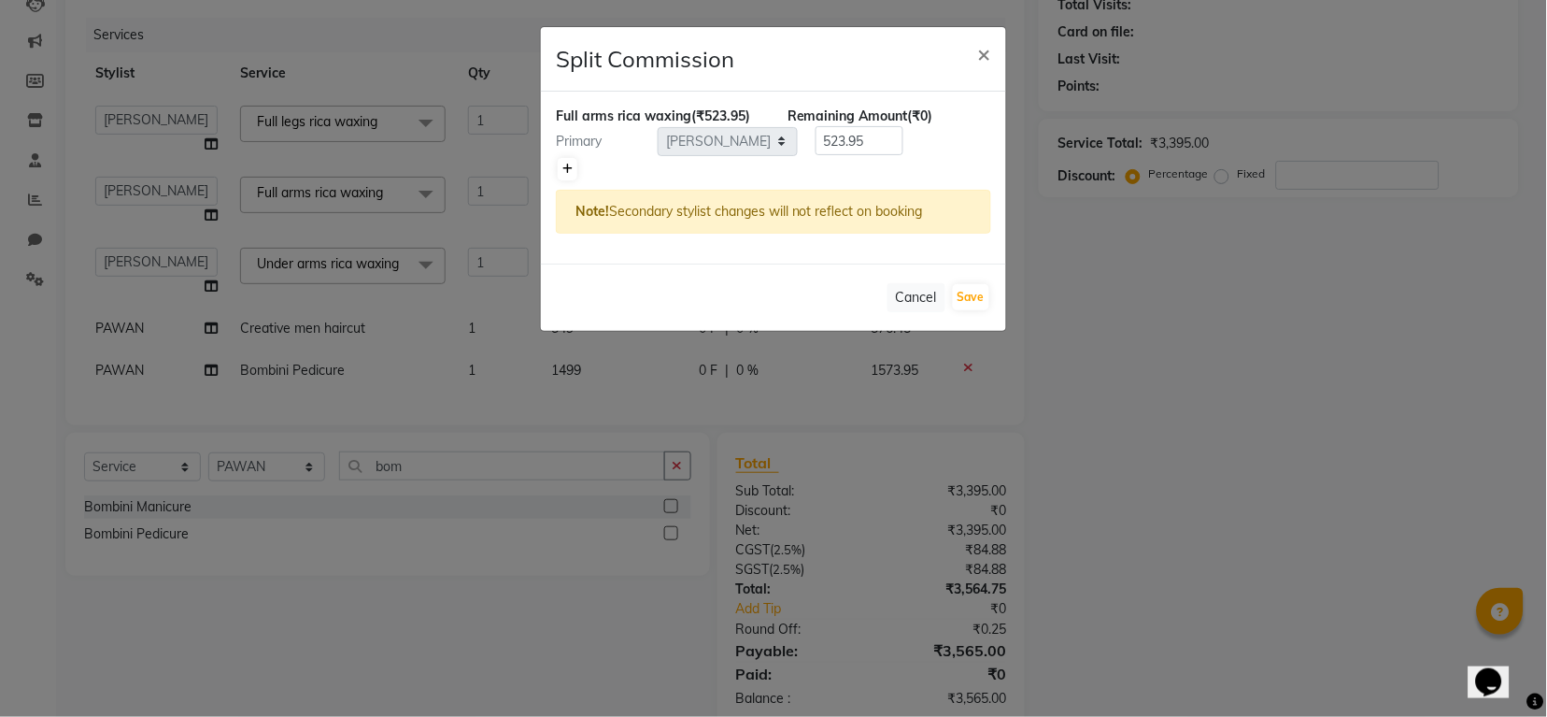
click at [576, 165] on link at bounding box center [568, 169] width 20 height 22
type input "261.98"
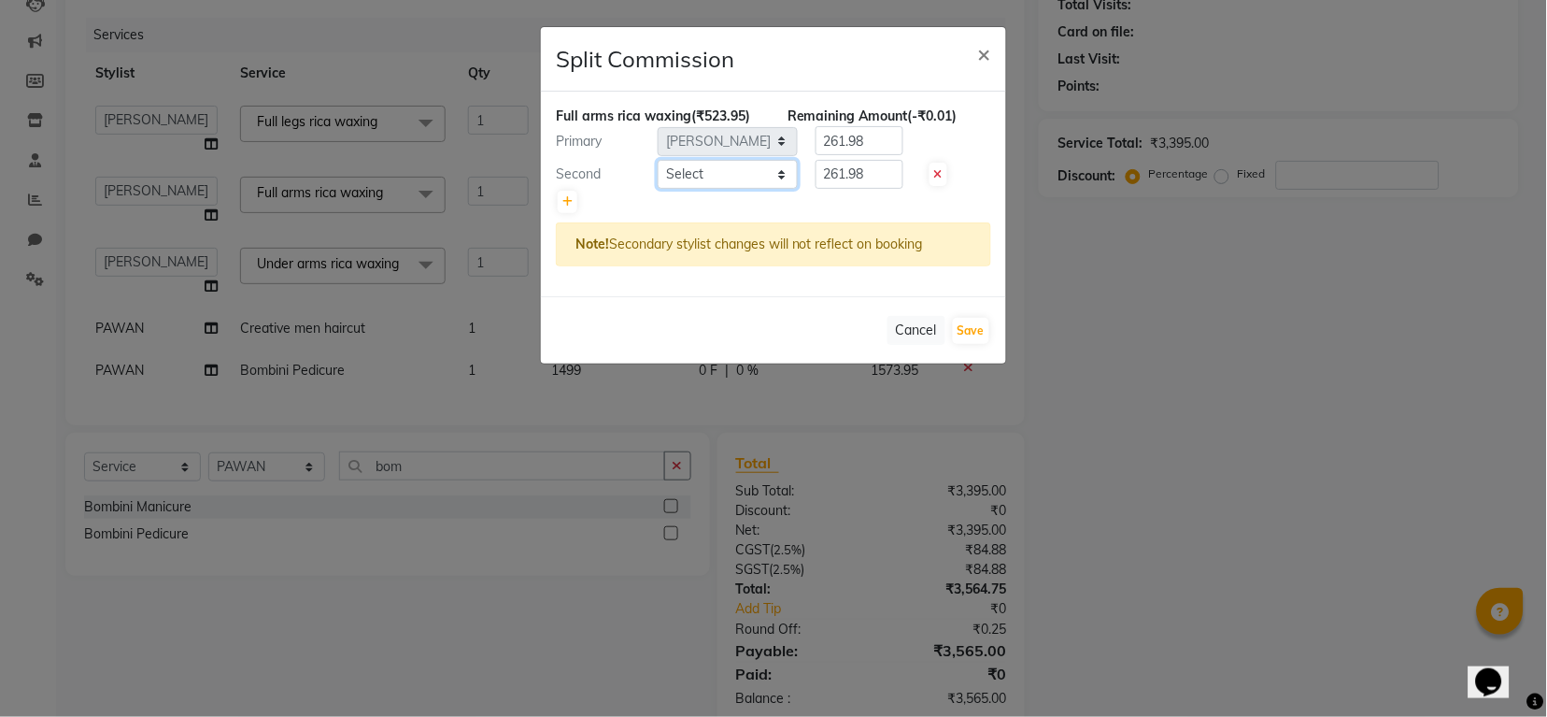
click at [678, 164] on select "Select Indira MEGH PAWAN [PERSON_NAME] SHANTI [PERSON_NAME] SURAJ TILUCK P" at bounding box center [728, 174] width 140 height 29
select select "84298"
click at [658, 160] on select "Select Indira MEGH PAWAN [PERSON_NAME] SHANTI [PERSON_NAME] SURAJ TILUCK P" at bounding box center [728, 174] width 140 height 29
click at [967, 333] on button "Save" at bounding box center [971, 331] width 36 height 26
select select "Select"
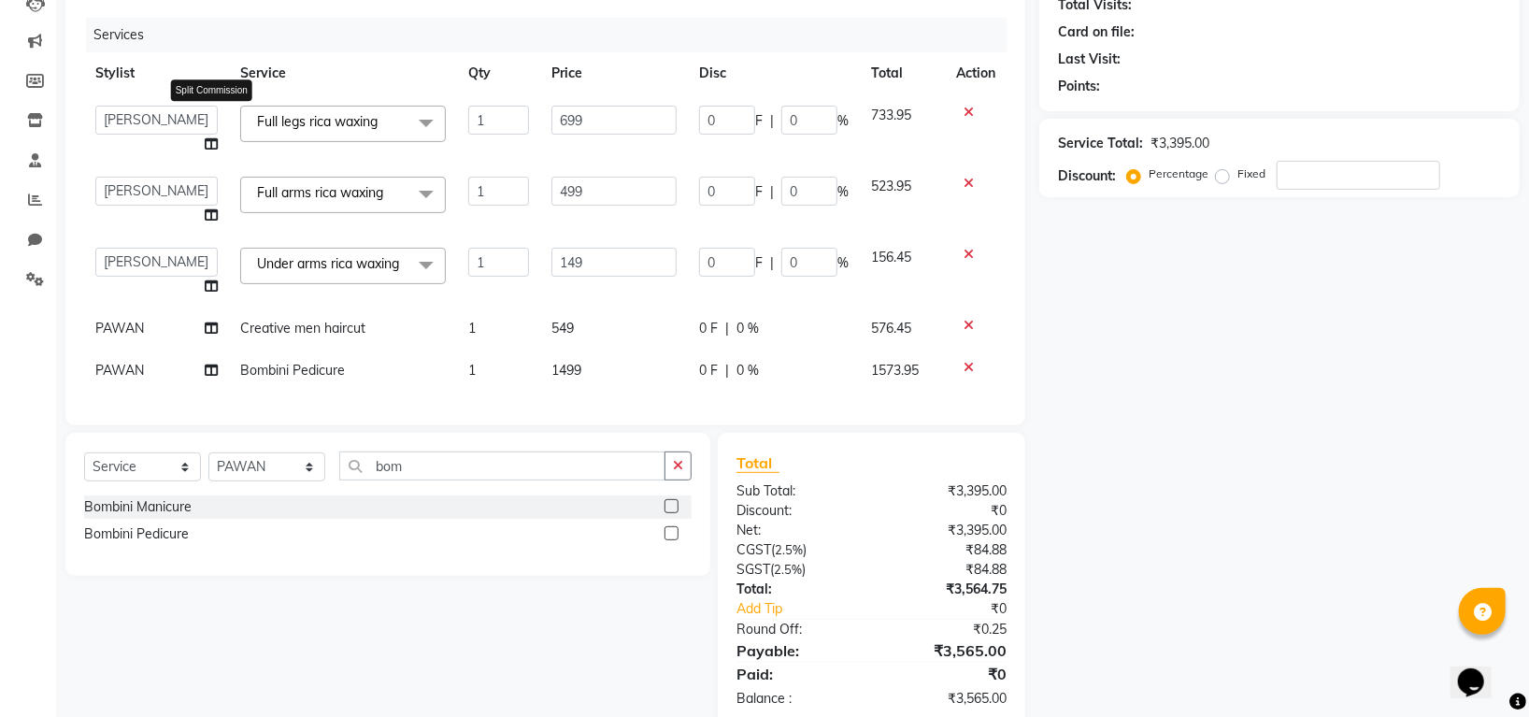
click at [212, 146] on icon at bounding box center [211, 143] width 13 height 13
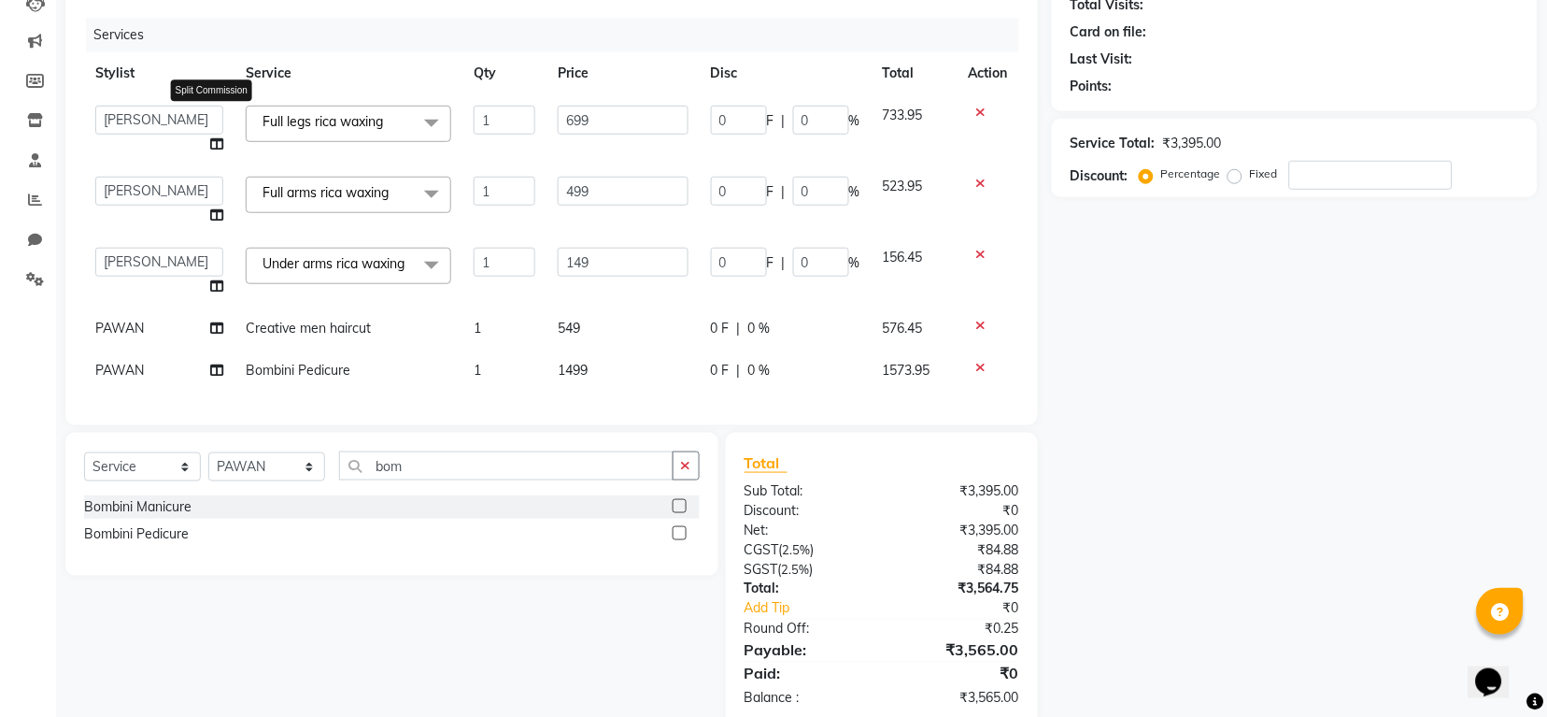
select select "84298"
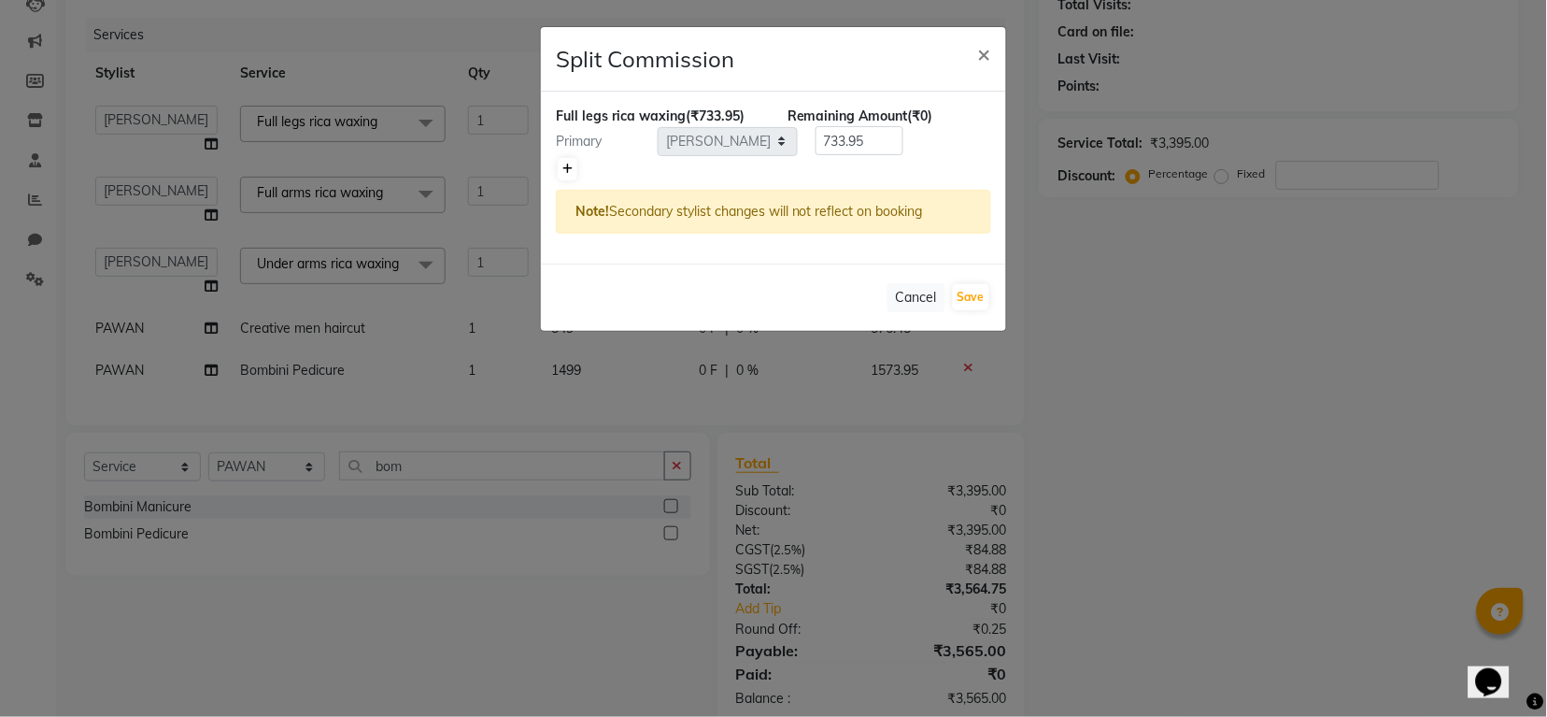
click at [560, 162] on link at bounding box center [568, 169] width 20 height 22
type input "366.98"
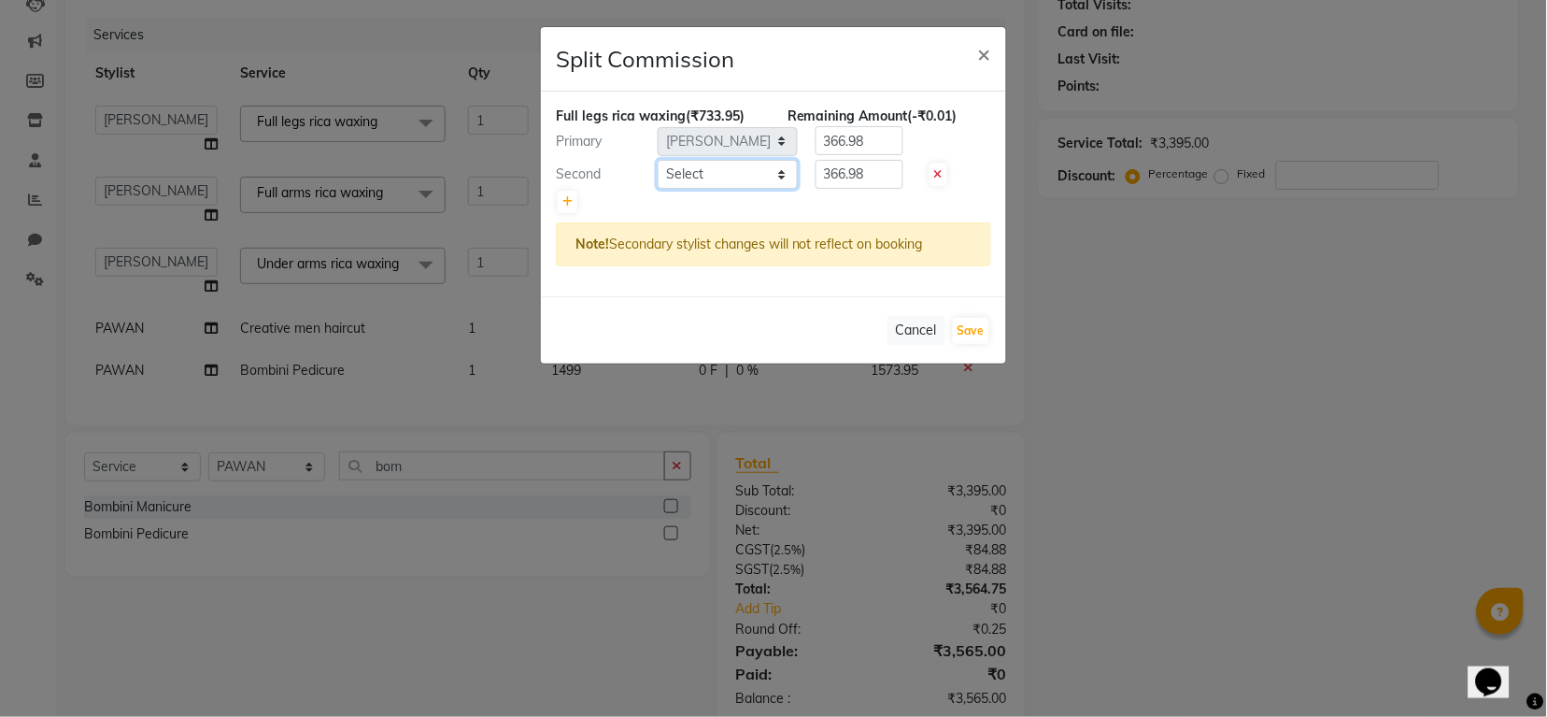
click at [732, 171] on select "Select Indira MEGH PAWAN [PERSON_NAME] SHANTI [PERSON_NAME] SURAJ TILUCK P" at bounding box center [728, 174] width 140 height 29
select select "45585"
click at [658, 160] on select "Select Indira MEGH PAWAN [PERSON_NAME] SHANTI [PERSON_NAME] SURAJ TILUCK P" at bounding box center [728, 174] width 140 height 29
click at [974, 326] on button "Save" at bounding box center [971, 331] width 36 height 26
select select "Select"
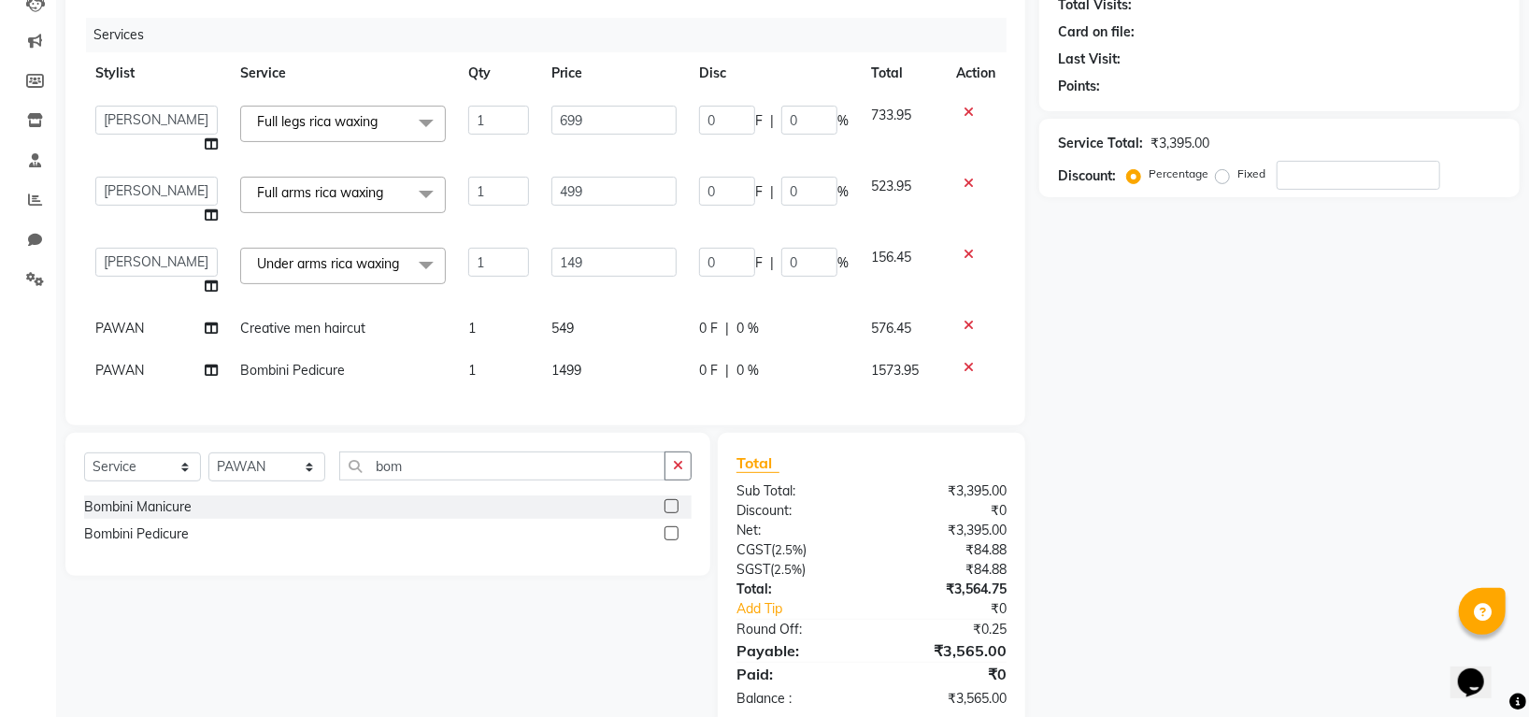
click at [135, 336] on span "PAWAN" at bounding box center [119, 328] width 49 height 17
select select "45583"
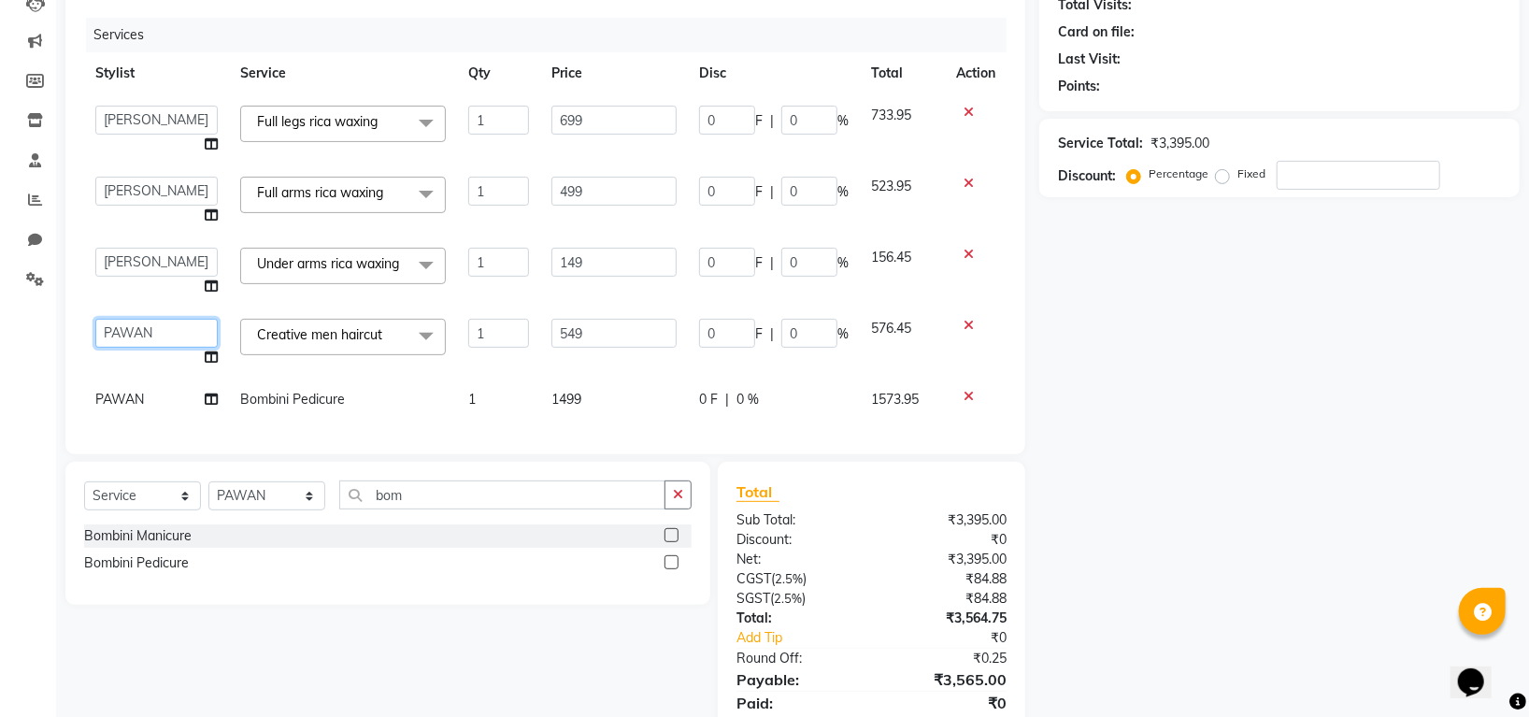
click at [157, 338] on select "[PERSON_NAME] [PERSON_NAME] PAWAN [PERSON_NAME] SHANTI [PERSON_NAME] SURAJ TILU…" at bounding box center [156, 333] width 122 height 29
select select "84298"
click at [149, 348] on select "[PERSON_NAME] [PERSON_NAME] PAWAN [PERSON_NAME] SHANTI [PERSON_NAME] SURAJ TILU…" at bounding box center [156, 333] width 122 height 29
select select "59257"
click at [142, 406] on span "PAWAN" at bounding box center [119, 399] width 49 height 17
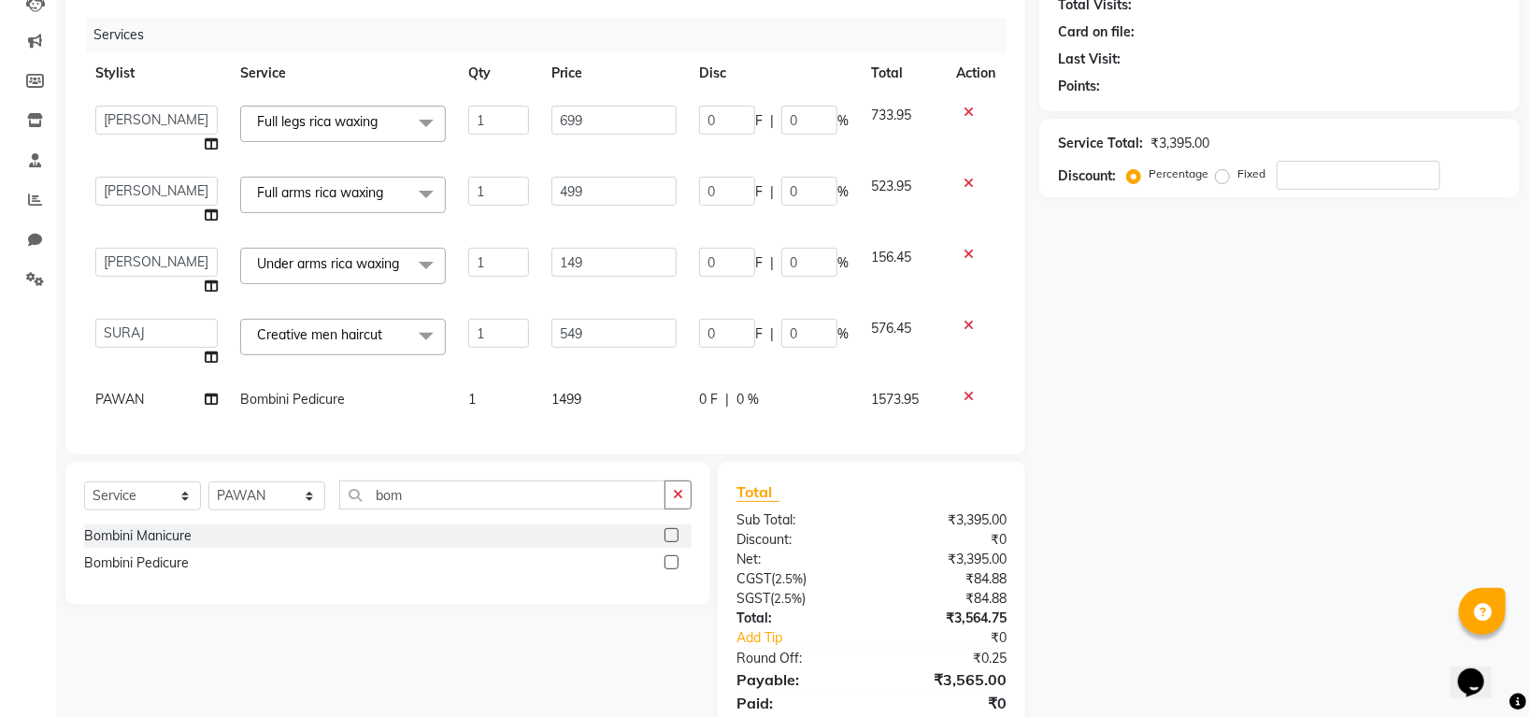
select select "45583"
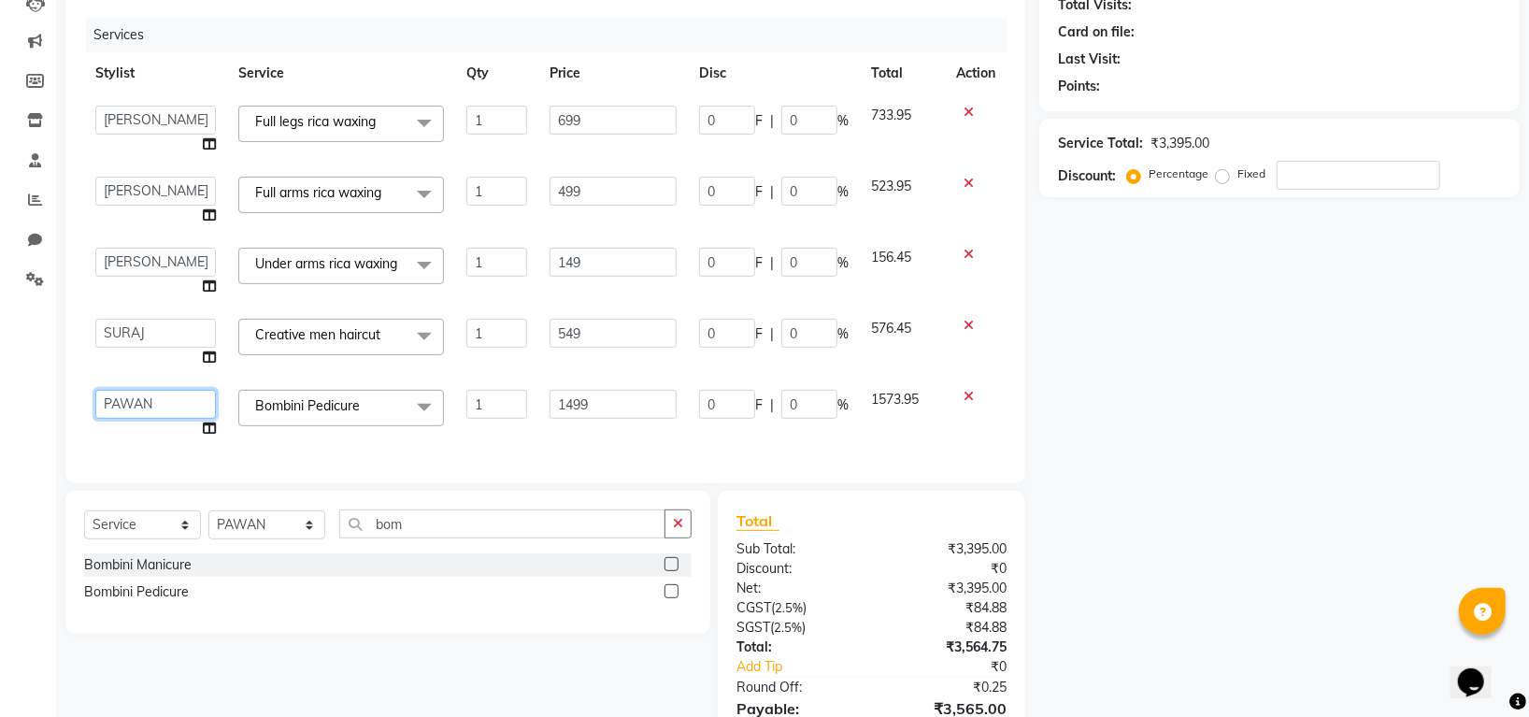
click at [143, 406] on select "[PERSON_NAME] [PERSON_NAME] PAWAN [PERSON_NAME] SHANTI [PERSON_NAME] SURAJ TILU…" at bounding box center [155, 404] width 121 height 29
select select "45585"
click at [415, 535] on input "bom" at bounding box center [502, 523] width 326 height 29
type input "b"
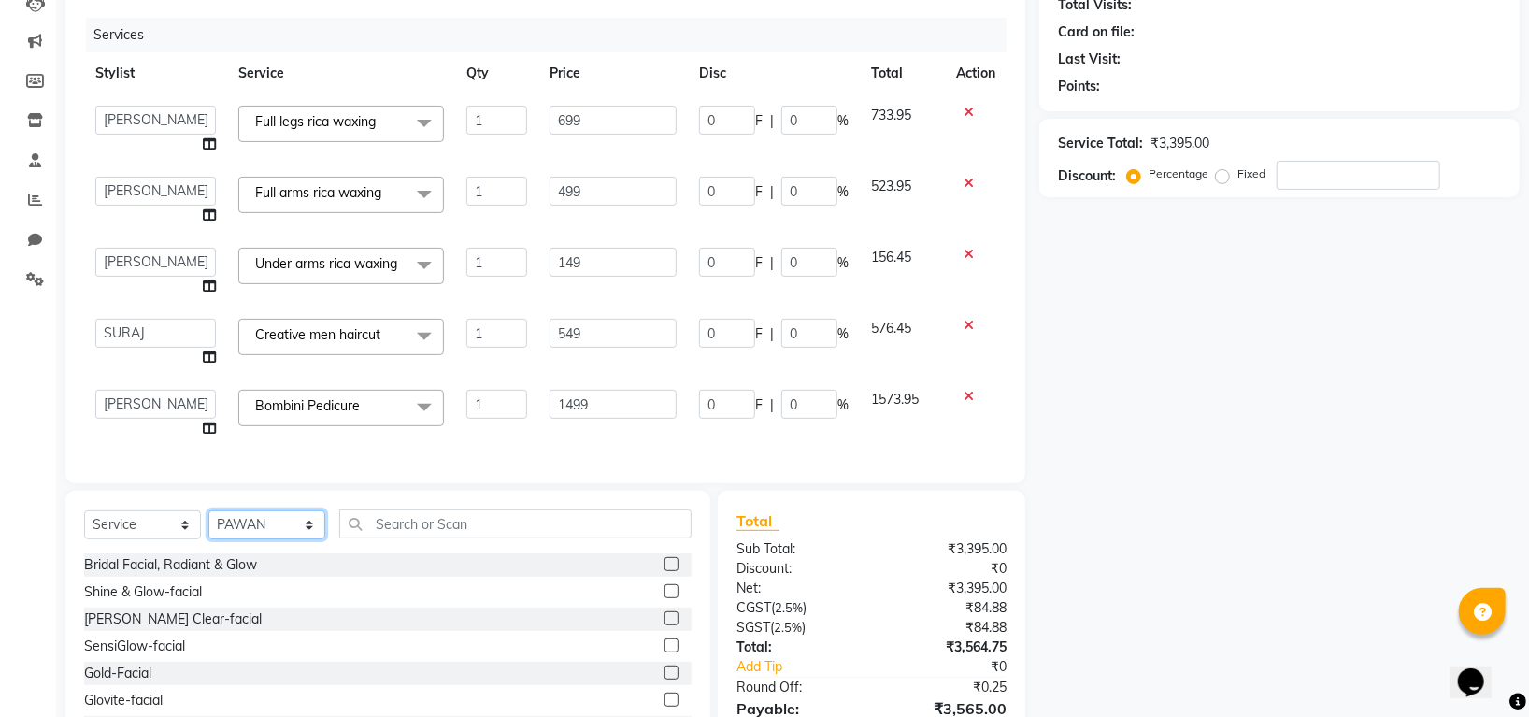
click at [300, 534] on select "Select Stylist Indira MEGH PAWAN [PERSON_NAME] SHANTI [PERSON_NAME] SURAJ TILUC…" at bounding box center [266, 524] width 117 height 29
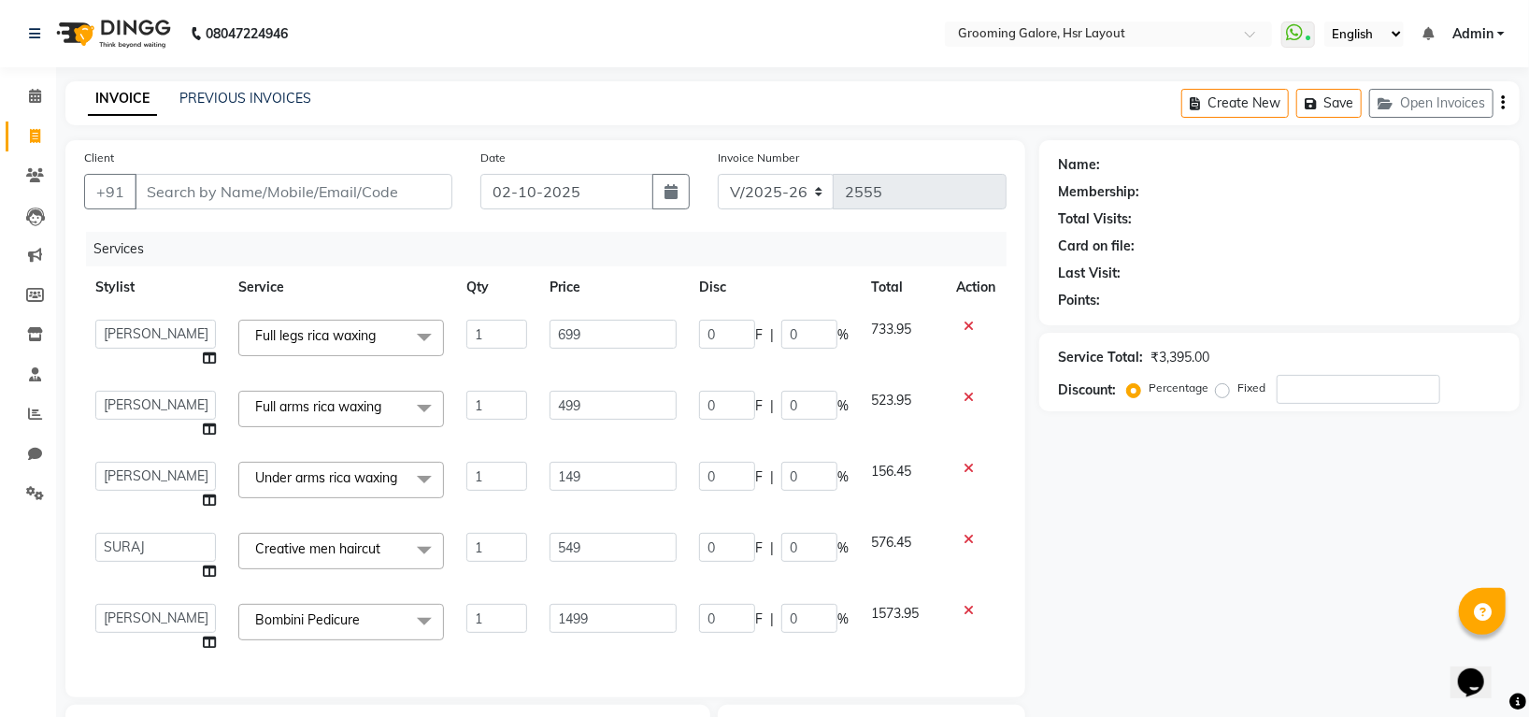
scroll to position [332, 0]
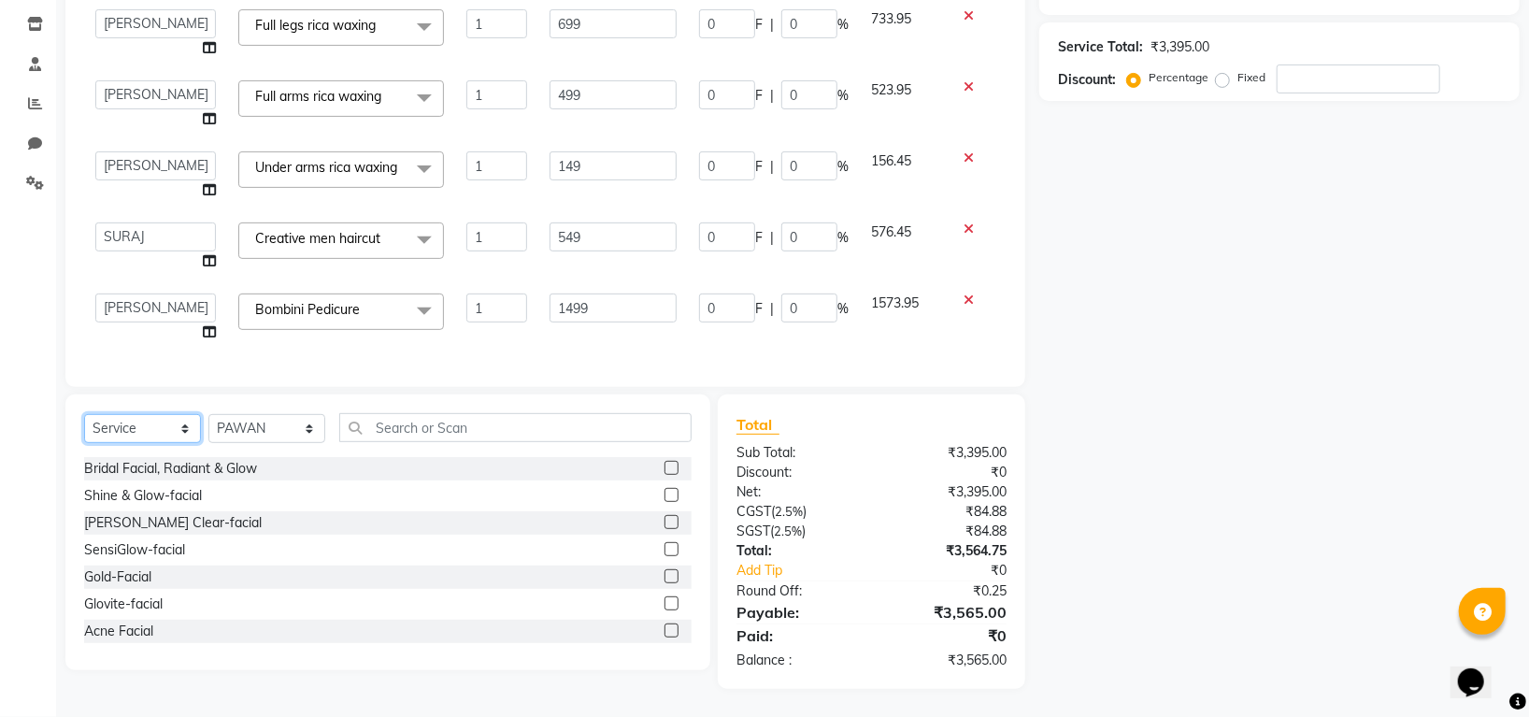
click at [140, 428] on select "Select Service Product Membership Package Voucher Prepaid Gift Card" at bounding box center [142, 428] width 117 height 29
click at [84, 414] on select "Select Service Product Membership Package Voucher Prepaid Gift Card" at bounding box center [142, 428] width 117 height 29
click at [271, 434] on select "Select Stylist Indira MEGH PAWAN [PERSON_NAME] SHANTI [PERSON_NAME] SURAJ TILUC…" at bounding box center [266, 428] width 117 height 29
select select "84298"
click at [208, 414] on select "Select Stylist Indira MEGH PAWAN [PERSON_NAME] SHANTI [PERSON_NAME] SURAJ TILUC…" at bounding box center [266, 428] width 117 height 29
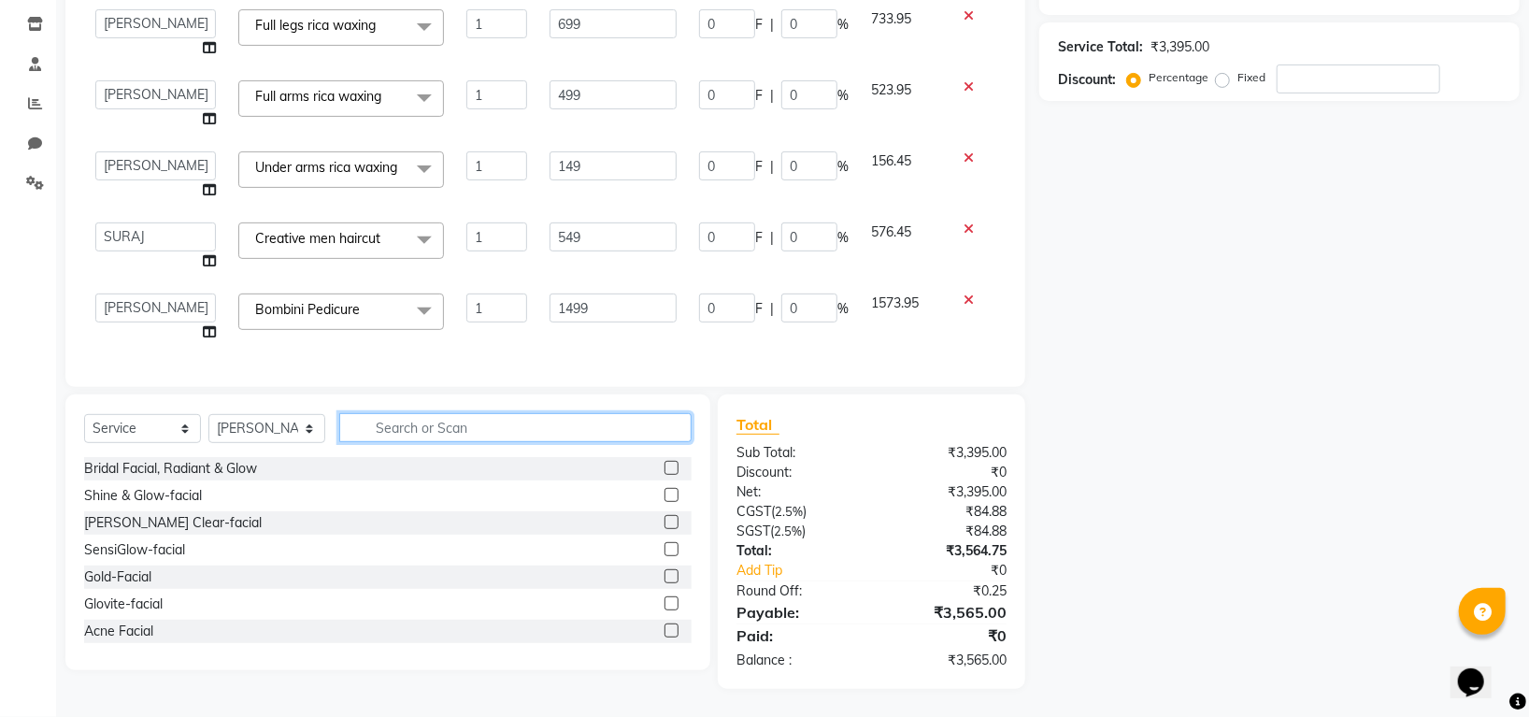
click at [418, 424] on input "text" at bounding box center [515, 427] width 352 height 29
type input "man"
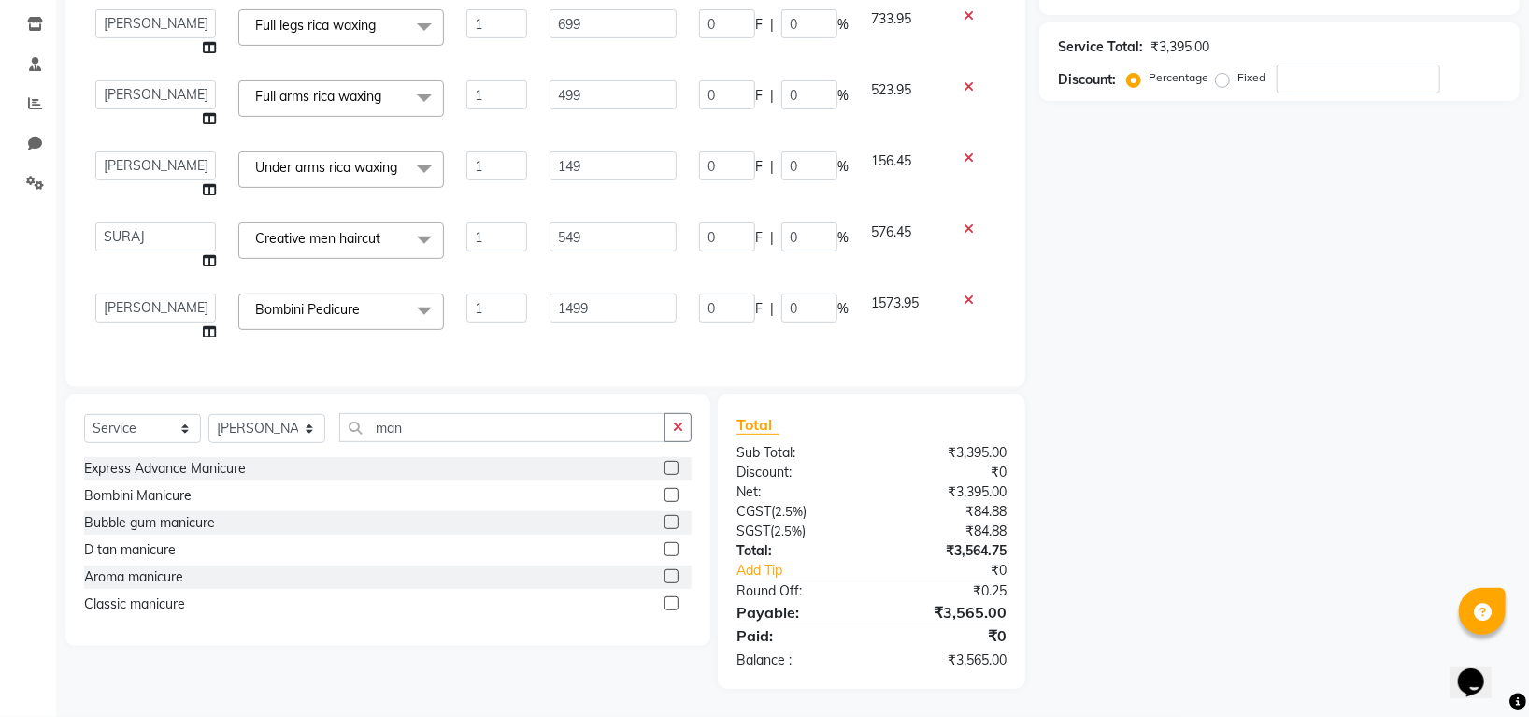
click at [675, 502] on div at bounding box center [670, 498] width 12 height 20
click at [672, 499] on label at bounding box center [671, 495] width 14 height 14
click at [672, 499] on input "checkbox" at bounding box center [670, 496] width 12 height 12
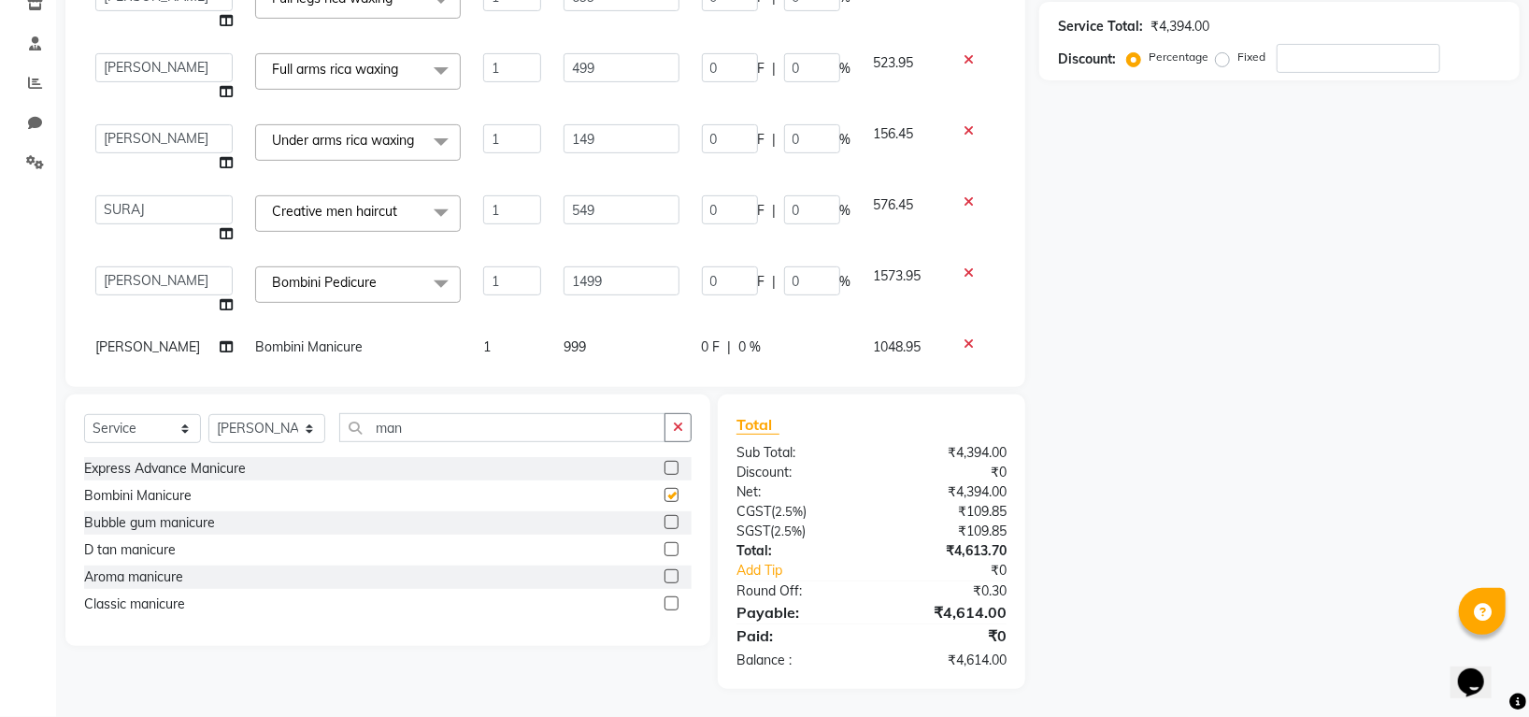
checkbox input "false"
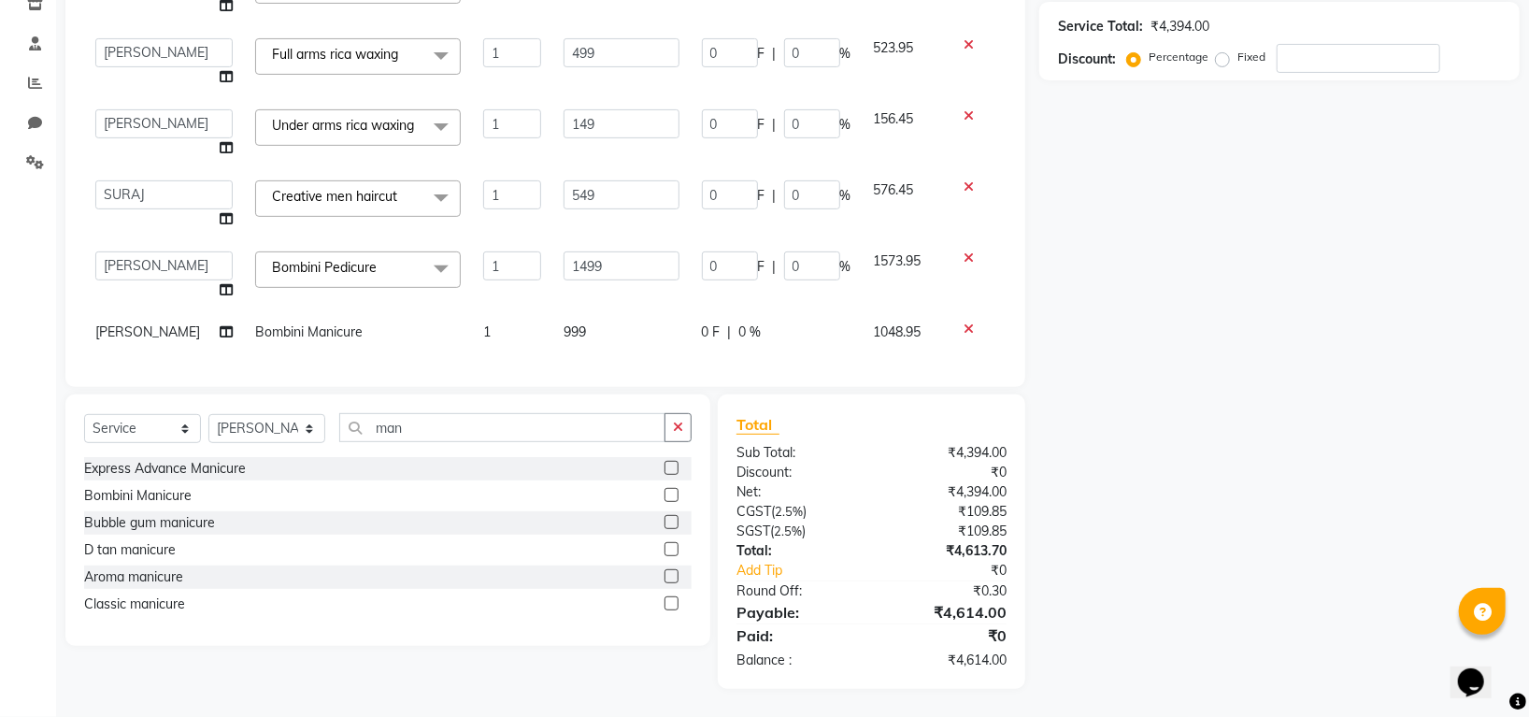
scroll to position [49, 0]
click at [595, 311] on td "999" at bounding box center [621, 332] width 138 height 42
select select "84298"
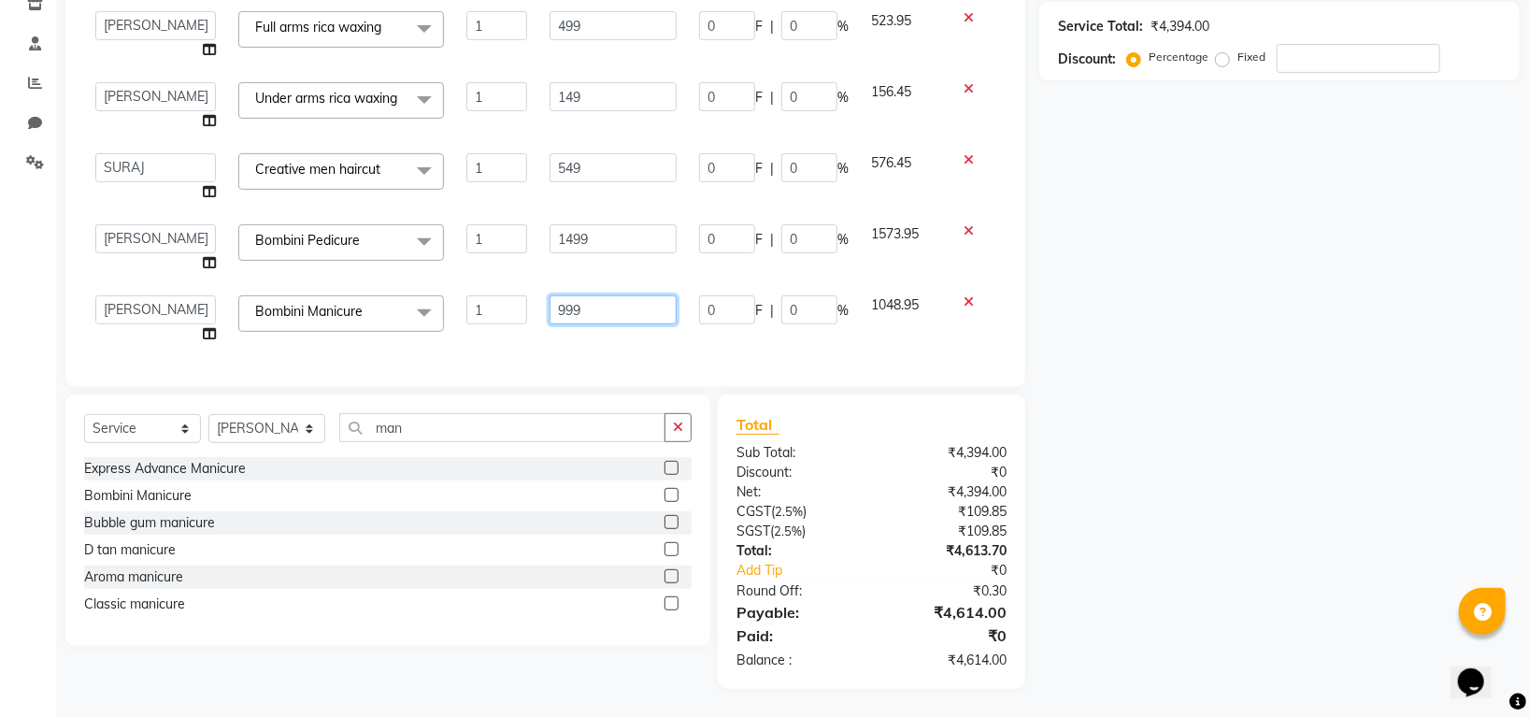
click at [589, 308] on input "999" at bounding box center [612, 309] width 127 height 29
type input "9"
type input "0"
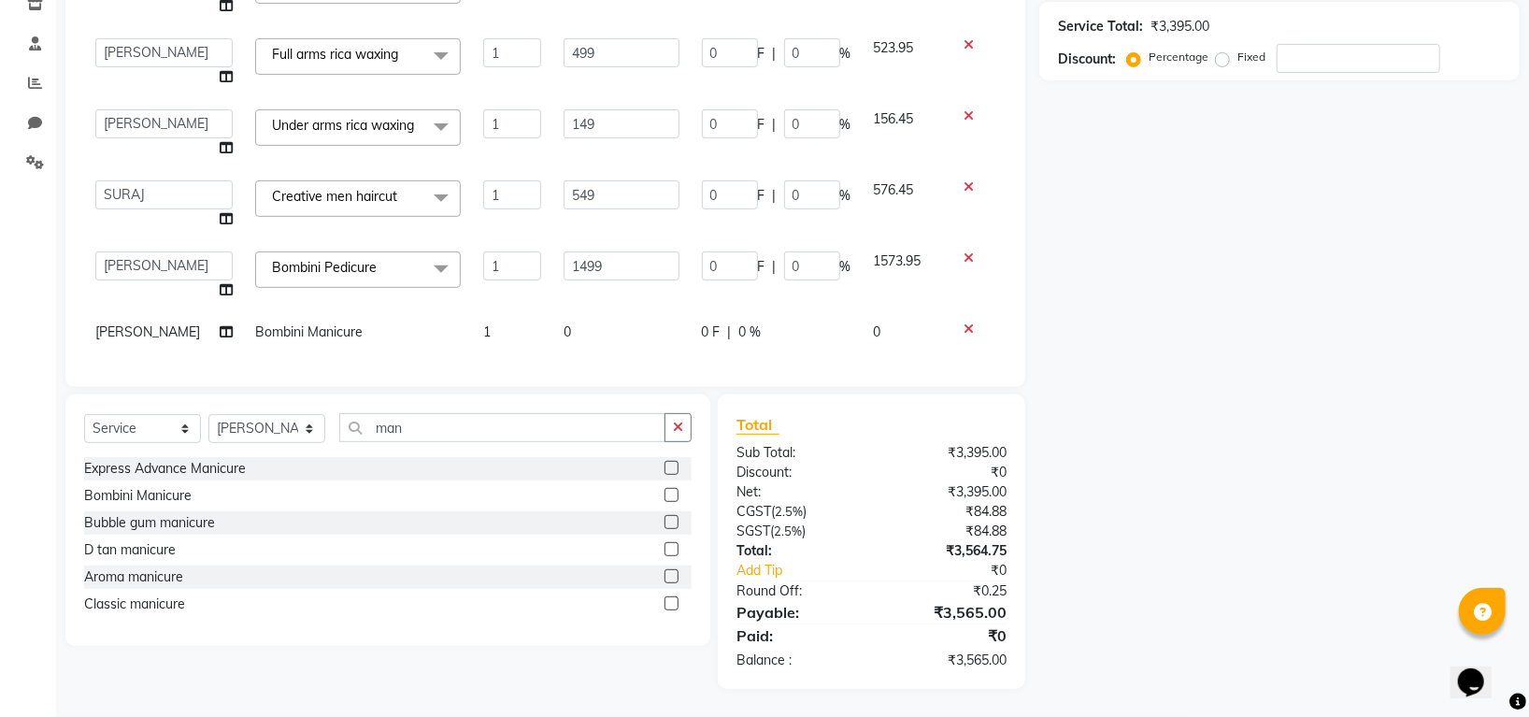
click at [568, 528] on div "Bubble gum manicure" at bounding box center [387, 522] width 607 height 23
click at [680, 416] on button "button" at bounding box center [677, 427] width 27 height 29
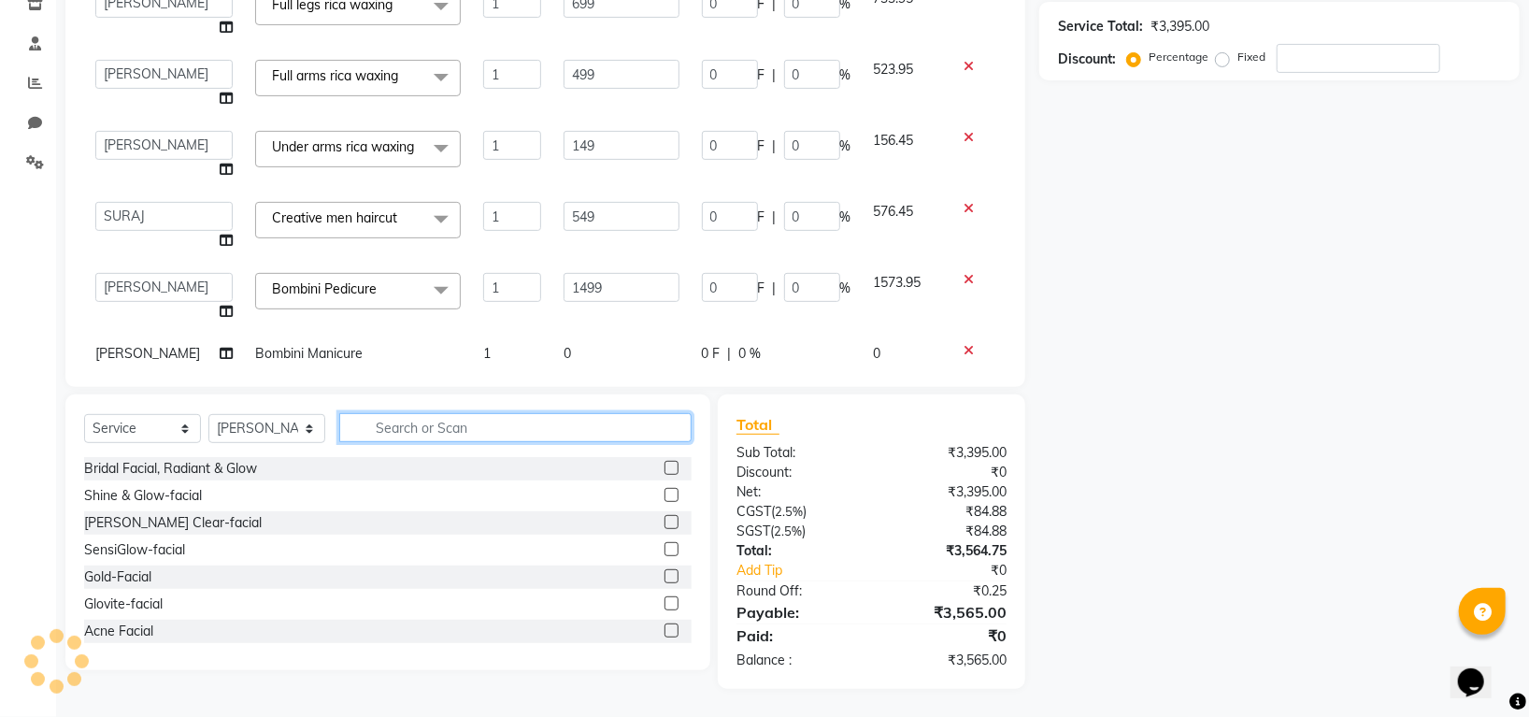
scroll to position [0, 0]
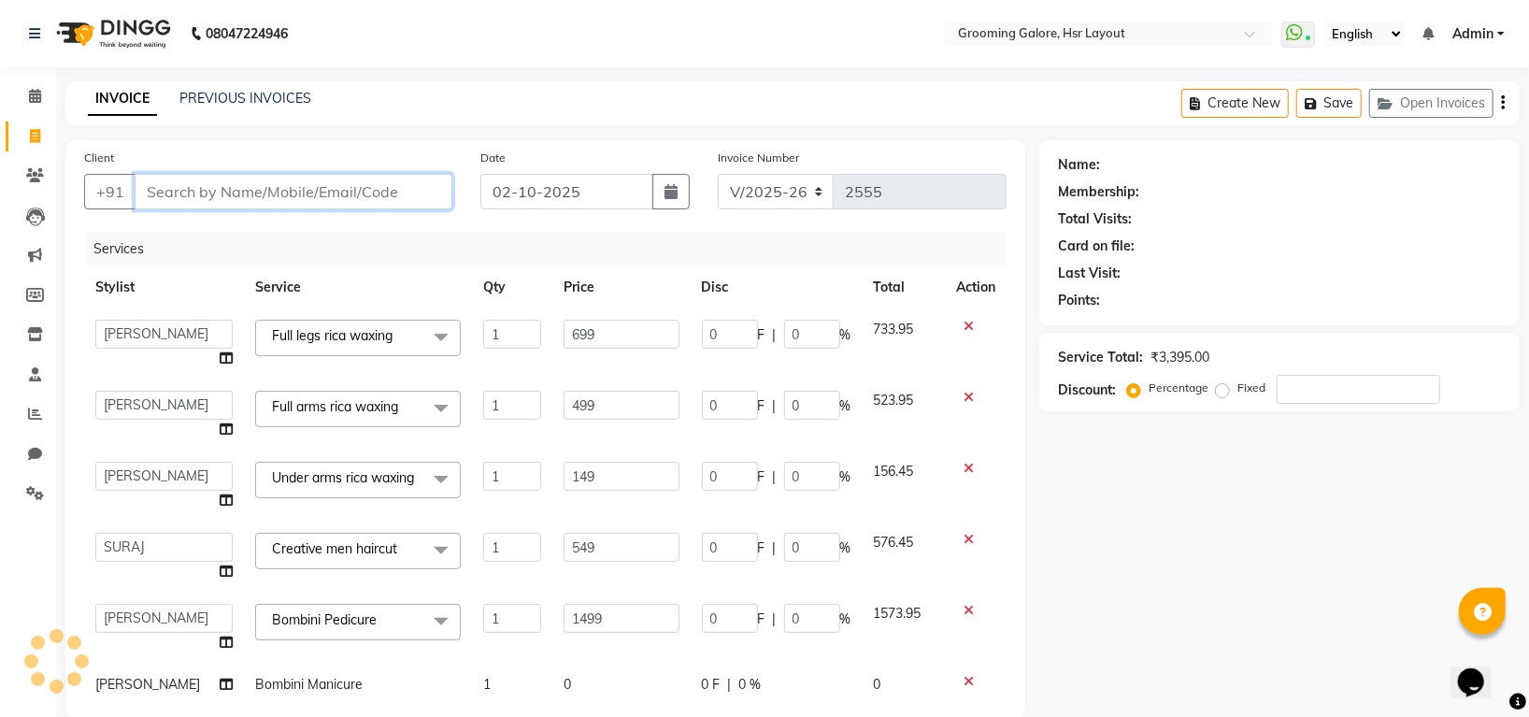
click at [353, 197] on input "Client" at bounding box center [294, 192] width 318 height 36
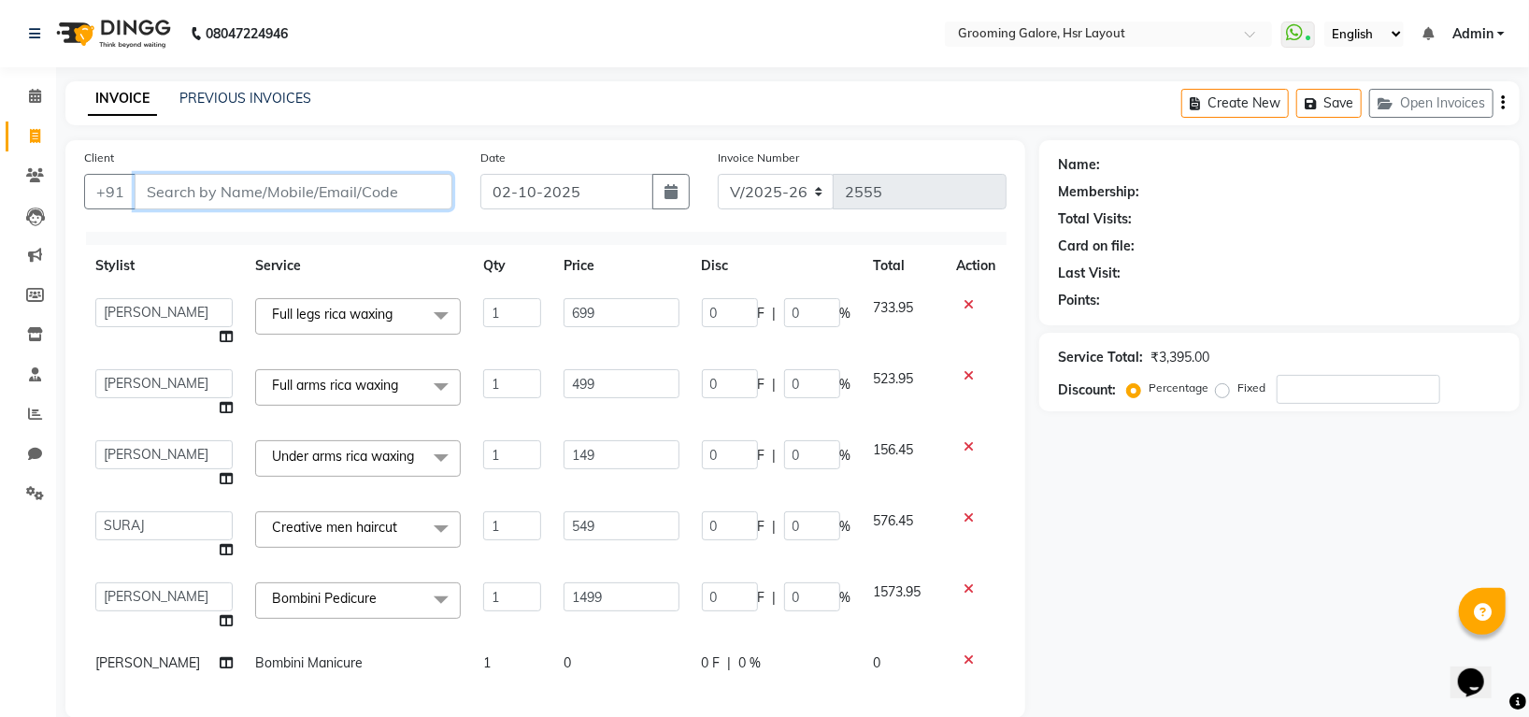
click at [344, 202] on input "Client" at bounding box center [294, 192] width 318 height 36
type input "9"
type input "0"
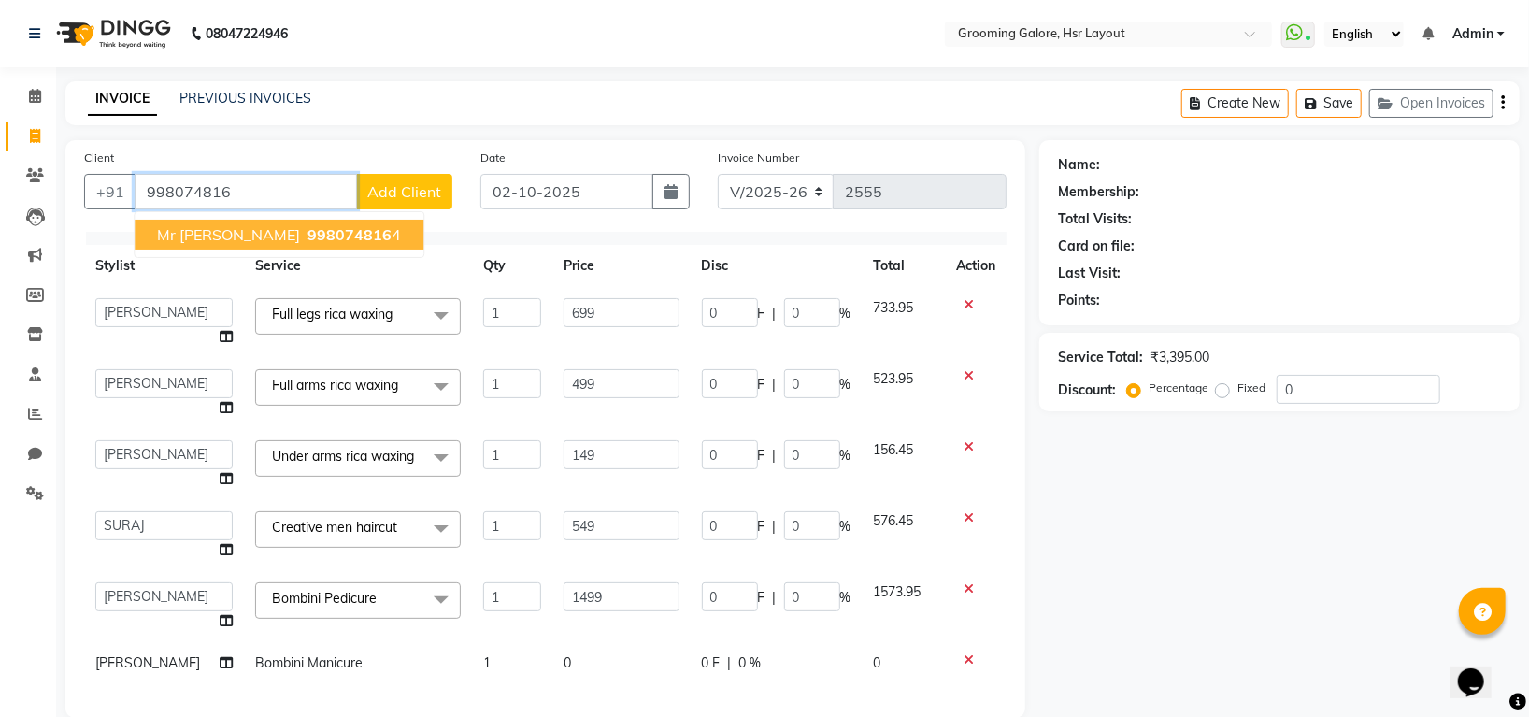
click at [307, 236] on span "998074816" at bounding box center [349, 234] width 84 height 19
type input "9980748164"
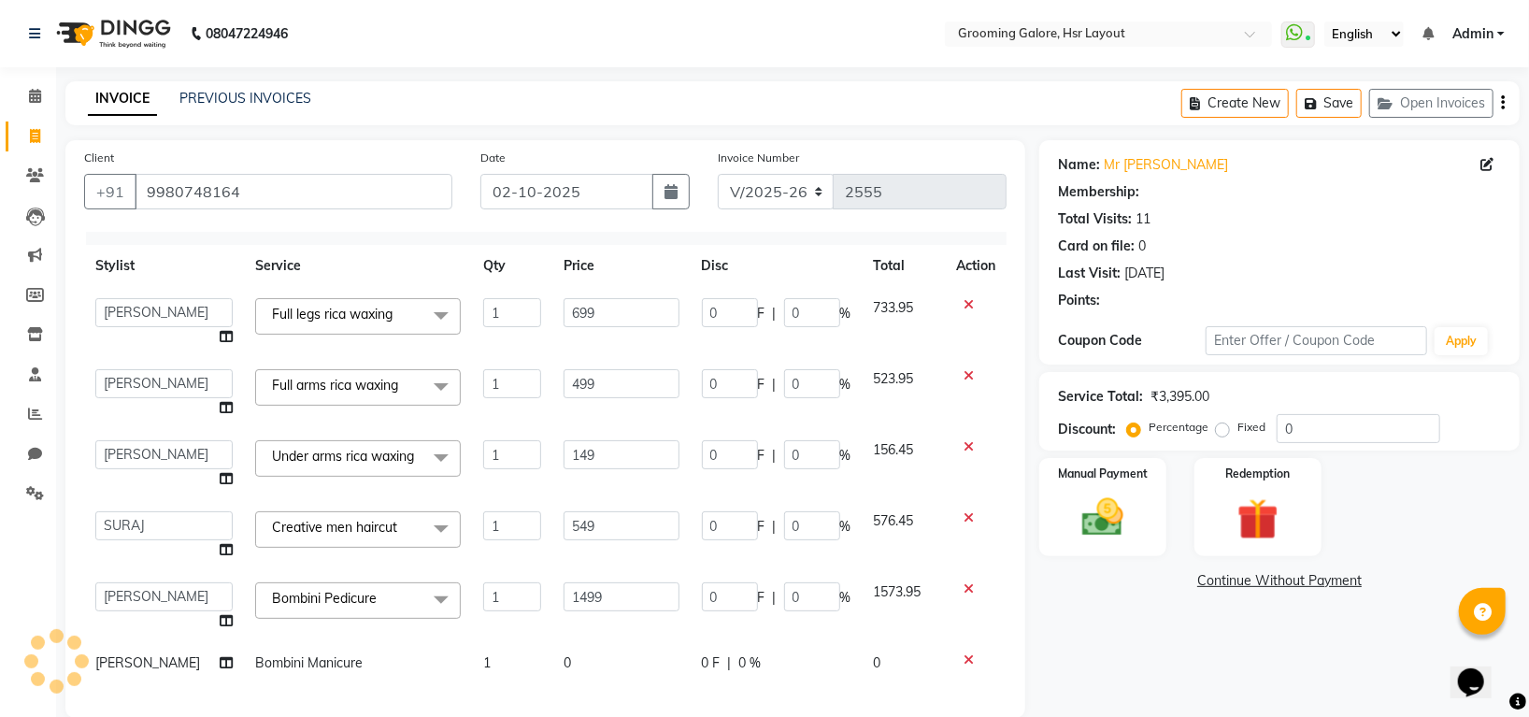
select select "1: Object"
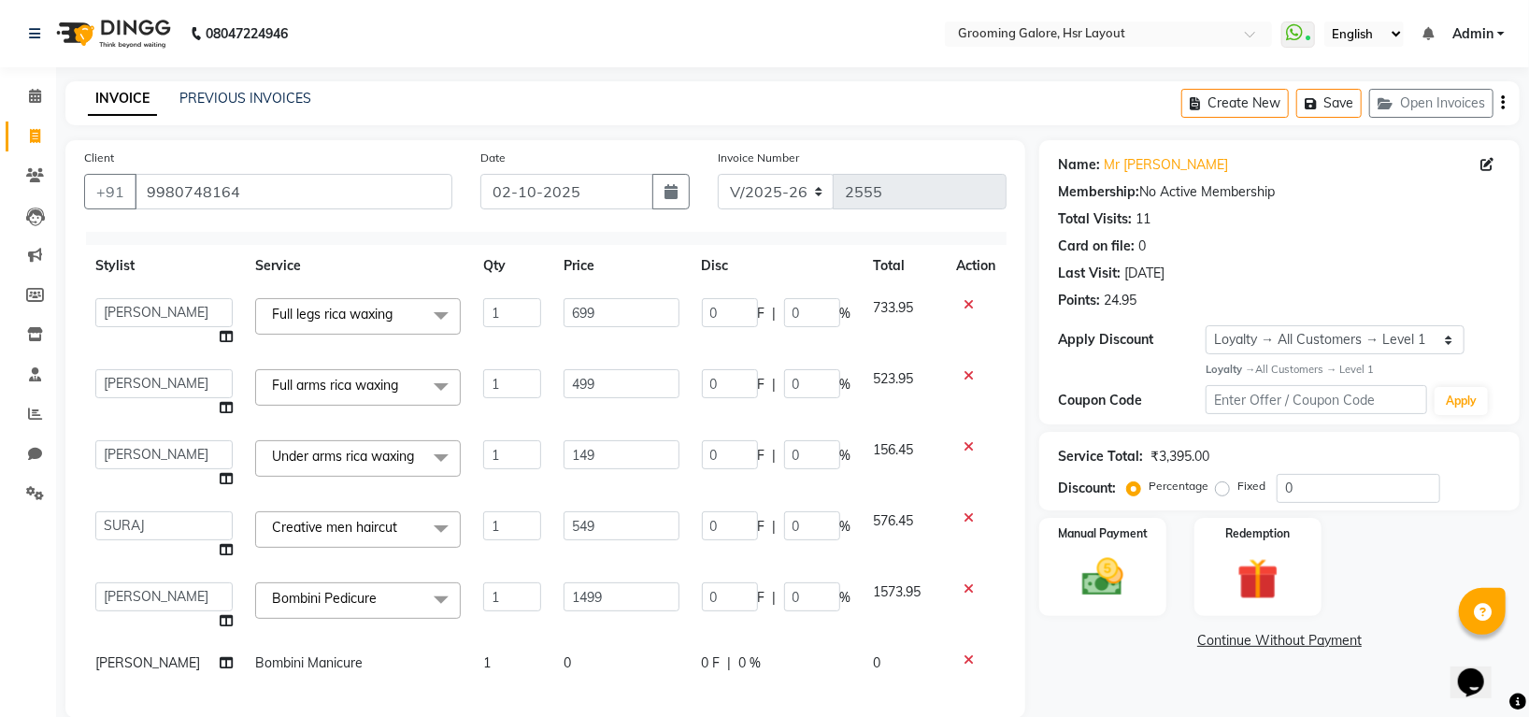
scroll to position [332, 0]
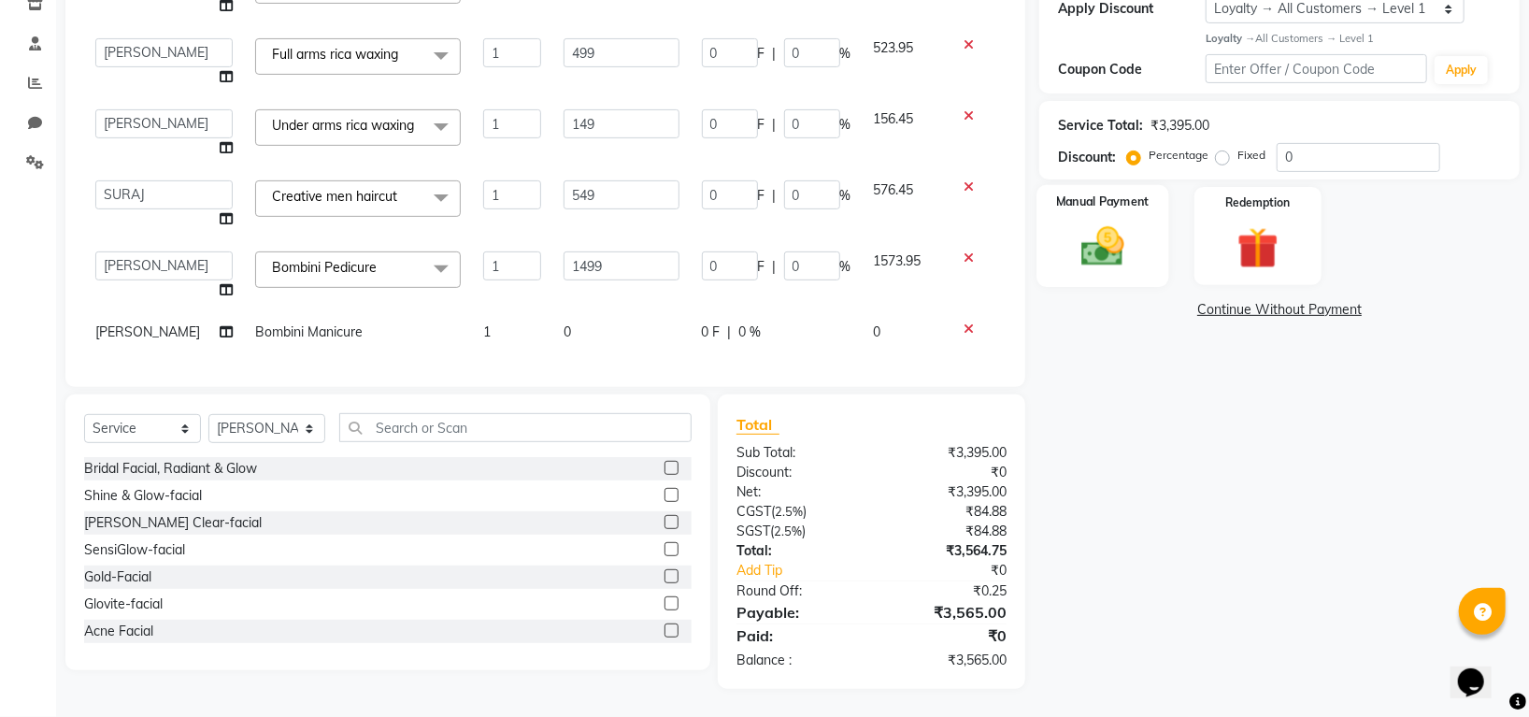
click at [1086, 249] on img at bounding box center [1103, 246] width 70 height 50
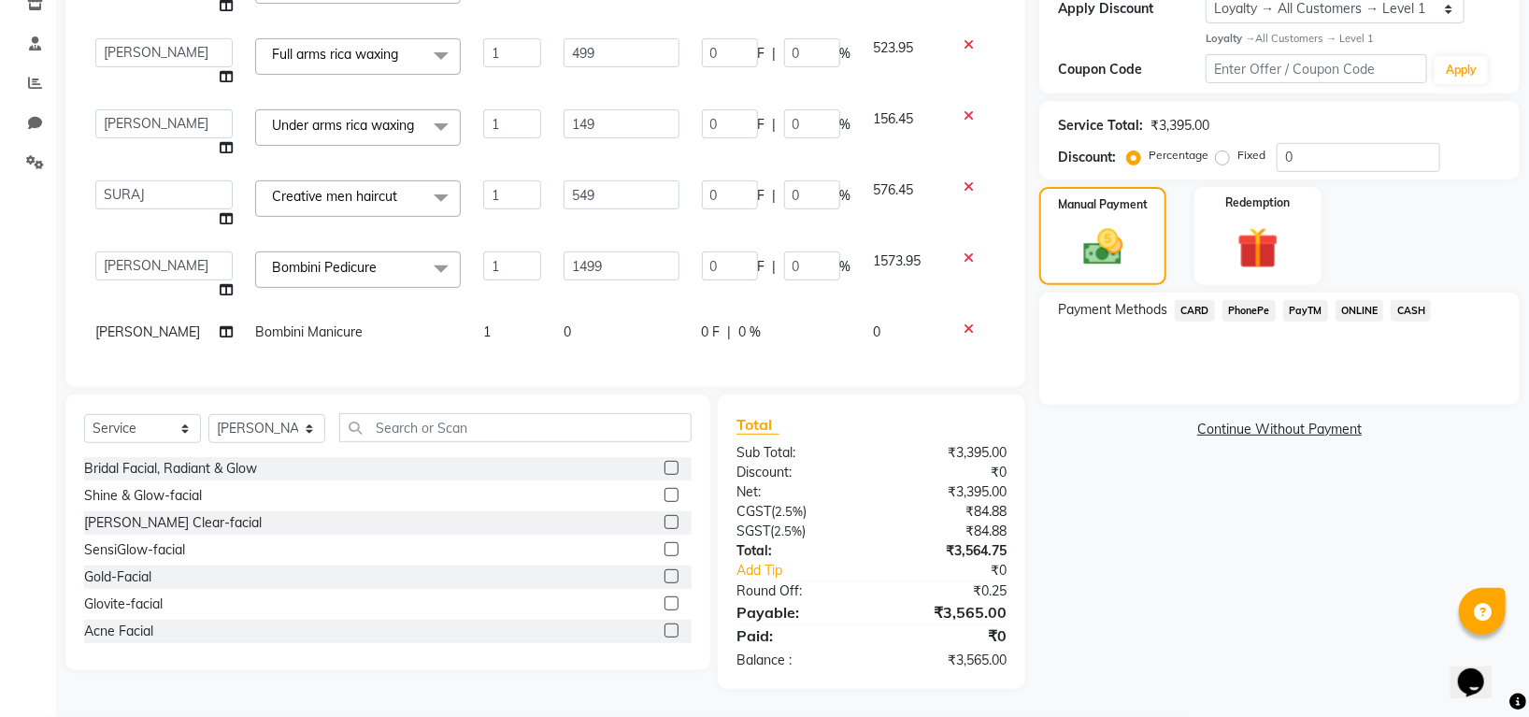
click at [1197, 303] on span "CARD" at bounding box center [1194, 310] width 40 height 21
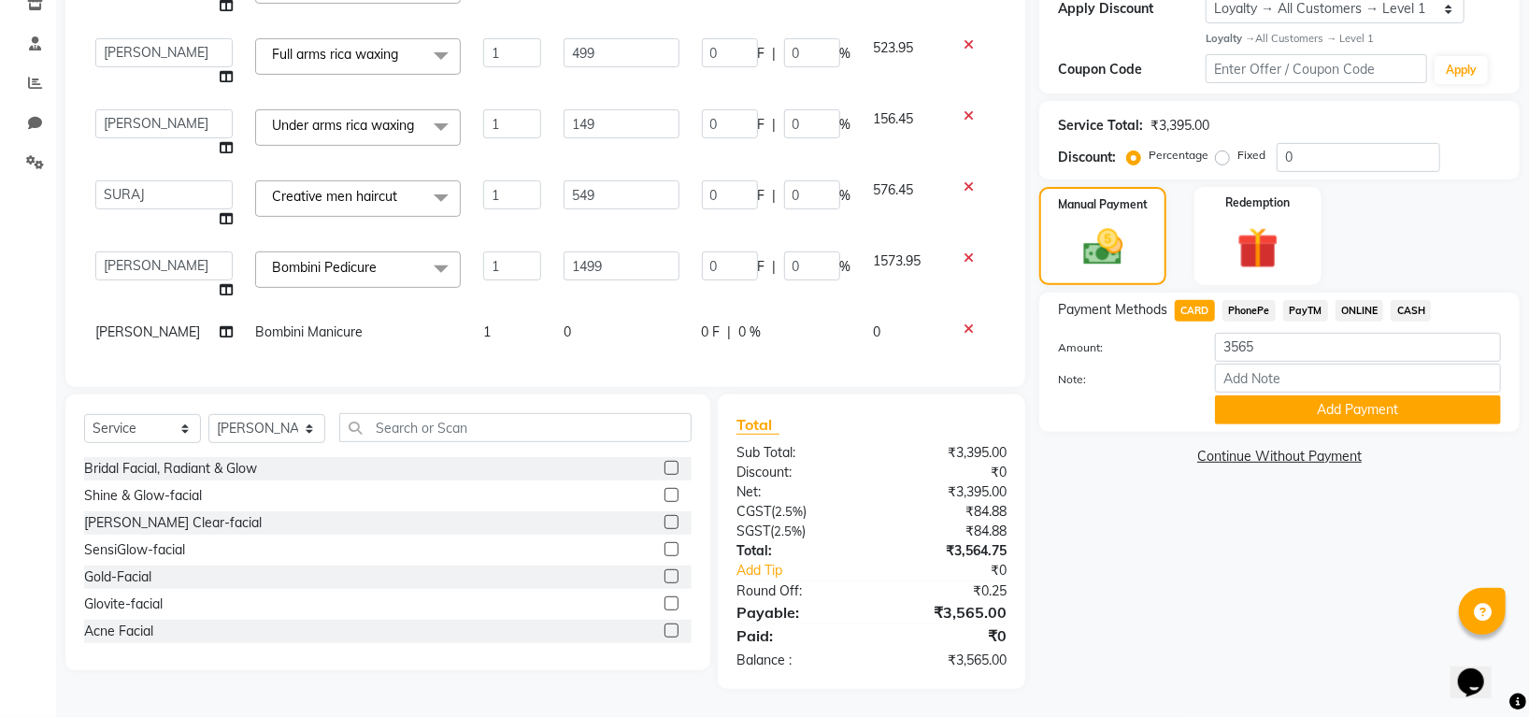
scroll to position [0, 0]
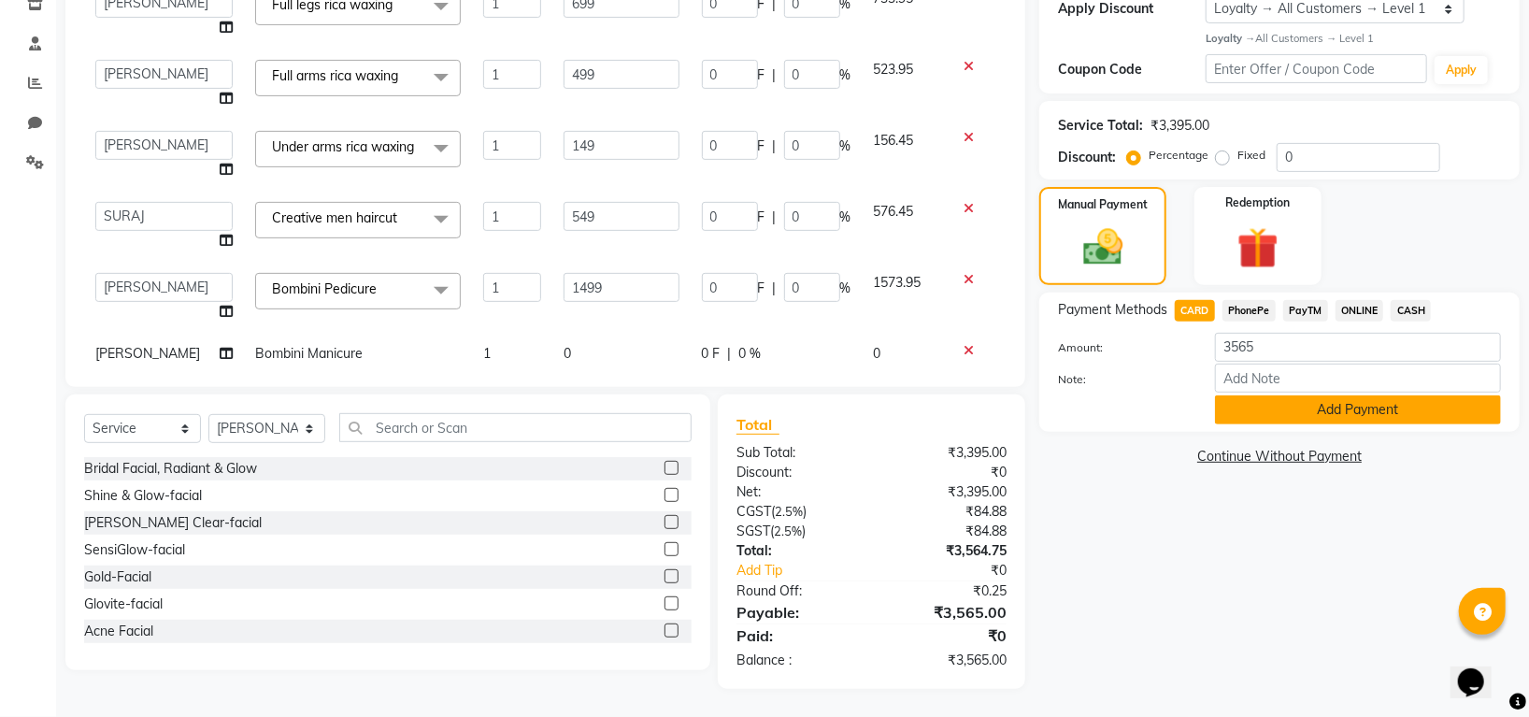
click at [1274, 396] on button "Add Payment" at bounding box center [1358, 409] width 286 height 29
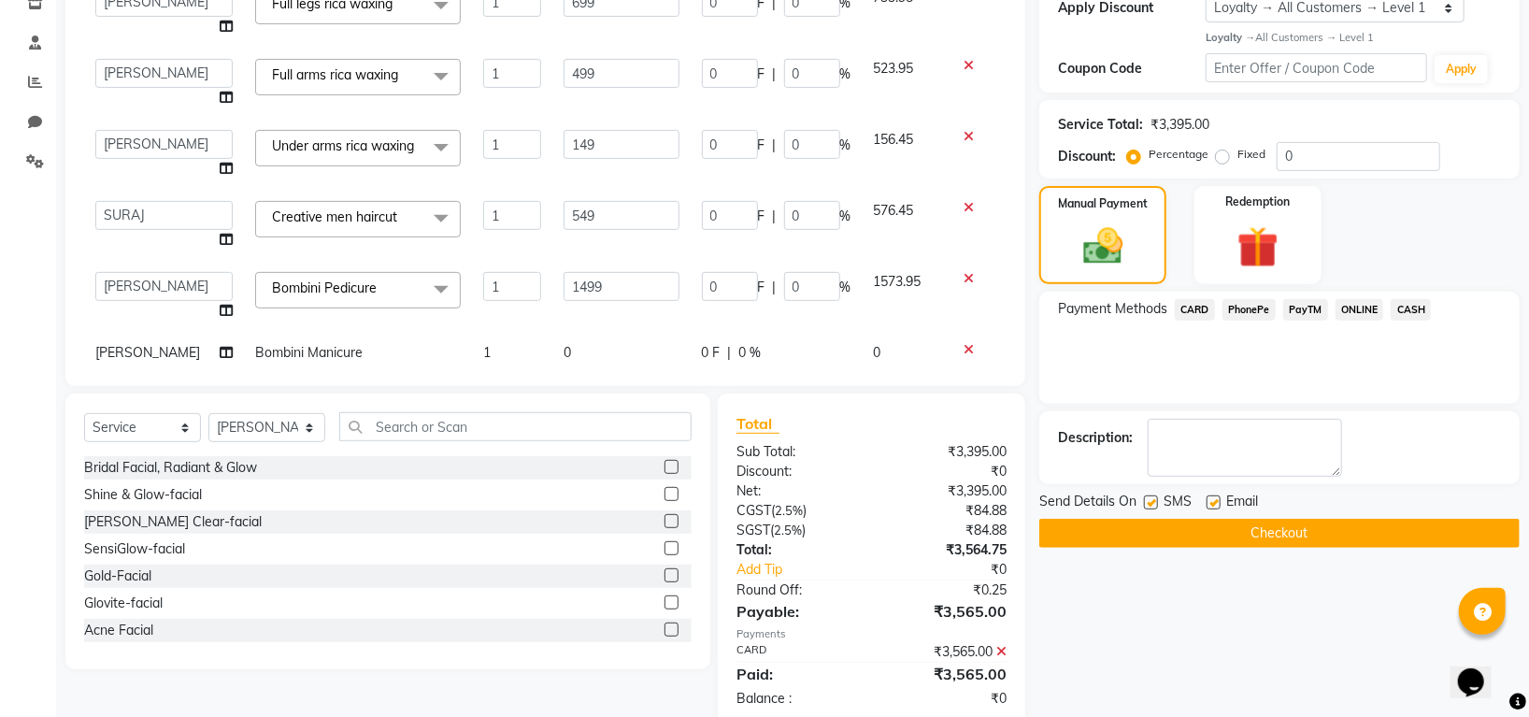
scroll to position [463, 0]
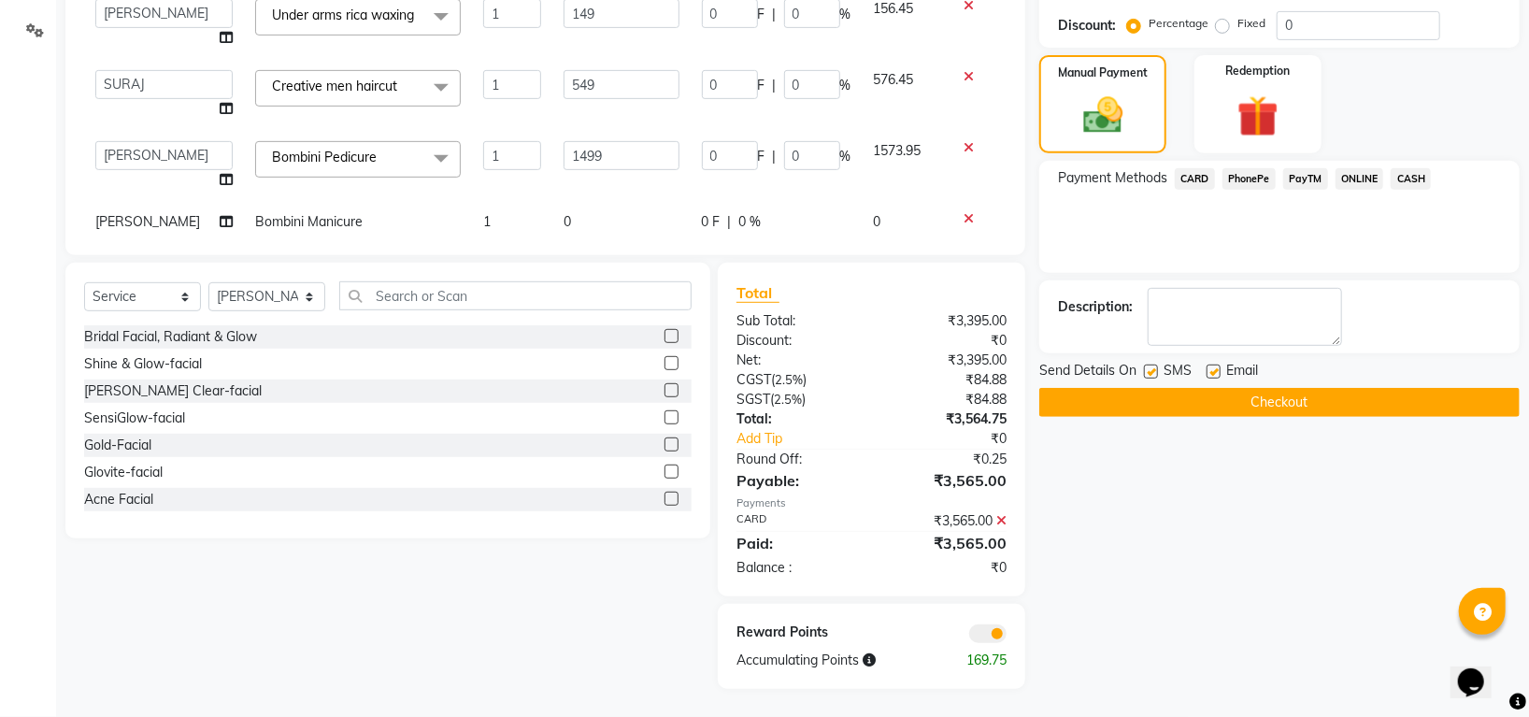
click at [1246, 392] on button "Checkout" at bounding box center [1279, 402] width 480 height 29
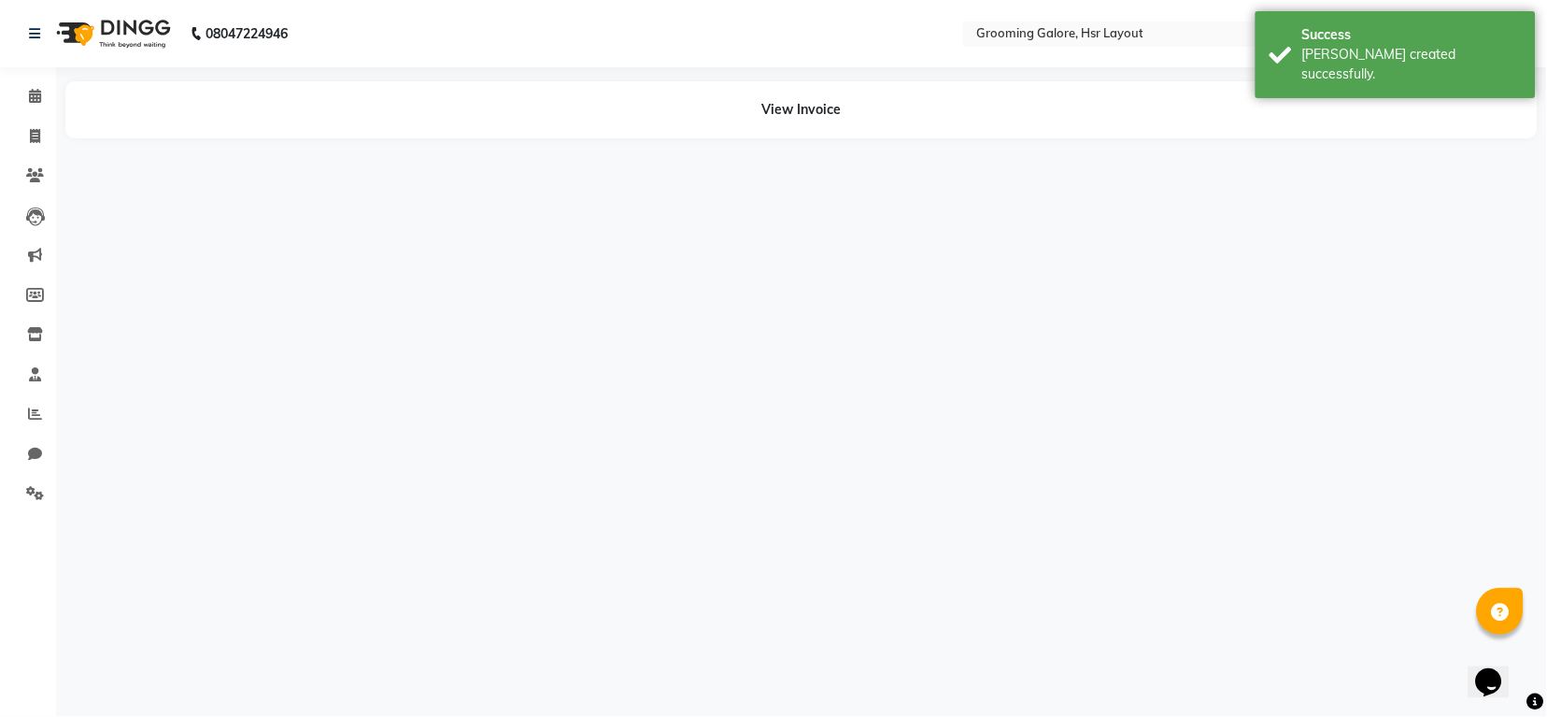
select select "84298"
select select "45585"
select select "84298"
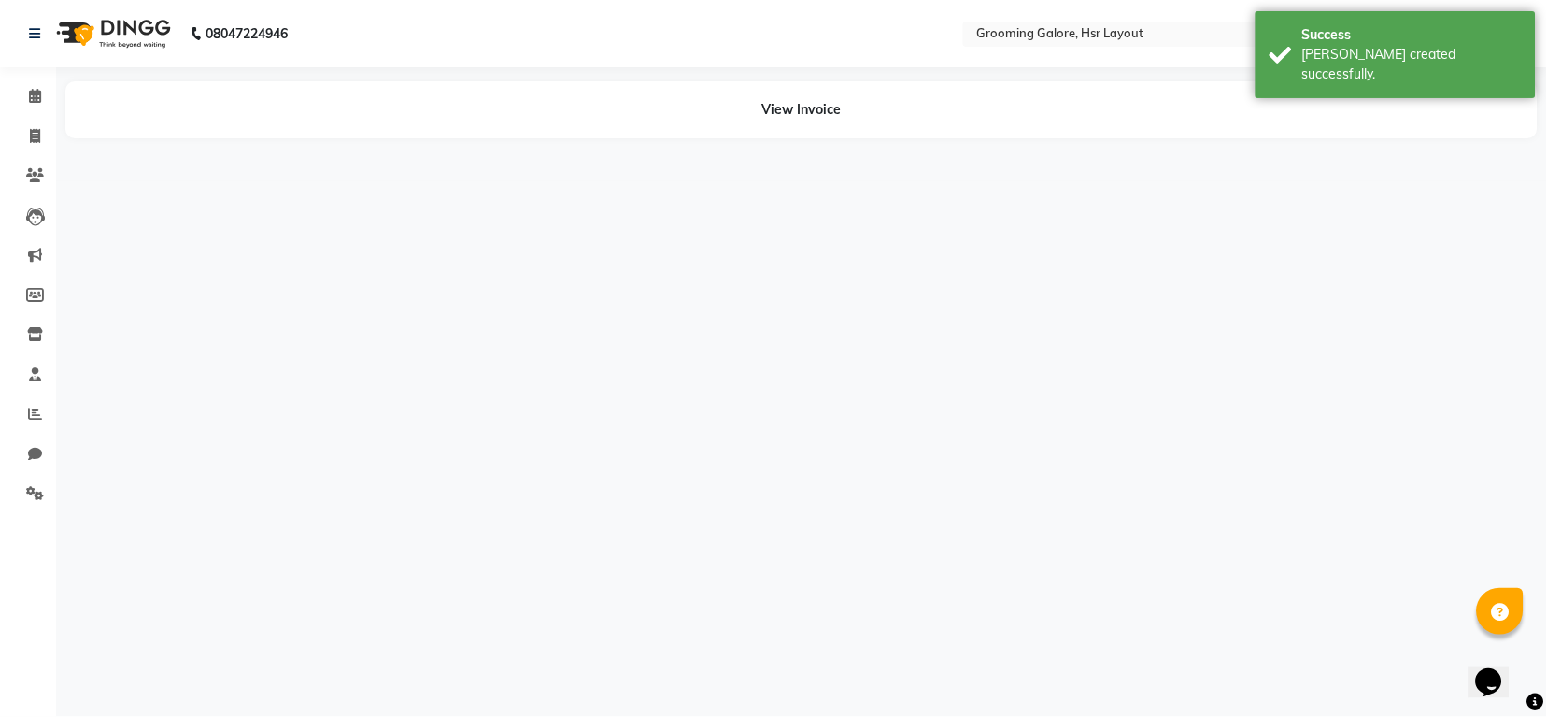
select select "45585"
select select "59257"
select select "45585"
select select "84298"
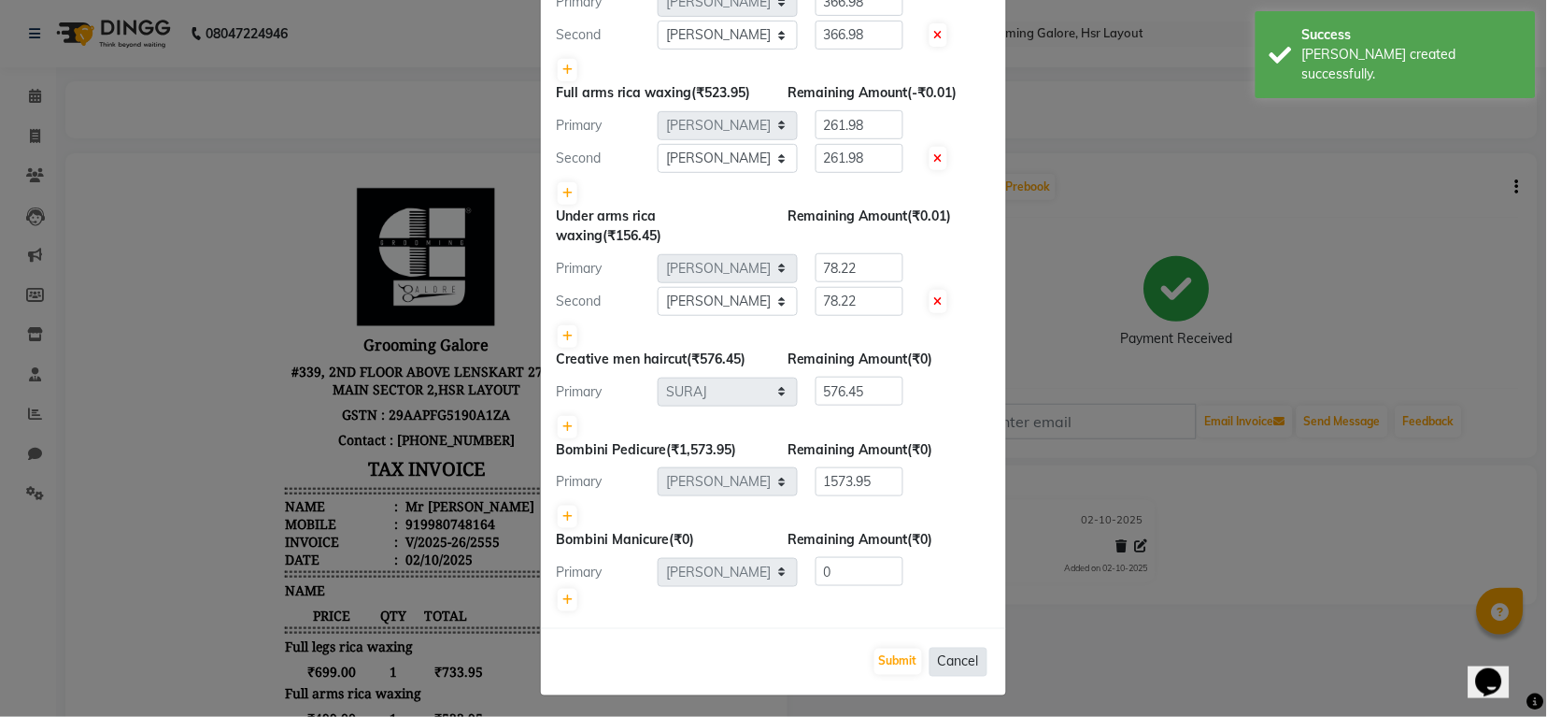
scroll to position [148, 0]
click at [898, 648] on button "Submit" at bounding box center [899, 661] width 48 height 26
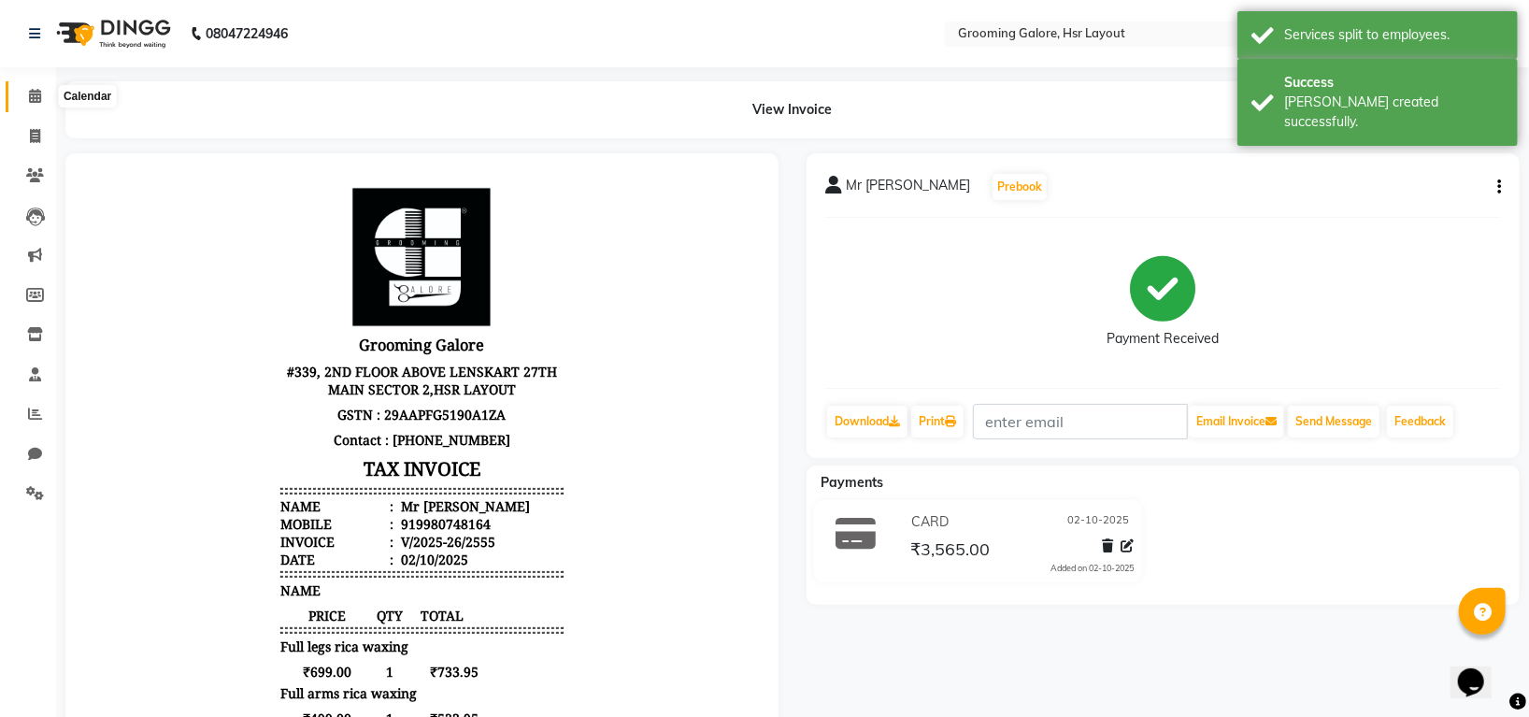
click at [30, 100] on icon at bounding box center [35, 96] width 12 height 14
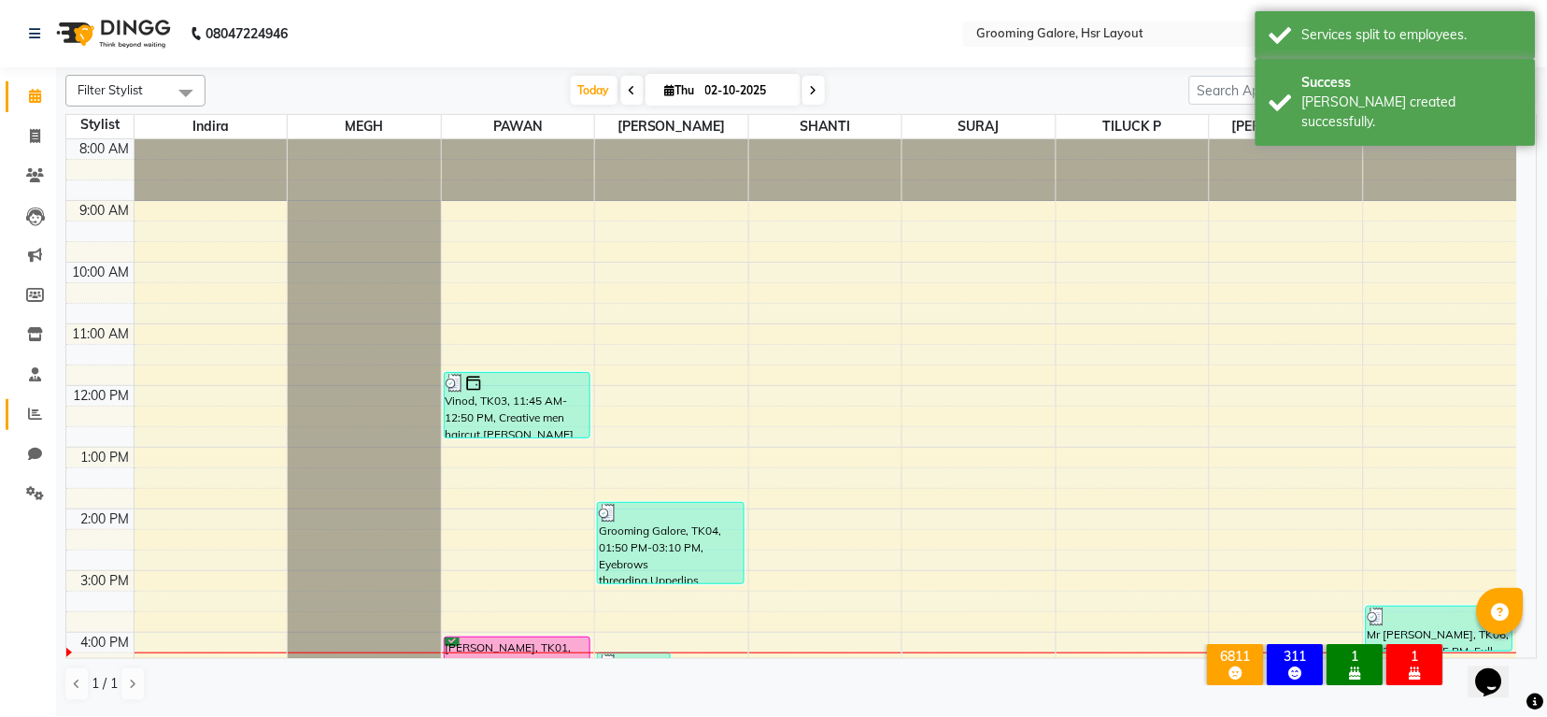
click at [35, 402] on link "Reports" at bounding box center [28, 414] width 45 height 31
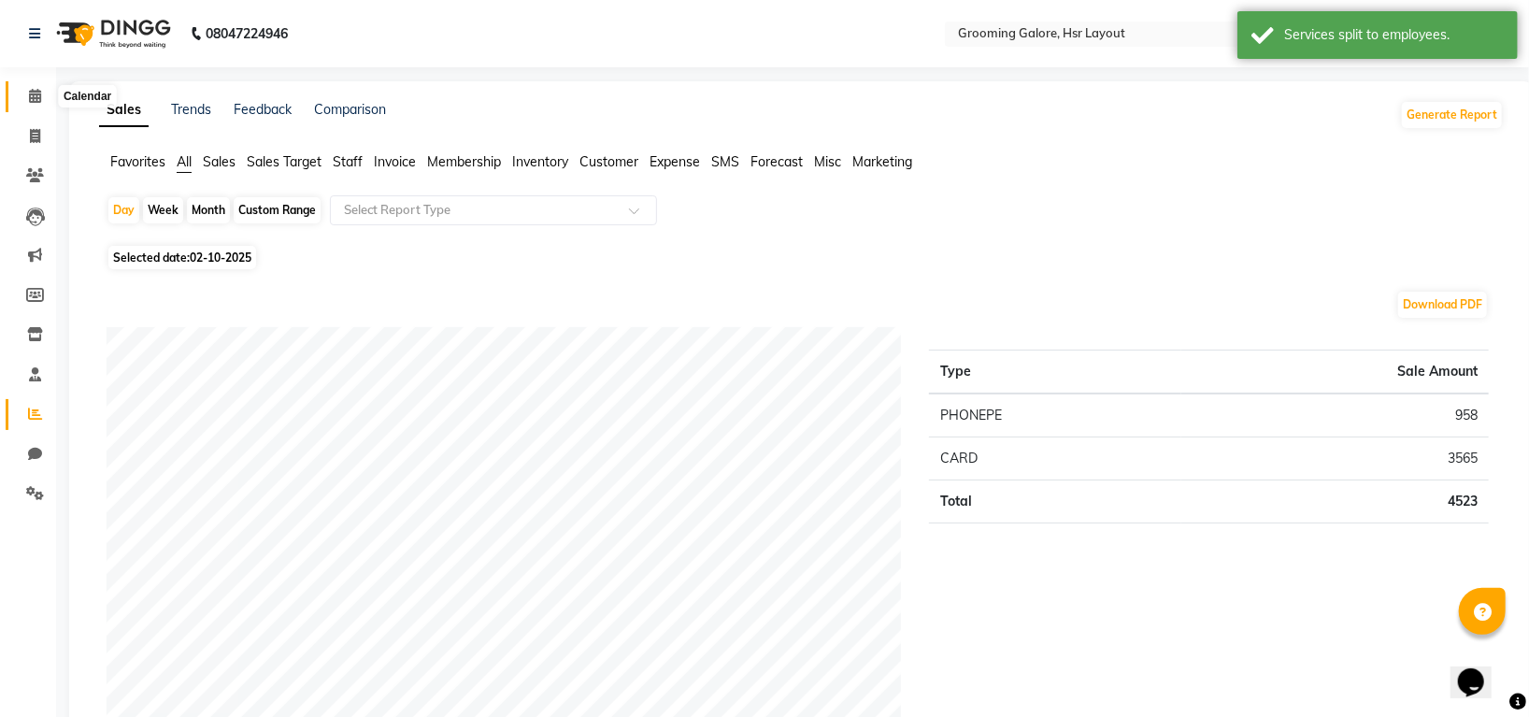
click at [35, 89] on icon at bounding box center [35, 96] width 12 height 14
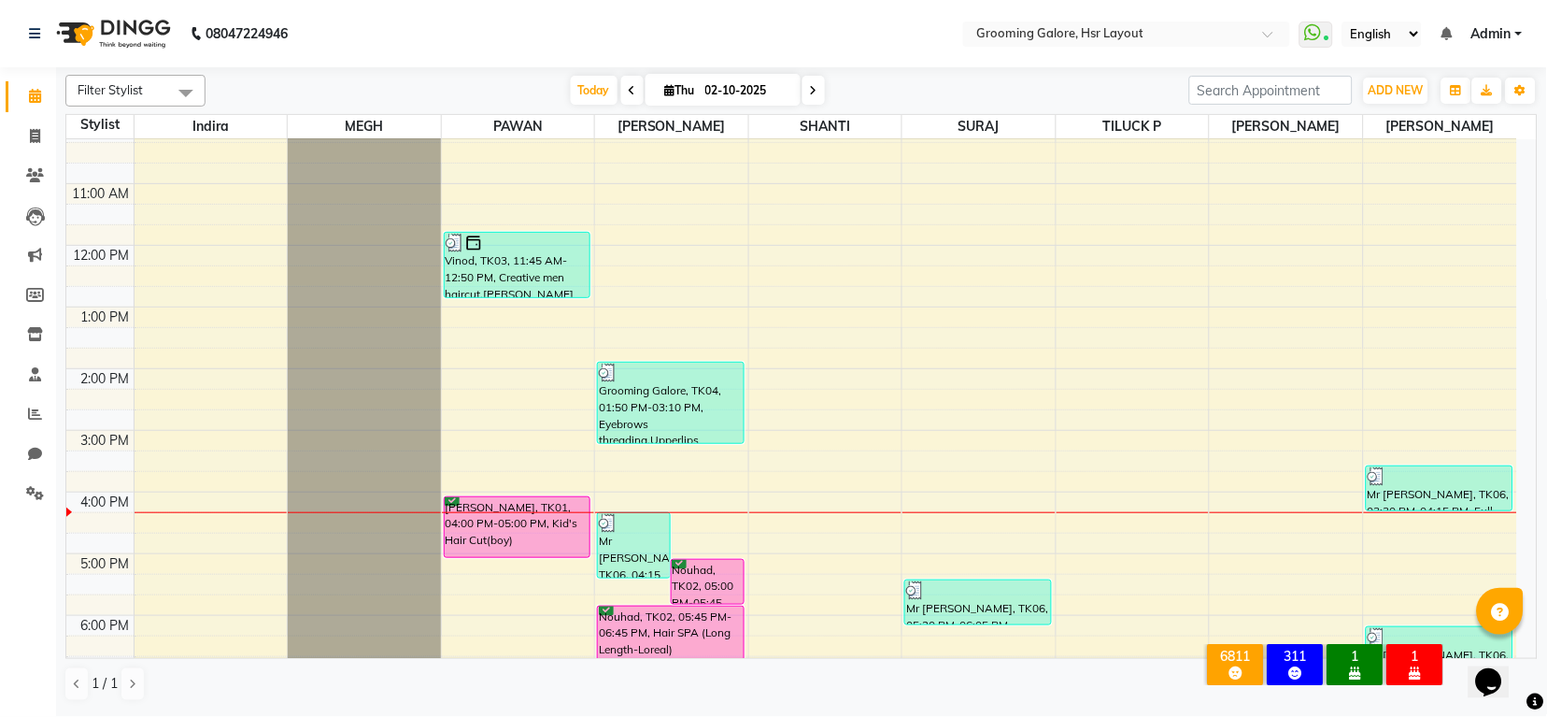
scroll to position [290, 0]
